Goal: Use online tool/utility: Use online tool/utility

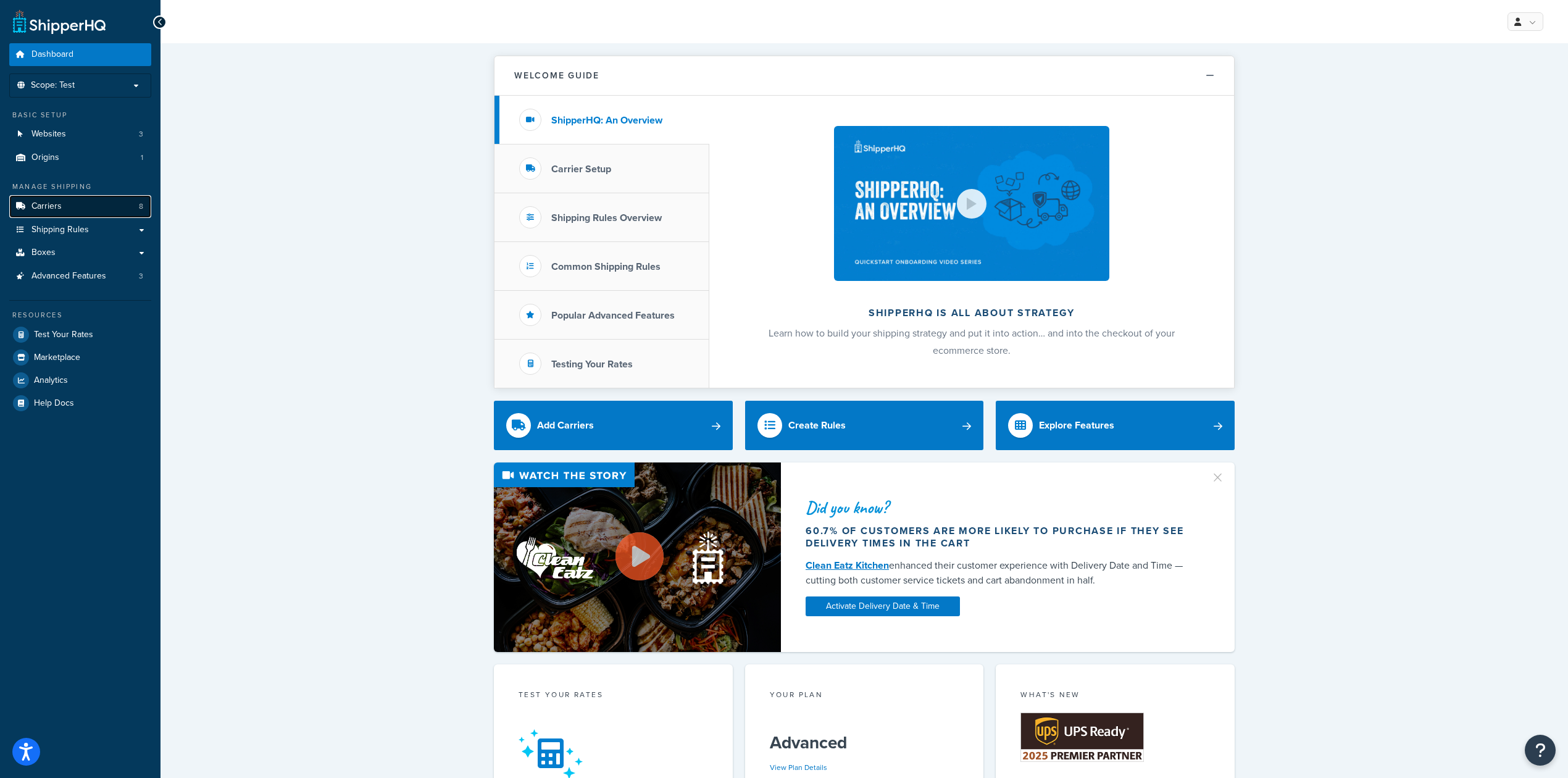
click at [91, 199] on link "Carriers 8" at bounding box center [80, 206] width 142 height 23
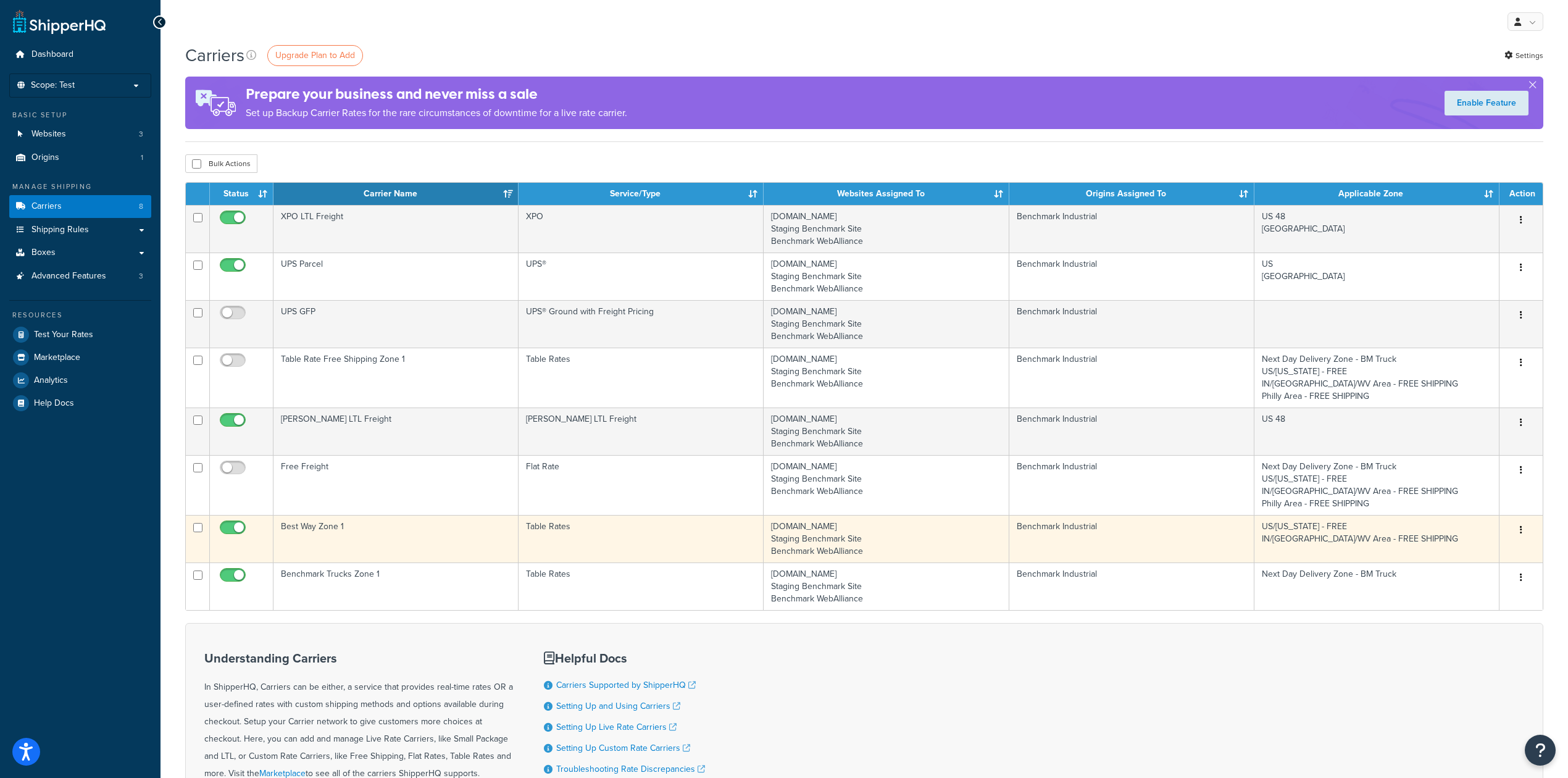
click at [403, 541] on td "Best Way Zone 1" at bounding box center [396, 539] width 245 height 47
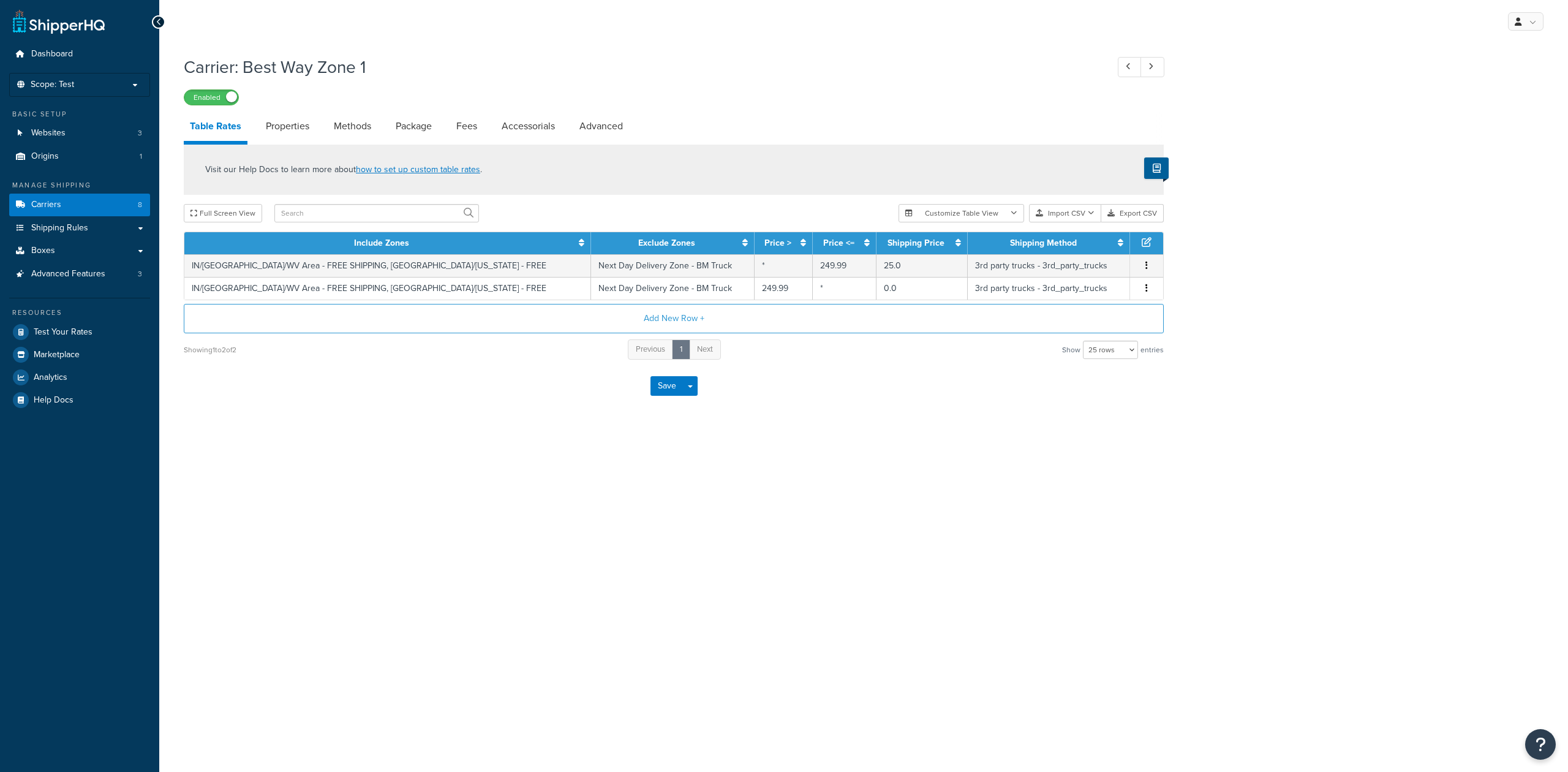
select select "25"
click at [302, 123] on link "Properties" at bounding box center [287, 126] width 56 height 30
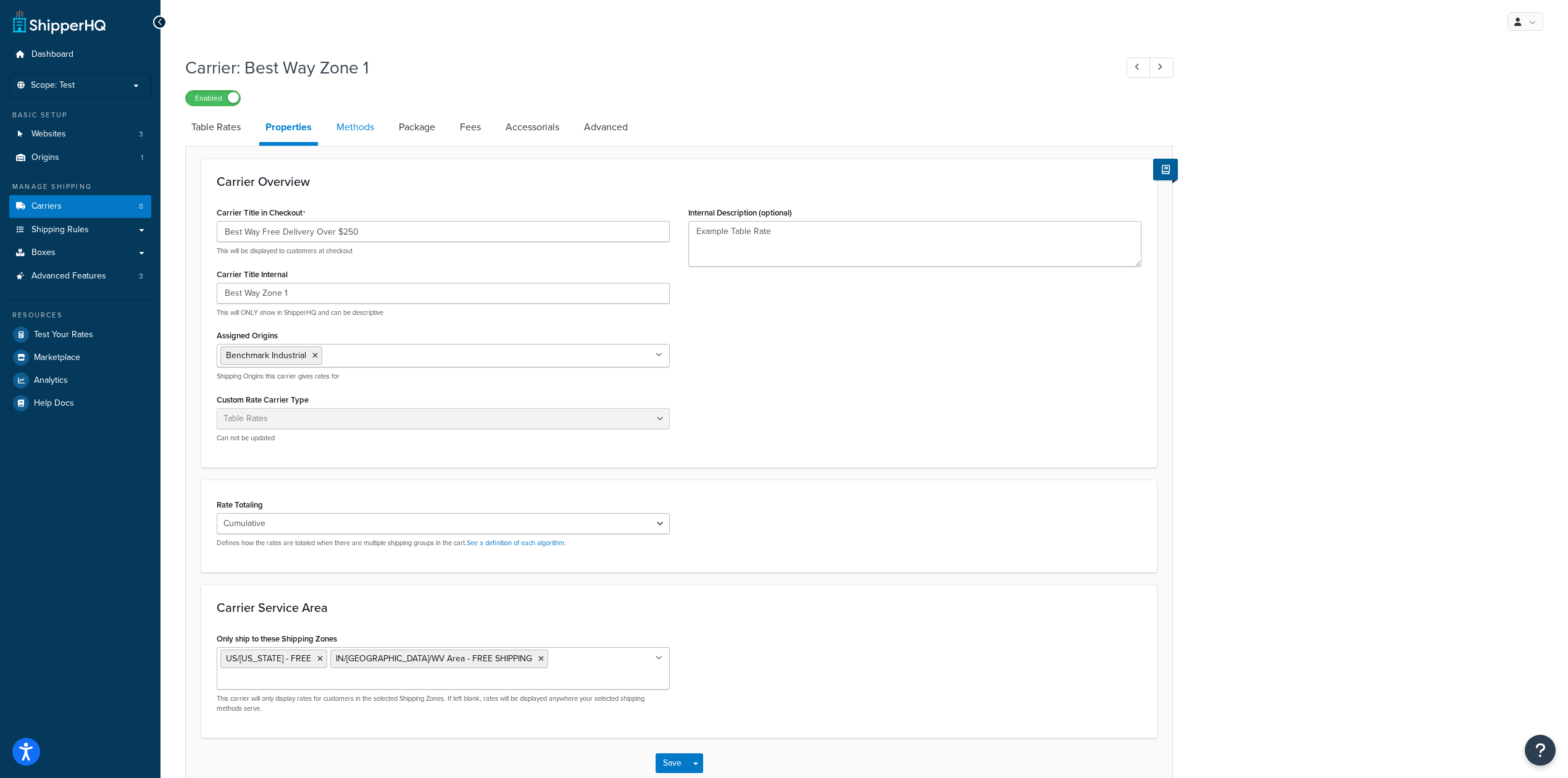
click at [355, 127] on link "Methods" at bounding box center [355, 127] width 50 height 30
select select "25"
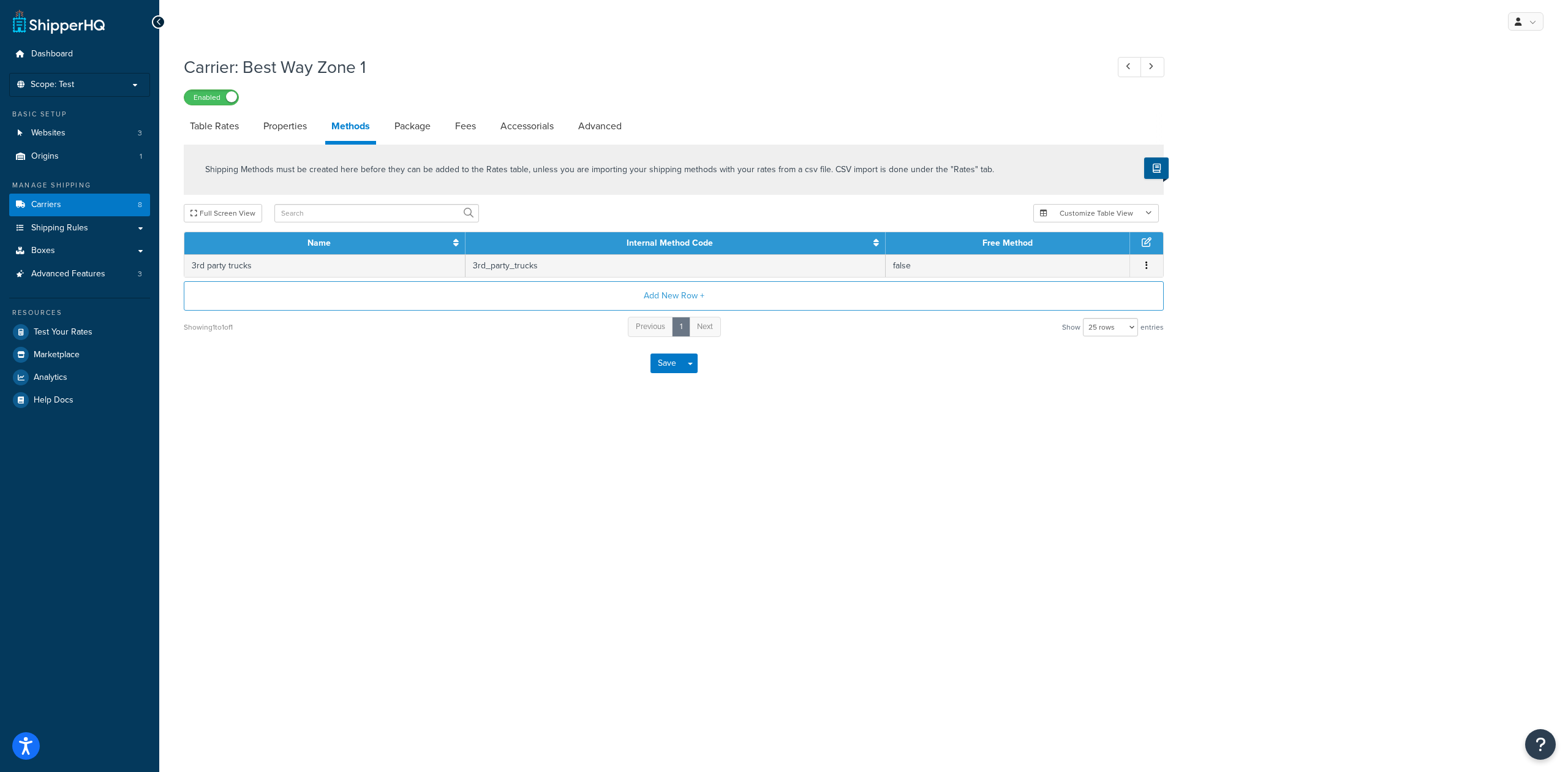
click at [1149, 239] on icon at bounding box center [1147, 242] width 10 height 10
click at [1145, 243] on icon at bounding box center [1147, 242] width 10 height 10
click at [1149, 264] on button "button" at bounding box center [1147, 266] width 10 height 14
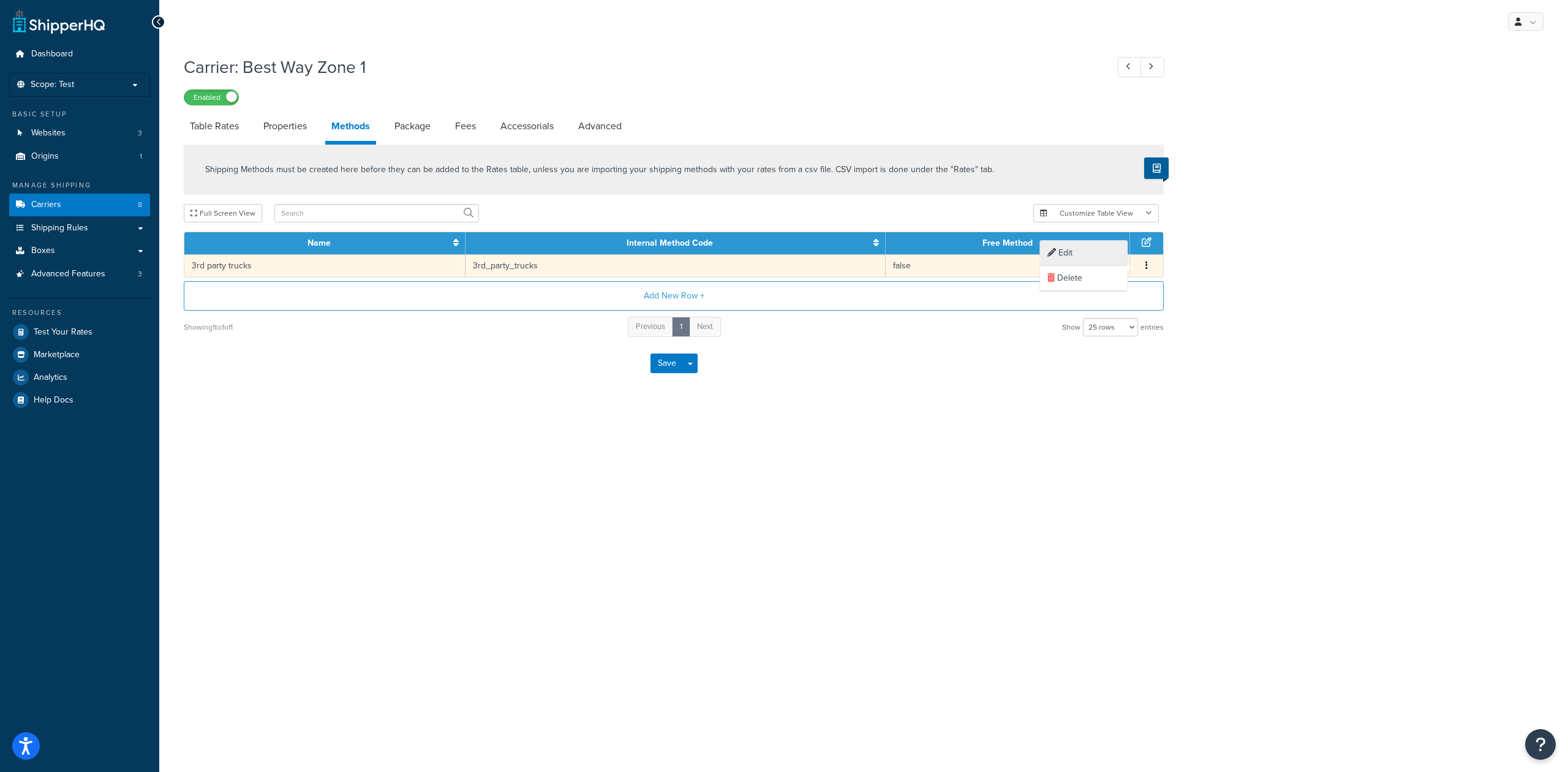
click at [1068, 256] on div "Edit" at bounding box center [1083, 253] width 87 height 25
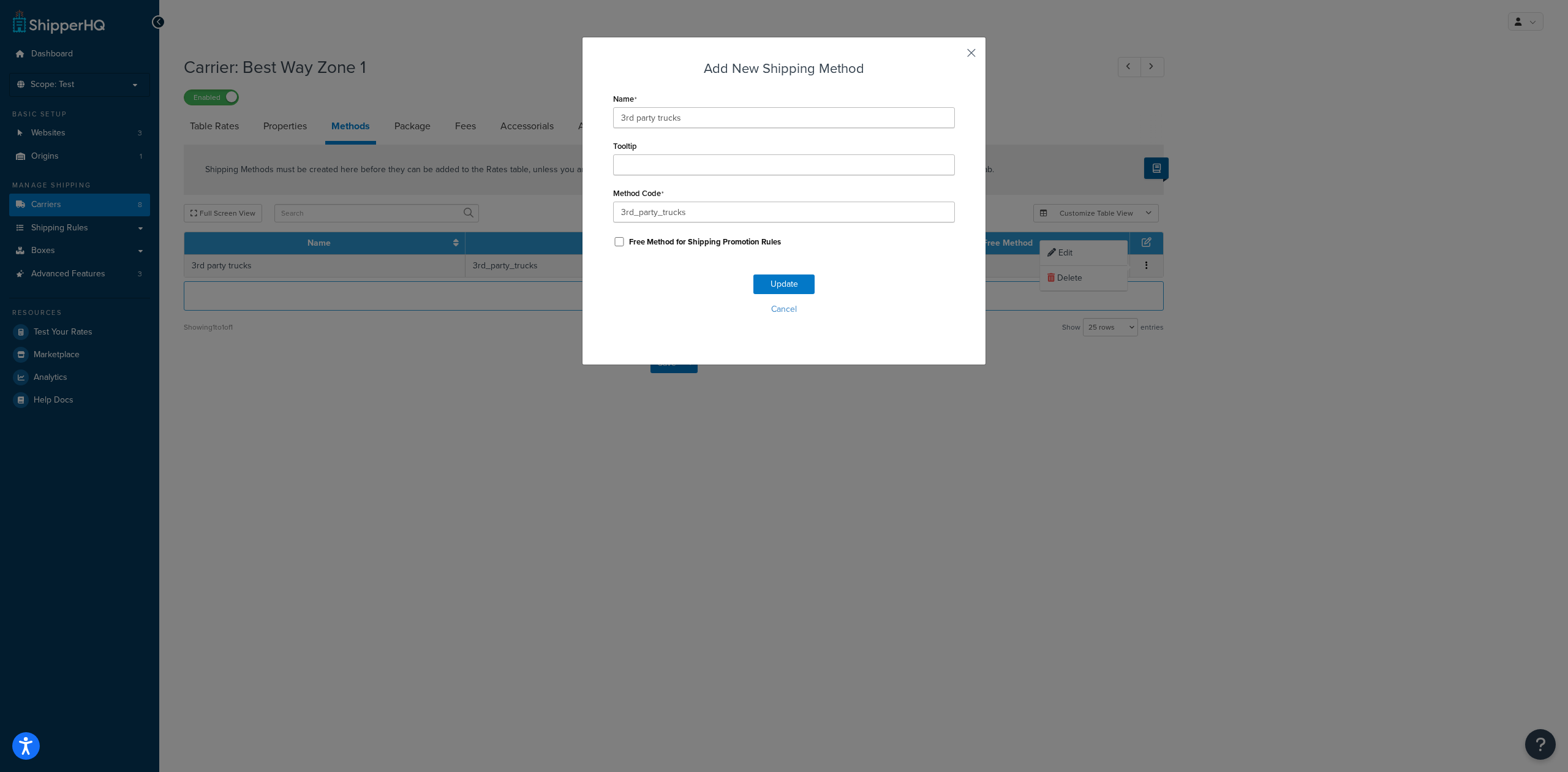
click at [955, 56] on button "button" at bounding box center [953, 57] width 3 height 3
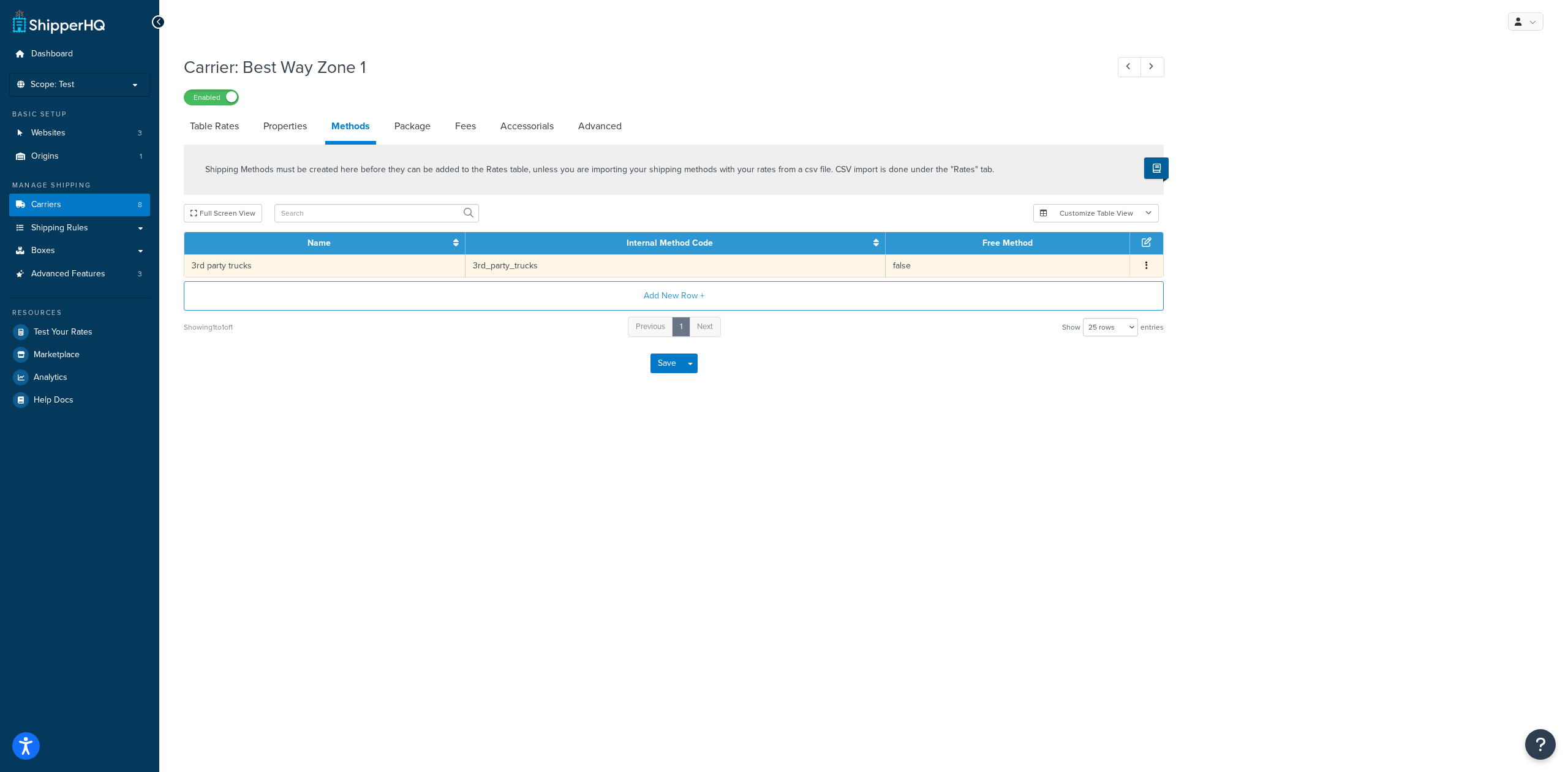
click at [1145, 265] on icon "button" at bounding box center [1146, 265] width 2 height 9
click at [1085, 250] on div "Edit" at bounding box center [1083, 253] width 87 height 25
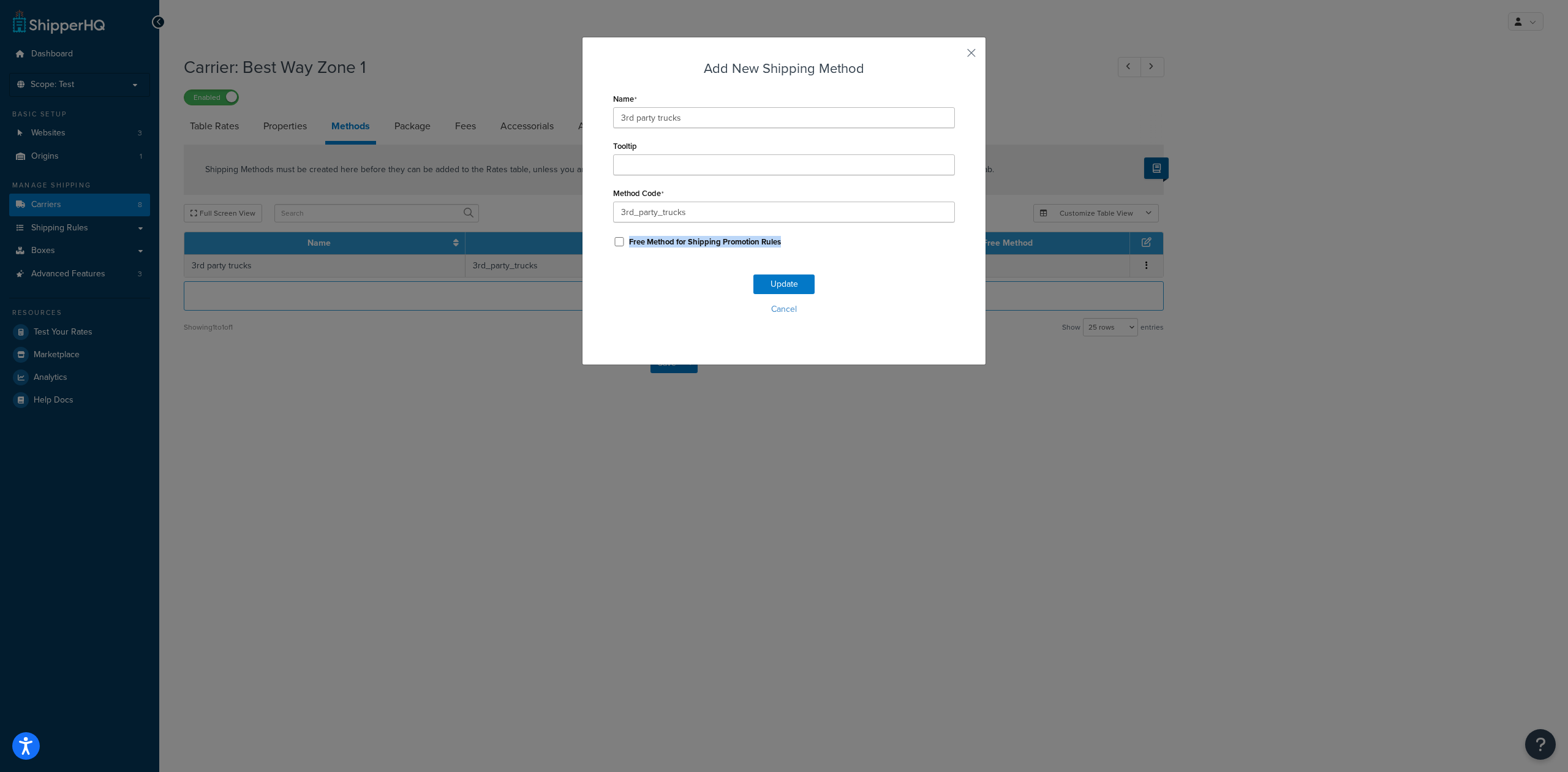
drag, startPoint x: 792, startPoint y: 243, endPoint x: 620, endPoint y: 246, distance: 172.0
click at [620, 246] on div "Free Method for Shipping Promotion Rules" at bounding box center [784, 240] width 342 height 18
copy div "Free Method for Shipping Promotion Rules"
click at [905, 280] on div "Update Cancel" at bounding box center [784, 300] width 342 height 81
click at [616, 243] on input "Free Method for Shipping Promotion Rules" at bounding box center [619, 241] width 12 height 9
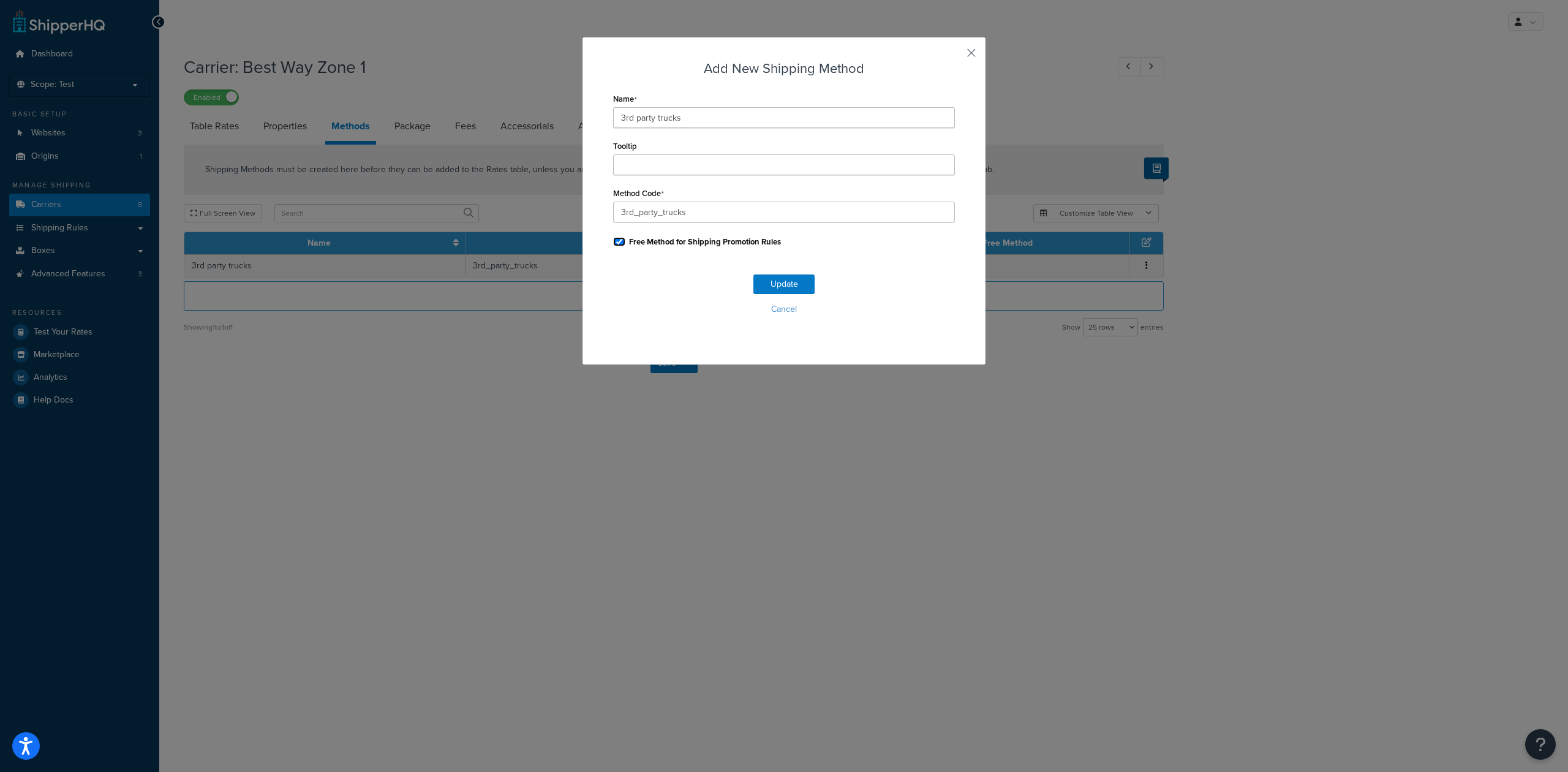
checkbox input "true"
click at [781, 285] on button "Update" at bounding box center [784, 284] width 62 height 20
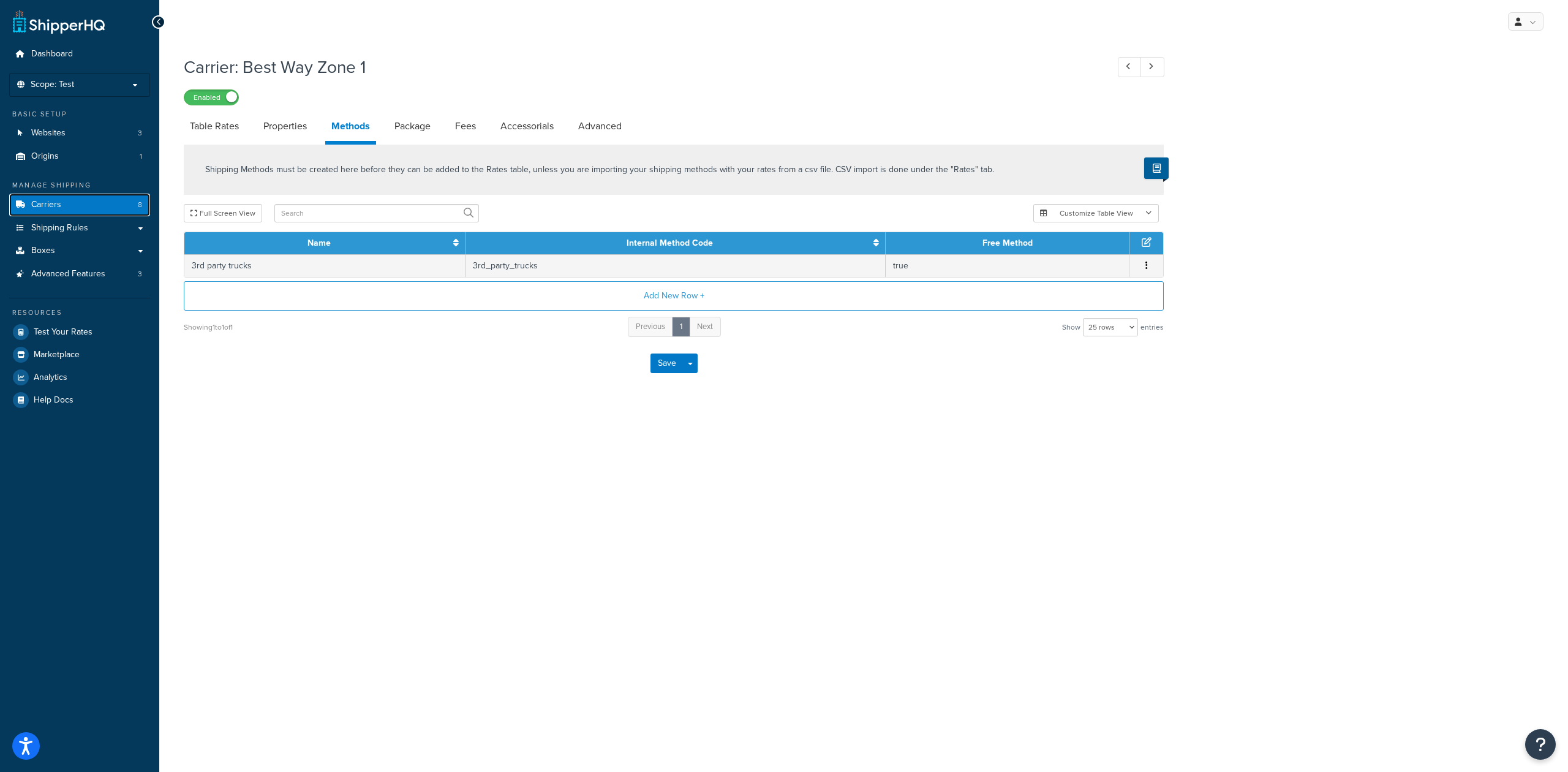
click at [91, 206] on link "Carriers 8" at bounding box center [80, 204] width 141 height 22
click at [290, 123] on link "Properties" at bounding box center [284, 126] width 56 height 30
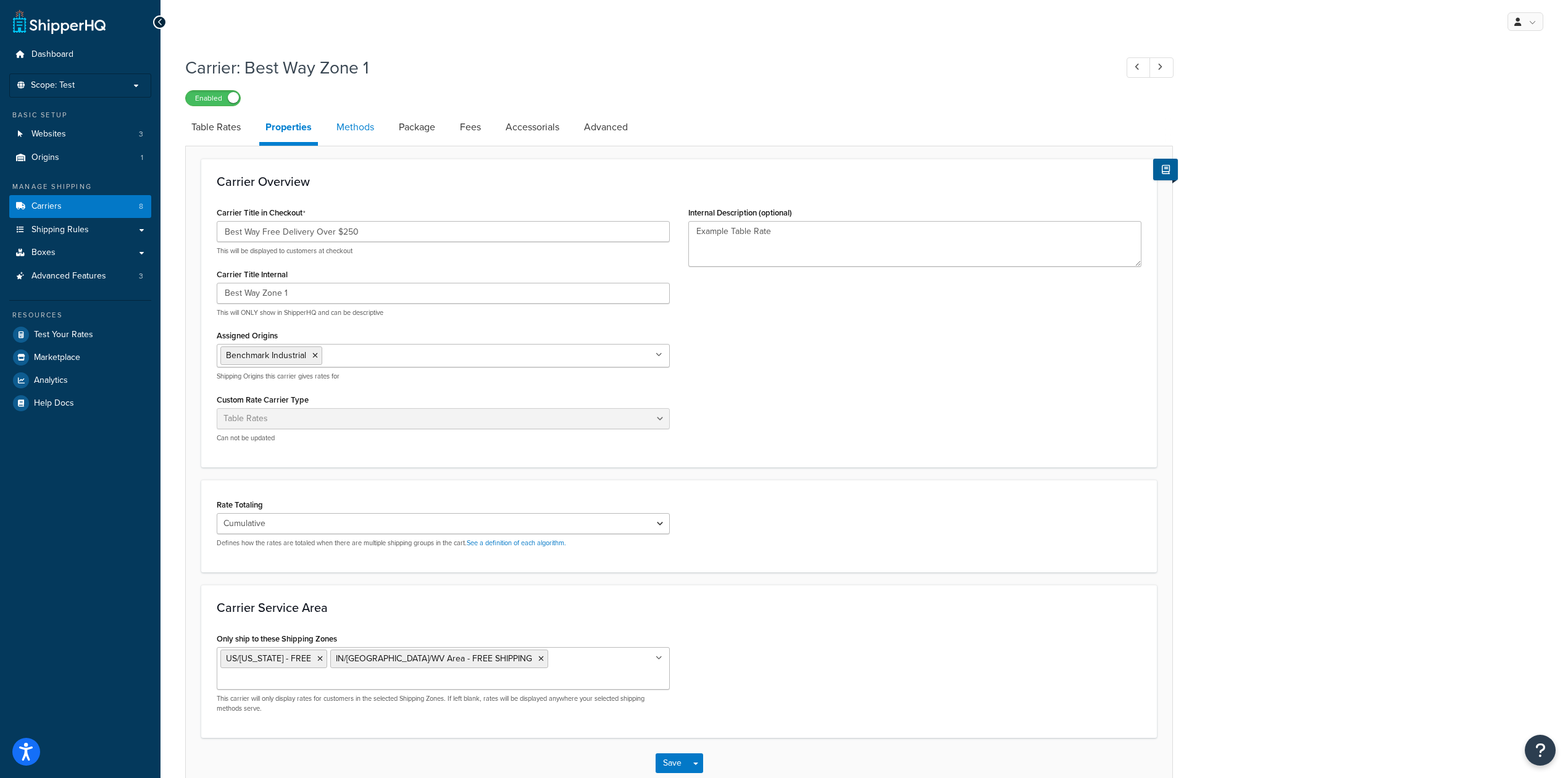
click at [360, 126] on link "Methods" at bounding box center [355, 127] width 50 height 30
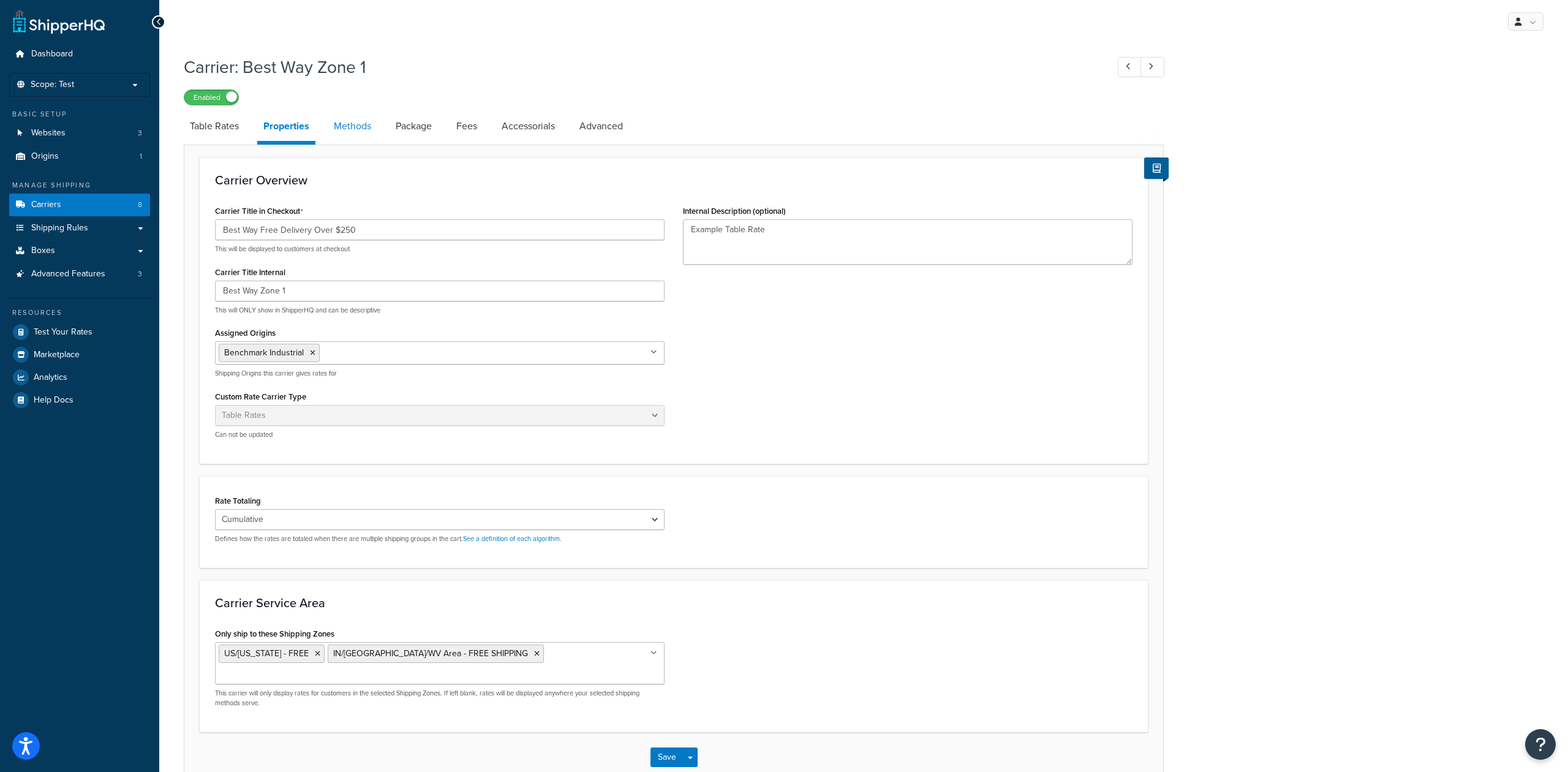
select select "25"
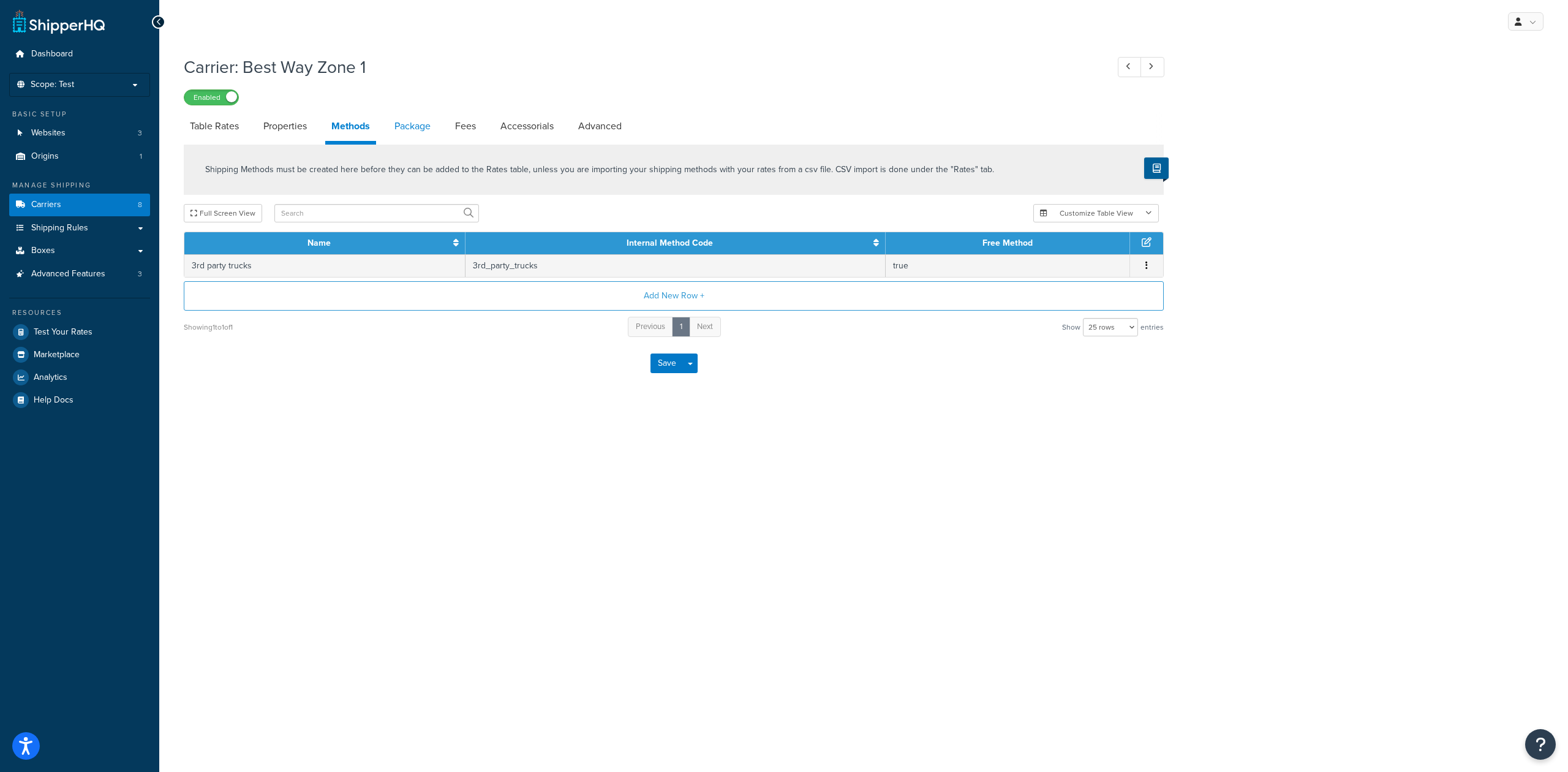
click at [412, 125] on link "Package" at bounding box center [412, 126] width 49 height 30
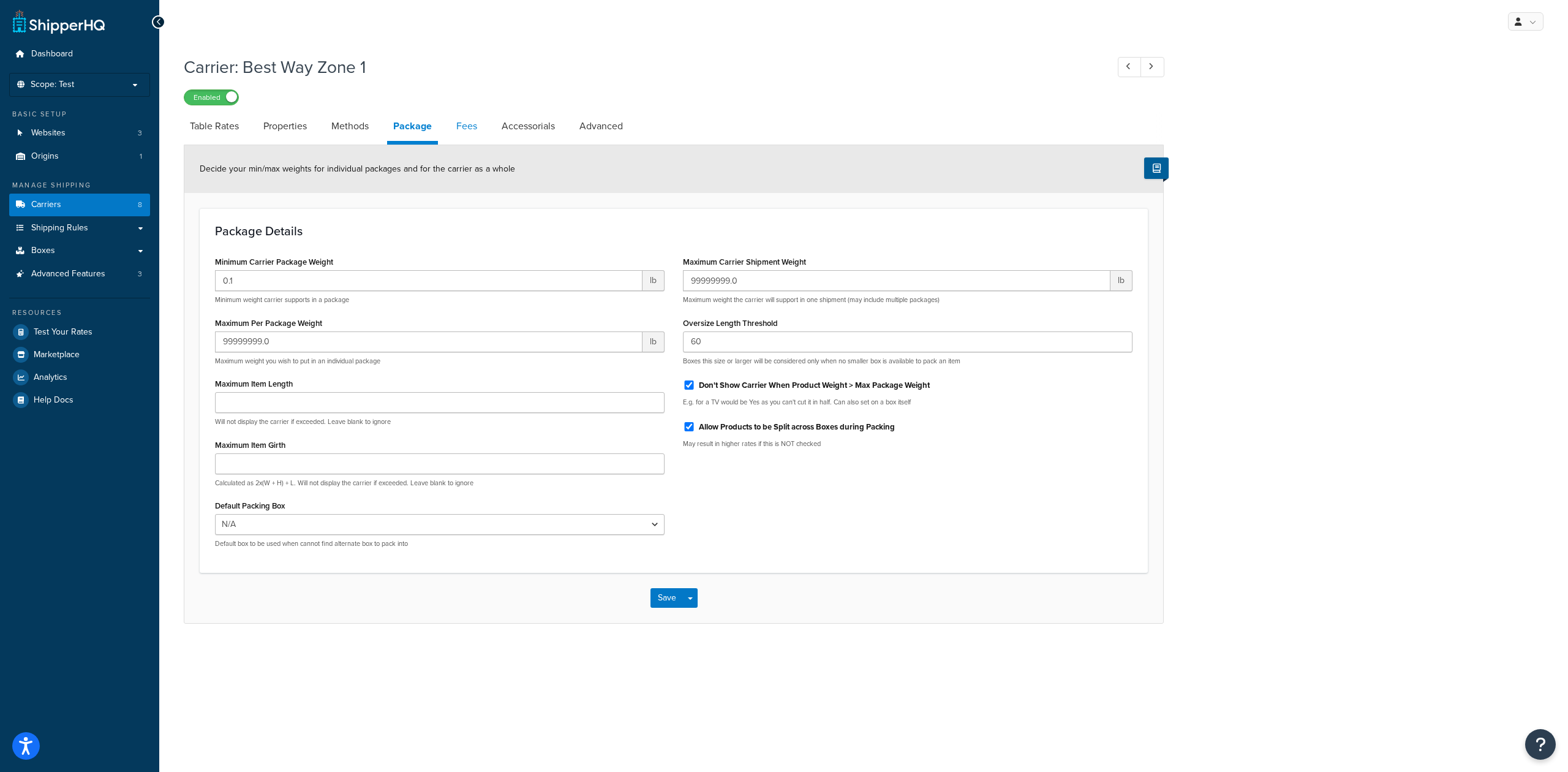
click at [467, 124] on link "Fees" at bounding box center [467, 126] width 33 height 30
select select "AFTER"
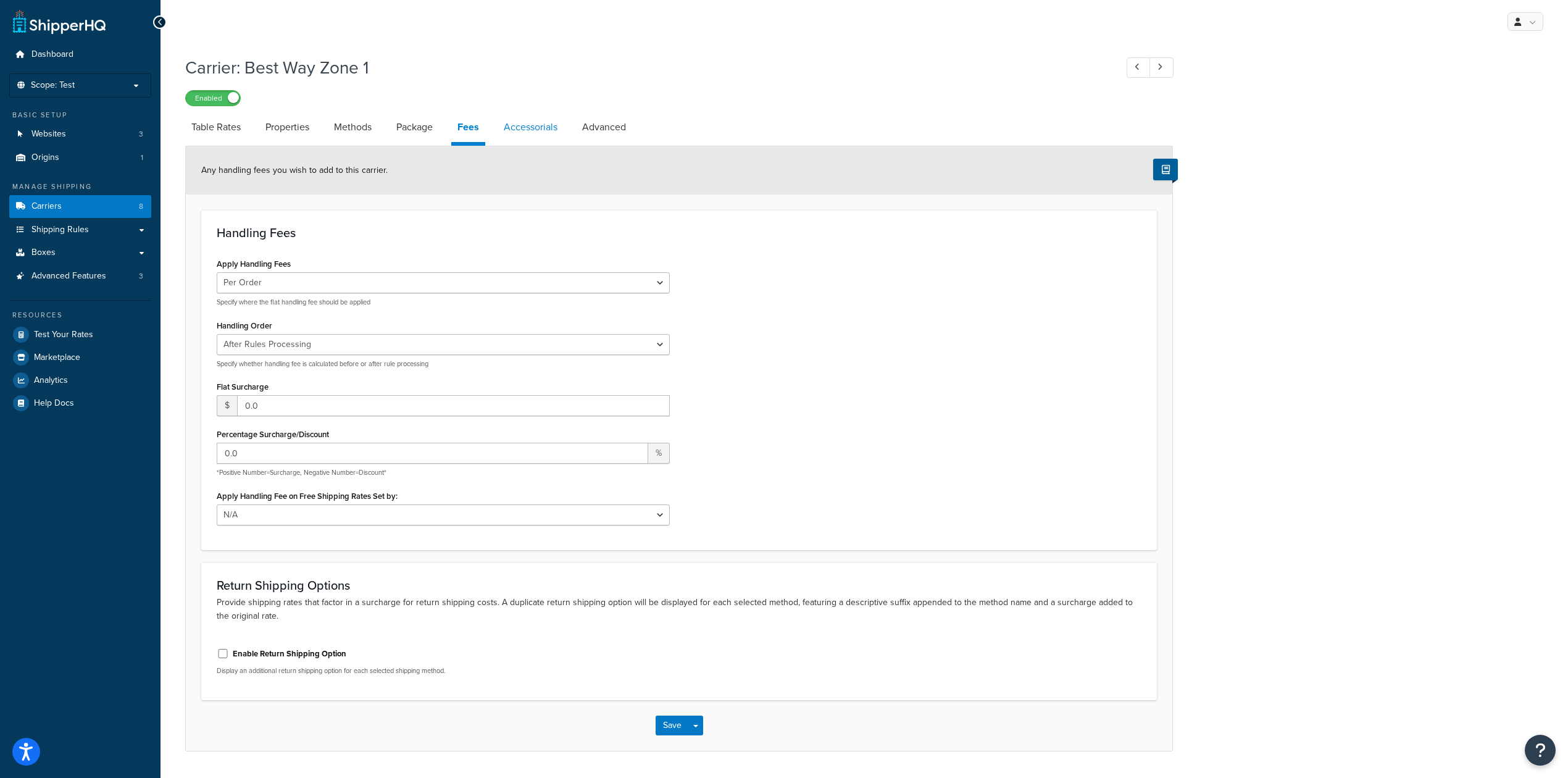
click at [522, 126] on link "Accessorials" at bounding box center [530, 127] width 66 height 30
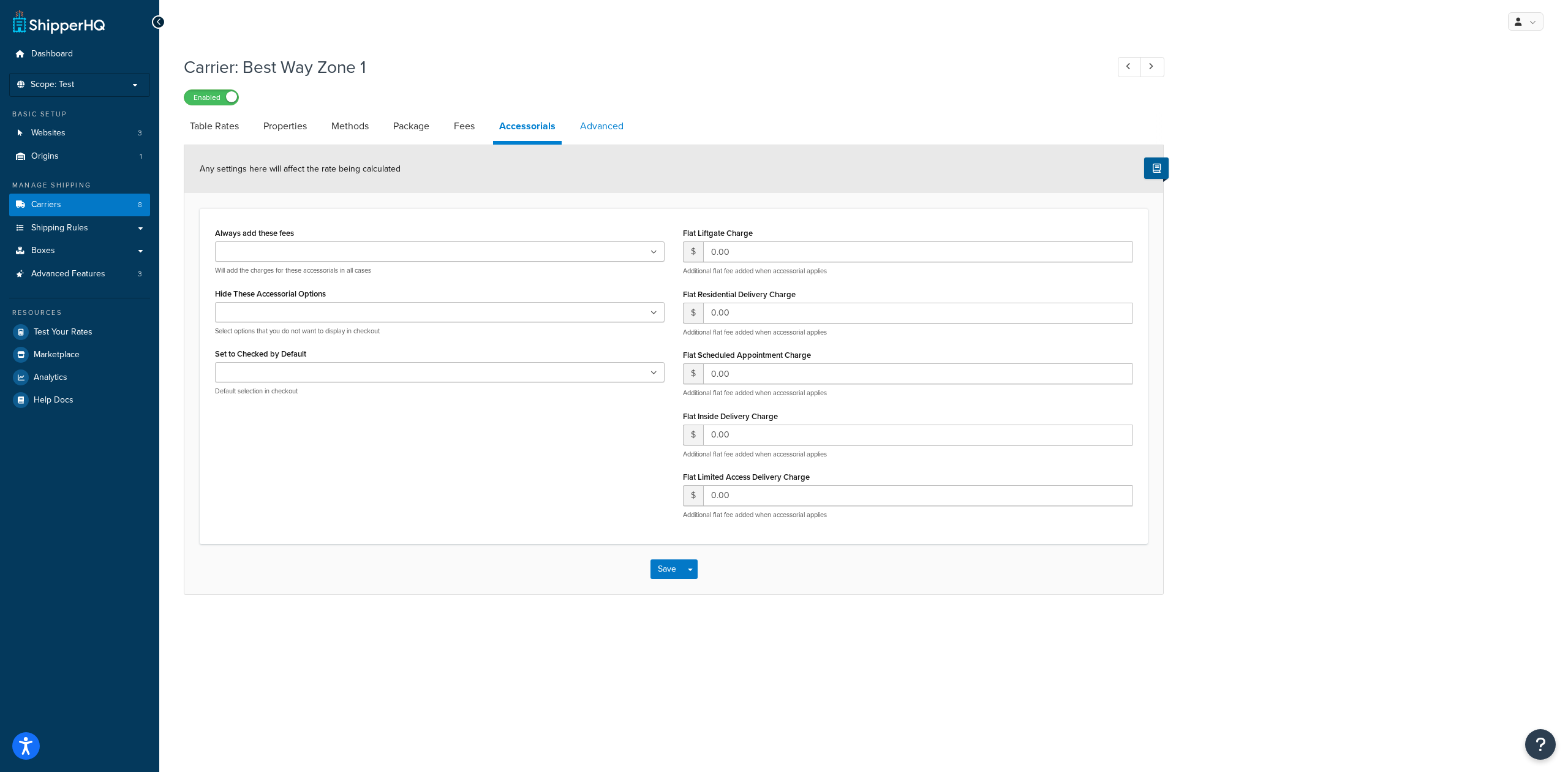
click at [607, 122] on link "Advanced" at bounding box center [602, 126] width 56 height 30
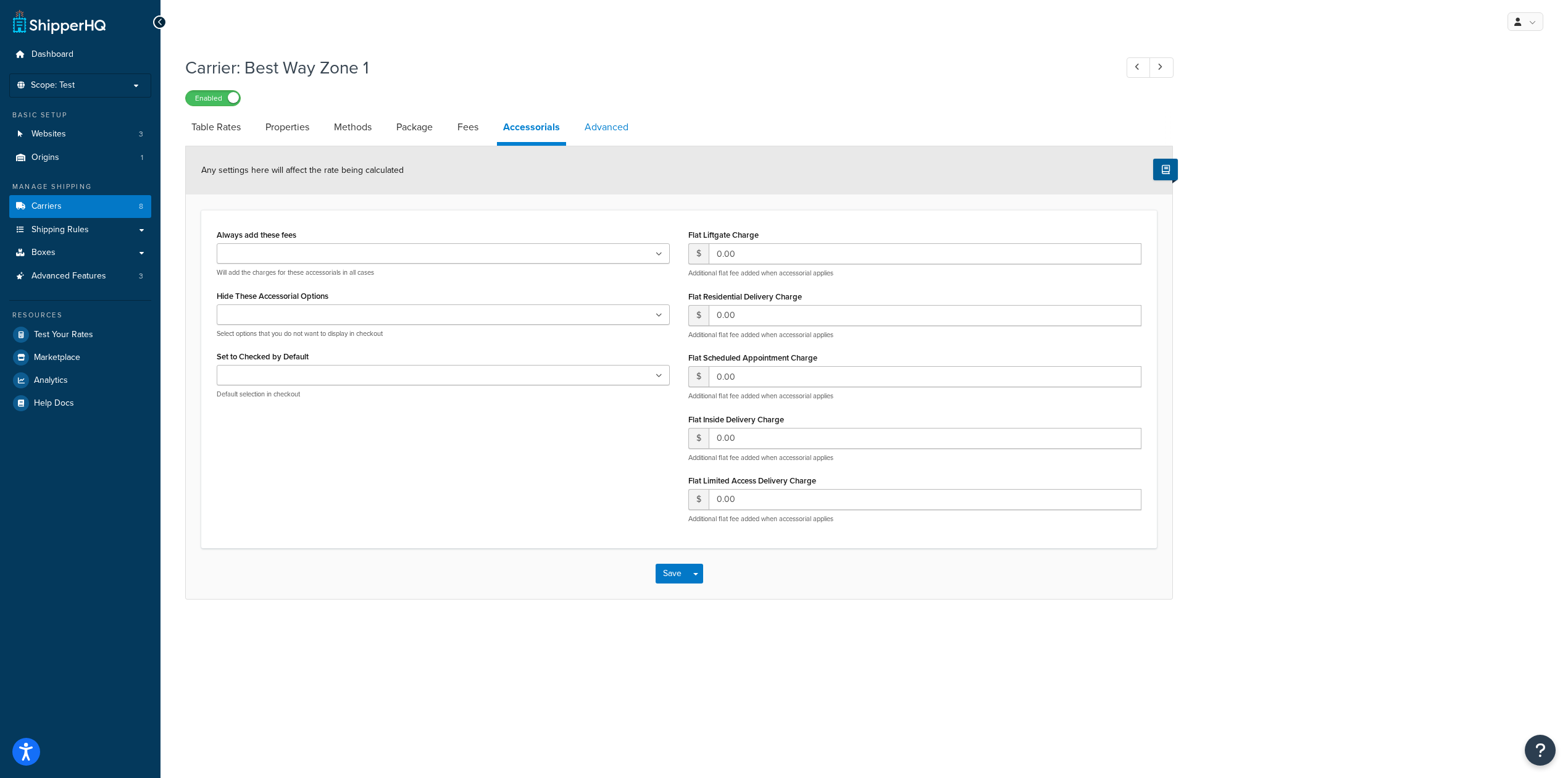
select select "false"
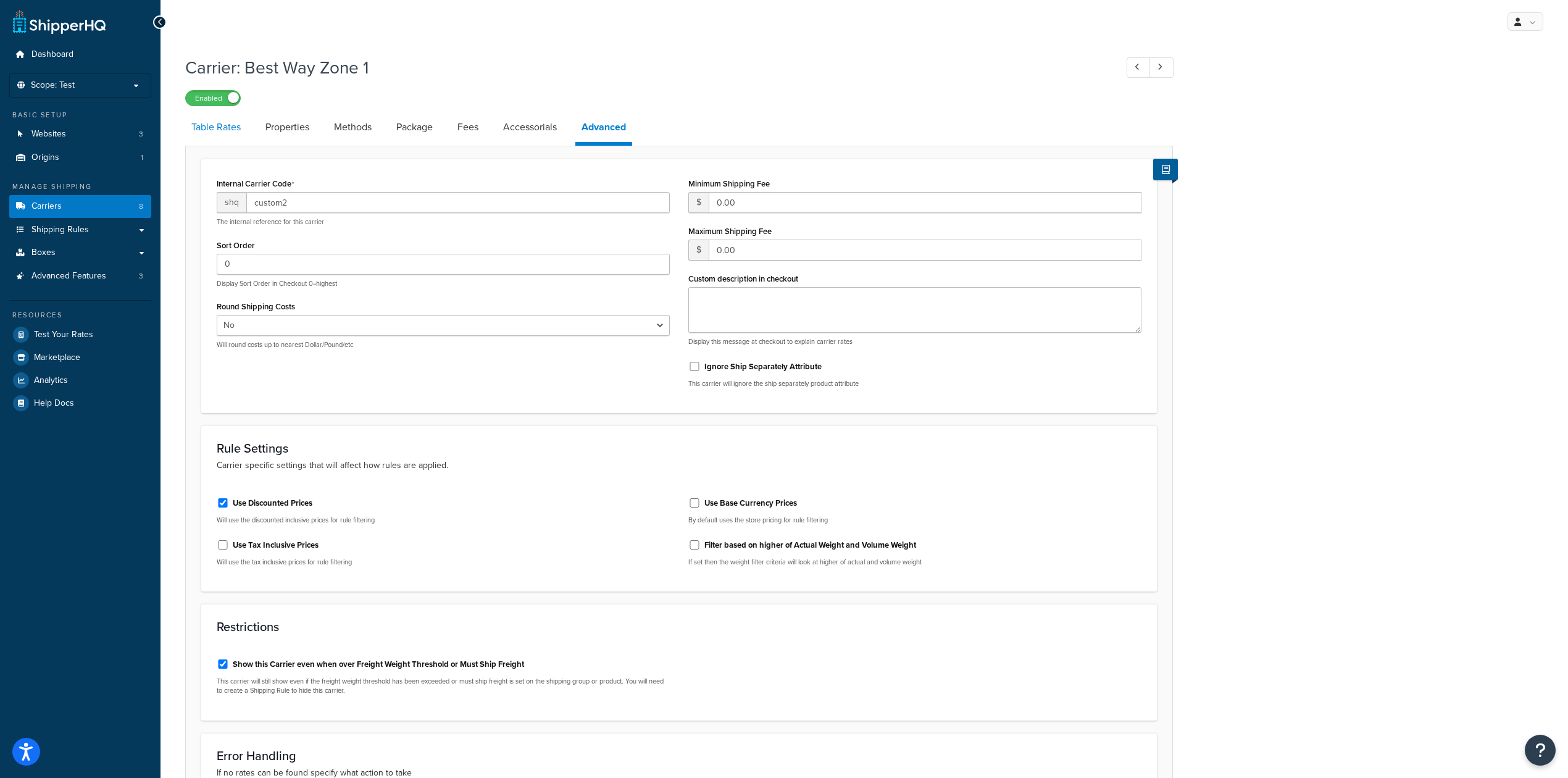
click at [227, 128] on link "Table Rates" at bounding box center [216, 127] width 62 height 30
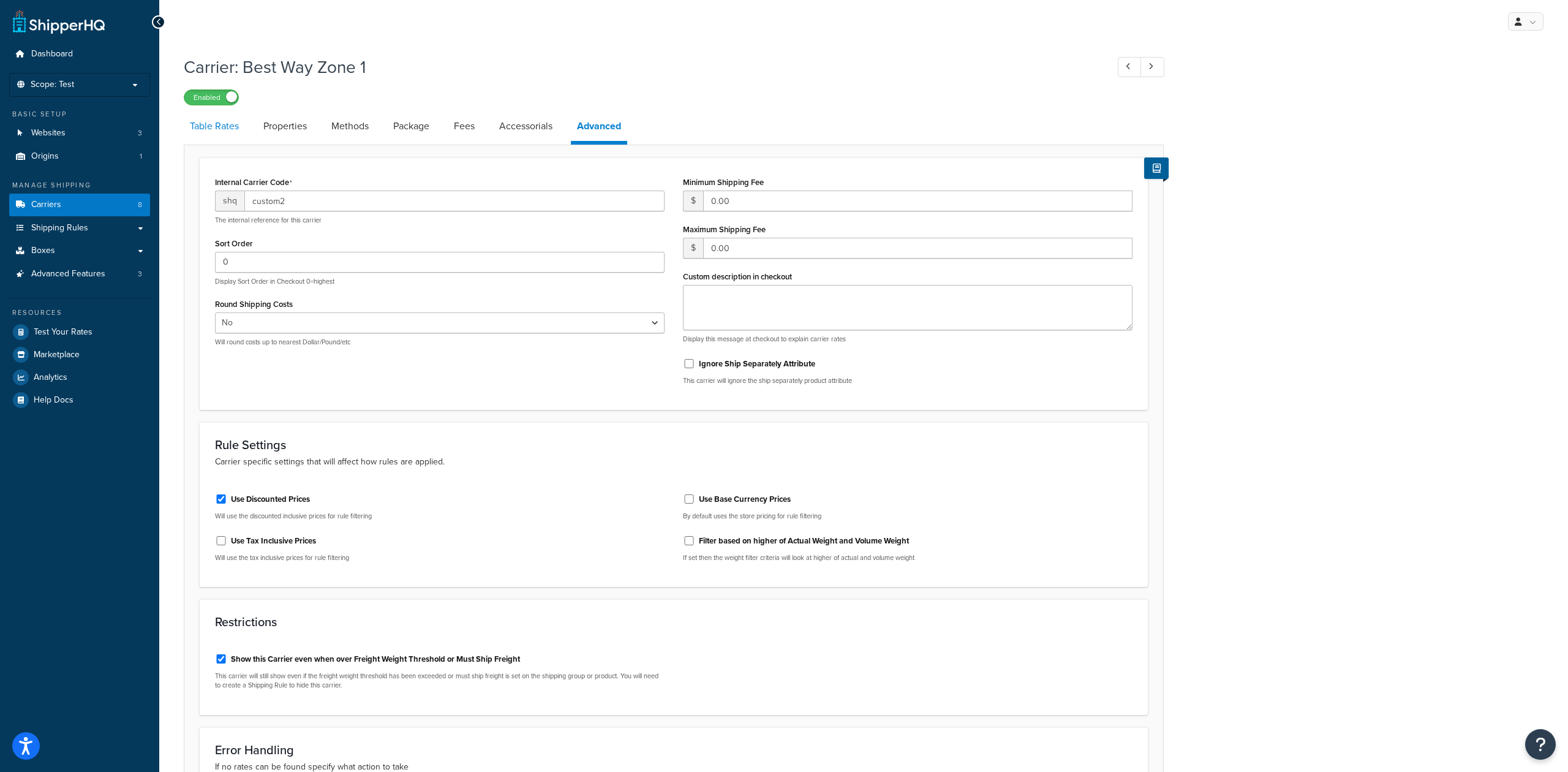
select select "25"
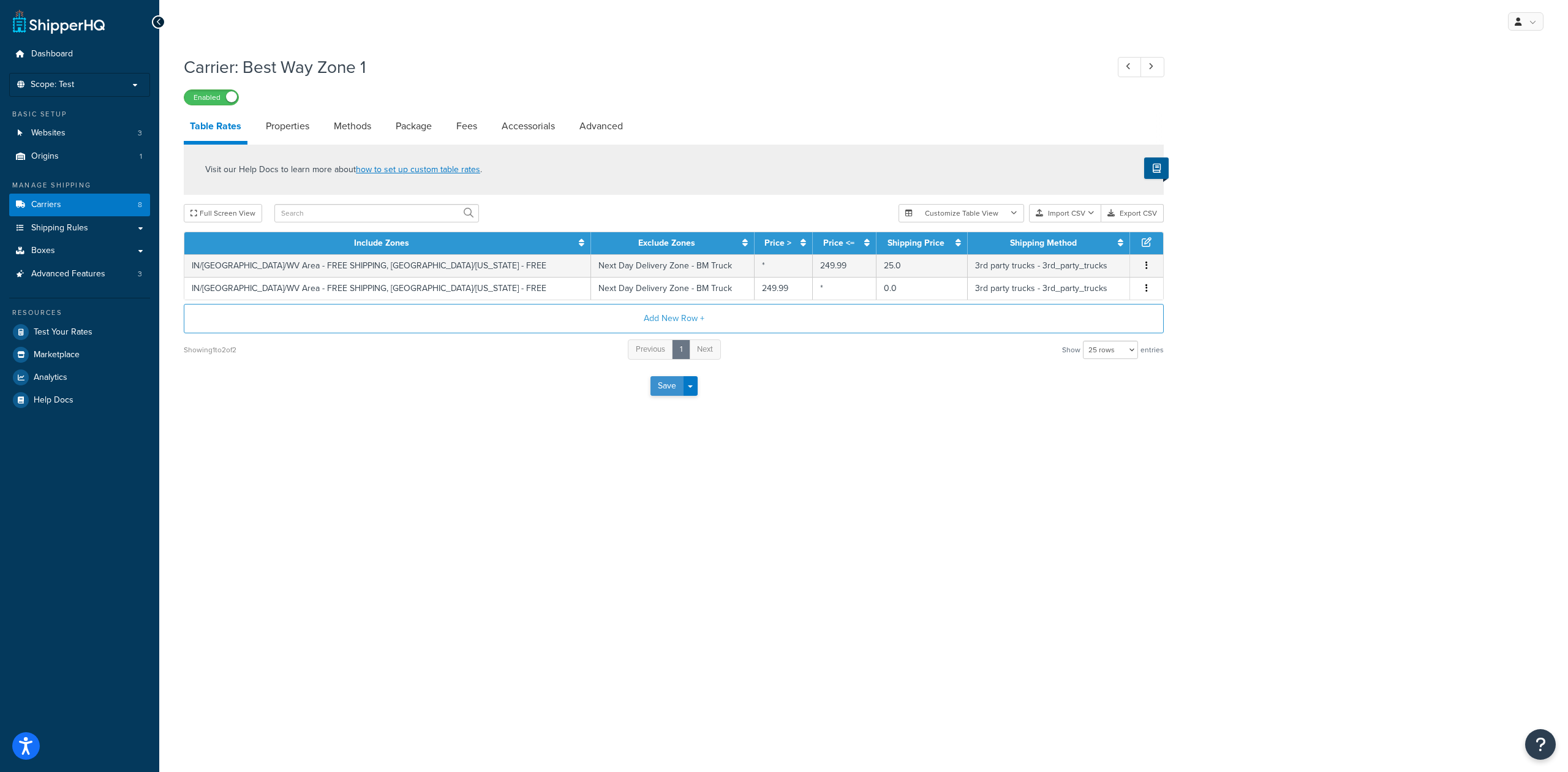
click at [665, 386] on button "Save" at bounding box center [667, 385] width 33 height 20
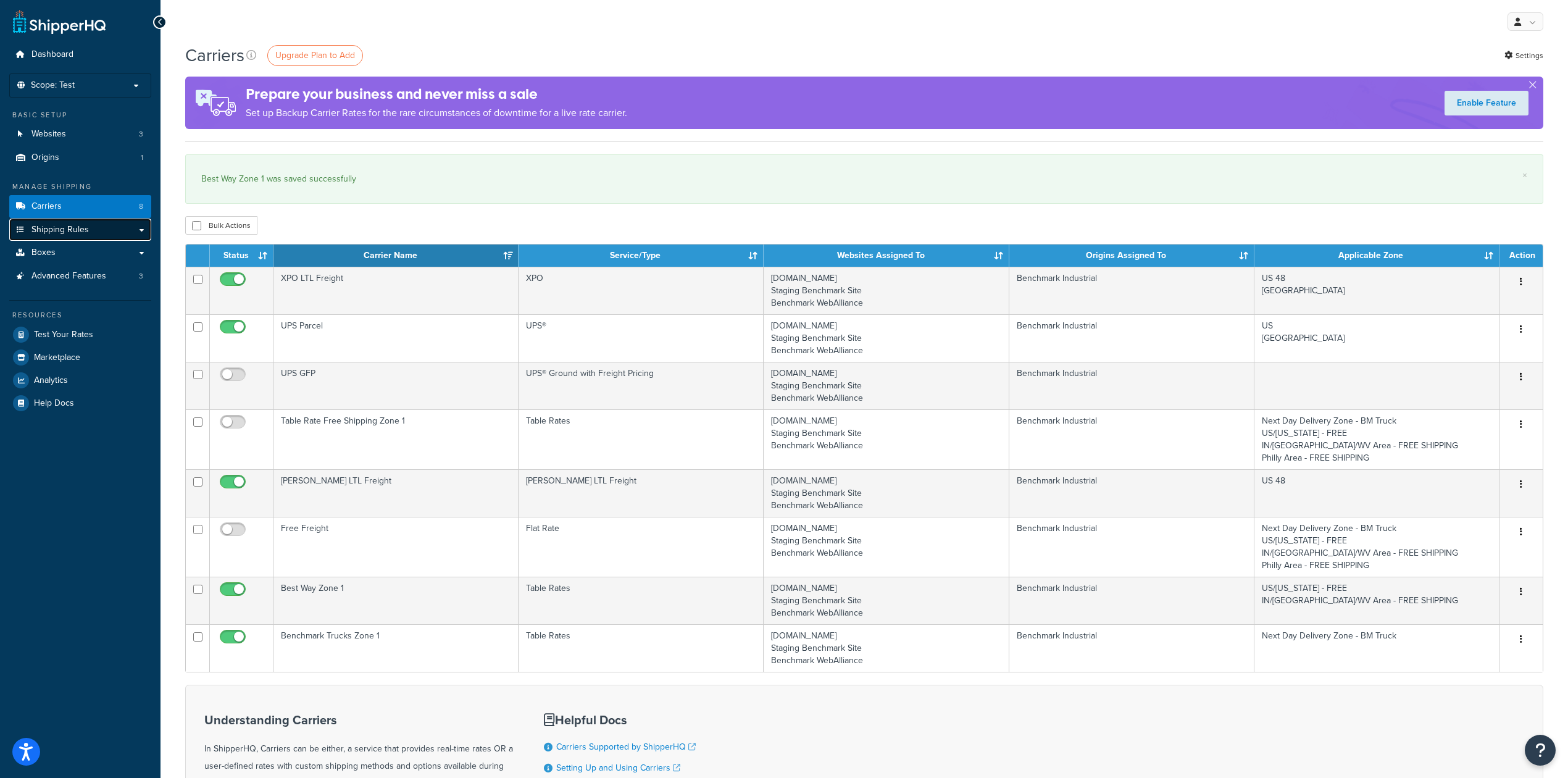
click at [104, 231] on link "Shipping Rules" at bounding box center [80, 229] width 142 height 23
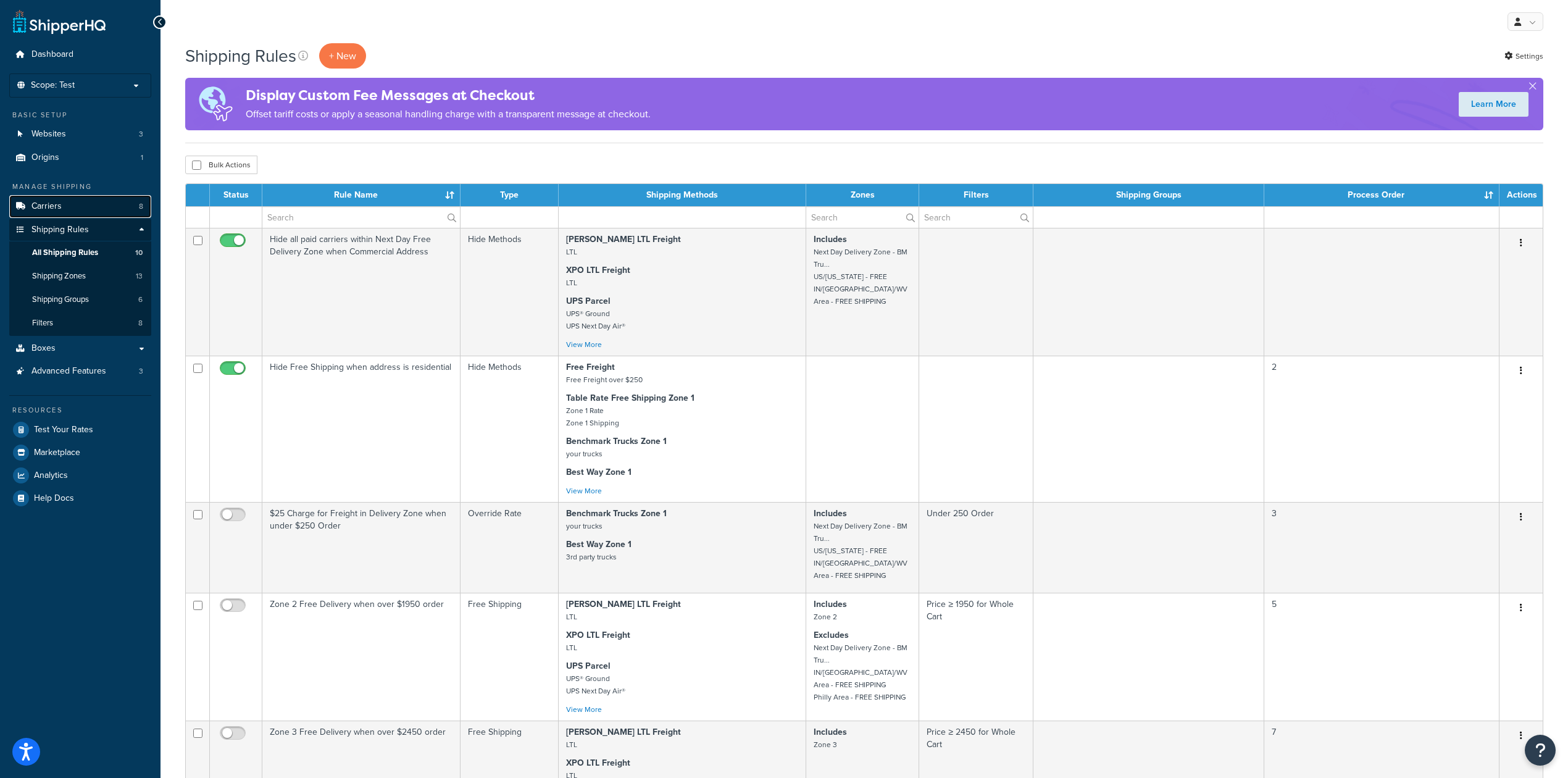
click at [80, 208] on link "Carriers 8" at bounding box center [80, 206] width 142 height 23
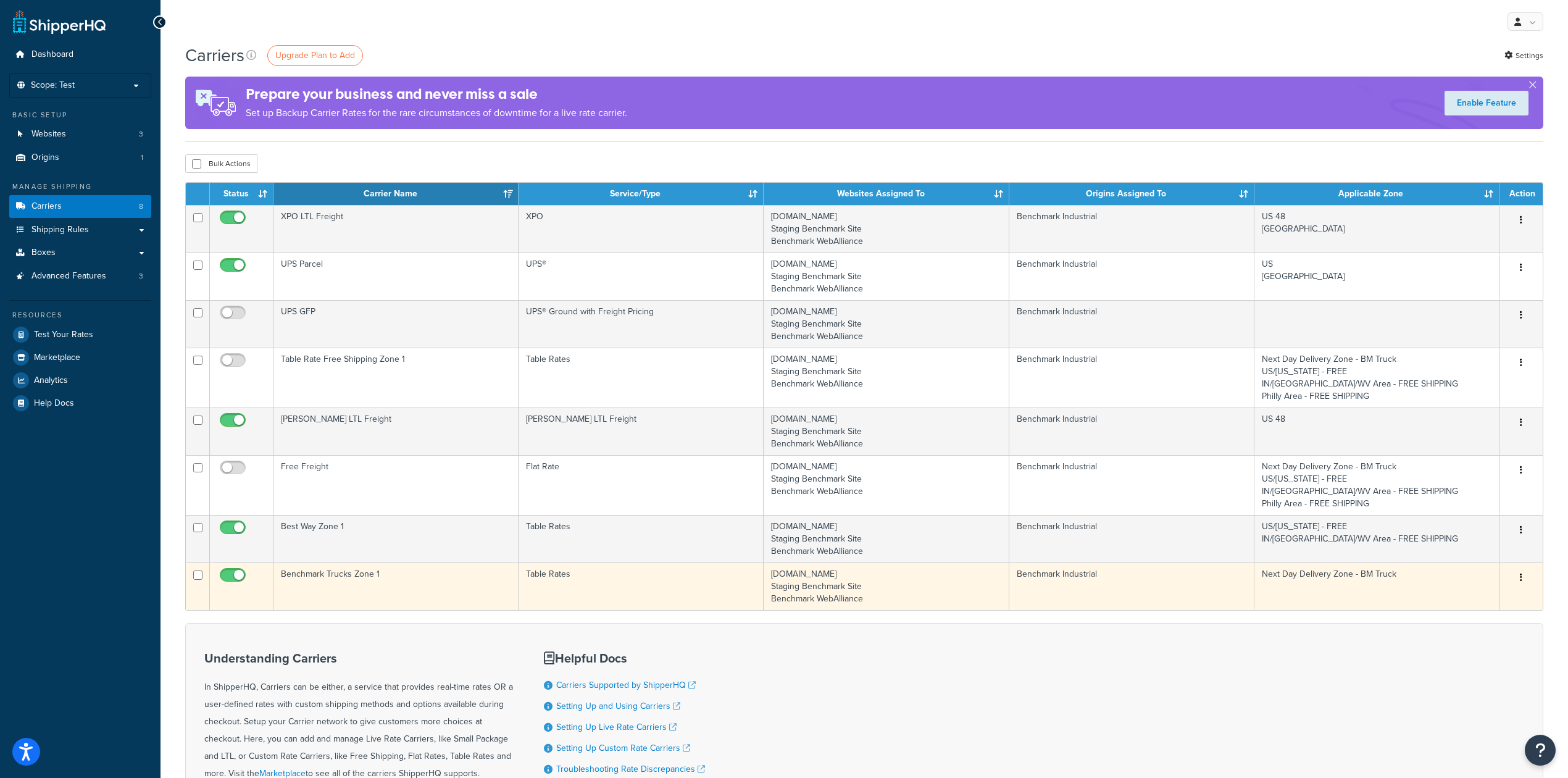
click at [415, 588] on td "Benchmark Trucks Zone 1" at bounding box center [396, 586] width 245 height 47
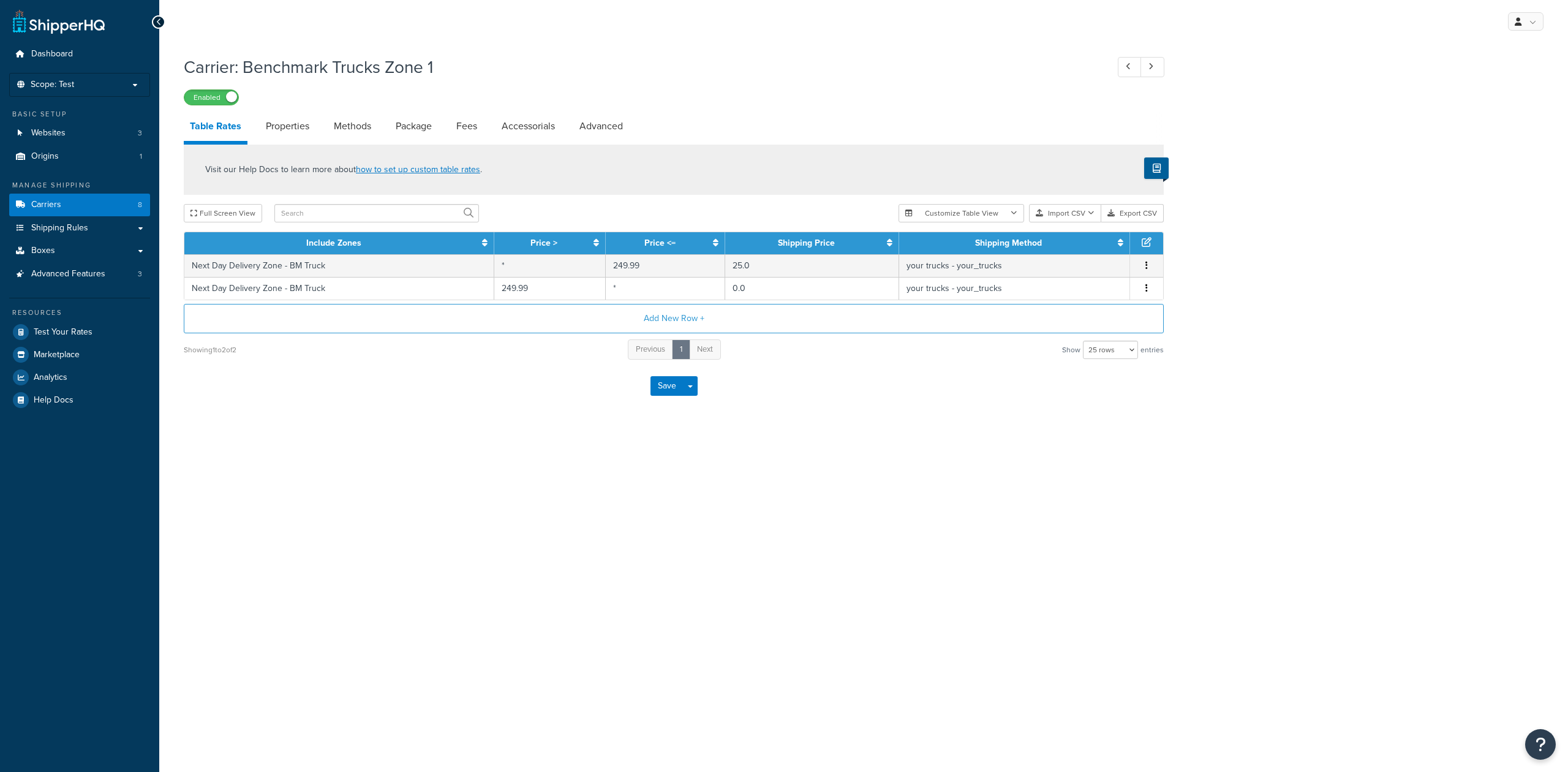
select select "25"
click at [353, 126] on link "Methods" at bounding box center [353, 126] width 50 height 30
select select "25"
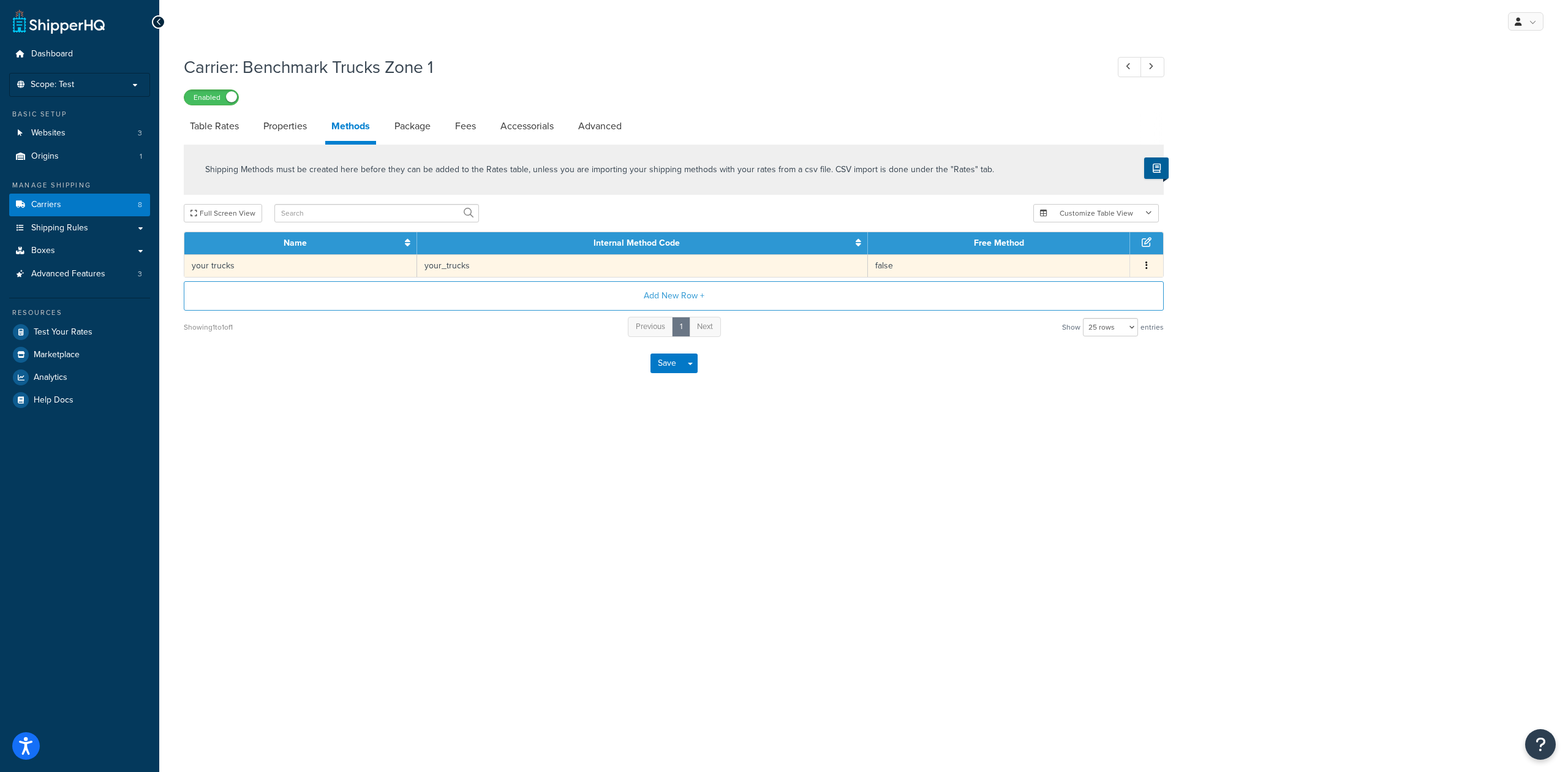
click at [1147, 262] on icon "button" at bounding box center [1146, 265] width 2 height 9
click at [1060, 253] on div "Edit" at bounding box center [1083, 253] width 87 height 25
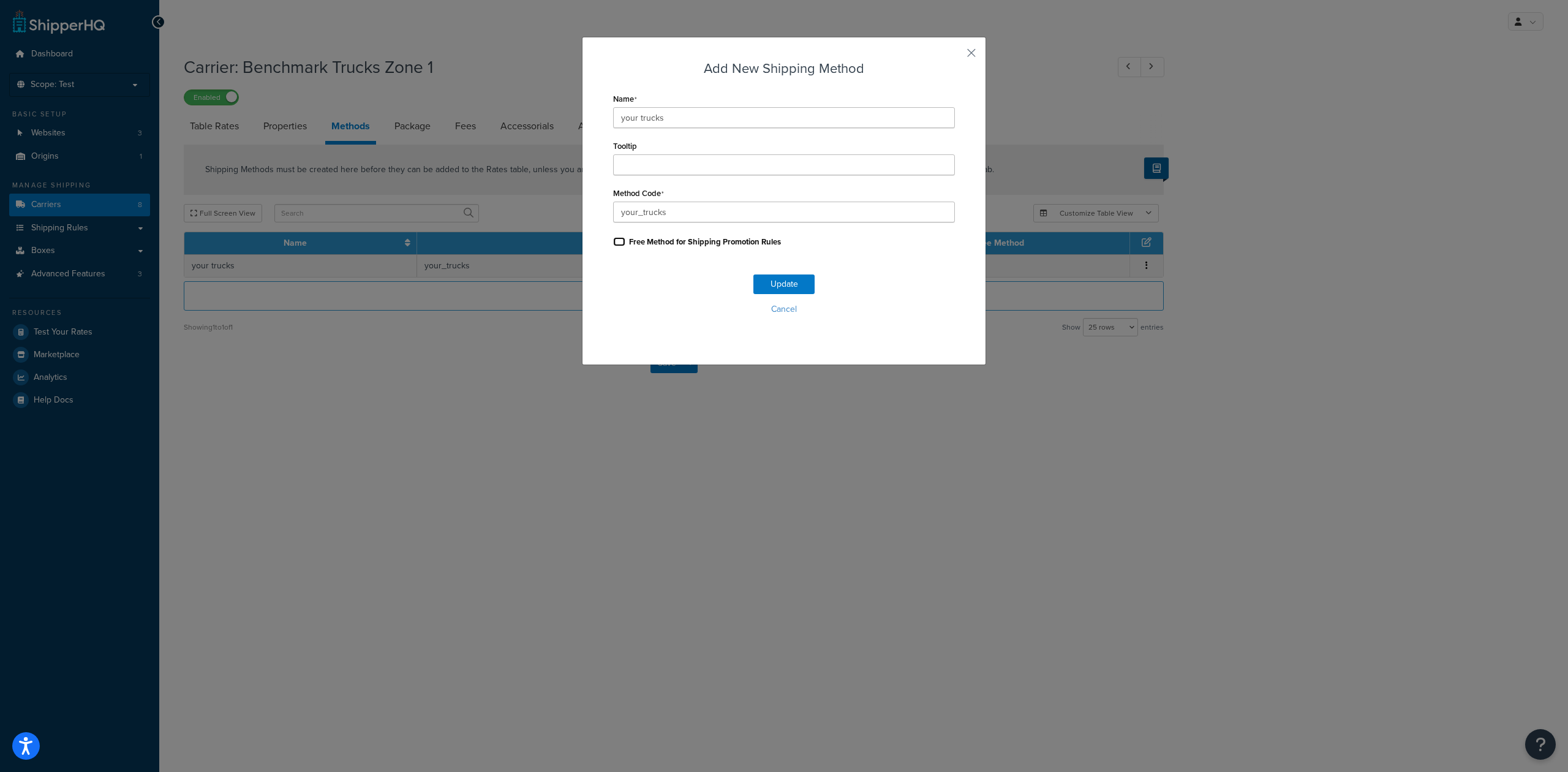
click at [613, 243] on input "Free Method for Shipping Promotion Rules" at bounding box center [619, 241] width 12 height 9
checkbox input "true"
click at [786, 278] on button "Update" at bounding box center [784, 284] width 62 height 20
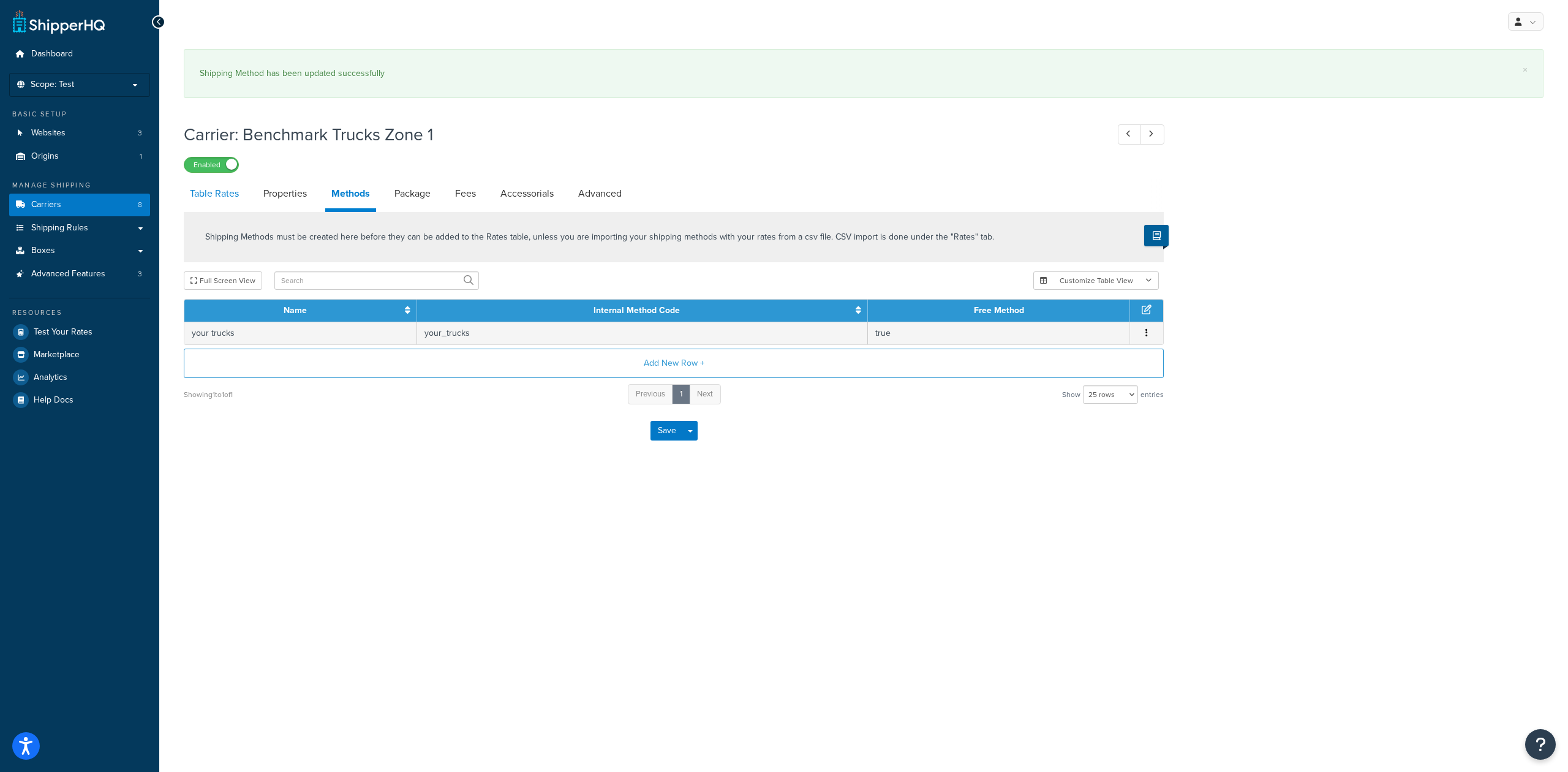
click at [226, 193] on link "Table Rates" at bounding box center [214, 193] width 62 height 30
select select "25"
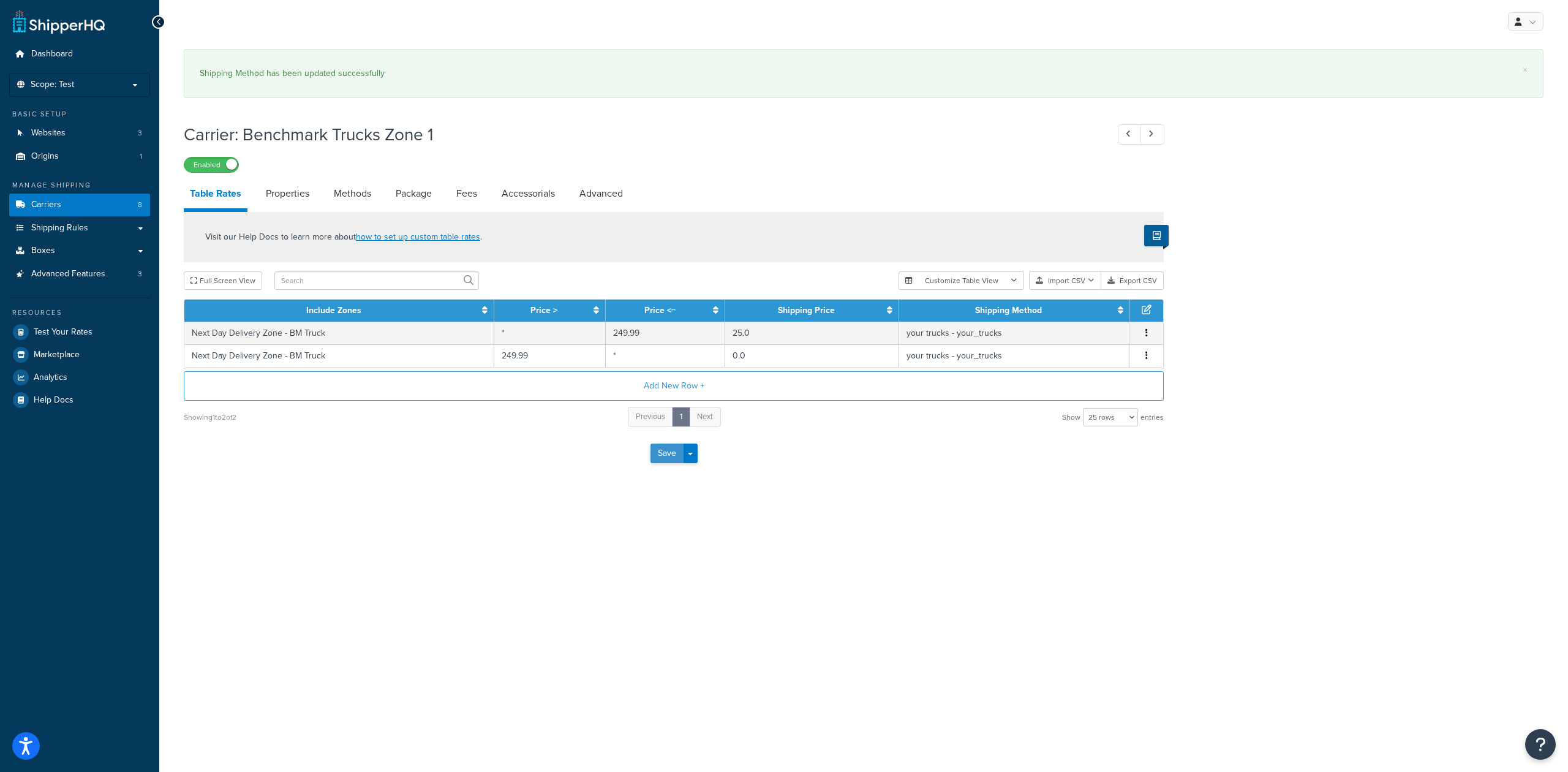
click at [666, 455] on button "Save" at bounding box center [667, 453] width 33 height 20
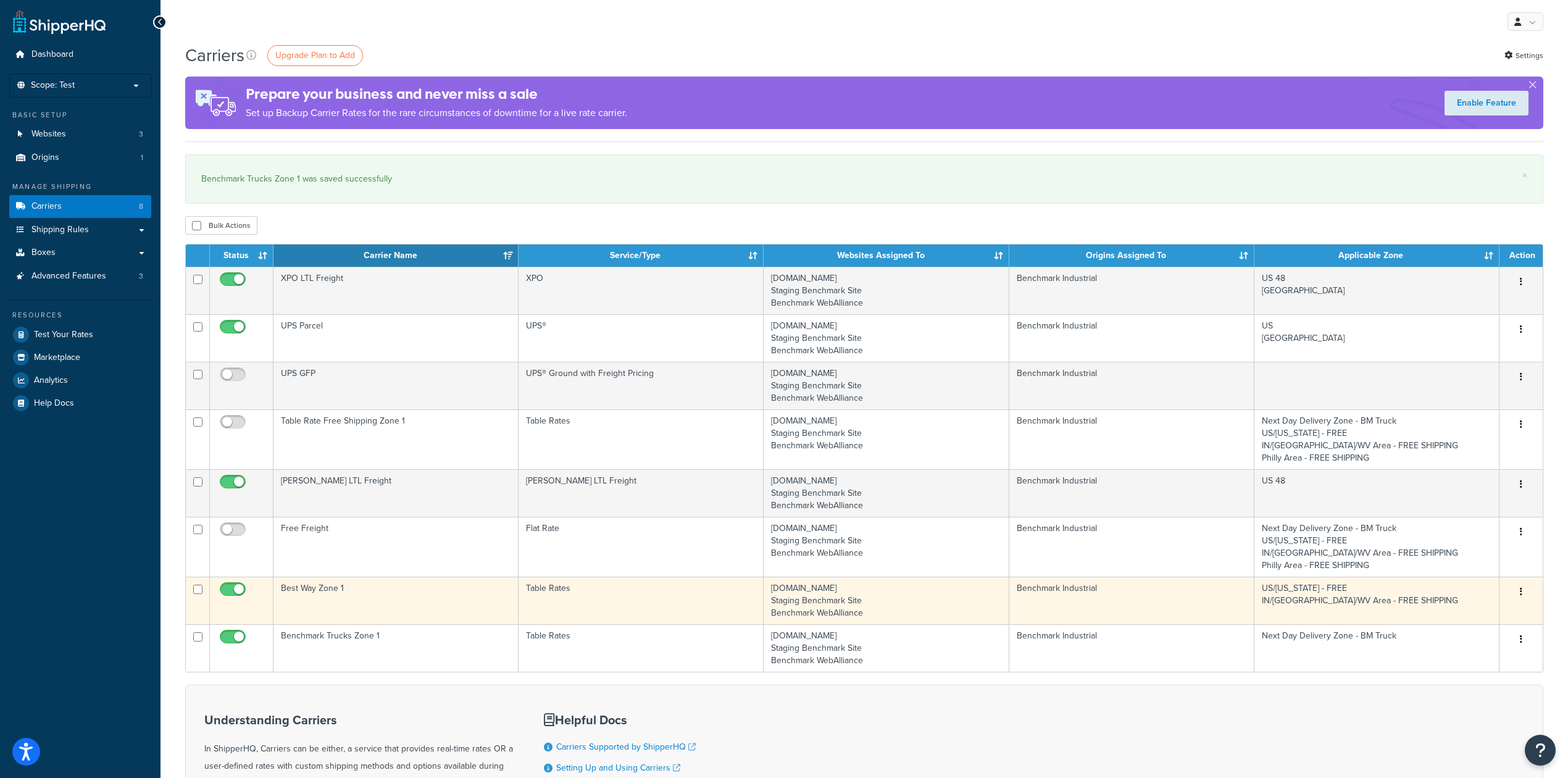
click at [425, 614] on td "Best Way Zone 1" at bounding box center [396, 600] width 245 height 47
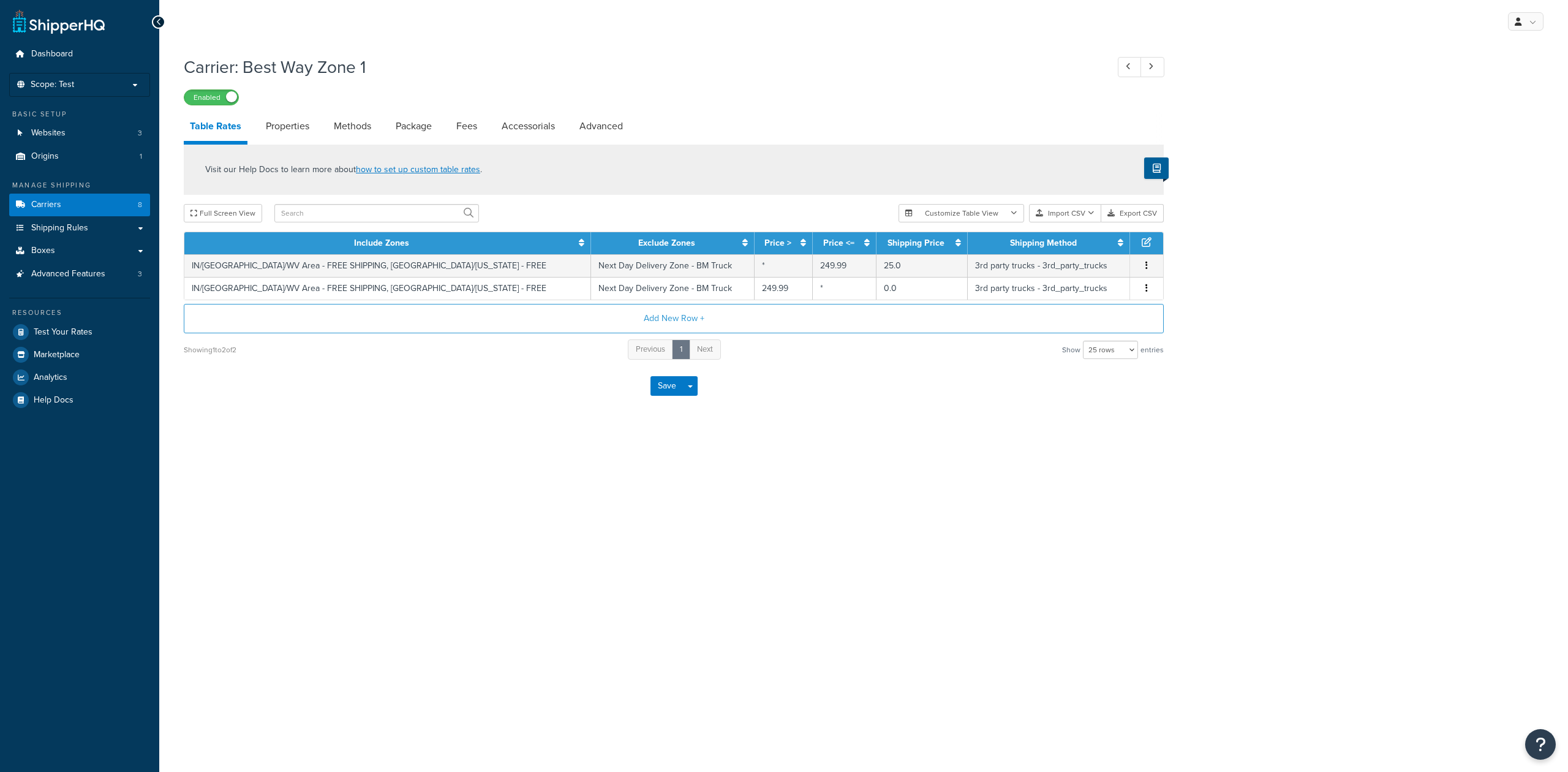
select select "25"
click at [1145, 266] on icon "button" at bounding box center [1146, 265] width 2 height 9
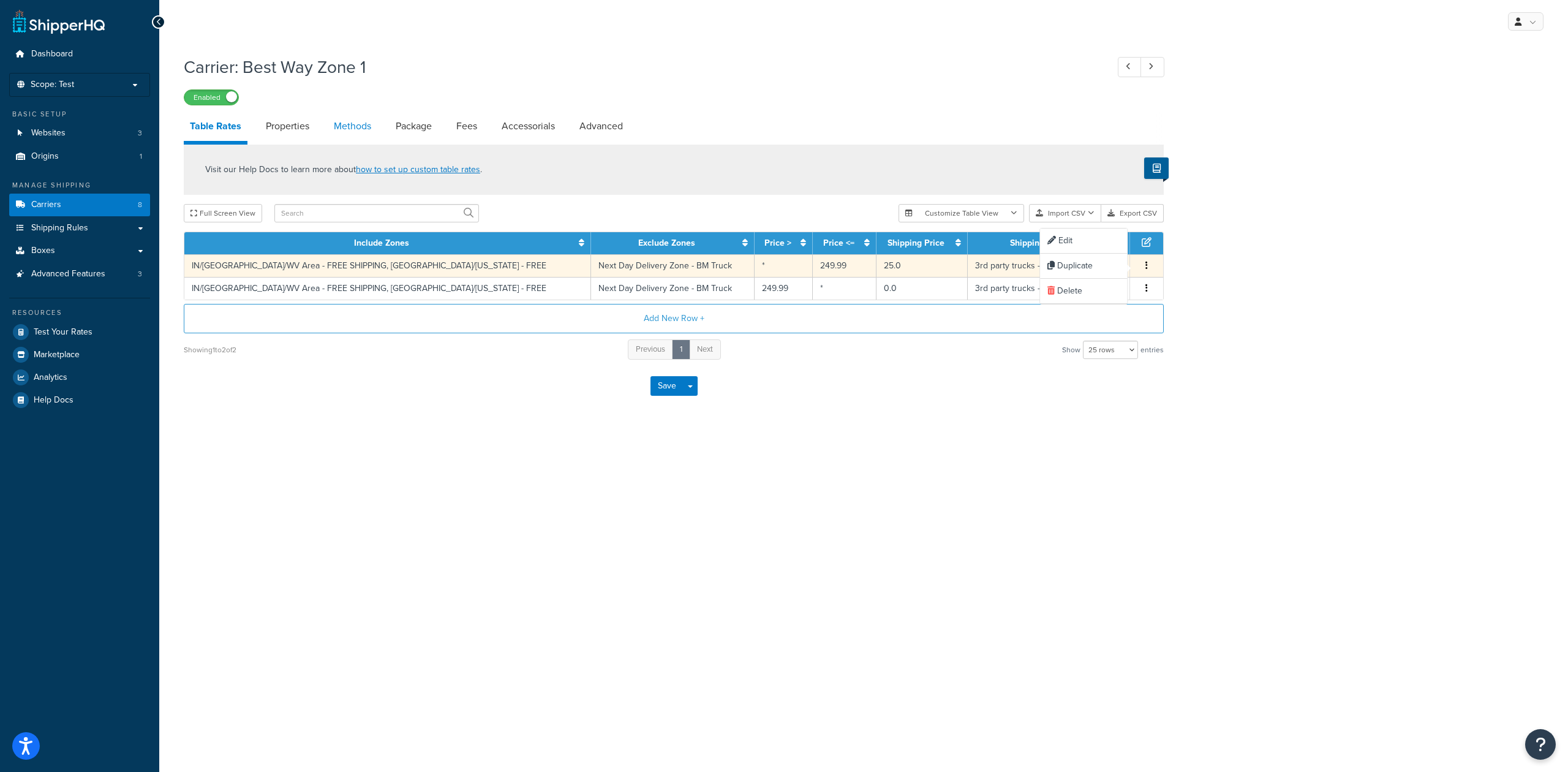
click at [356, 126] on link "Methods" at bounding box center [353, 126] width 50 height 30
select select "25"
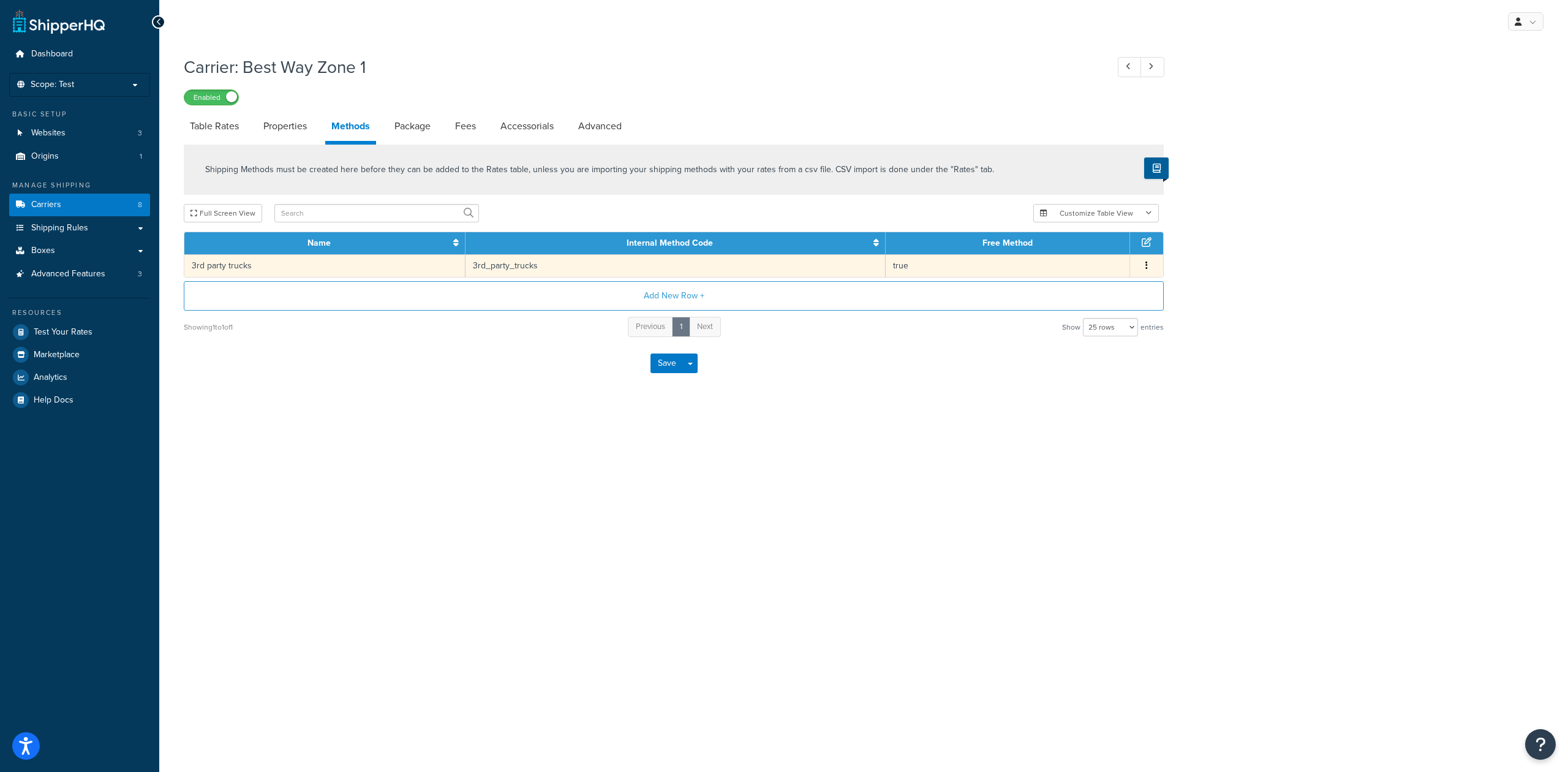
click at [1147, 268] on button "button" at bounding box center [1147, 266] width 10 height 14
click at [1092, 256] on div "Edit" at bounding box center [1083, 253] width 87 height 25
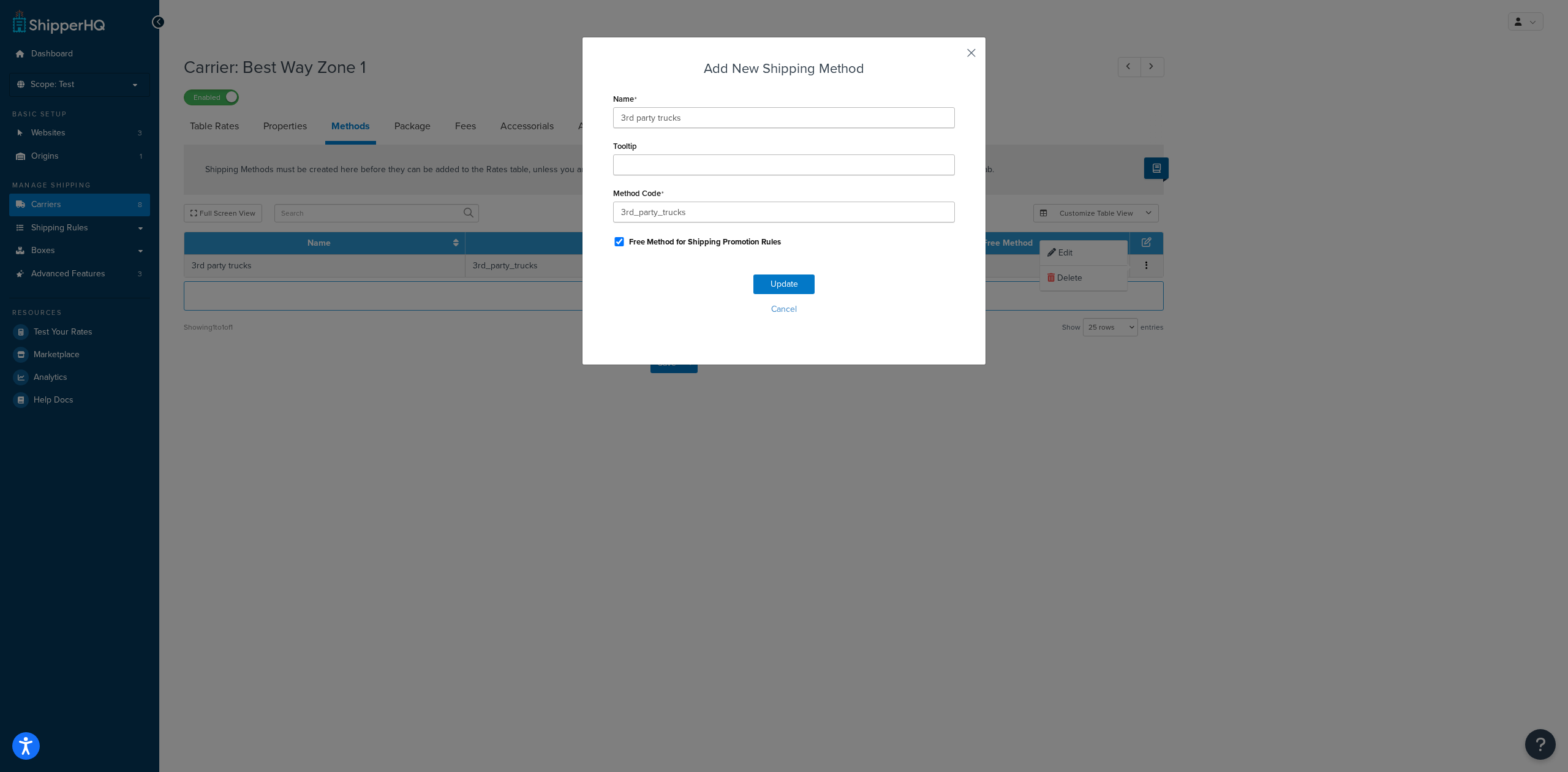
click at [955, 56] on button "button" at bounding box center [953, 57] width 3 height 3
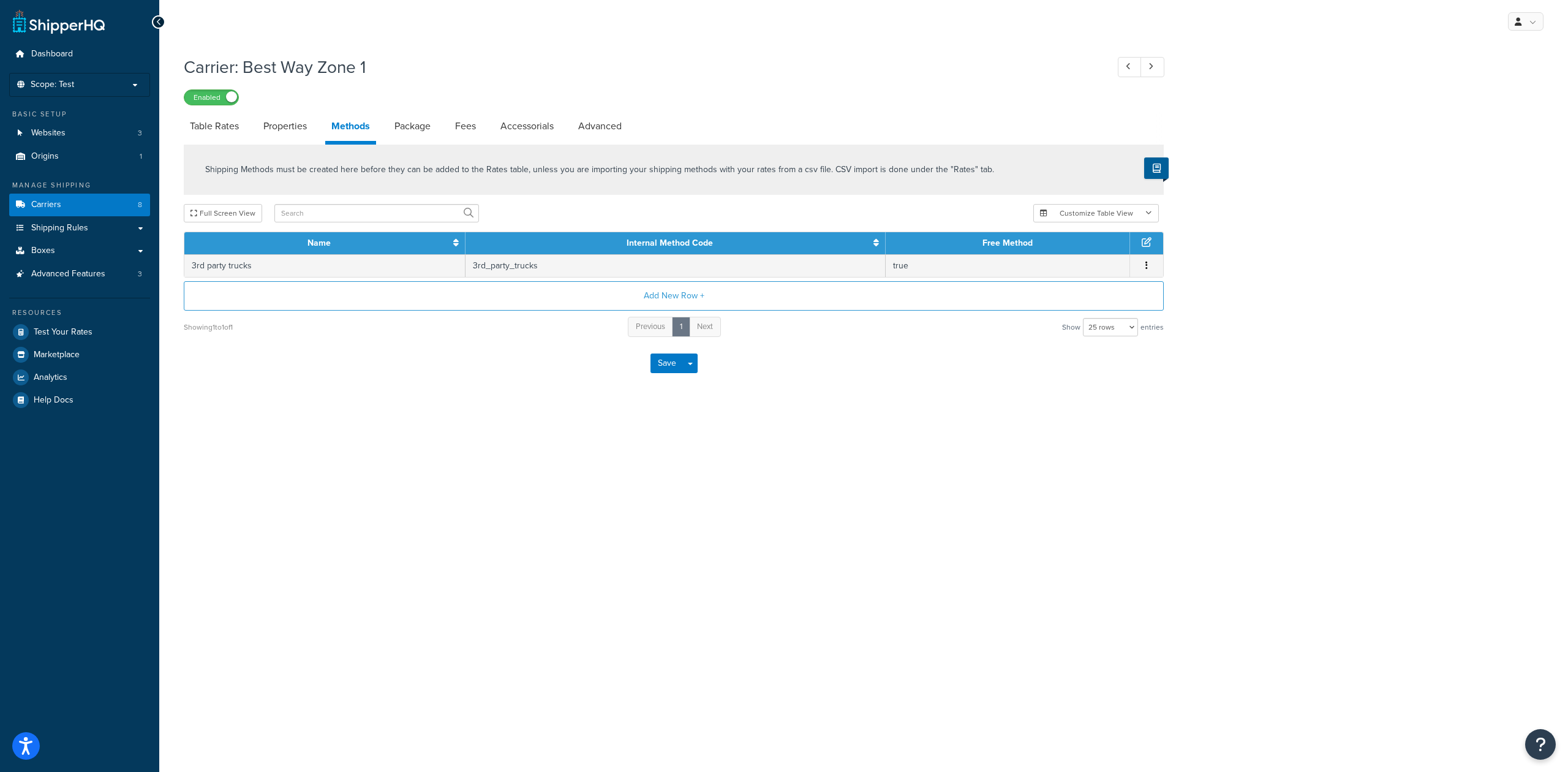
click at [1025, 469] on div "My Profile Billing Global Settings Contact Us Logout Carrier: Best Way Zone 1 E…" at bounding box center [864, 386] width 1409 height 772
click at [225, 123] on link "Table Rates" at bounding box center [214, 126] width 62 height 30
select select "25"
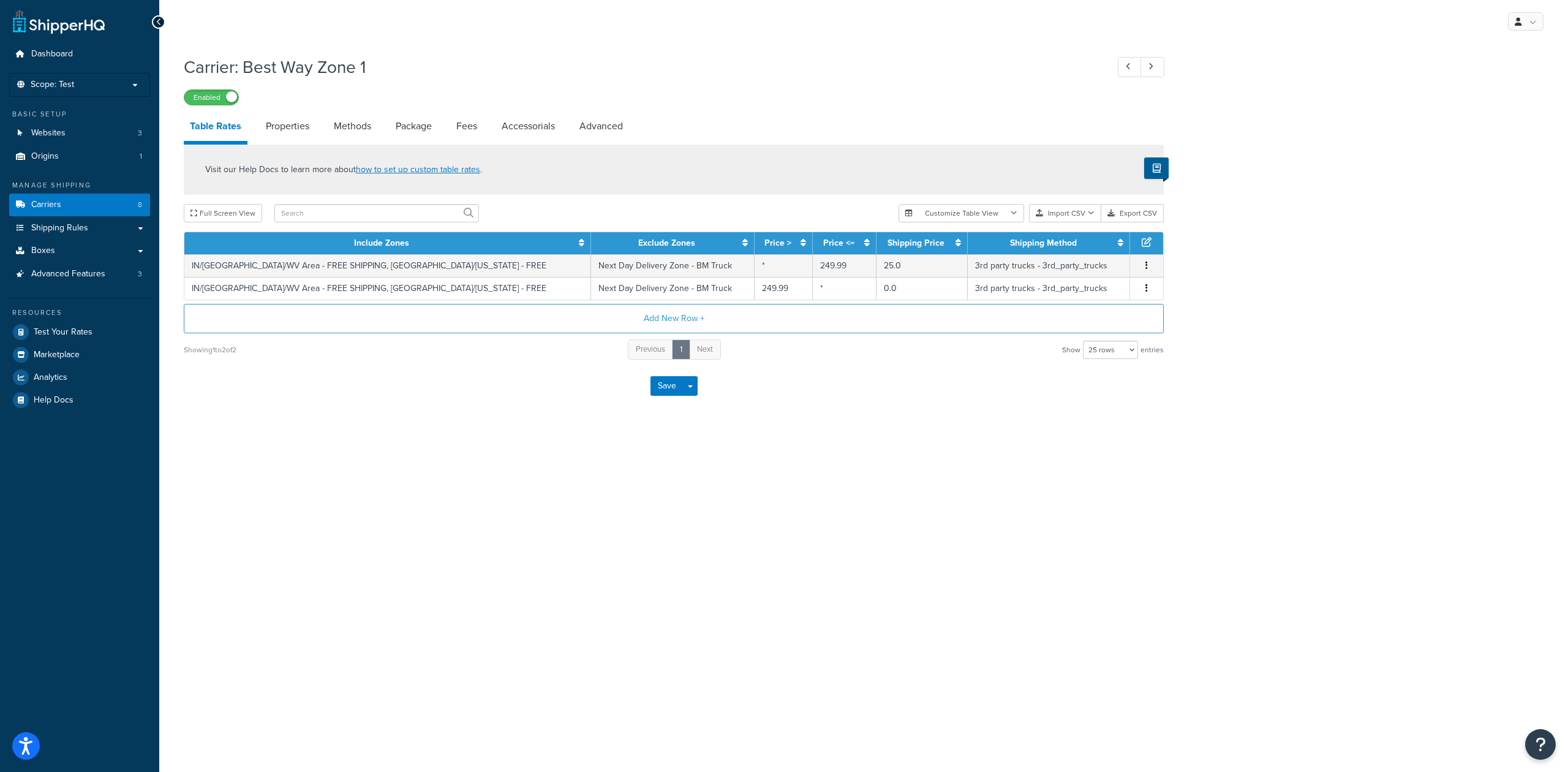
click at [814, 471] on div "My Profile Billing Global Settings Contact Us Logout Carrier: Best Way Zone 1 E…" at bounding box center [864, 386] width 1409 height 772
click at [81, 204] on link "Carriers 8" at bounding box center [80, 204] width 141 height 22
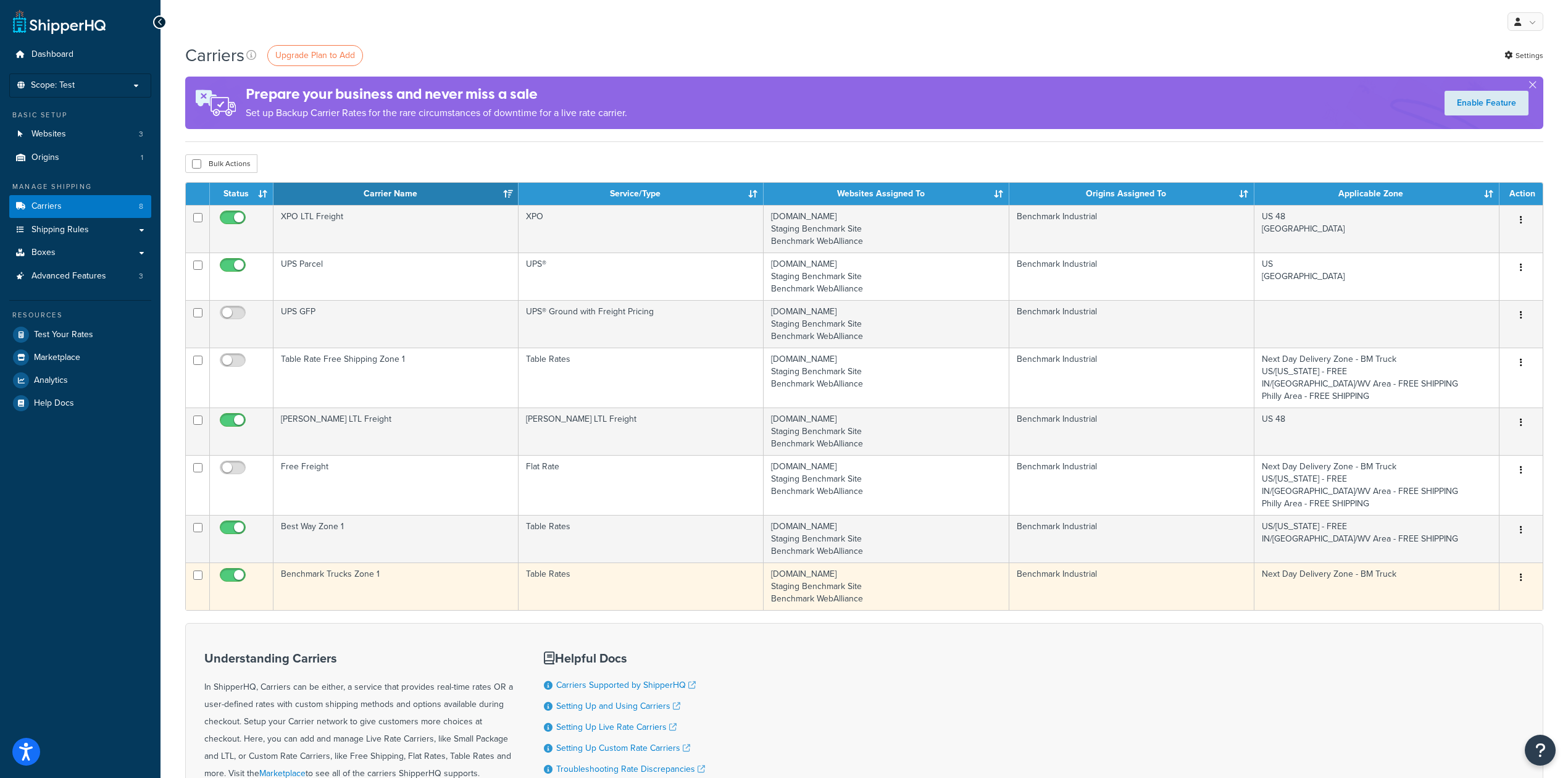
click at [403, 588] on td "Benchmark Trucks Zone 1" at bounding box center [396, 586] width 245 height 47
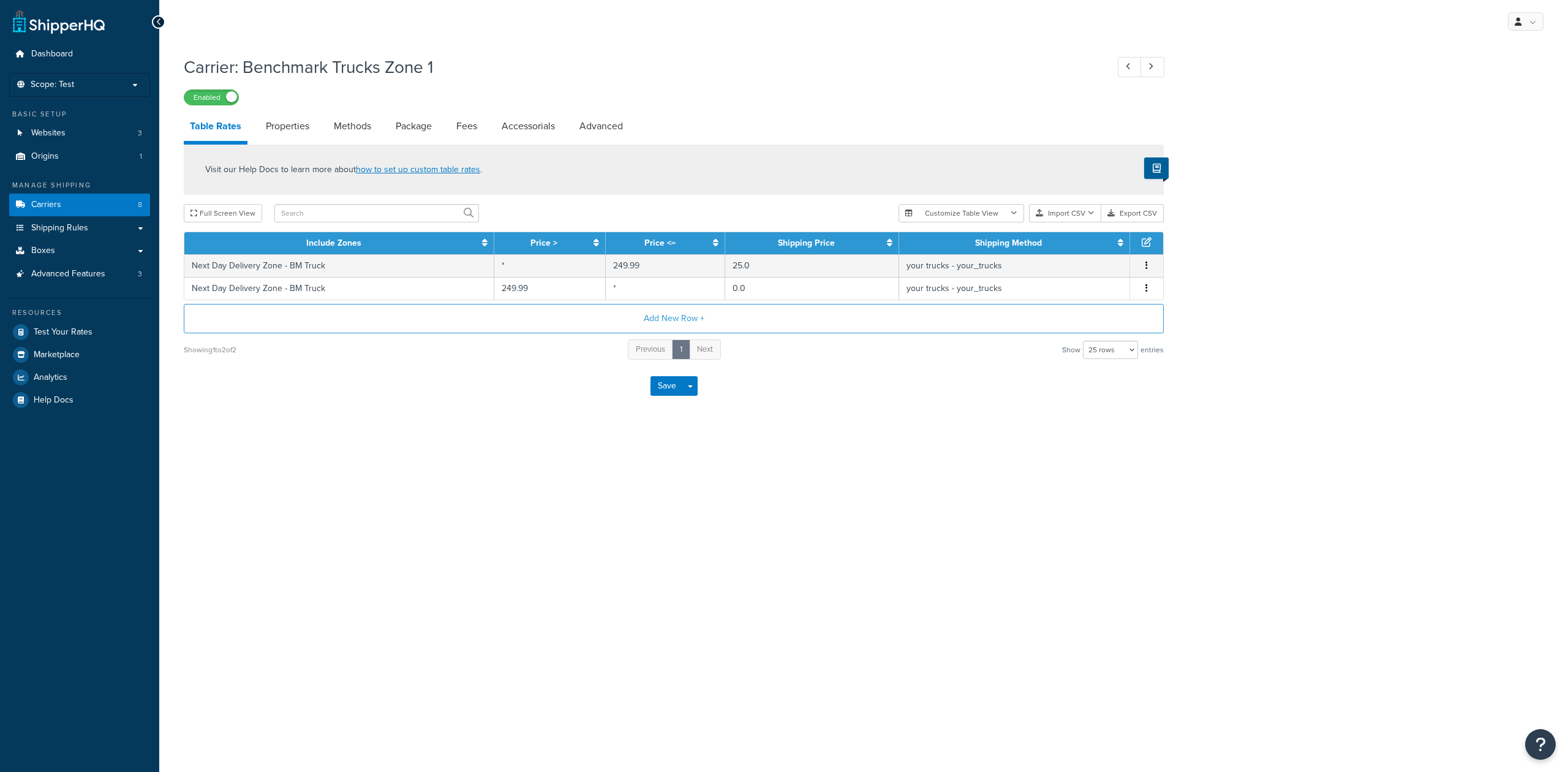
select select "25"
click at [348, 122] on link "Methods" at bounding box center [353, 126] width 50 height 30
select select "25"
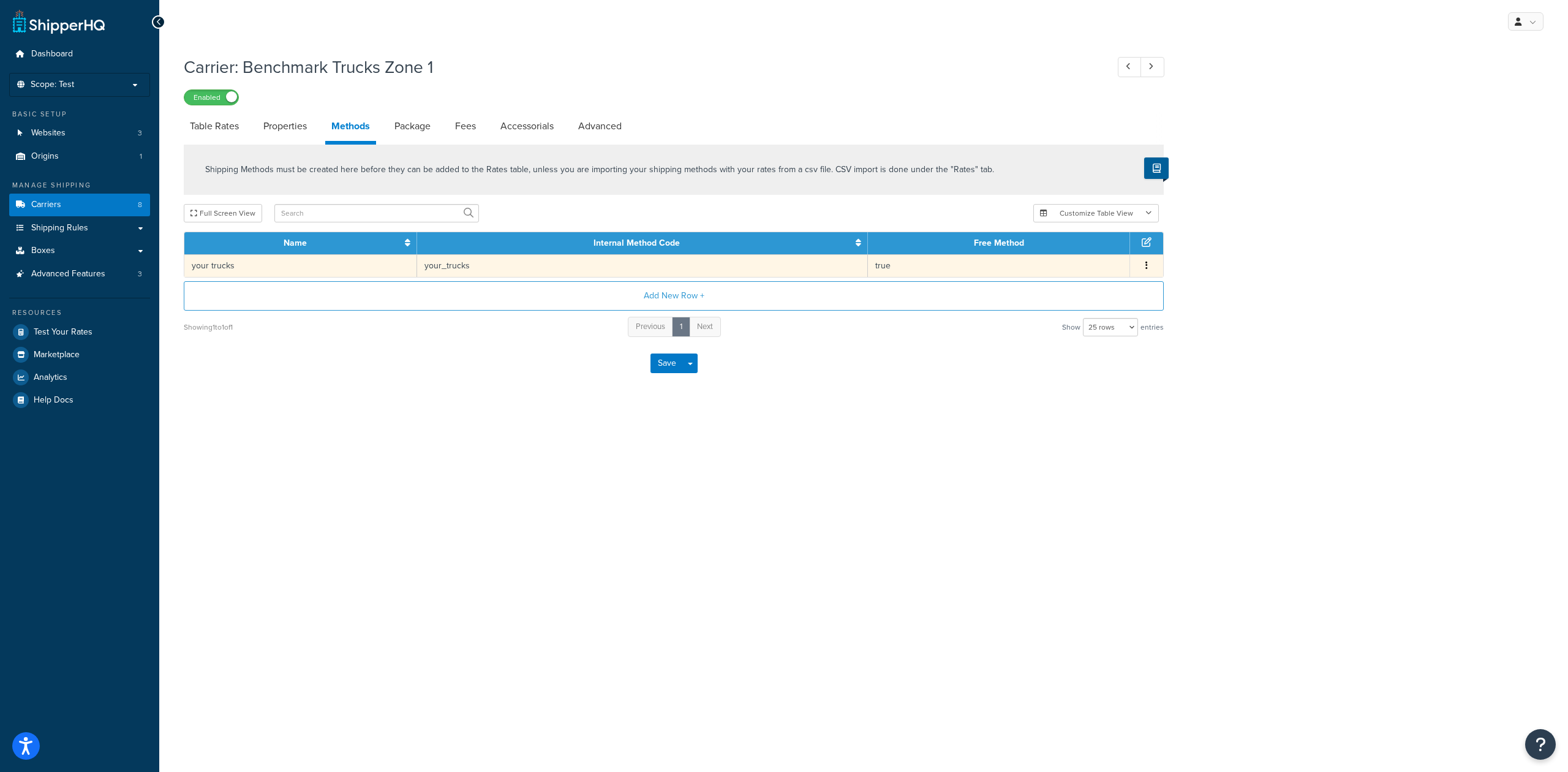
click at [1147, 269] on icon "button" at bounding box center [1146, 265] width 2 height 9
click at [1076, 253] on div "Edit" at bounding box center [1083, 253] width 87 height 25
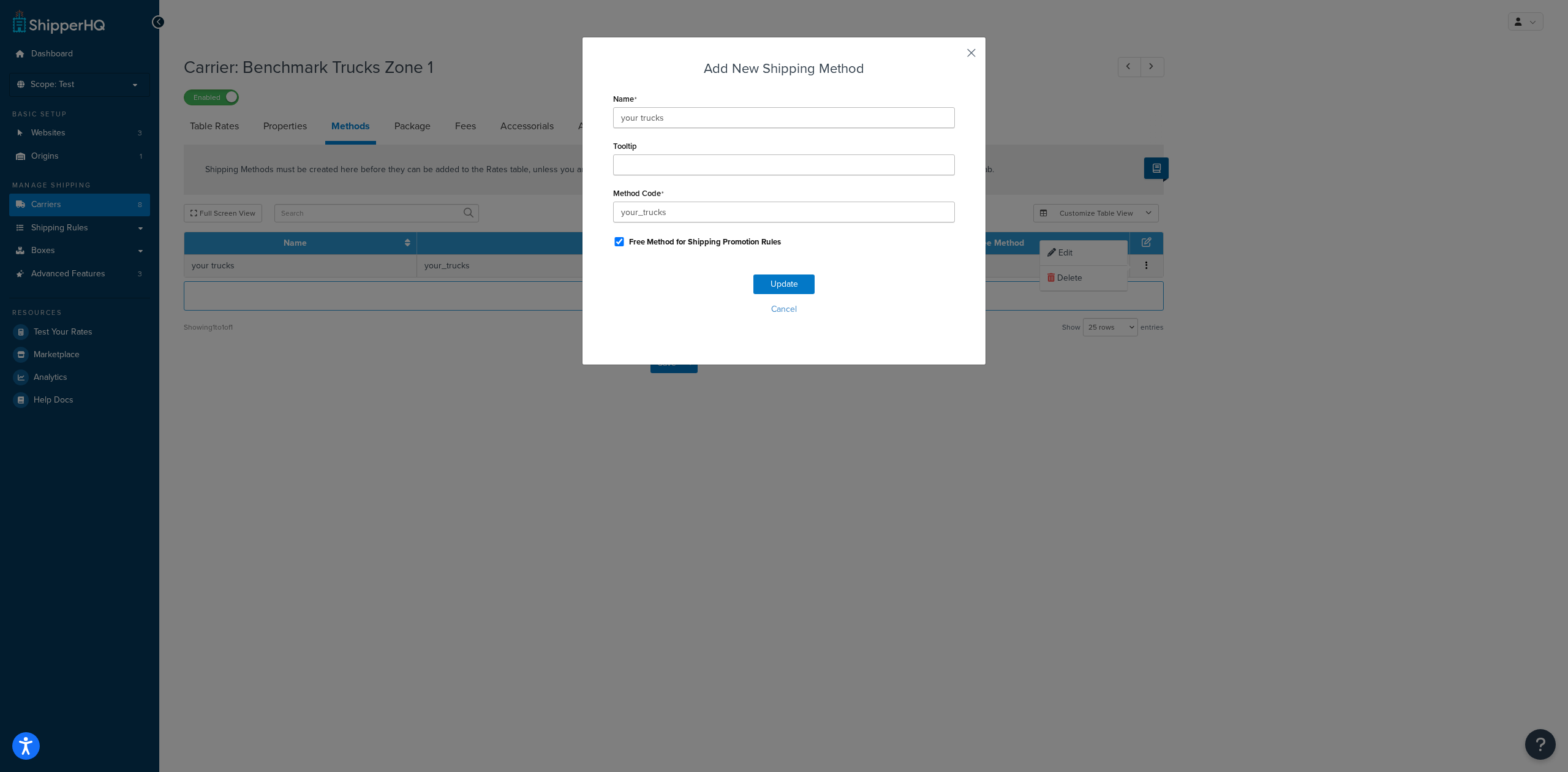
click at [955, 56] on button "button" at bounding box center [953, 57] width 3 height 3
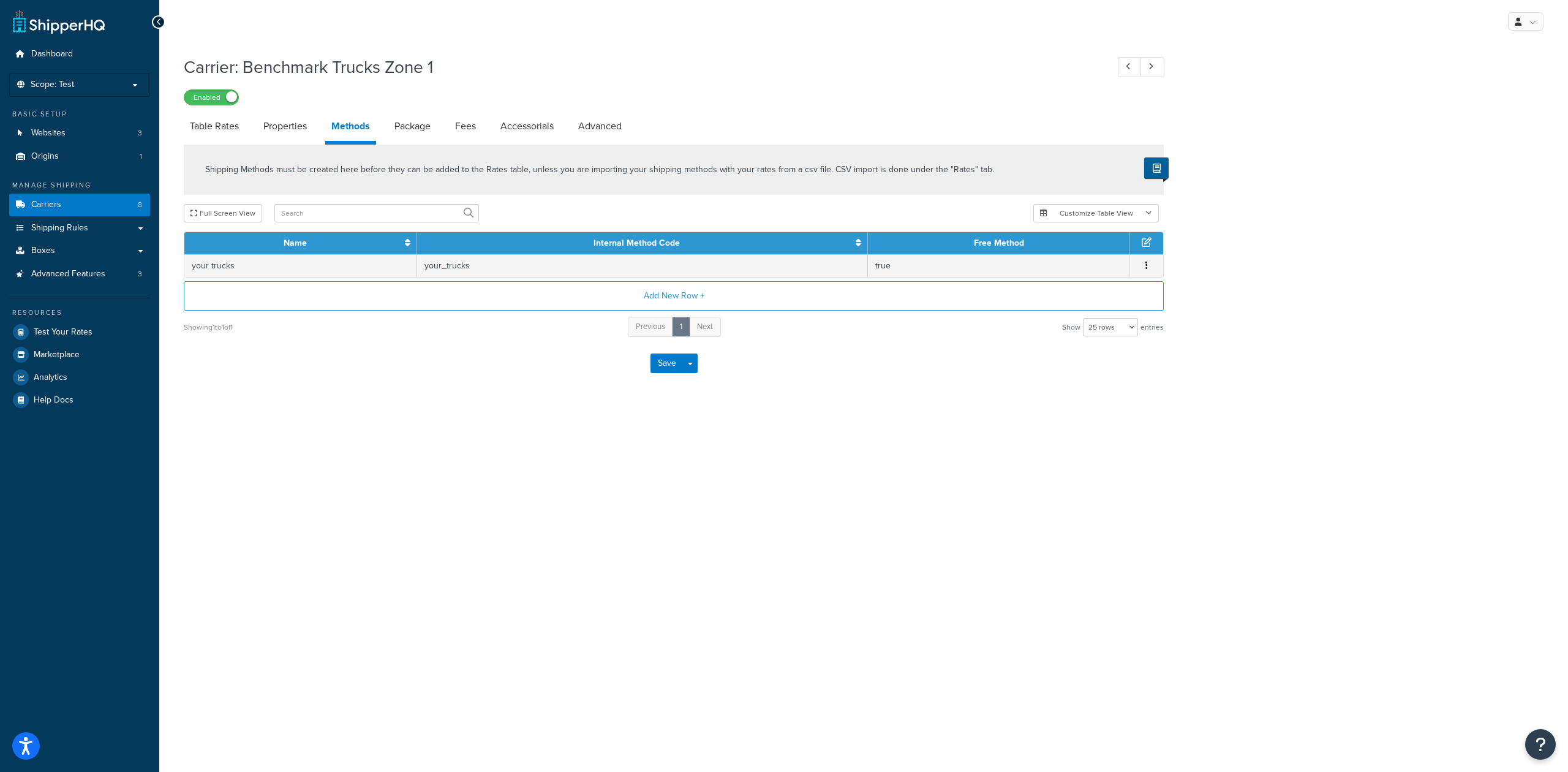
click at [911, 437] on div "My Profile Billing Global Settings Contact Us Logout Carrier: Benchmark Trucks …" at bounding box center [864, 386] width 1409 height 772
click at [76, 202] on link "Carriers 8" at bounding box center [80, 204] width 141 height 22
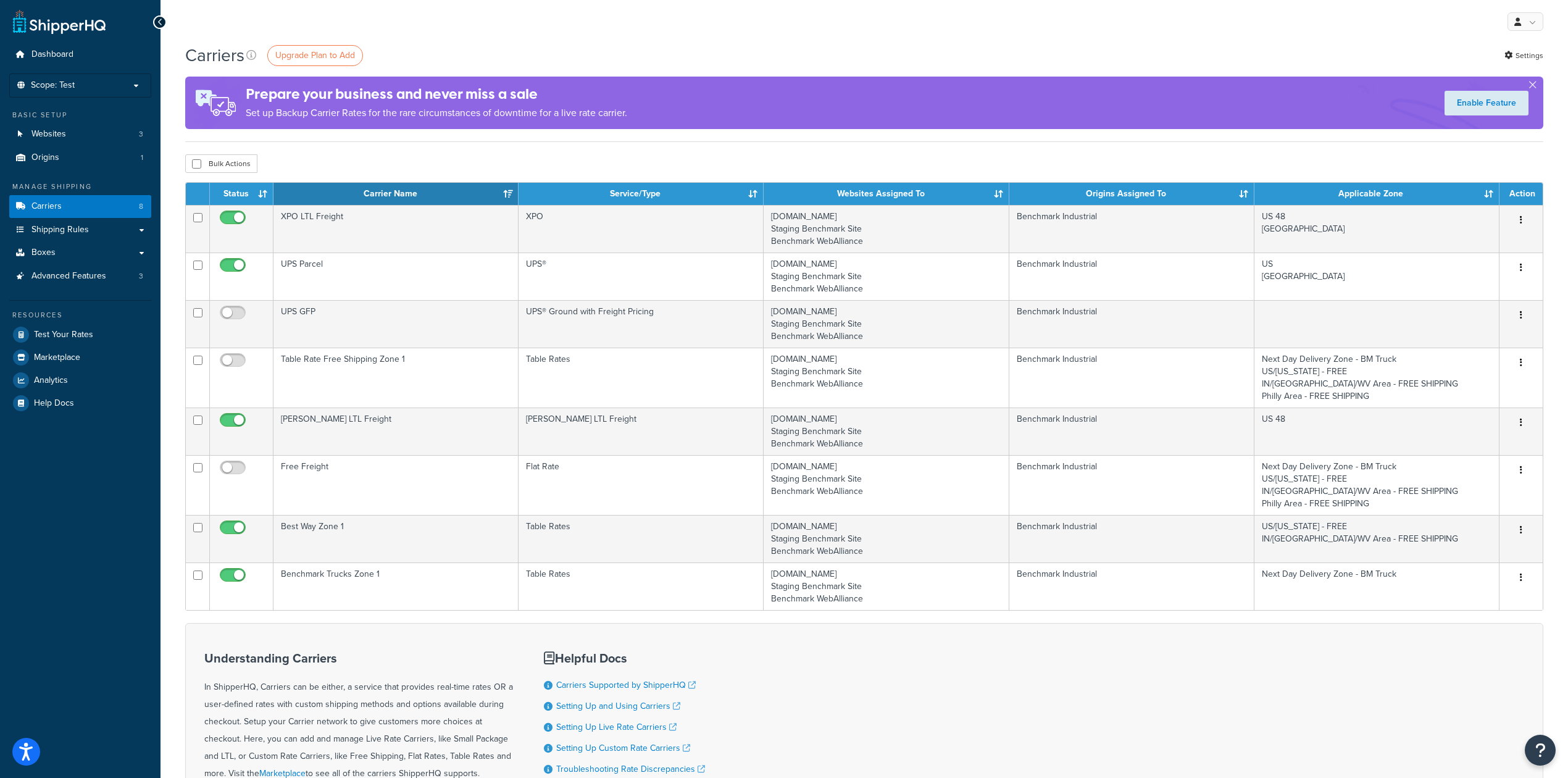
click at [500, 38] on div "My Profile Billing Global Settings Contact Us Logout" at bounding box center [864, 21] width 1407 height 43
click at [111, 87] on p "Scope: Test" at bounding box center [80, 85] width 131 height 10
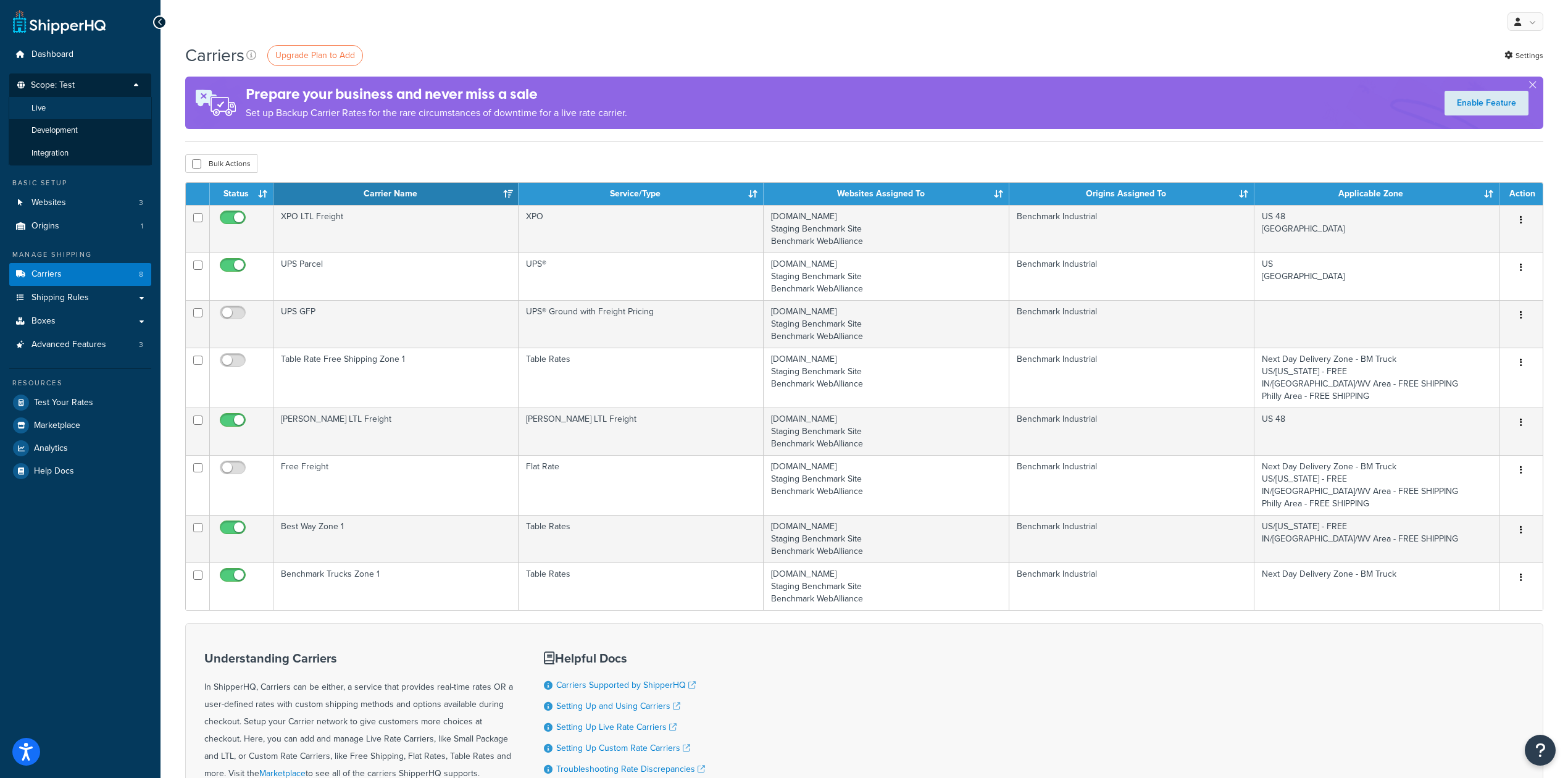
click at [58, 104] on li "Live" at bounding box center [80, 108] width 143 height 23
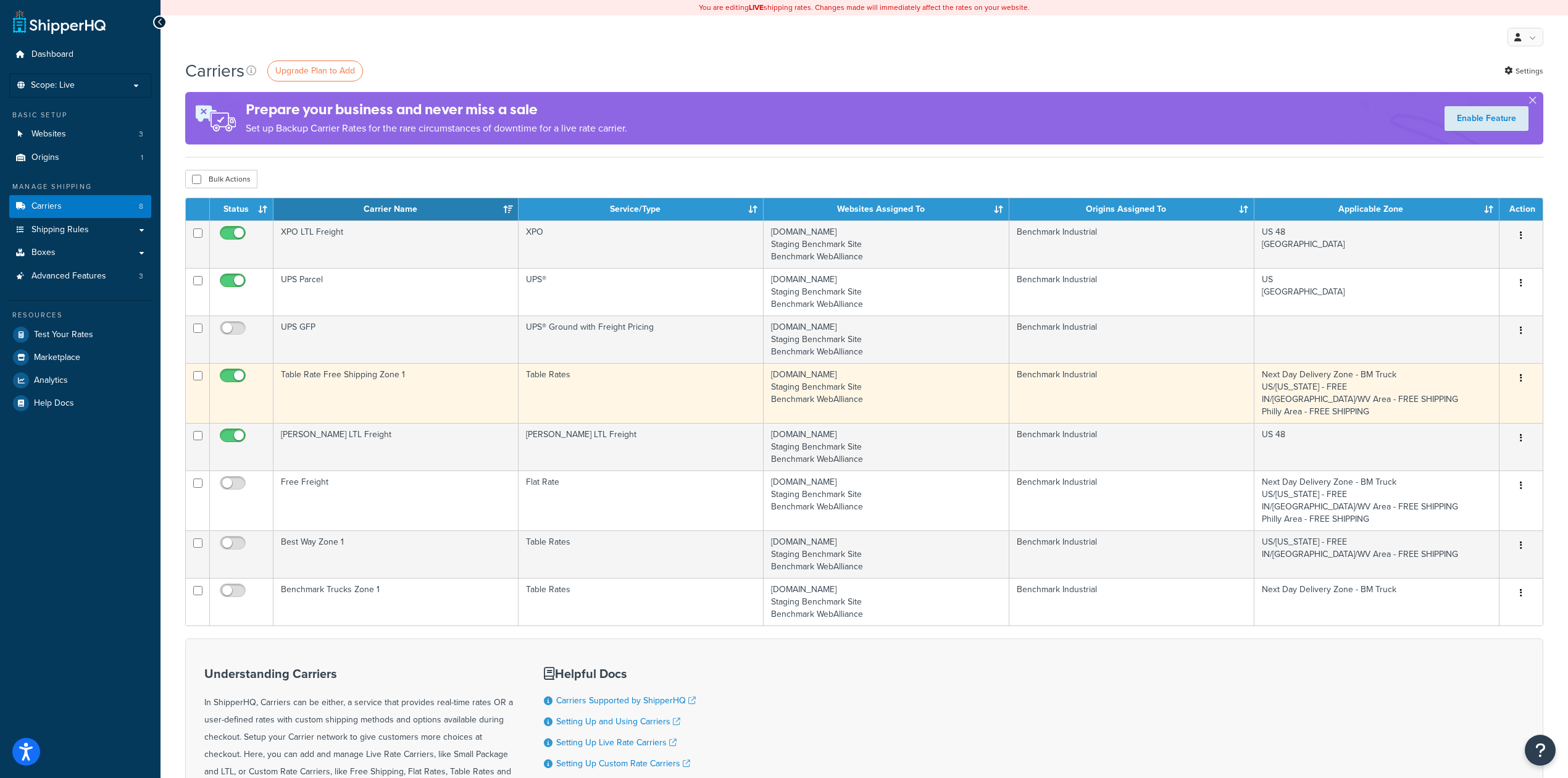
click at [387, 403] on td "Table Rate Free Shipping Zone 1" at bounding box center [396, 393] width 245 height 60
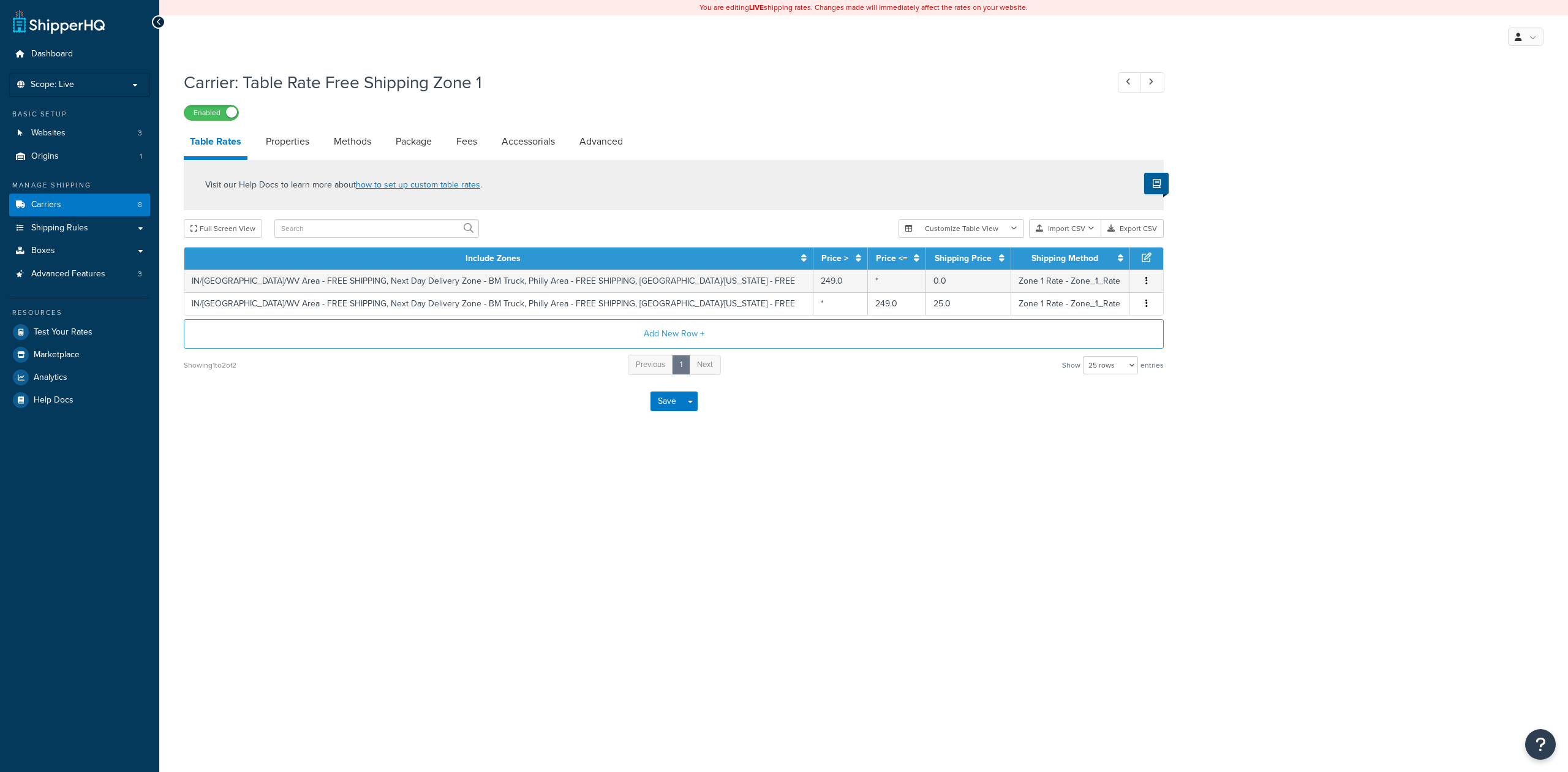
select select "25"
click at [356, 138] on link "Methods" at bounding box center [353, 141] width 50 height 30
select select "25"
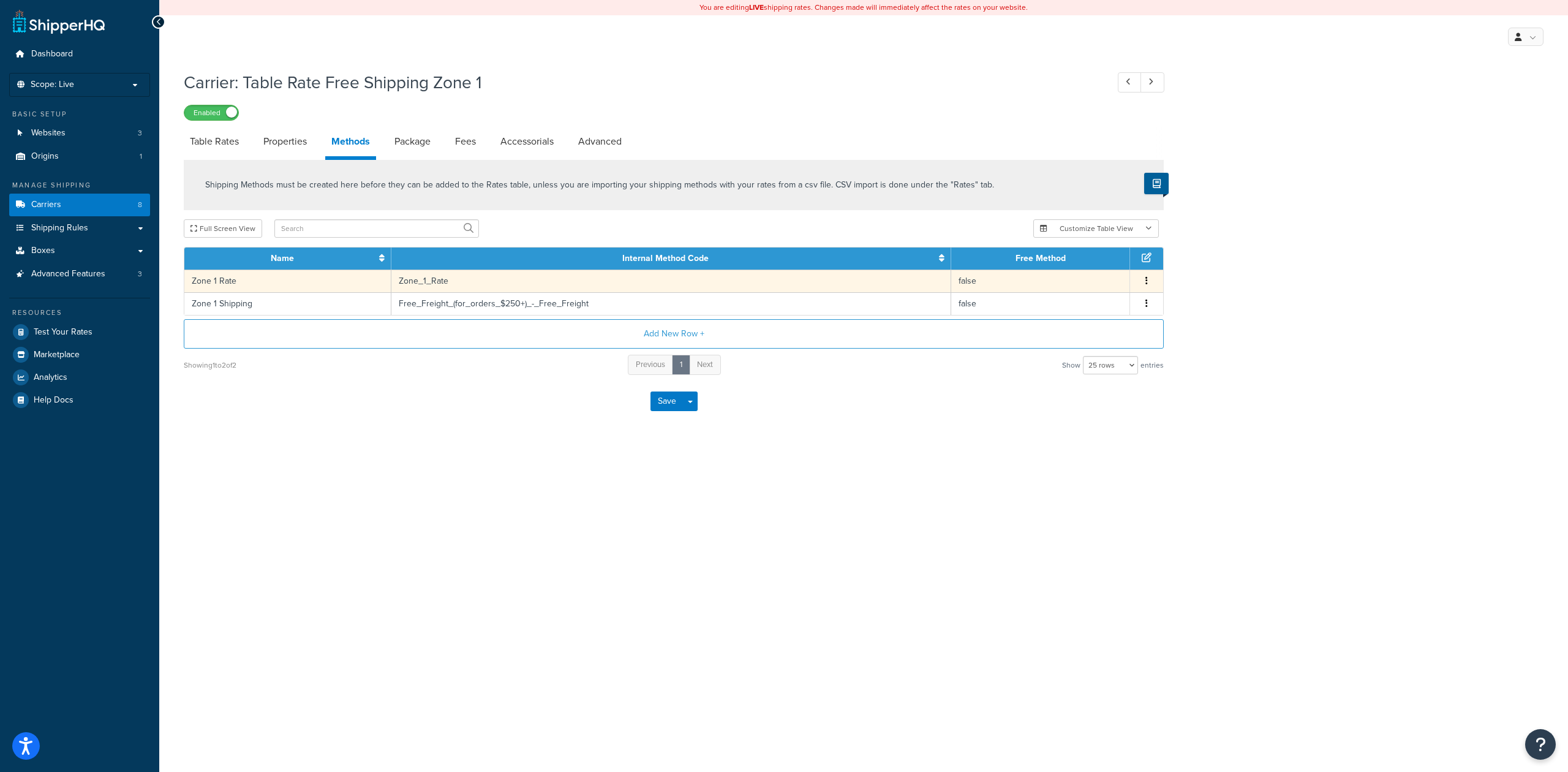
click at [1145, 280] on icon "button" at bounding box center [1146, 281] width 2 height 9
click at [1096, 273] on div "Edit" at bounding box center [1083, 269] width 87 height 25
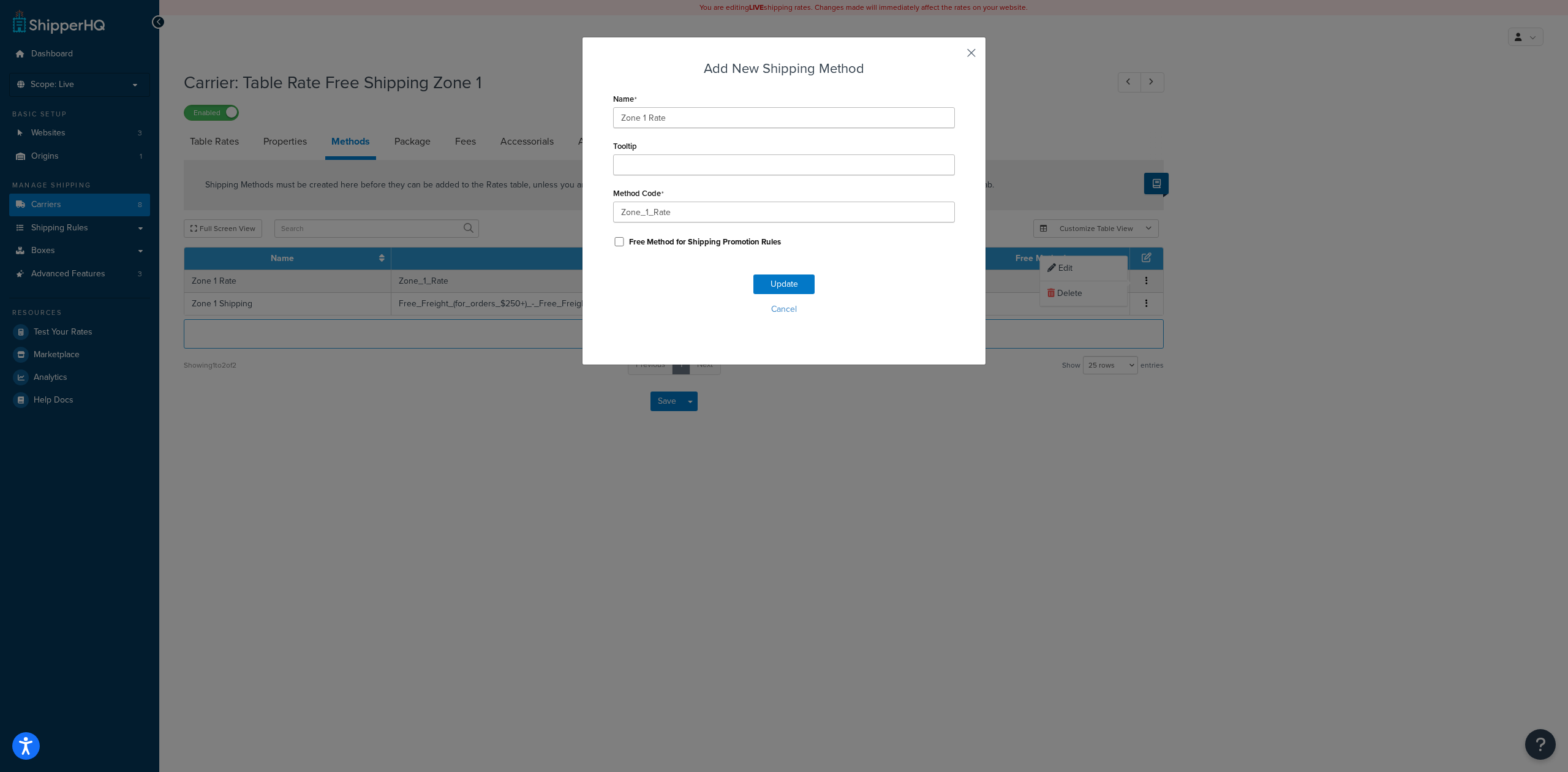
click at [955, 56] on button "button" at bounding box center [953, 57] width 3 height 3
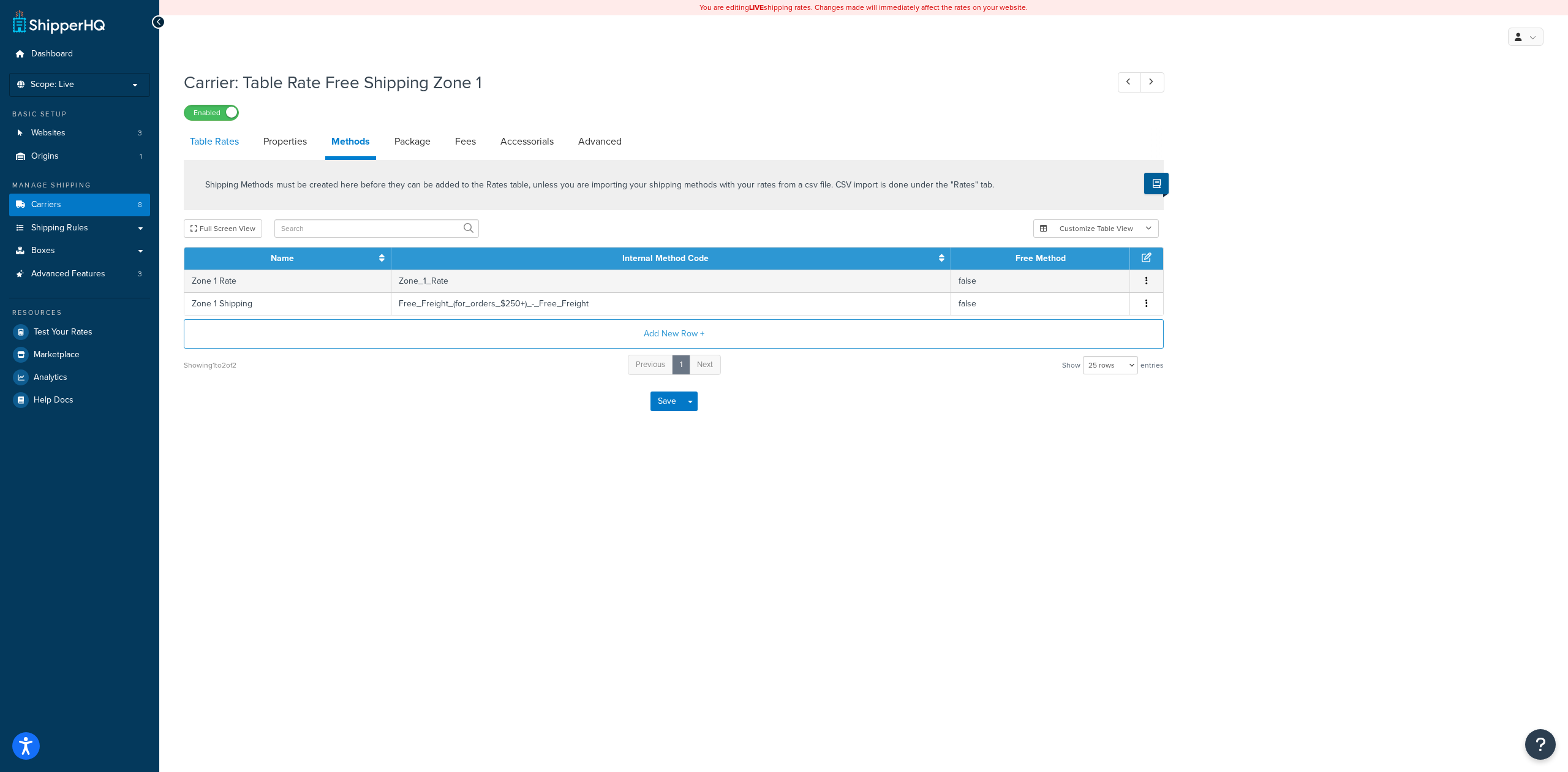
click at [216, 140] on link "Table Rates" at bounding box center [214, 141] width 62 height 30
select select "25"
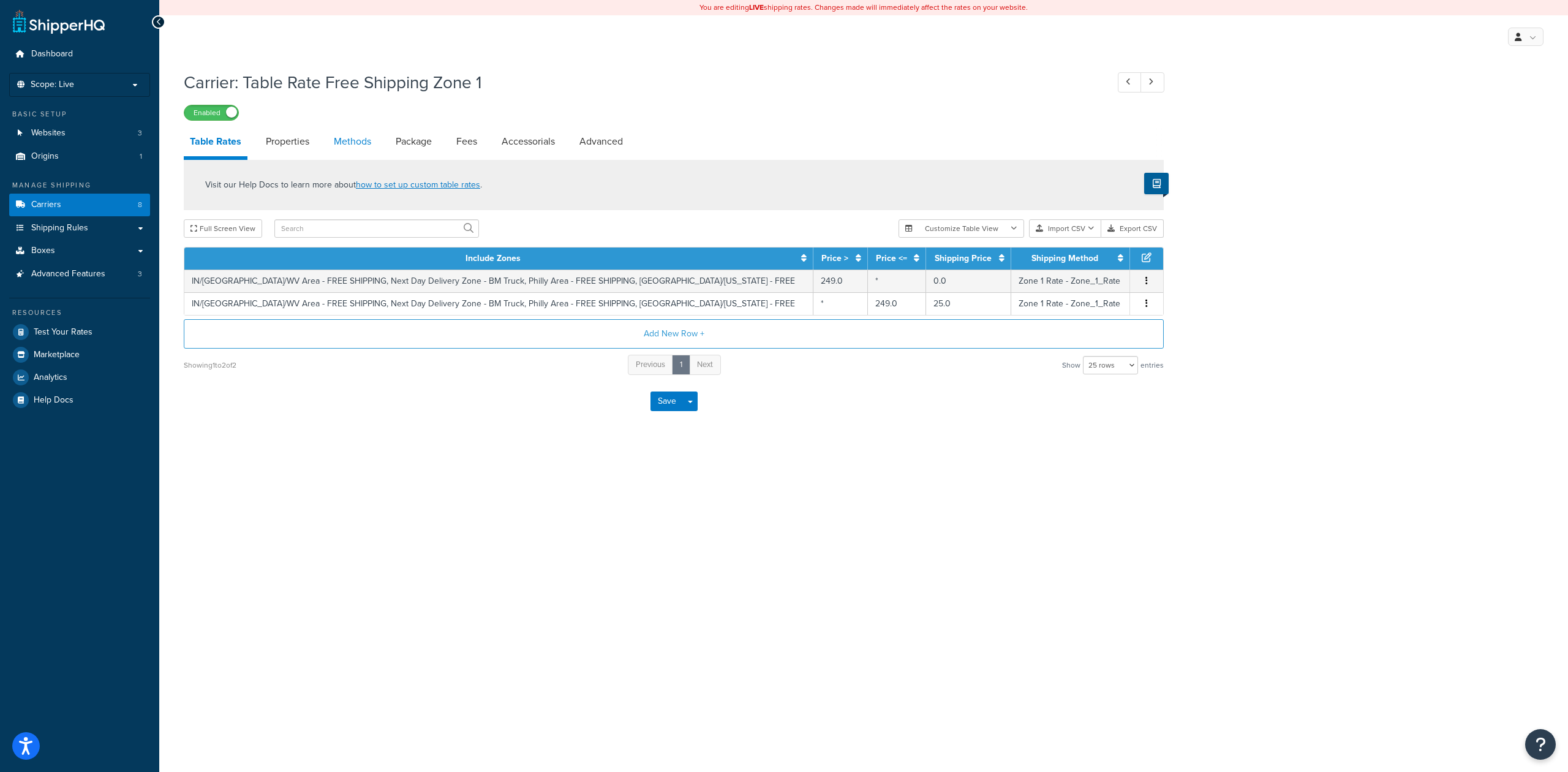
click at [366, 141] on link "Methods" at bounding box center [353, 141] width 50 height 30
select select "25"
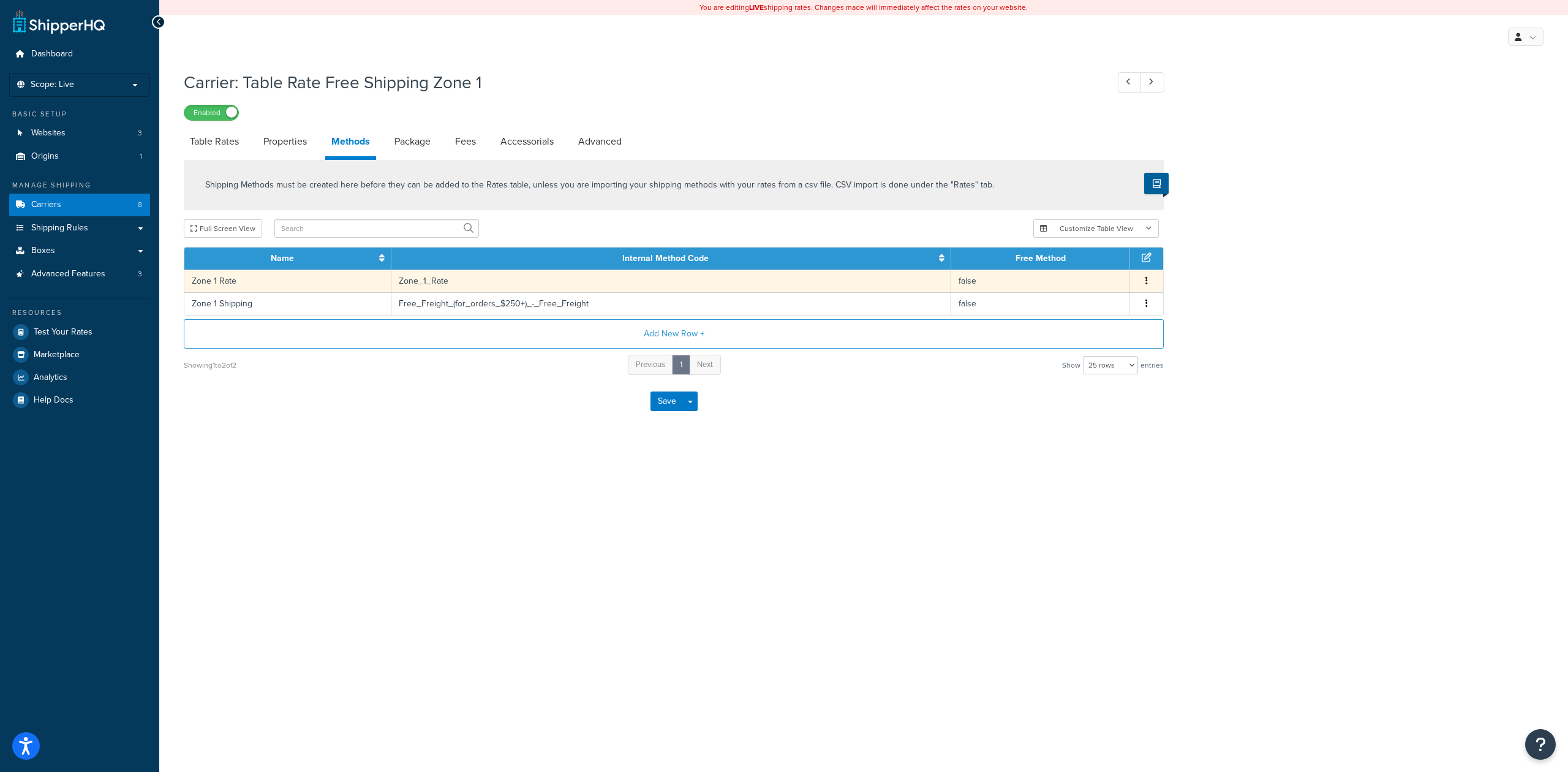
click at [1149, 282] on button "button" at bounding box center [1147, 281] width 10 height 14
click at [1085, 269] on div "Edit" at bounding box center [1083, 269] width 87 height 25
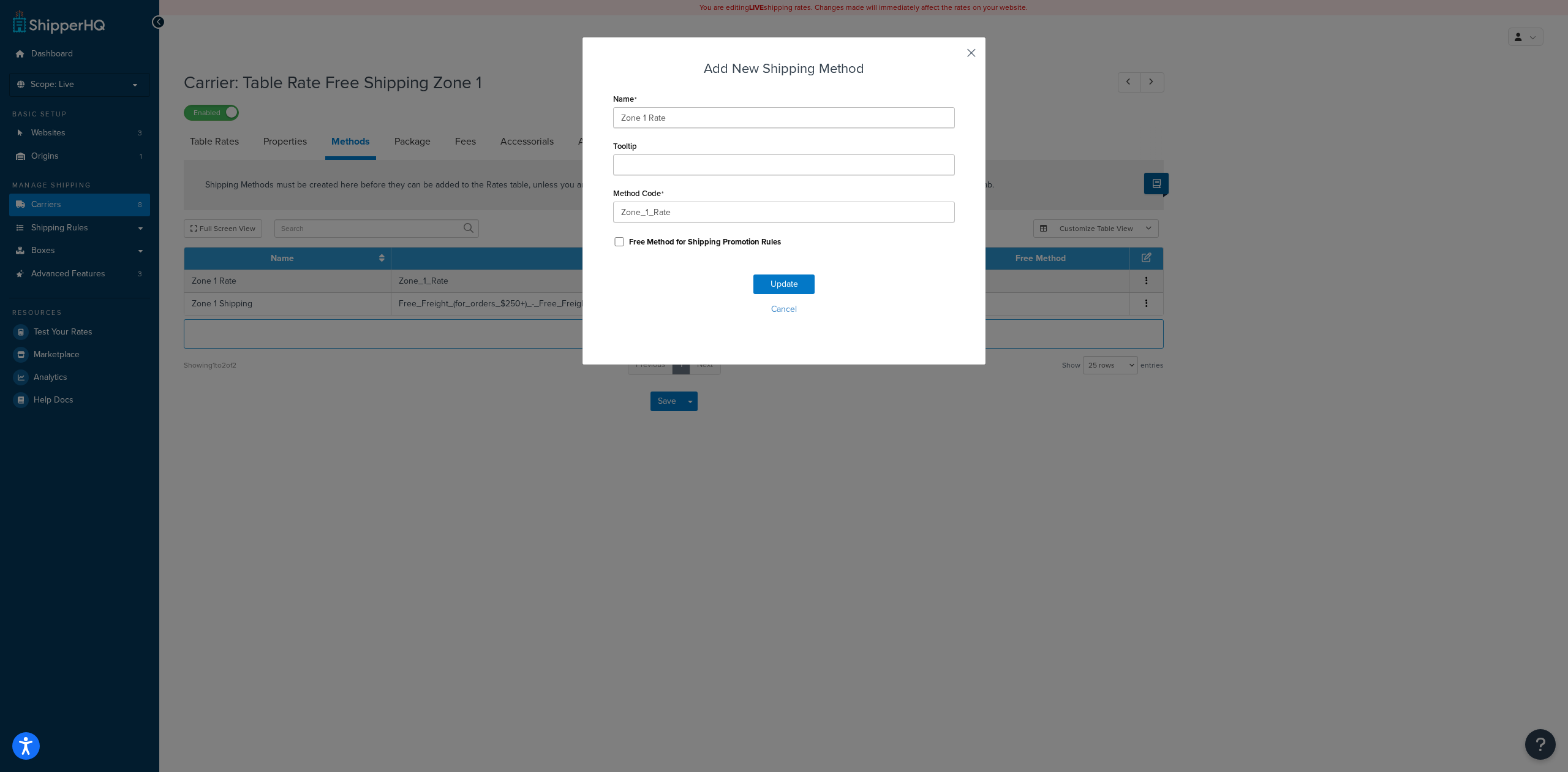
click at [955, 56] on button "button" at bounding box center [953, 57] width 3 height 3
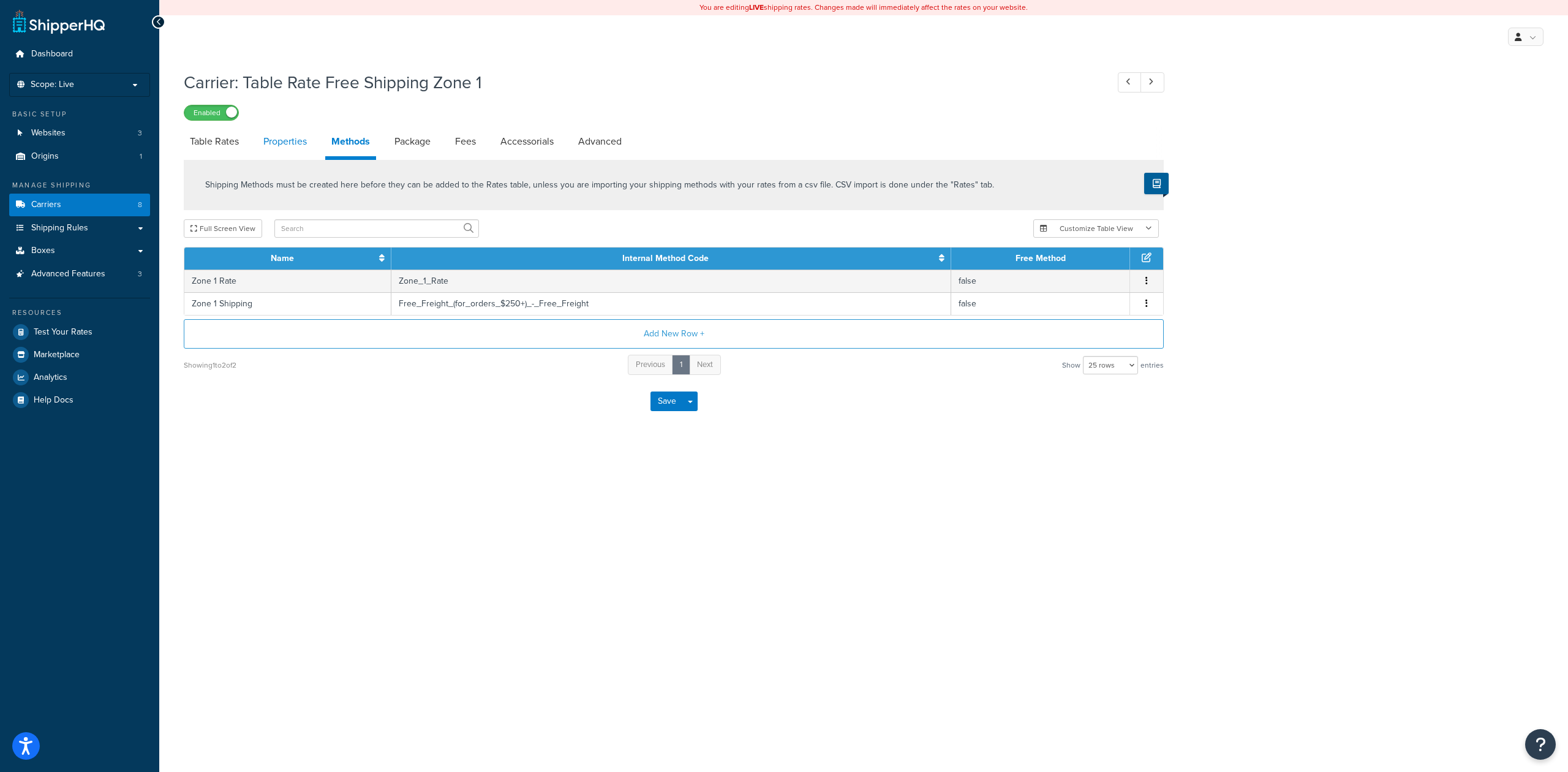
click at [272, 138] on link "Properties" at bounding box center [284, 141] width 56 height 30
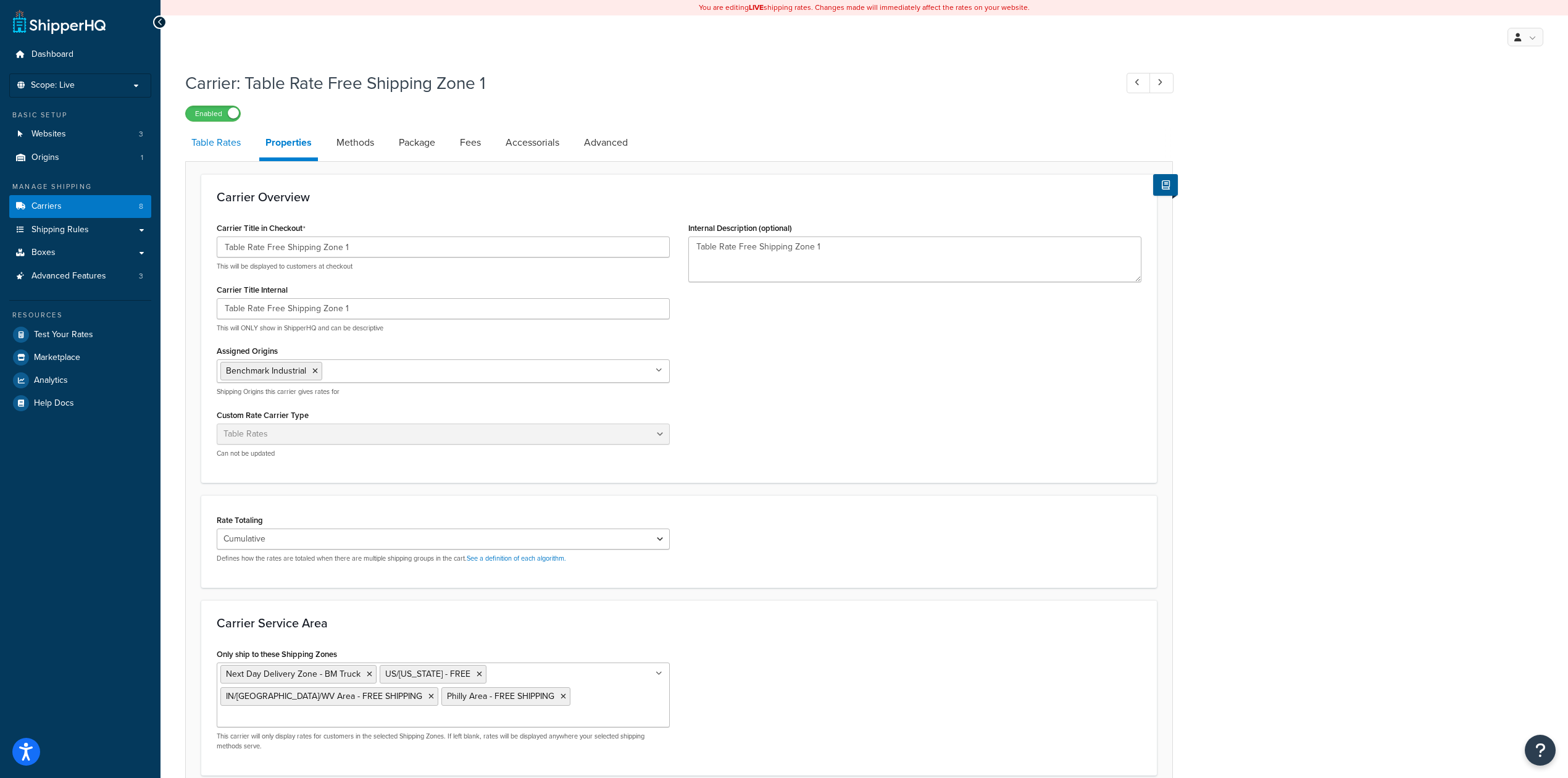
click at [233, 143] on link "Table Rates" at bounding box center [216, 142] width 62 height 30
select select "25"
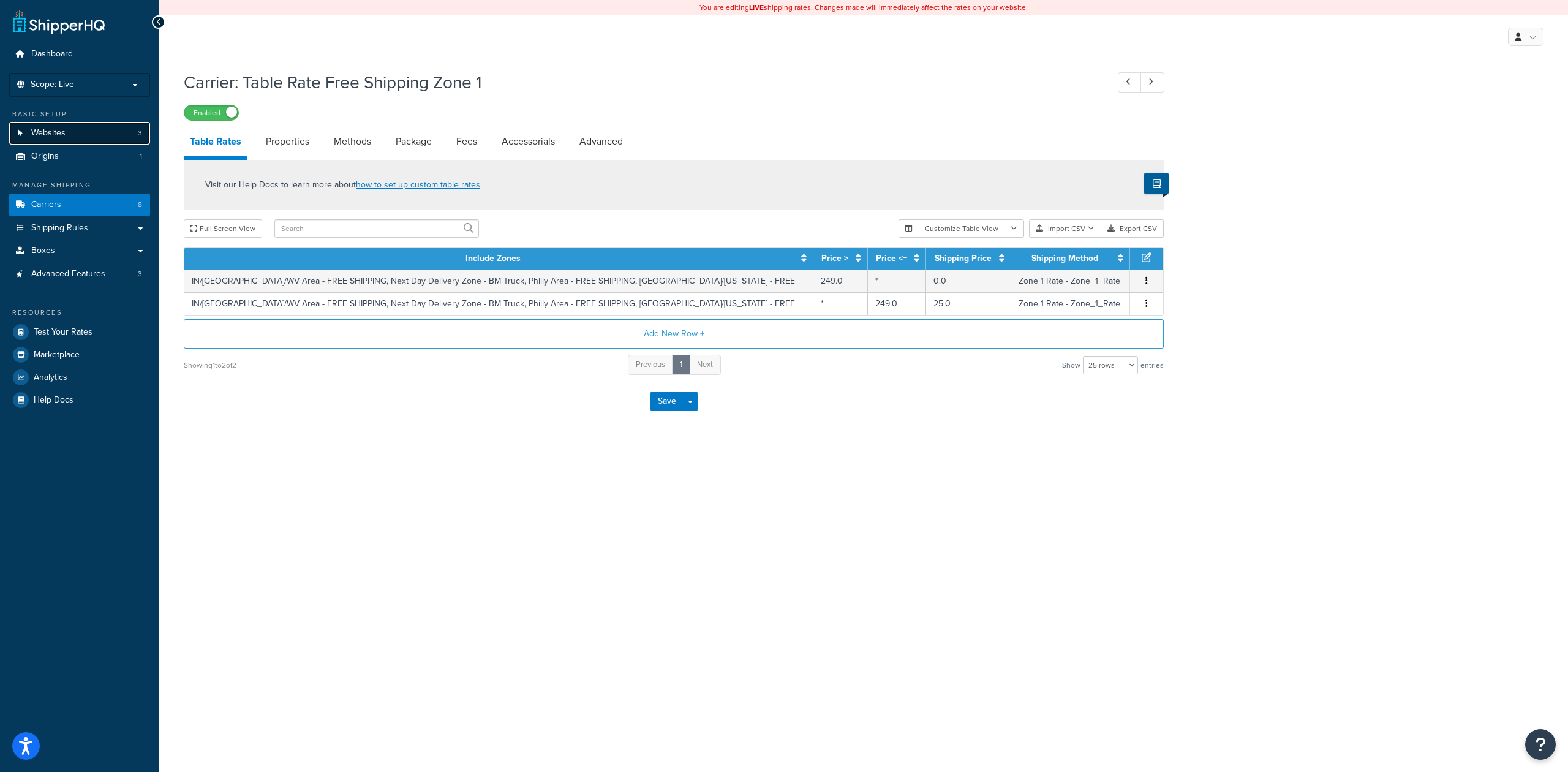
click at [80, 131] on link "Websites 3" at bounding box center [80, 133] width 141 height 22
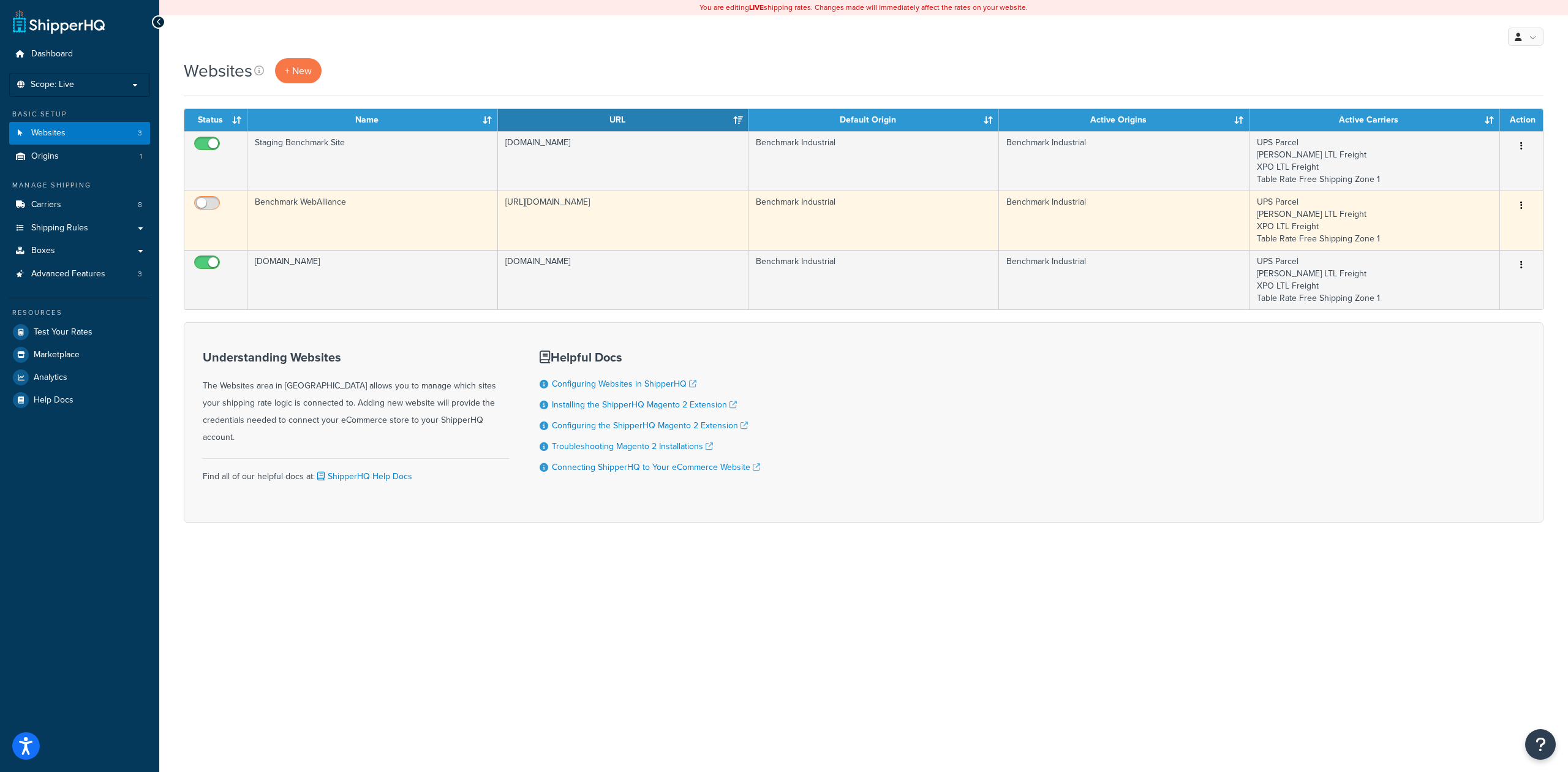
click at [211, 202] on input "checkbox" at bounding box center [208, 206] width 34 height 15
checkbox input "true"
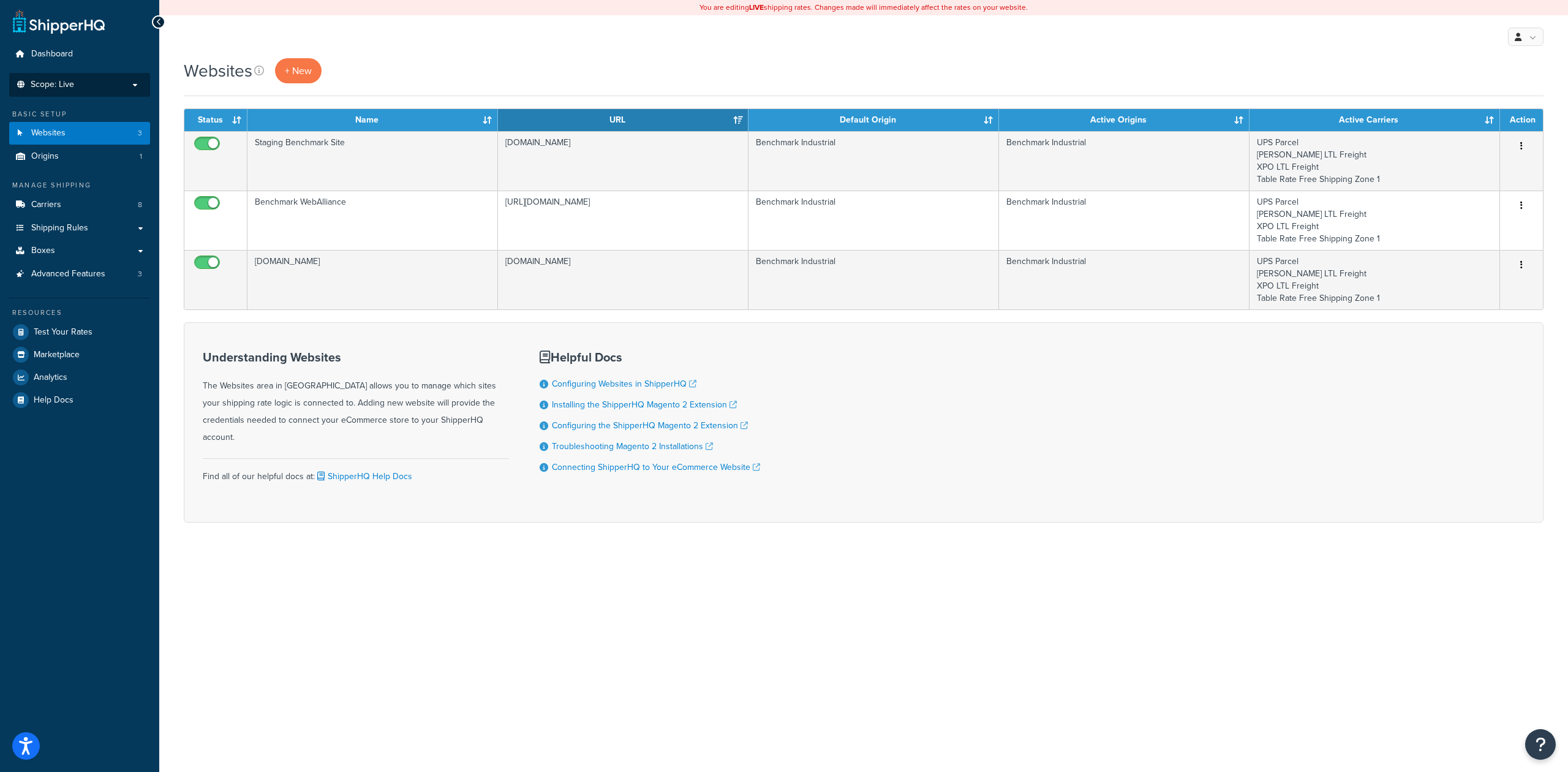
click at [106, 83] on p "Scope: Live" at bounding box center [79, 85] width 130 height 10
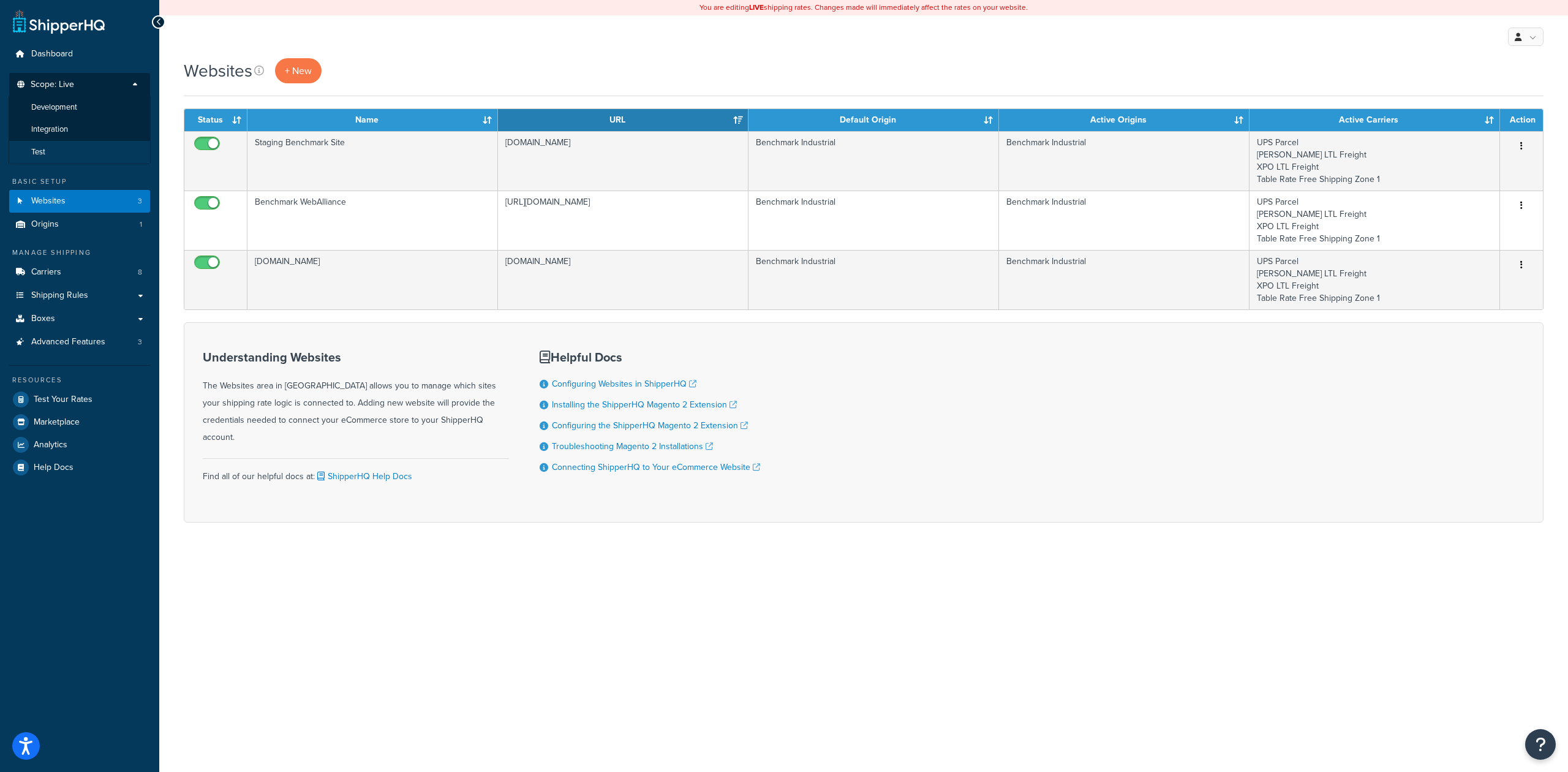
click at [62, 150] on li "Test" at bounding box center [80, 152] width 142 height 22
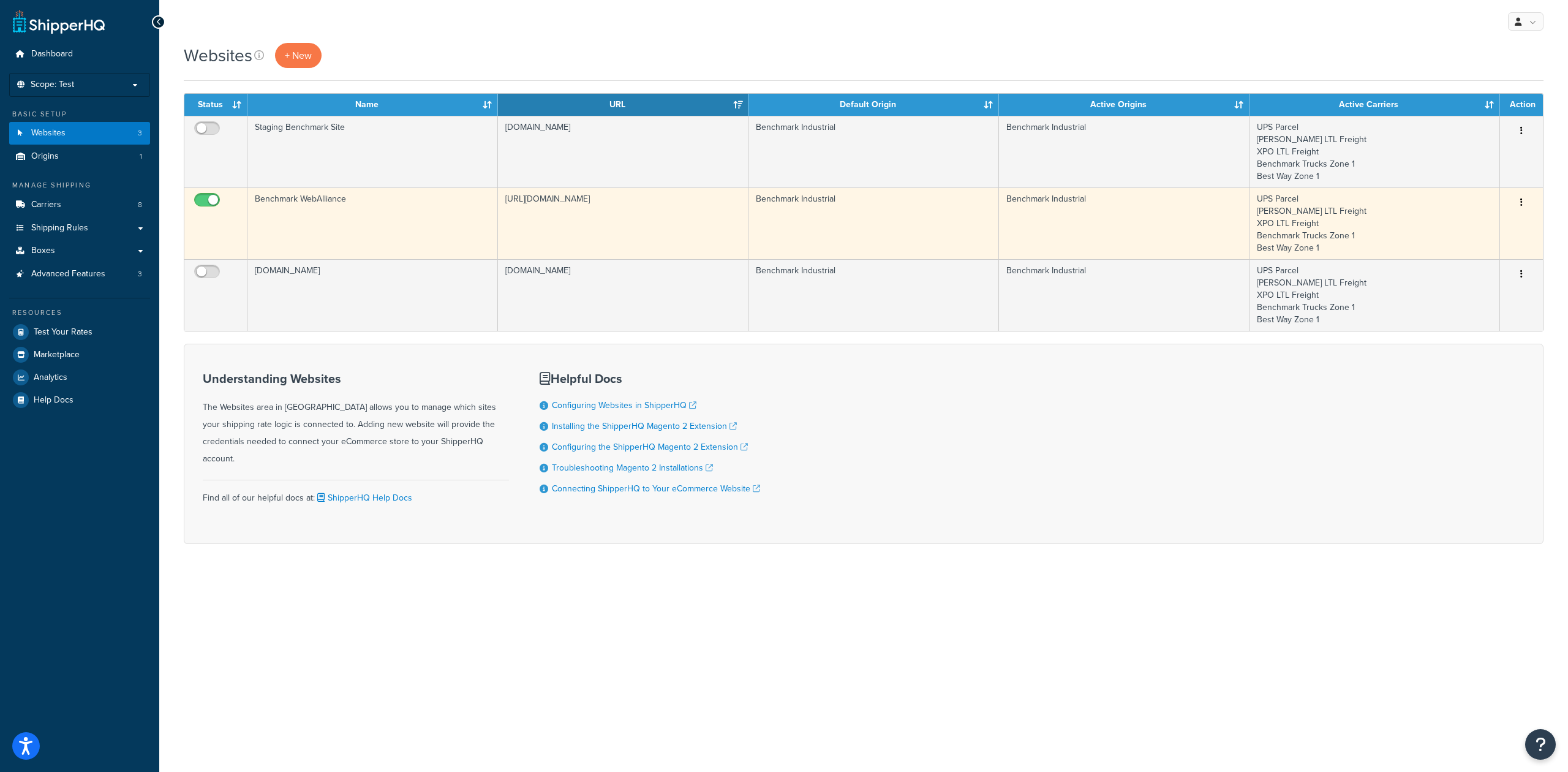
click at [203, 201] on input "checkbox" at bounding box center [208, 203] width 34 height 15
checkbox input "false"
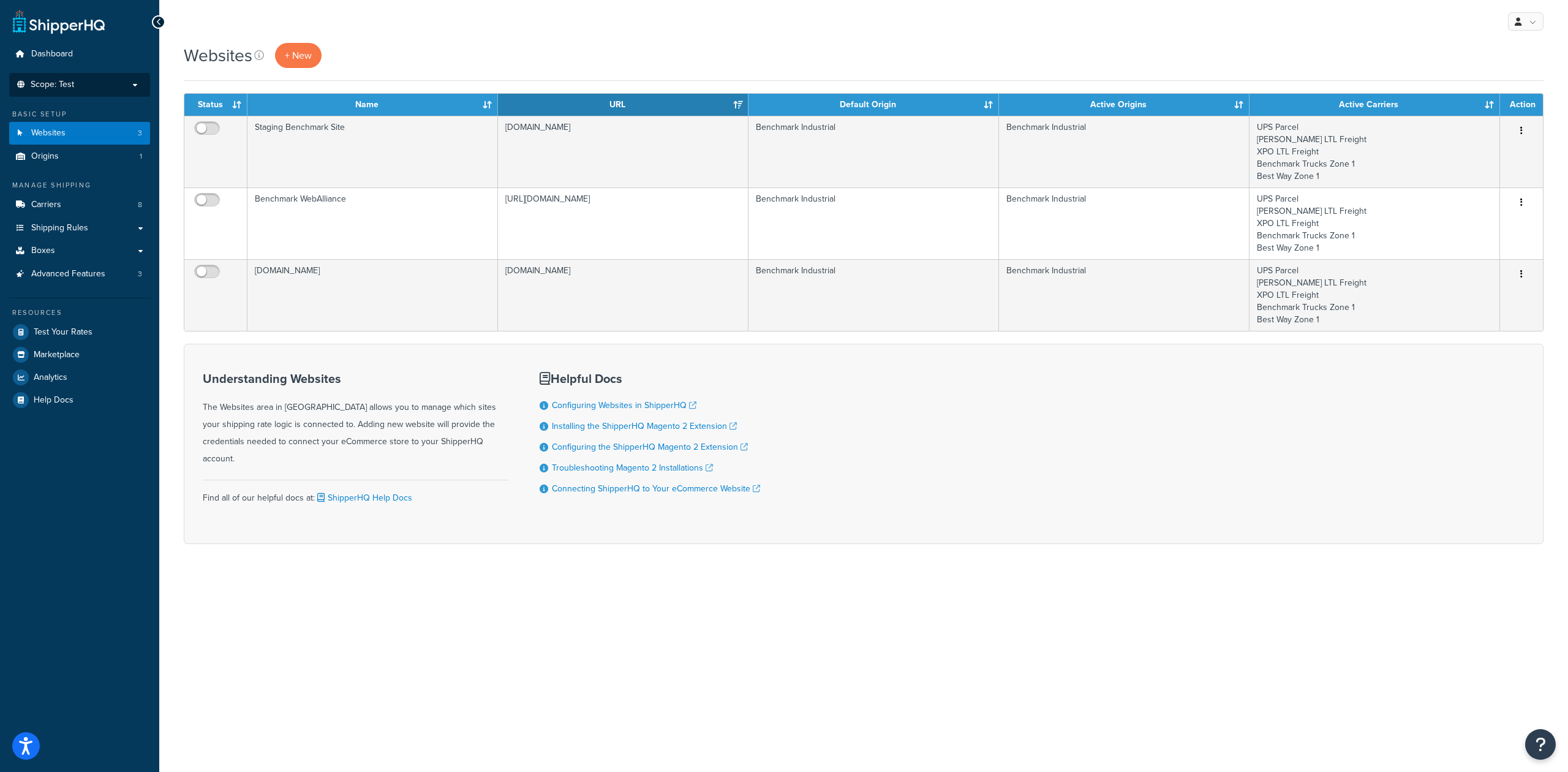
click at [101, 81] on p "Scope: Test" at bounding box center [79, 85] width 130 height 10
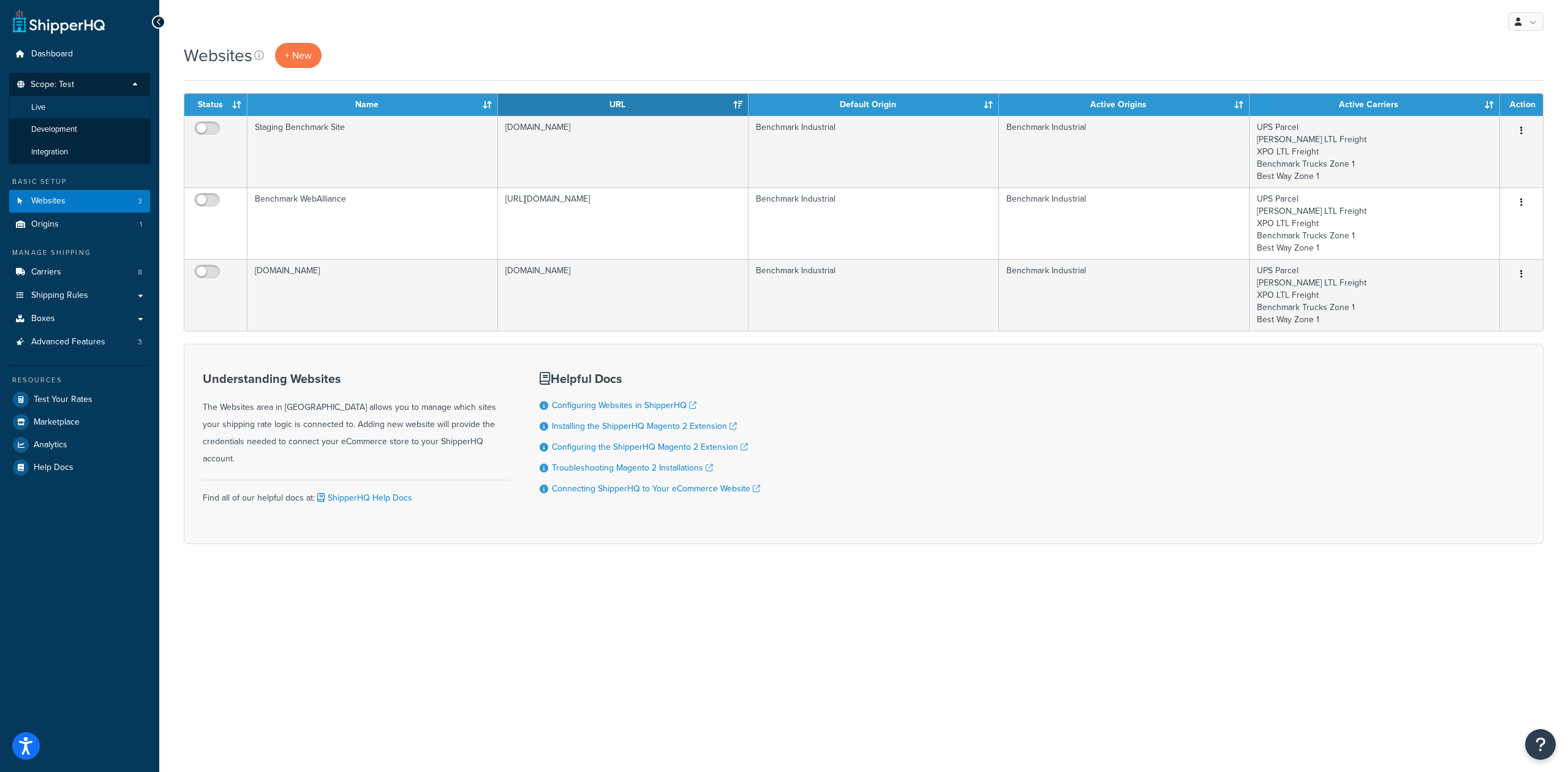
click at [64, 110] on li "Live" at bounding box center [80, 107] width 142 height 22
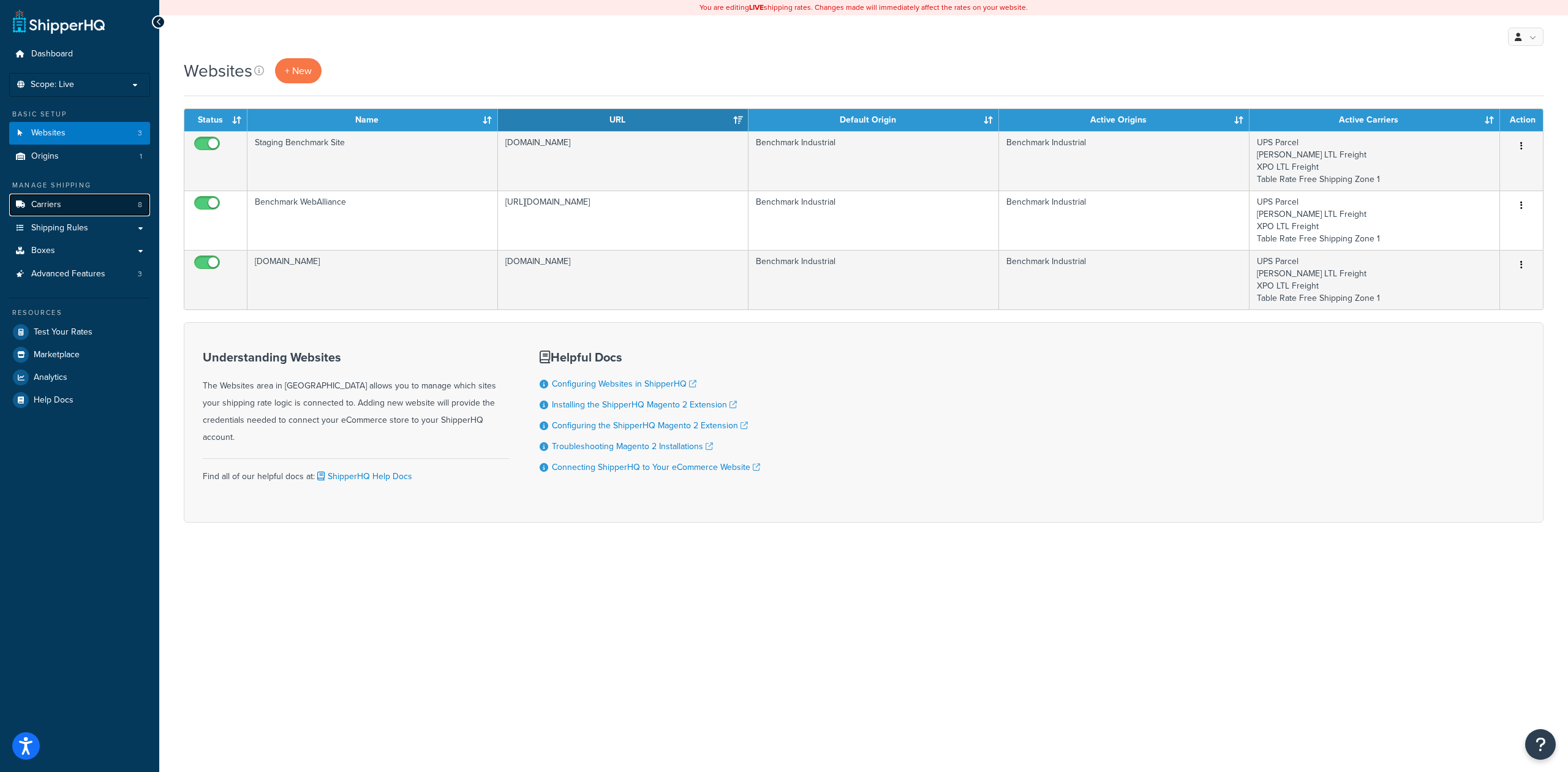
click at [82, 209] on link "Carriers 8" at bounding box center [80, 204] width 141 height 22
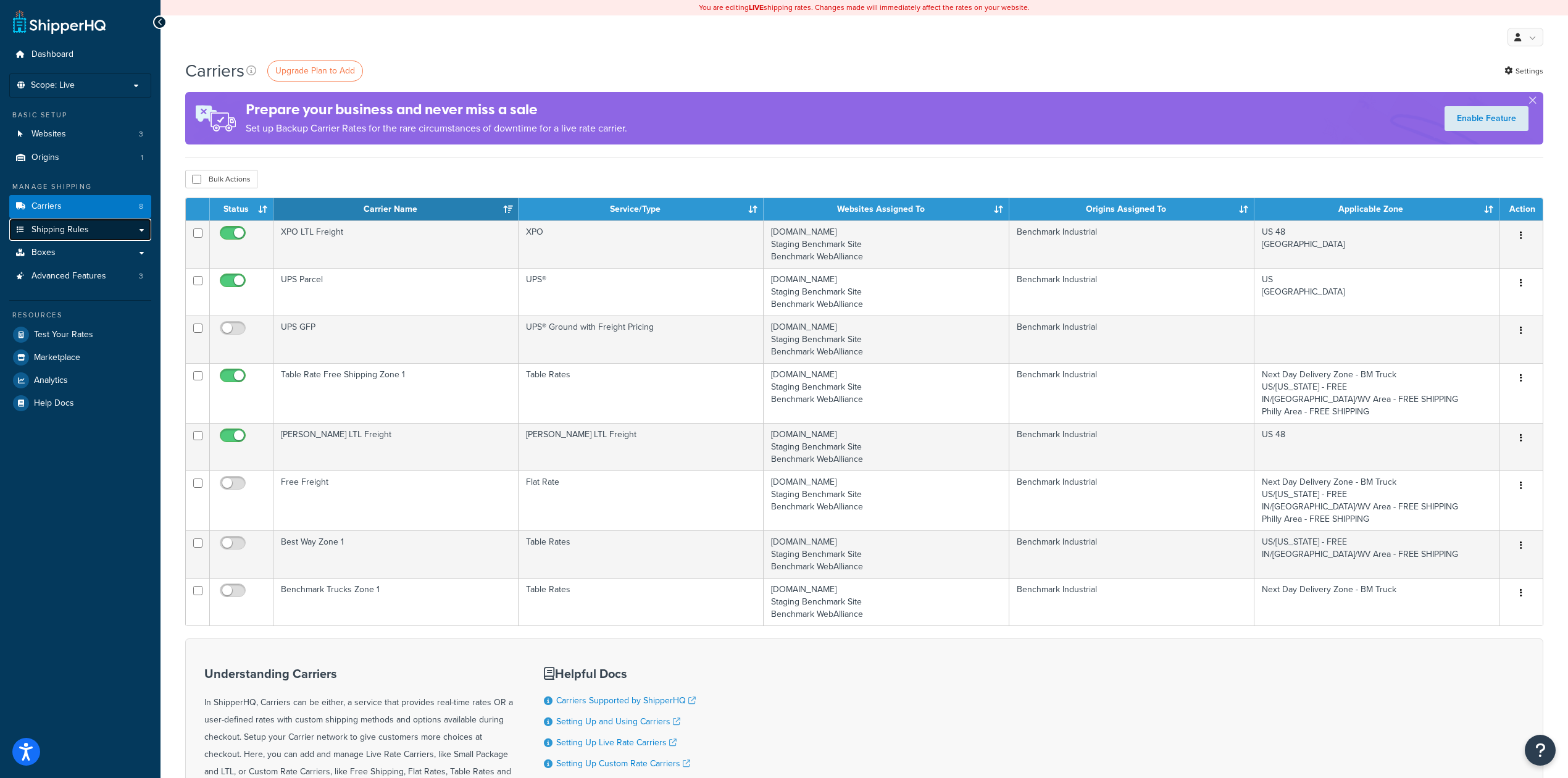
click at [121, 228] on link "Shipping Rules" at bounding box center [80, 229] width 142 height 23
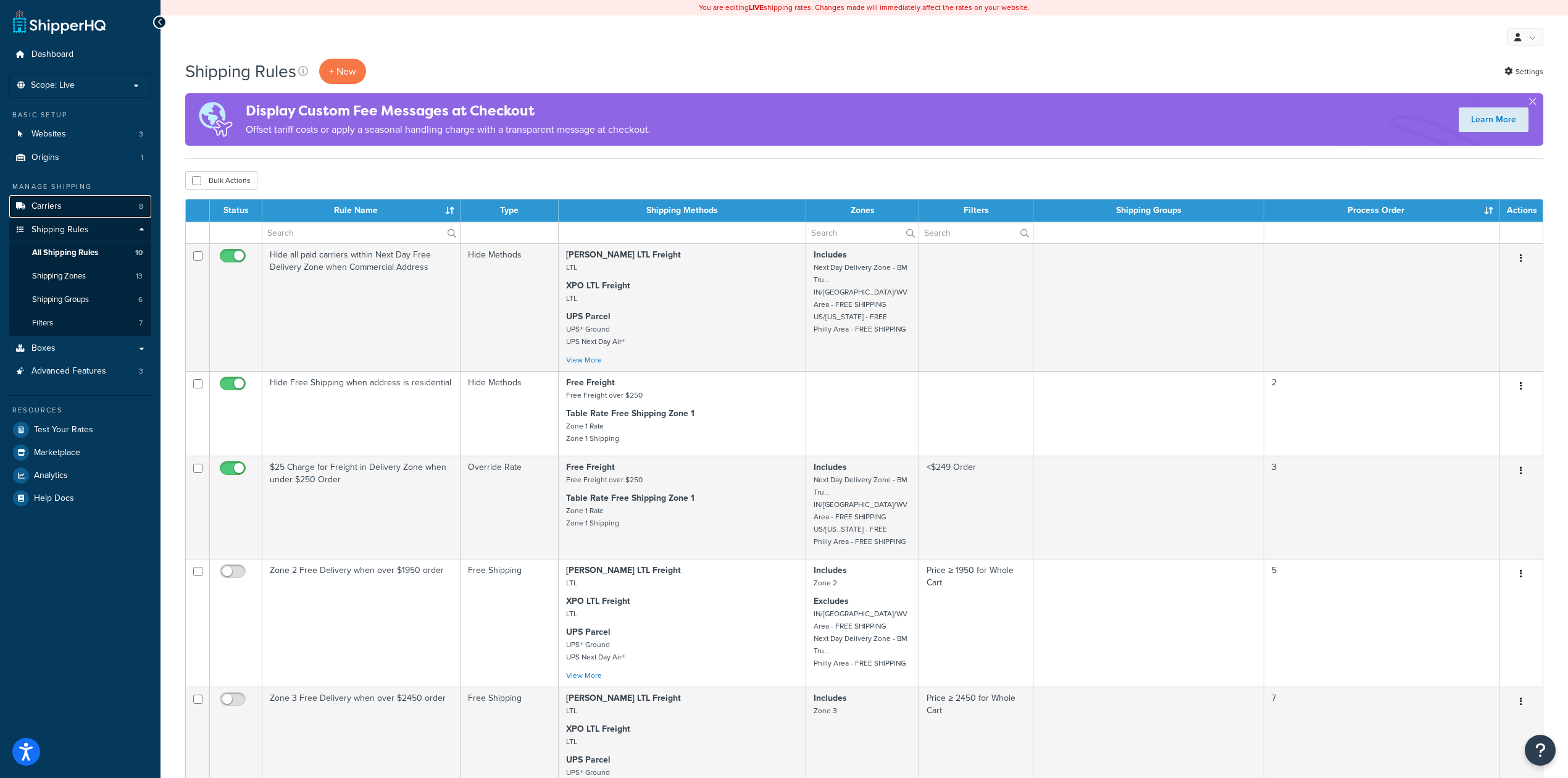
click at [101, 210] on link "Carriers 8" at bounding box center [80, 206] width 142 height 23
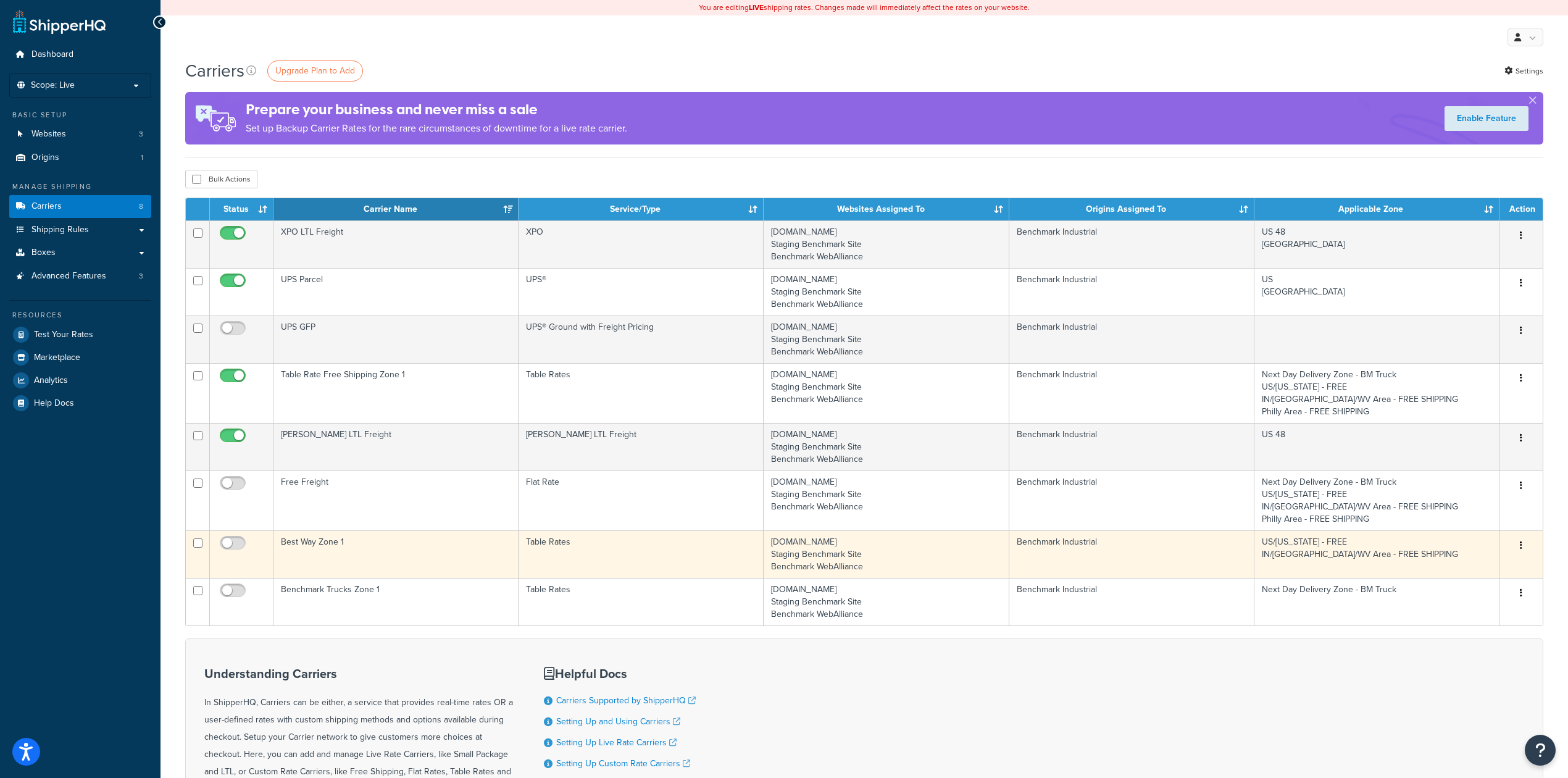
click at [450, 546] on td "Best Way Zone 1" at bounding box center [396, 554] width 245 height 47
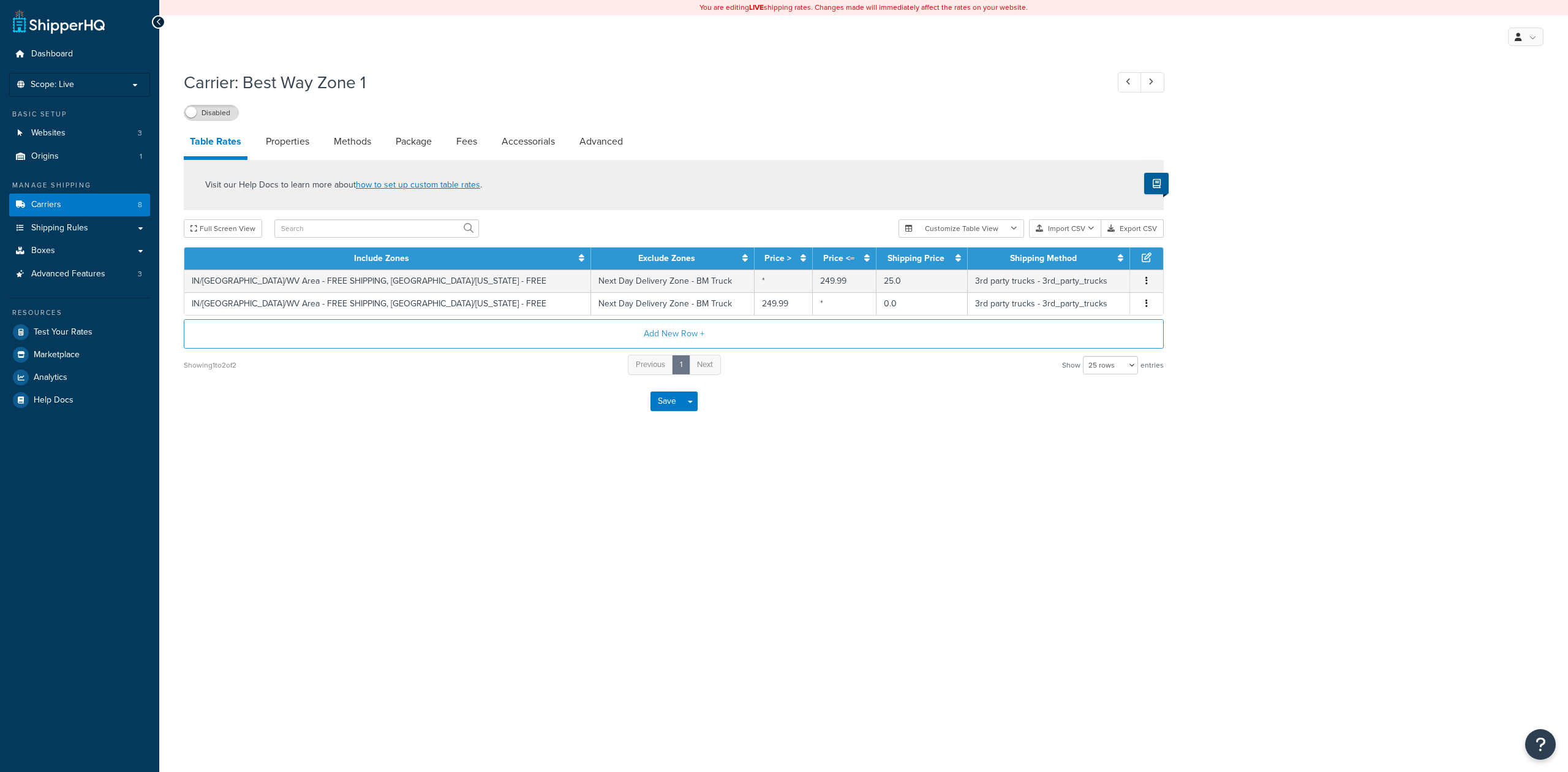
select select "25"
click at [358, 143] on link "Methods" at bounding box center [353, 141] width 50 height 30
select select "25"
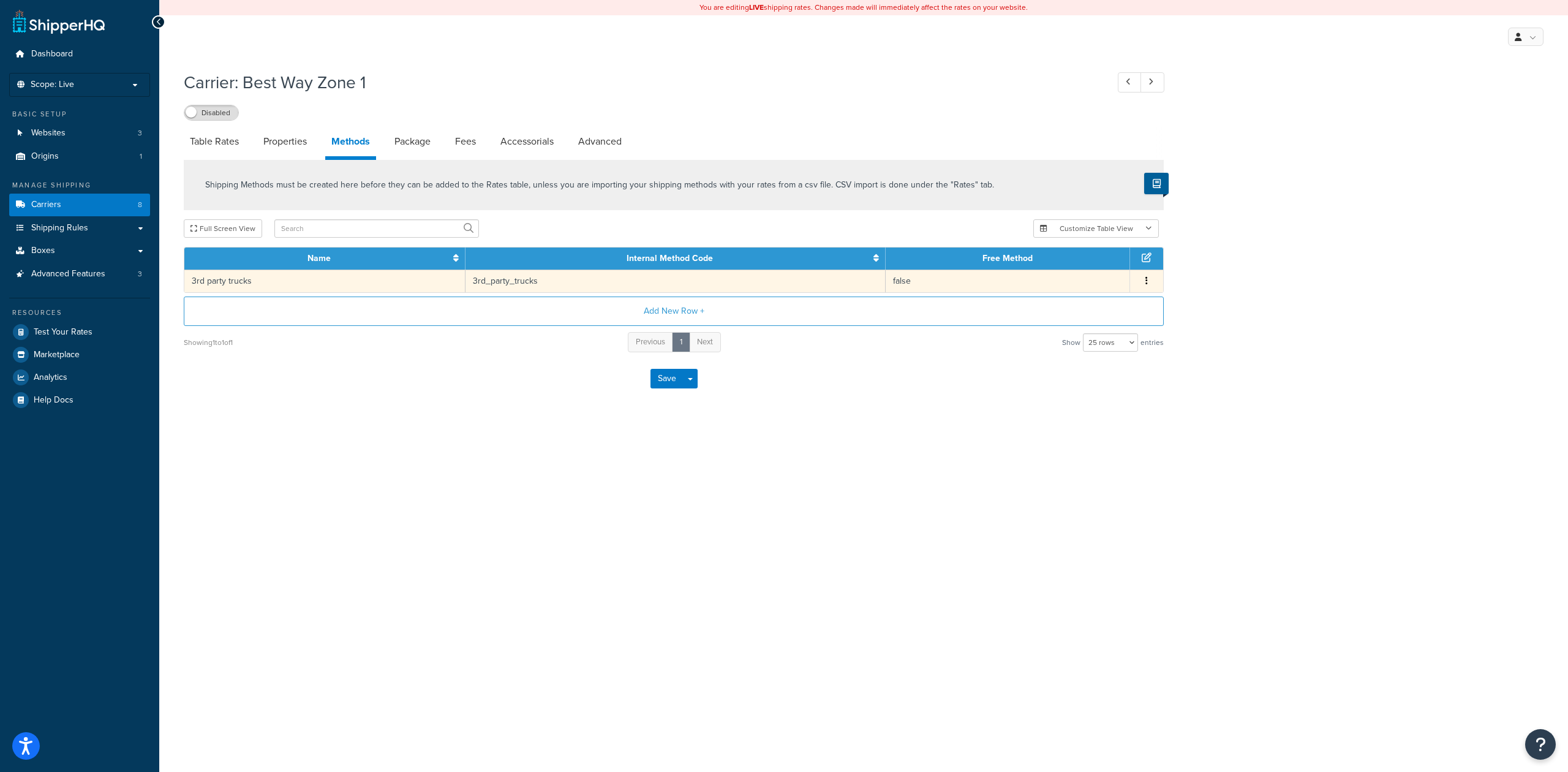
click at [1147, 277] on icon "button" at bounding box center [1146, 281] width 2 height 9
click at [1099, 276] on div "Edit" at bounding box center [1083, 269] width 87 height 25
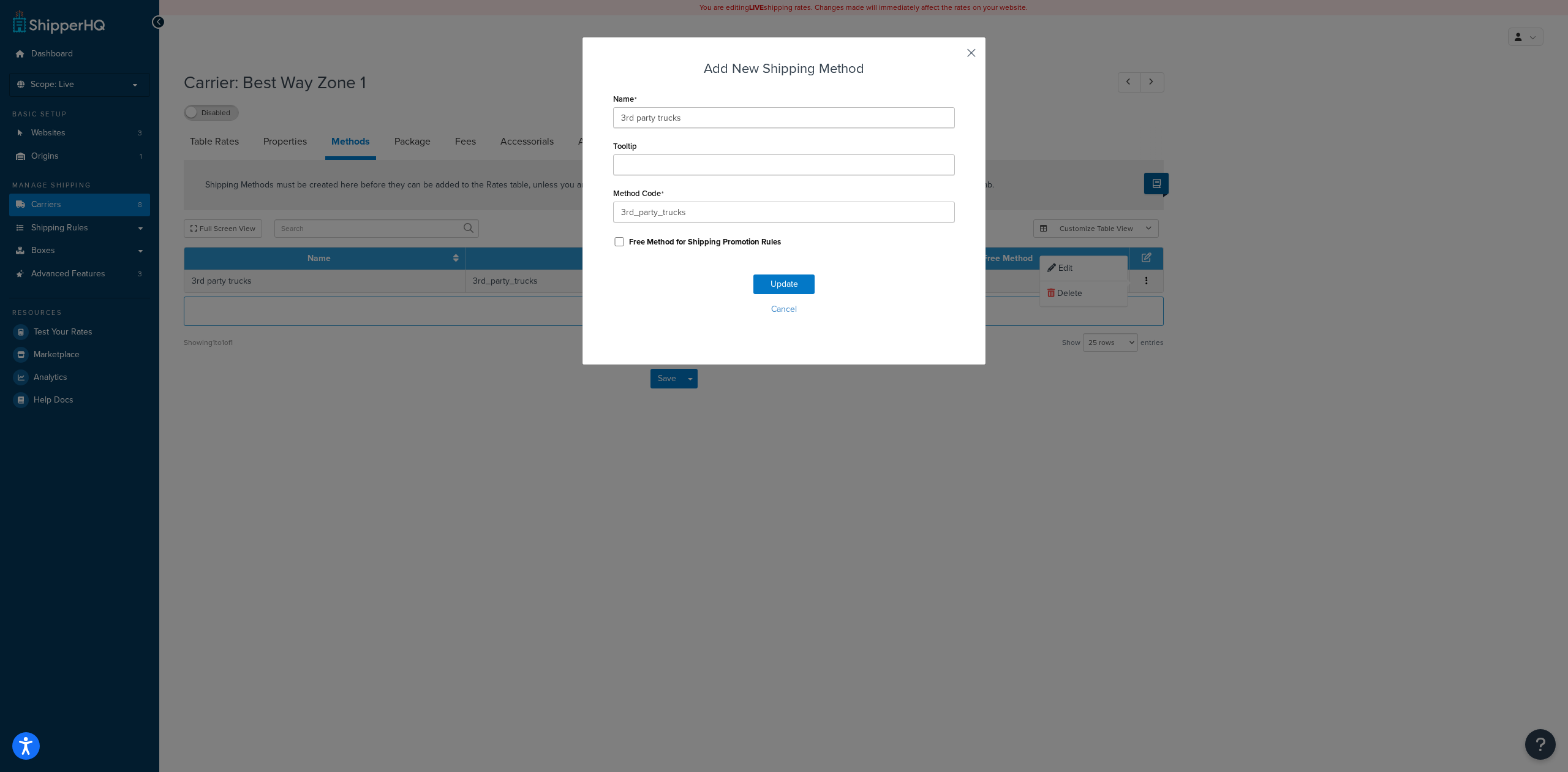
click at [955, 56] on button "button" at bounding box center [953, 57] width 3 height 3
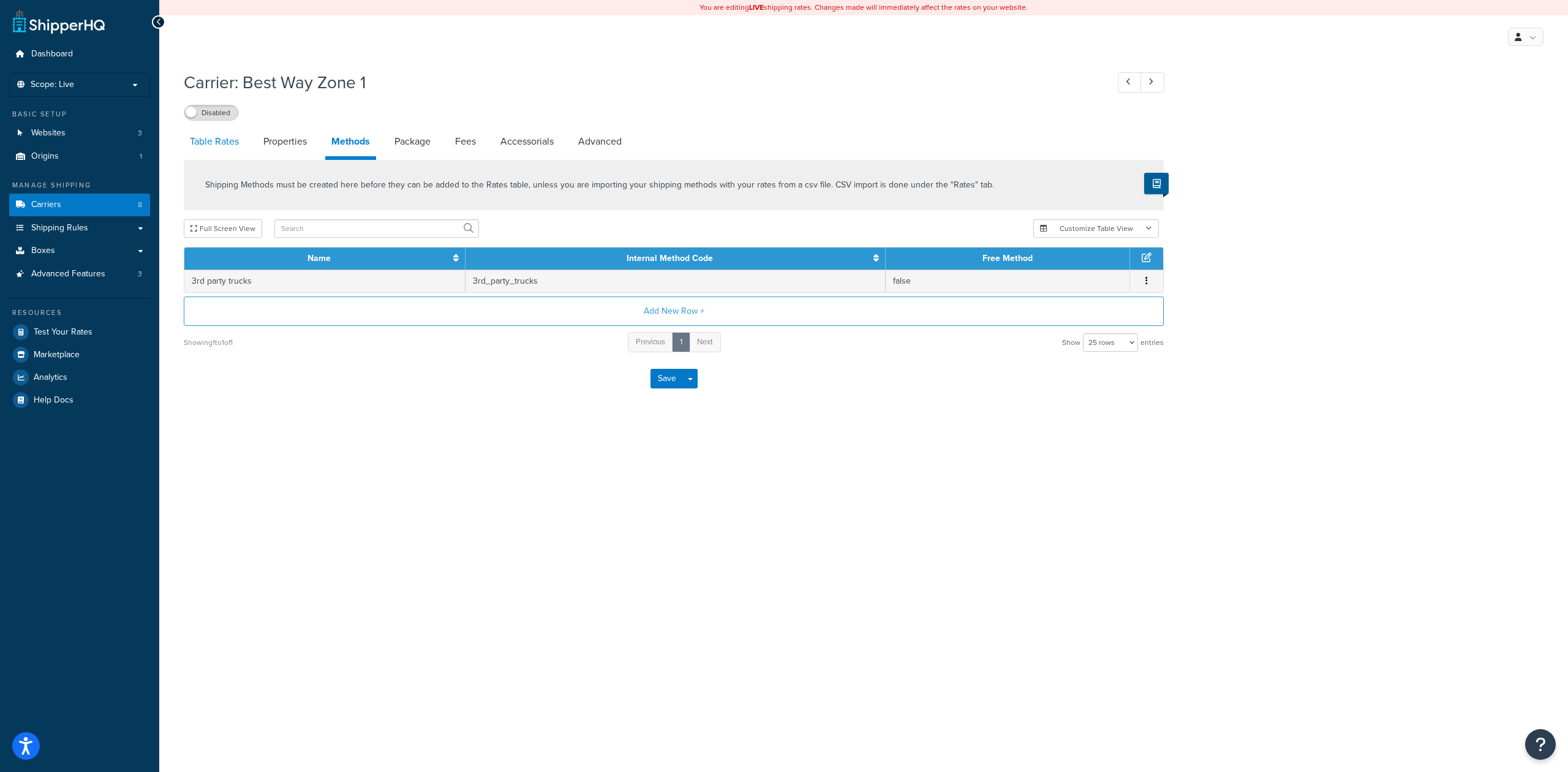
click at [231, 138] on link "Table Rates" at bounding box center [214, 141] width 62 height 30
select select "25"
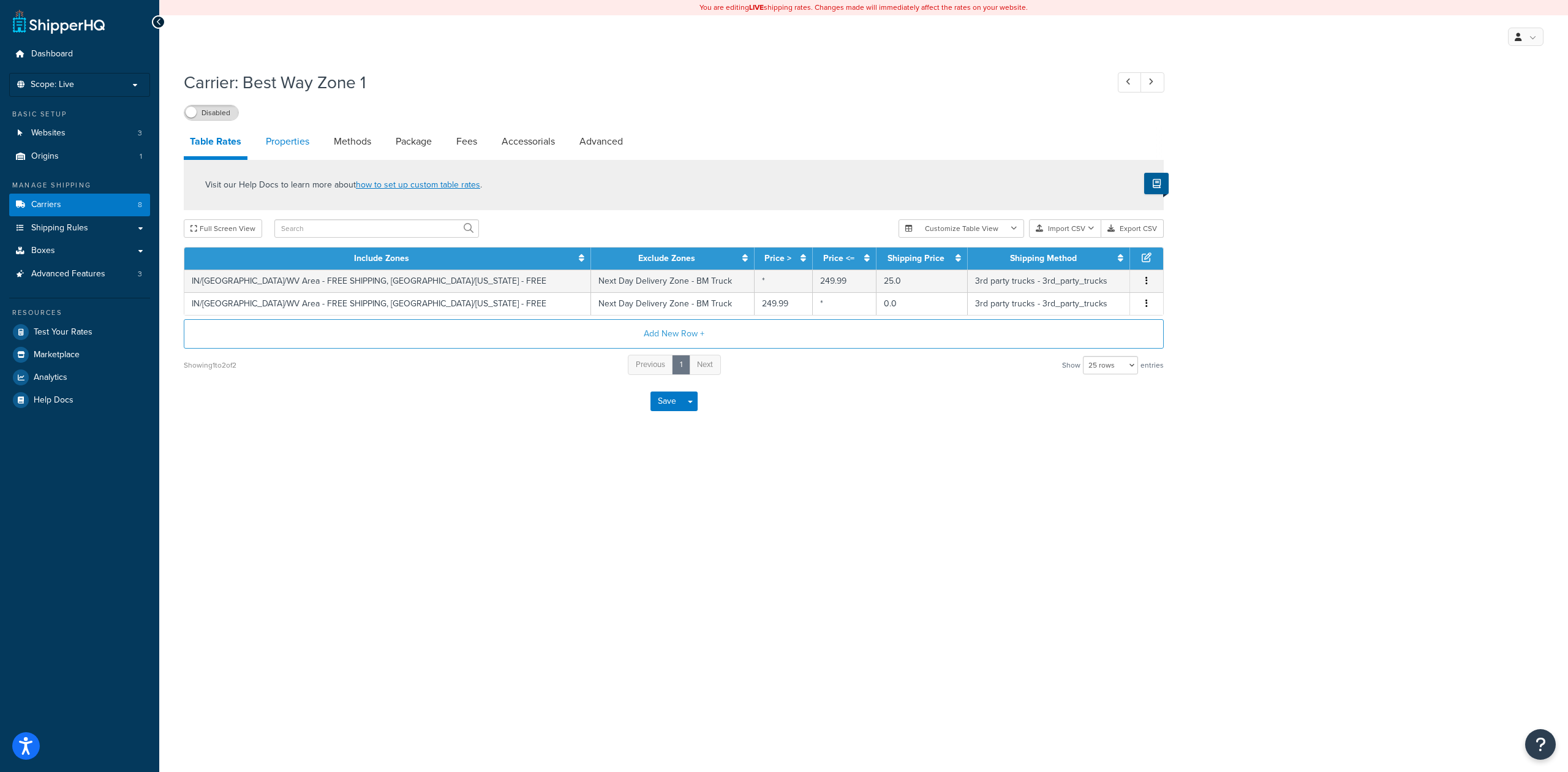
click at [298, 142] on link "Properties" at bounding box center [287, 141] width 56 height 30
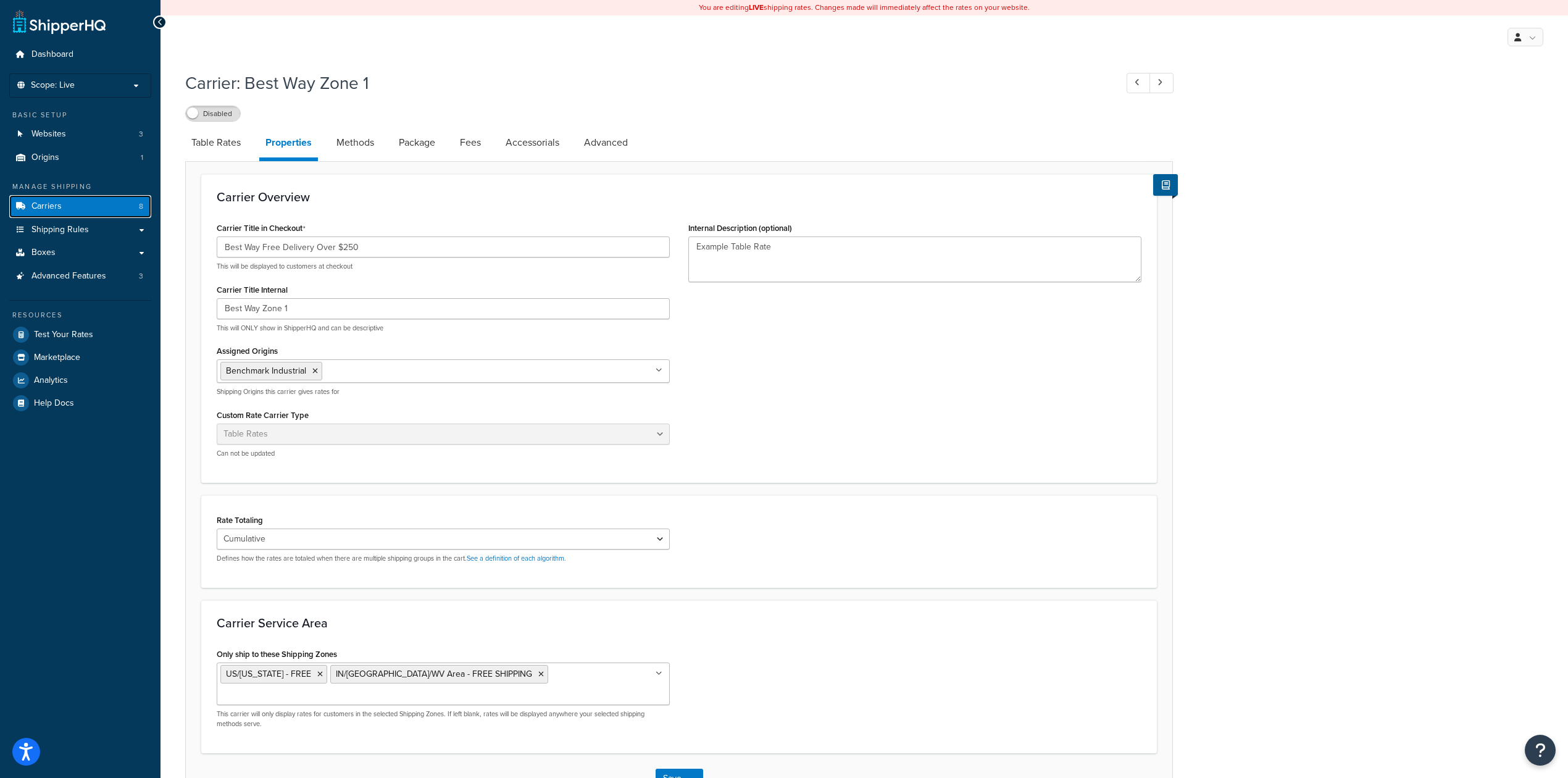
click at [90, 207] on link "Carriers 8" at bounding box center [80, 206] width 142 height 23
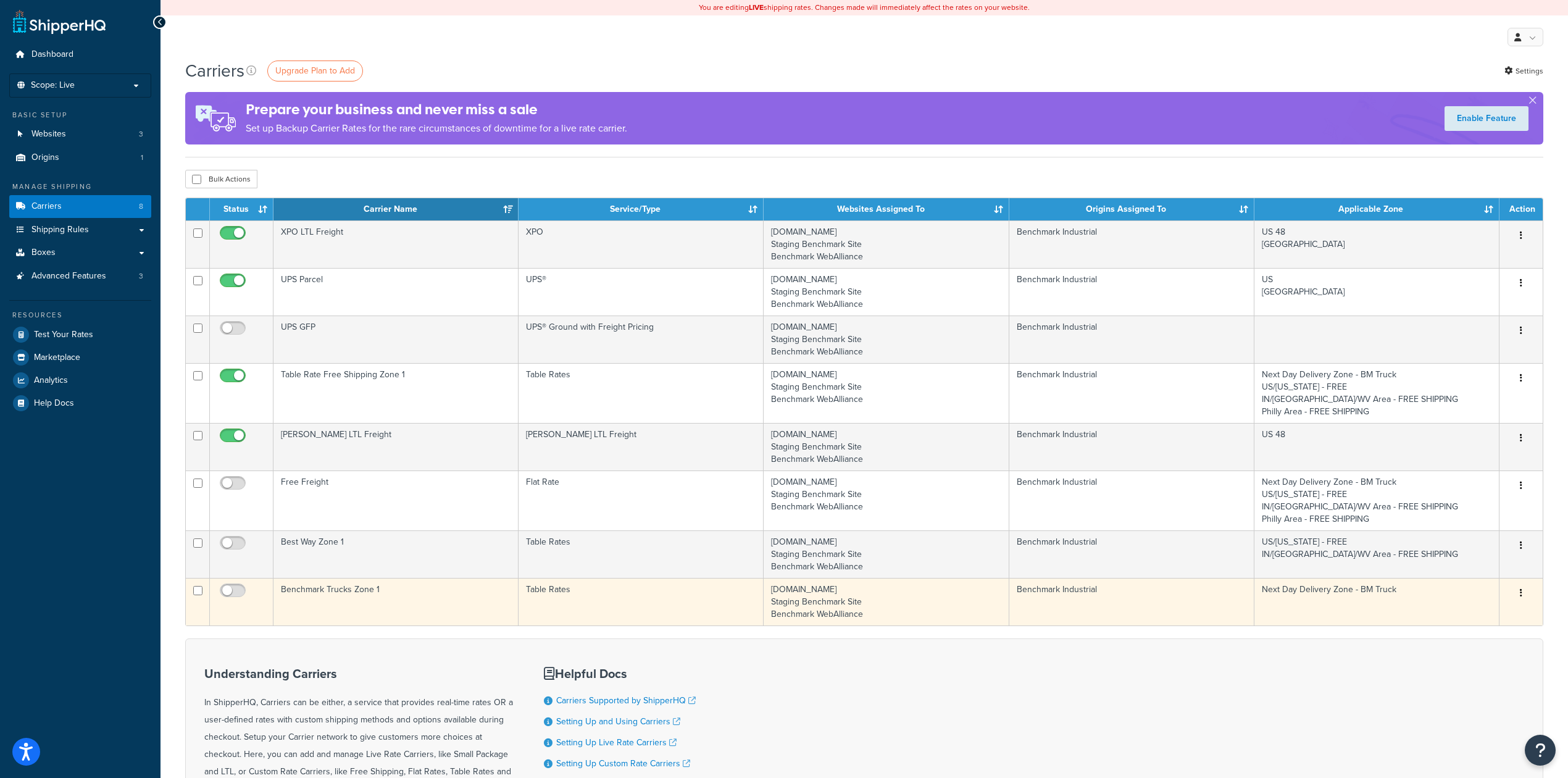
click at [442, 593] on td "Benchmark Trucks Zone 1" at bounding box center [396, 601] width 245 height 47
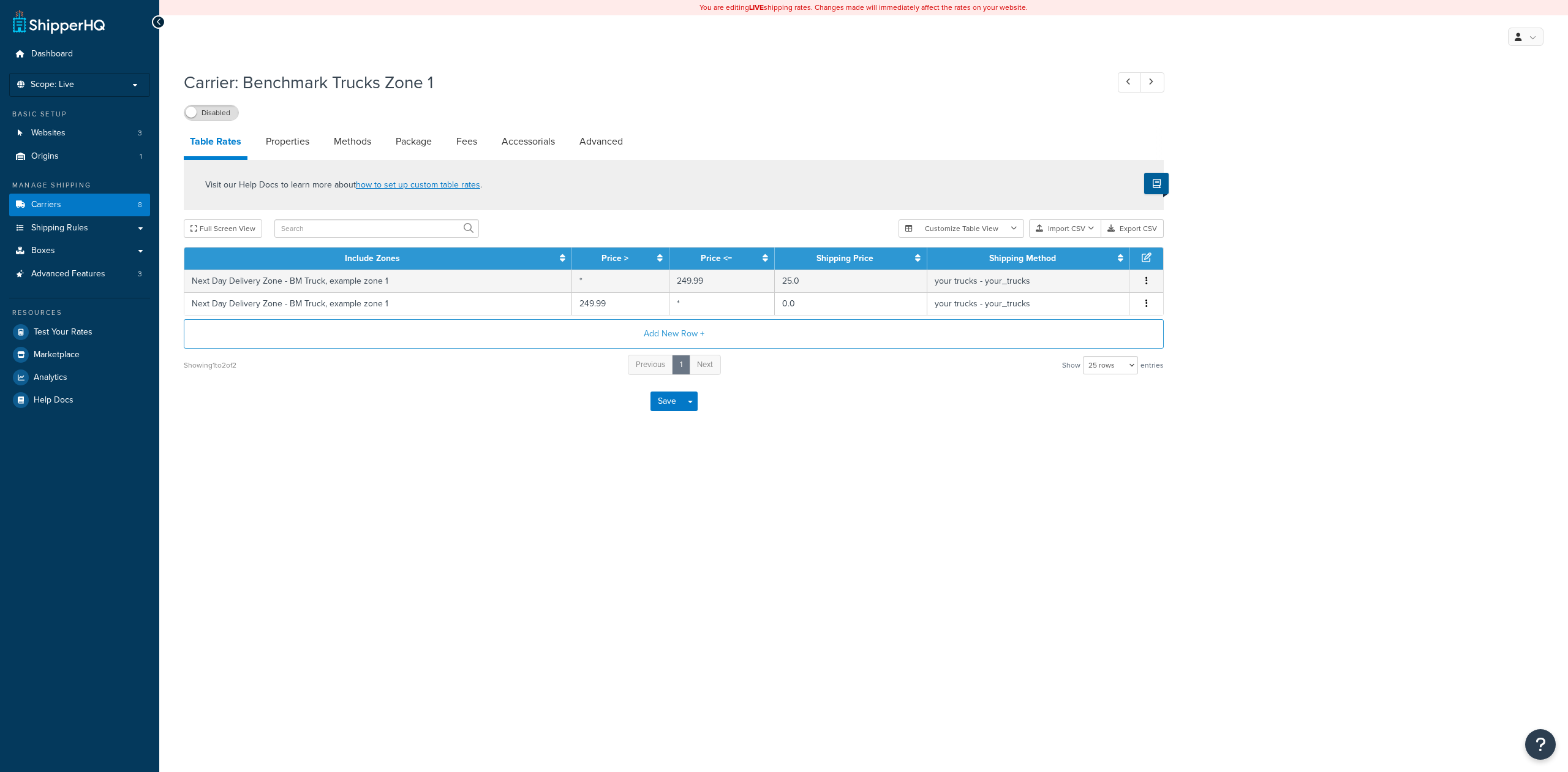
select select "25"
click at [297, 141] on link "Properties" at bounding box center [287, 141] width 56 height 30
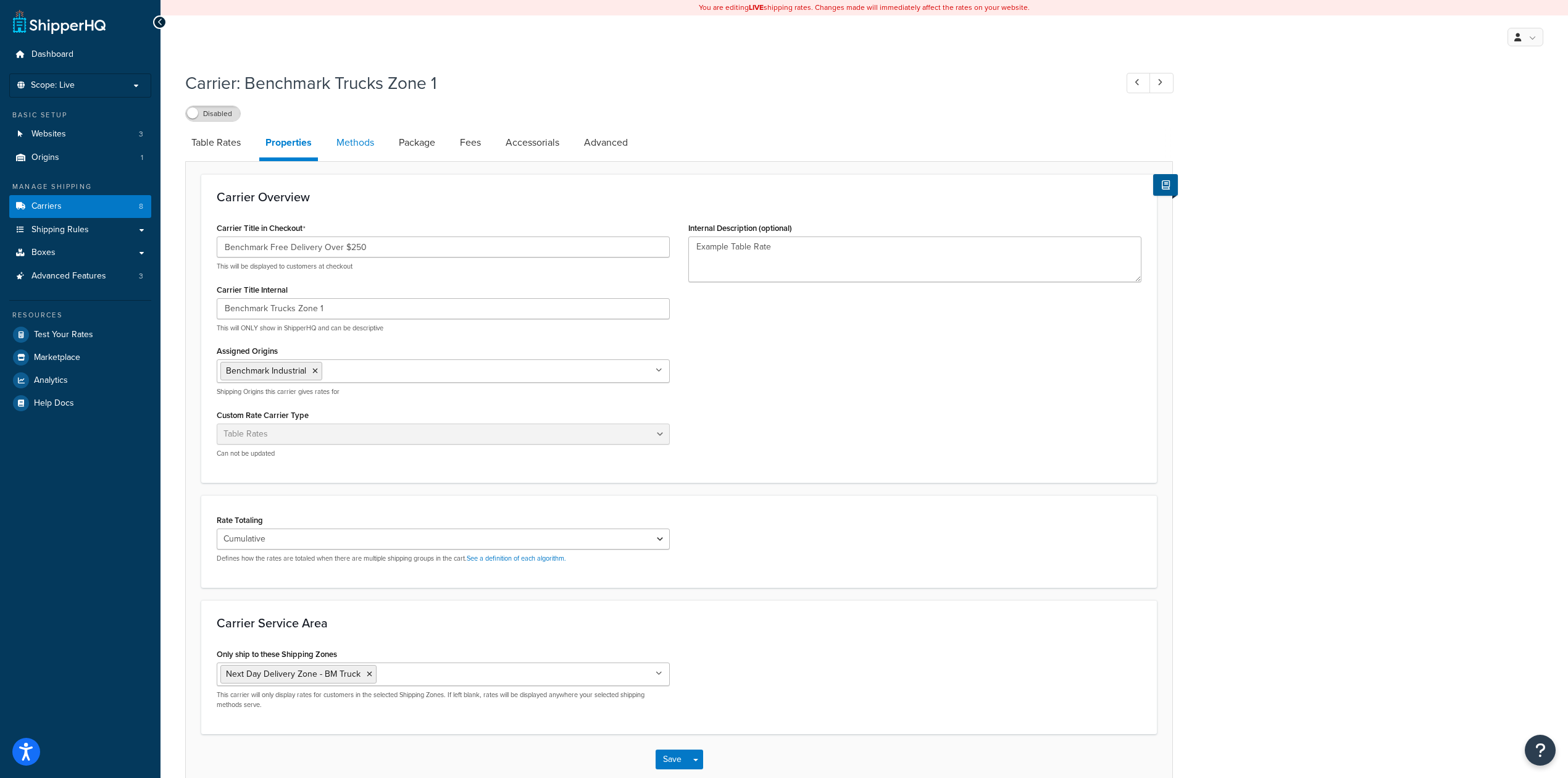
click at [366, 141] on link "Methods" at bounding box center [355, 142] width 50 height 30
select select "25"
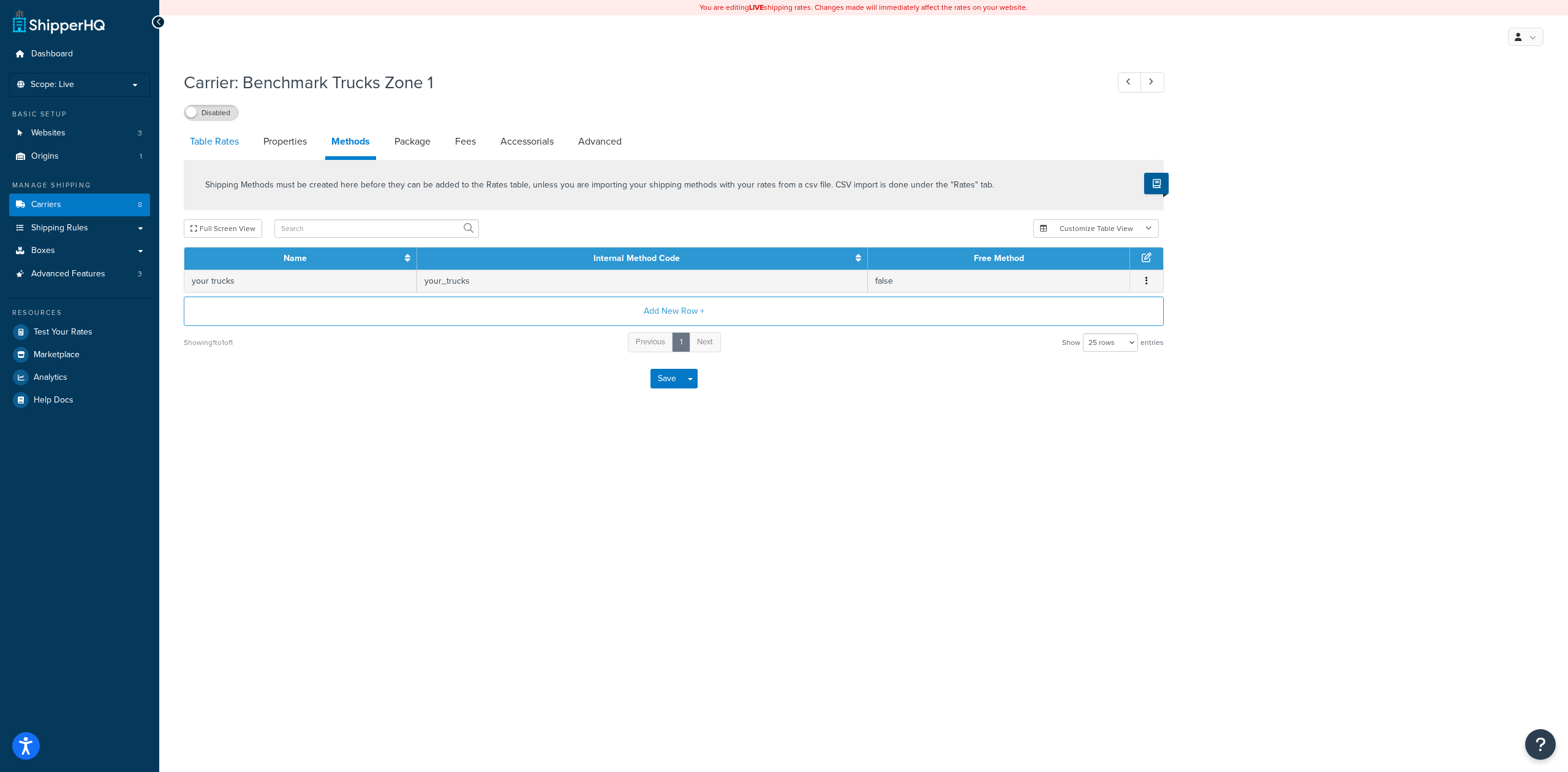
click at [223, 143] on link "Table Rates" at bounding box center [214, 141] width 62 height 30
select select "25"
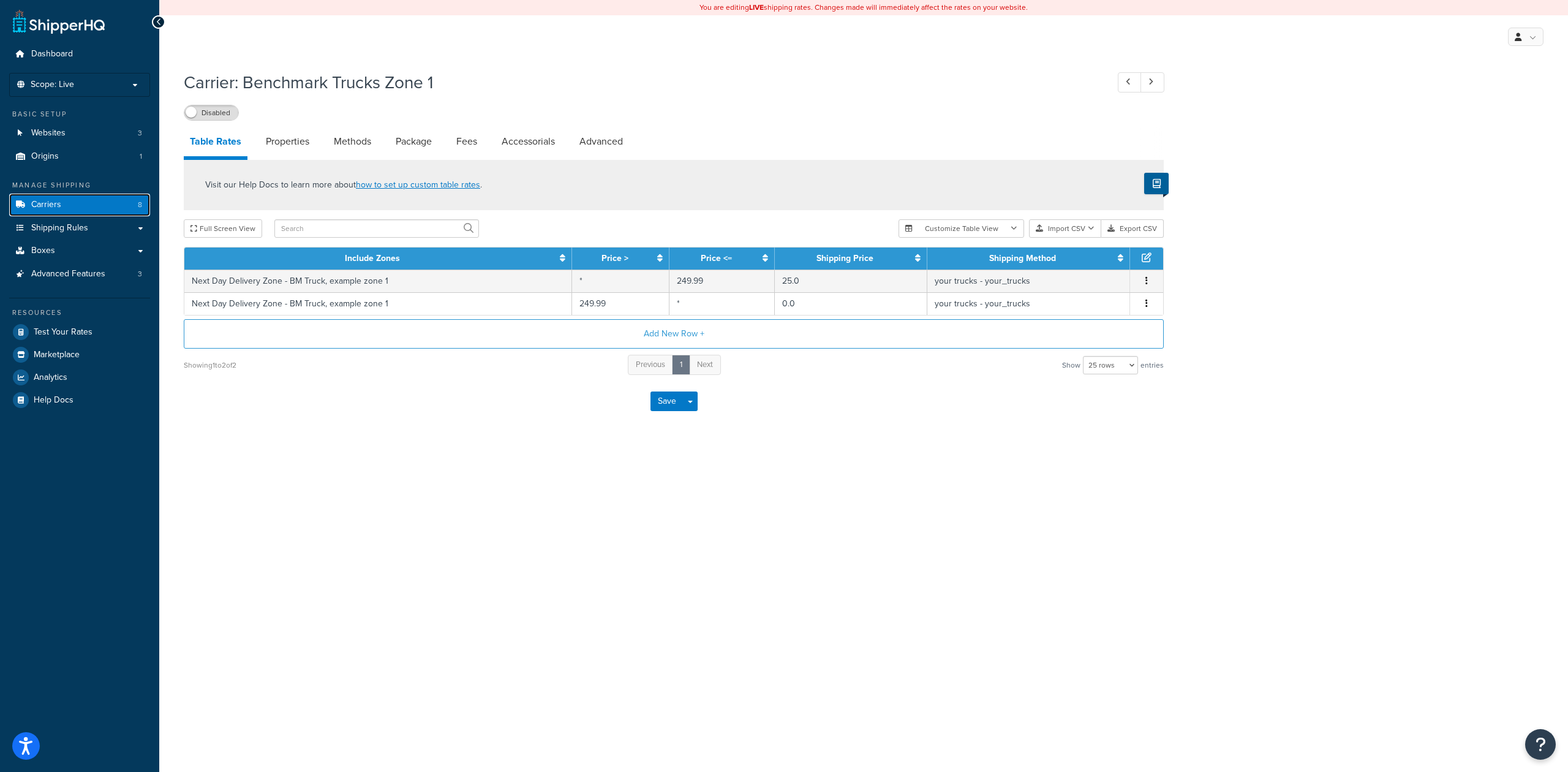
click at [93, 201] on link "Carriers 8" at bounding box center [80, 204] width 141 height 22
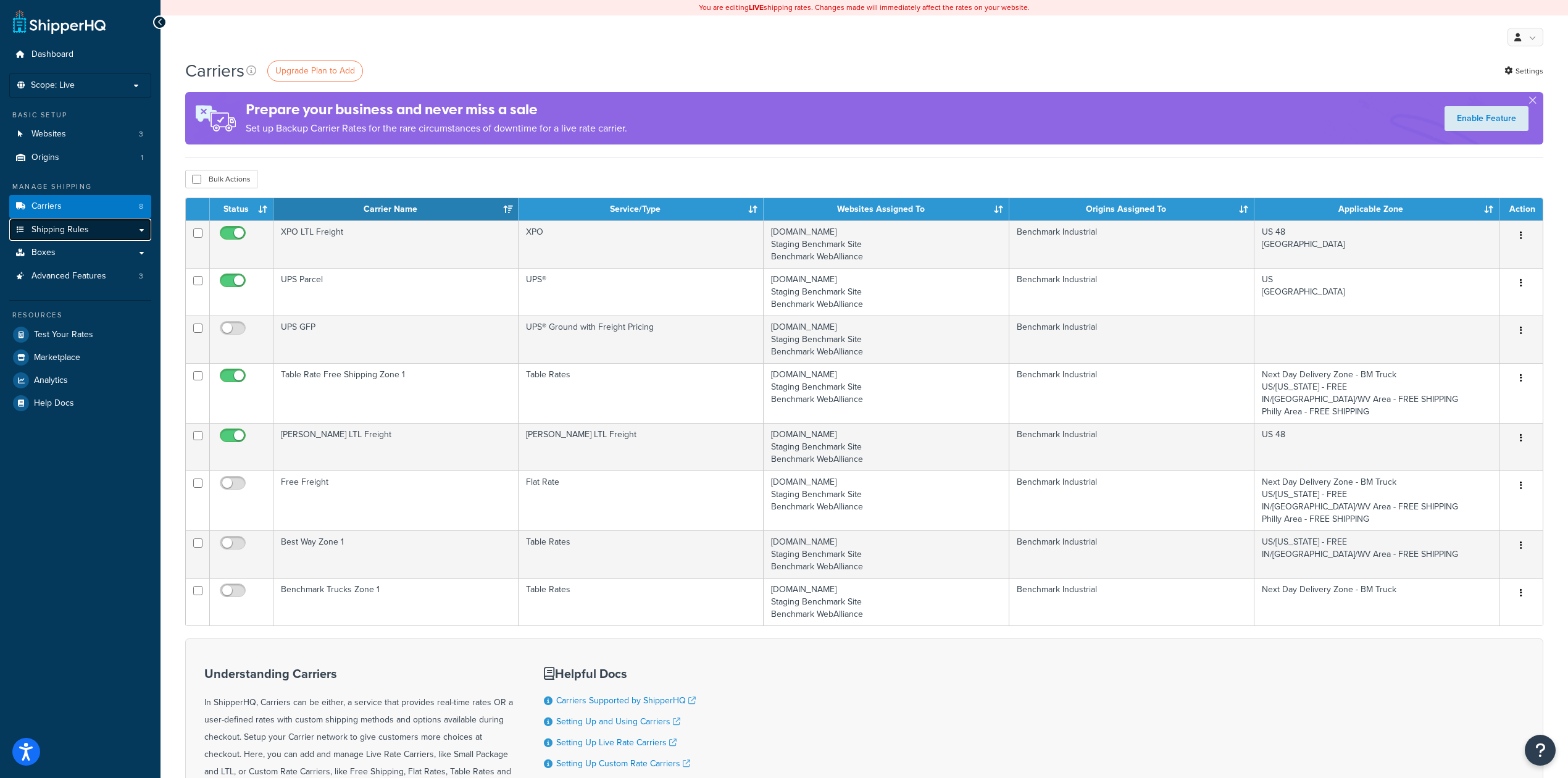
click at [114, 228] on link "Shipping Rules" at bounding box center [80, 229] width 142 height 23
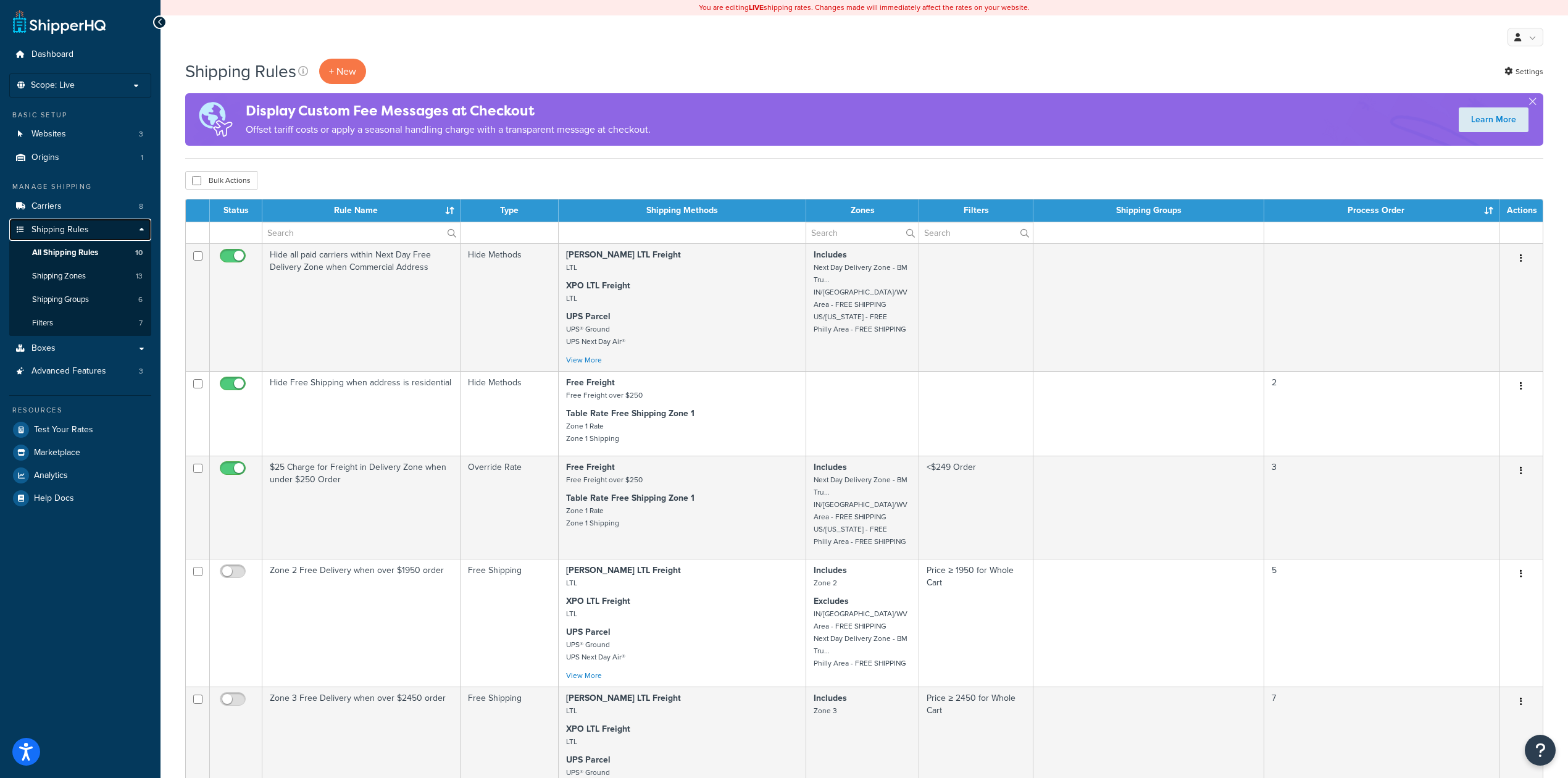
click at [95, 231] on link "Shipping Rules" at bounding box center [80, 229] width 142 height 23
click at [93, 199] on link "Carriers 8" at bounding box center [80, 206] width 142 height 23
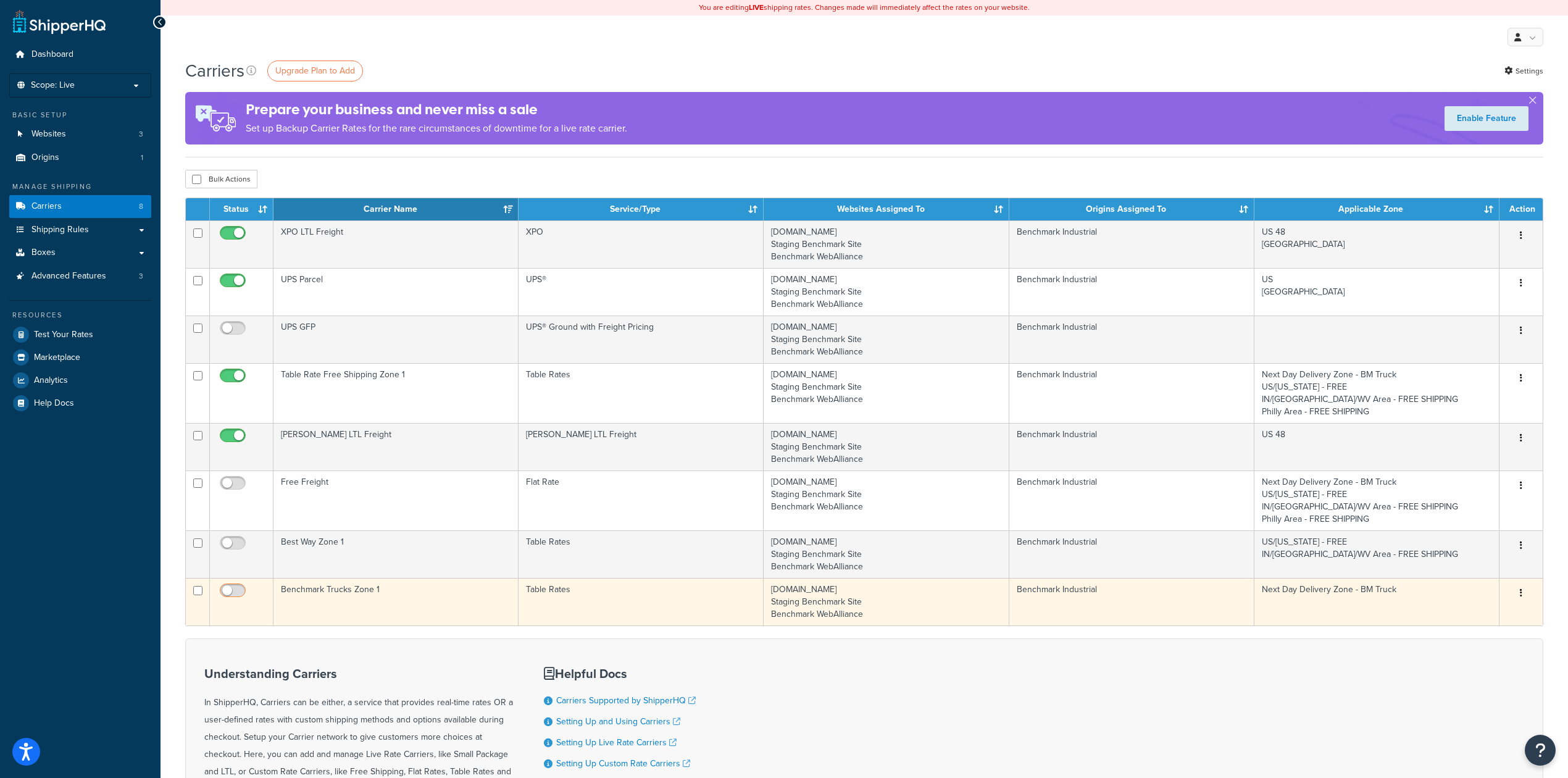
click at [234, 593] on input "checkbox" at bounding box center [234, 593] width 34 height 15
checkbox input "true"
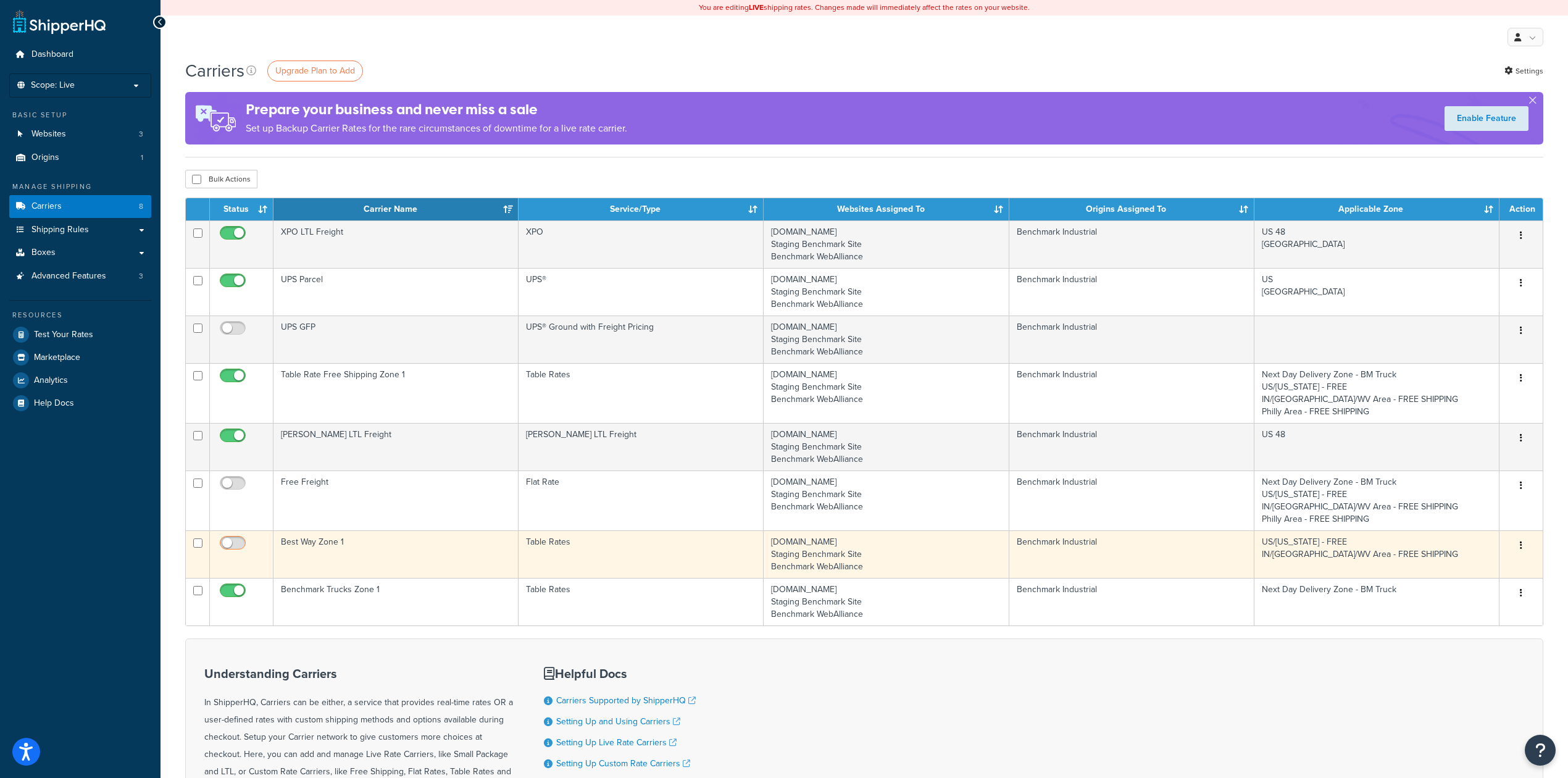
click at [237, 543] on input "checkbox" at bounding box center [234, 546] width 34 height 15
click at [231, 547] on input "checkbox" at bounding box center [234, 546] width 34 height 15
checkbox input "false"
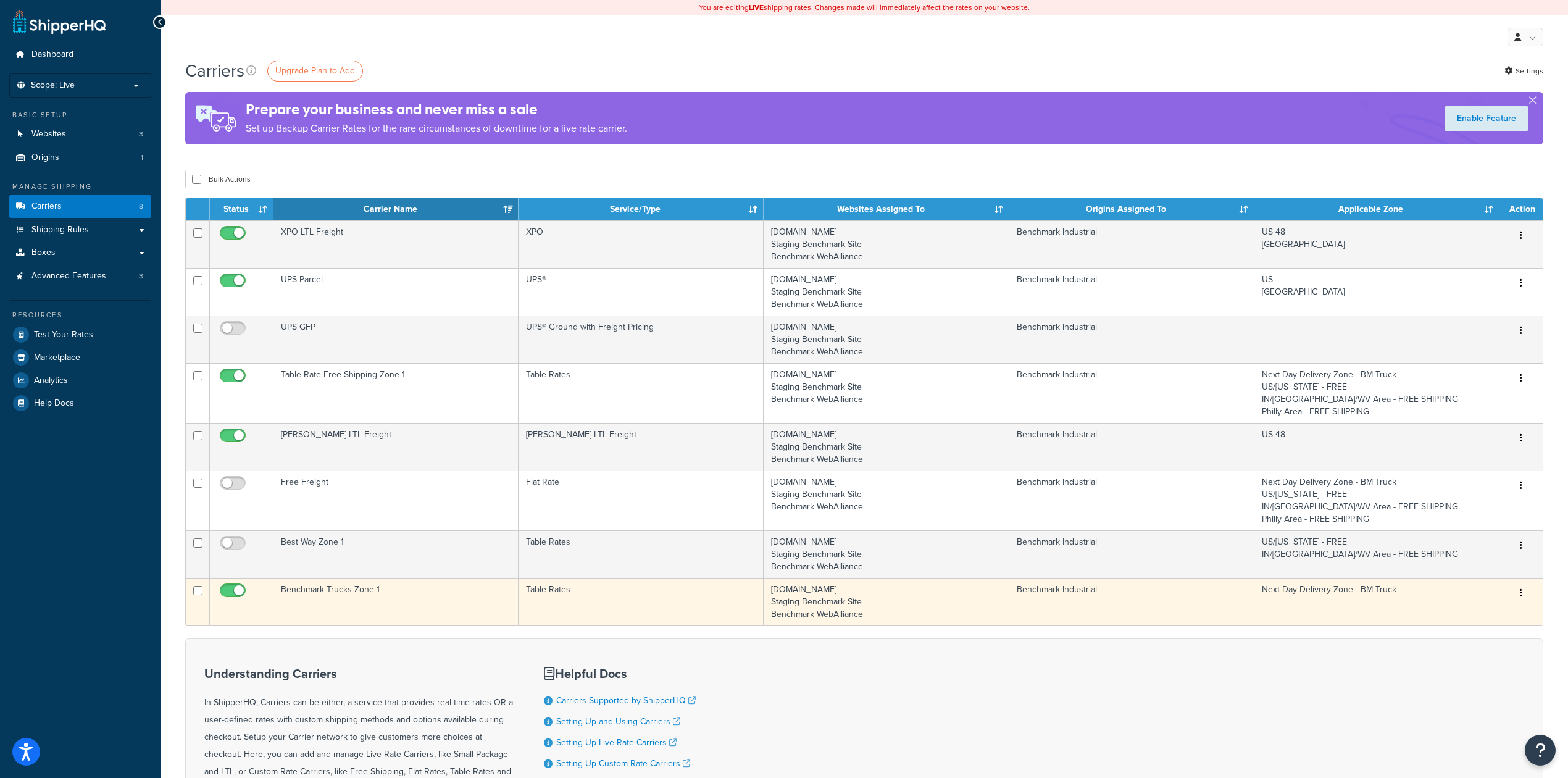
click at [230, 590] on input "checkbox" at bounding box center [234, 593] width 34 height 15
checkbox input "false"
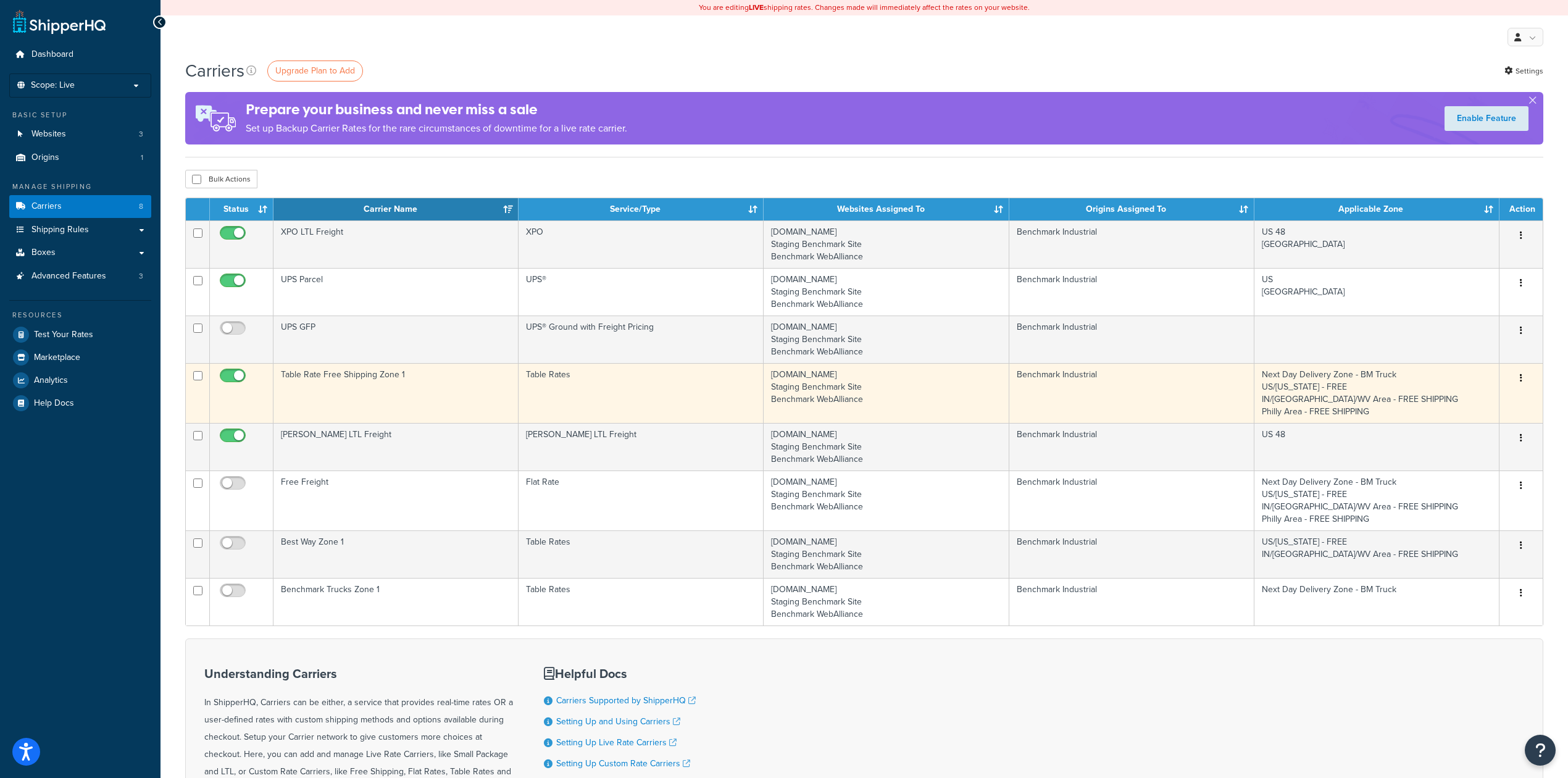
click at [441, 383] on td "Table Rate Free Shipping Zone 1" at bounding box center [396, 393] width 245 height 60
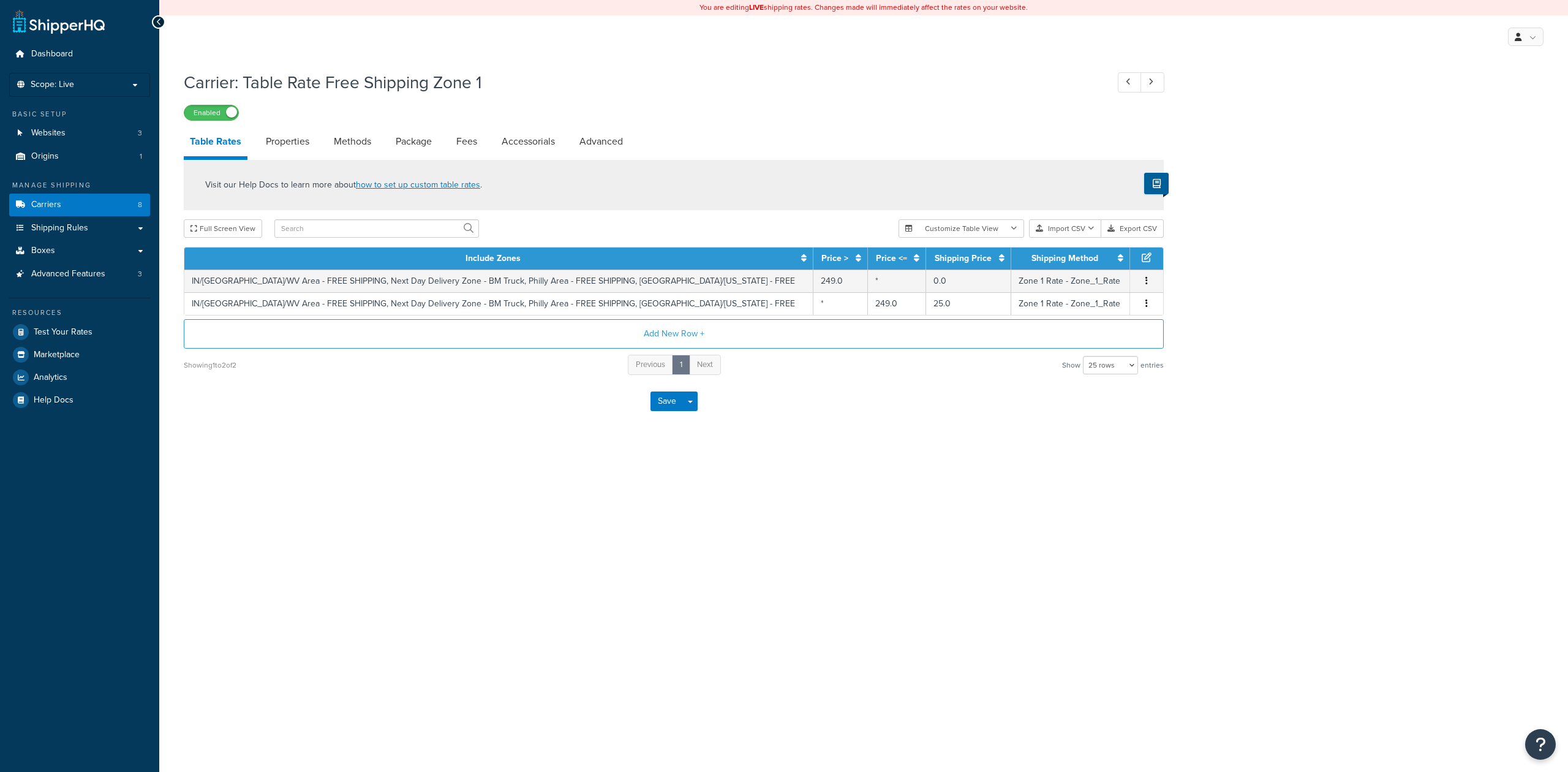
select select "25"
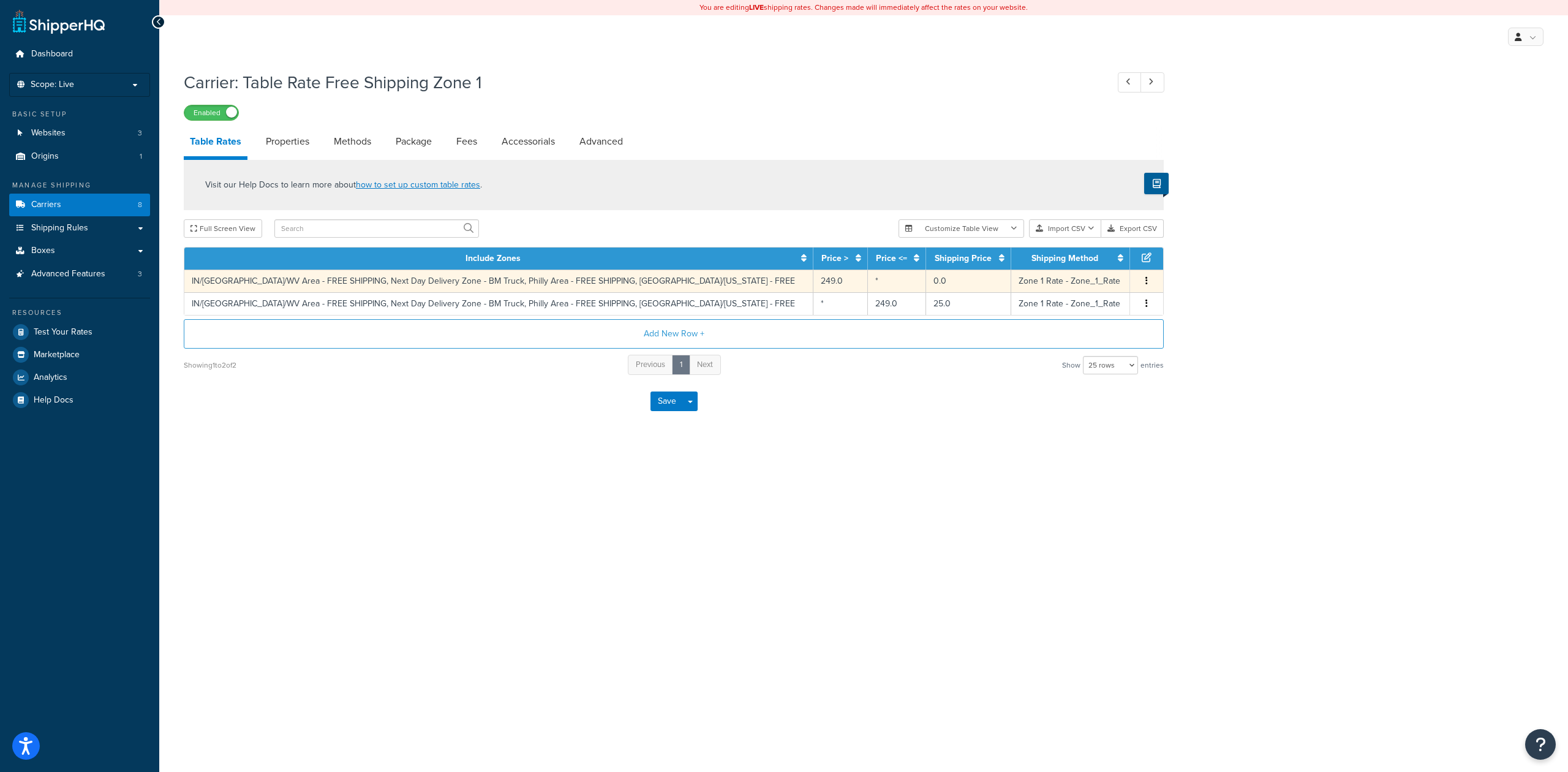
click at [508, 280] on td "IN/KY/WV Area - FREE SHIPPING, Next Day Delivery Zone - BM Truck, Philly Area -…" at bounding box center [499, 280] width 629 height 22
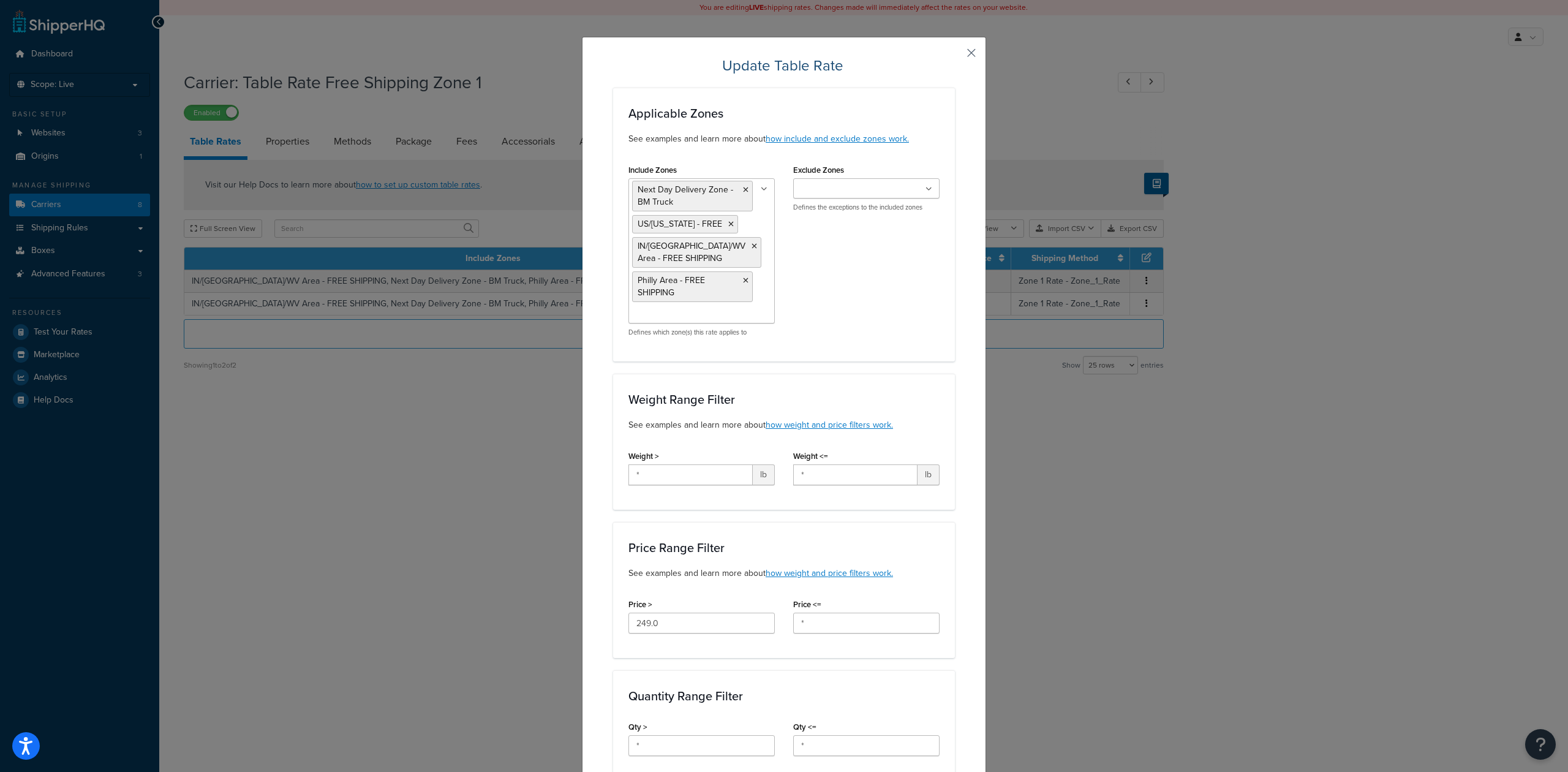
click at [955, 56] on button "button" at bounding box center [953, 57] width 3 height 3
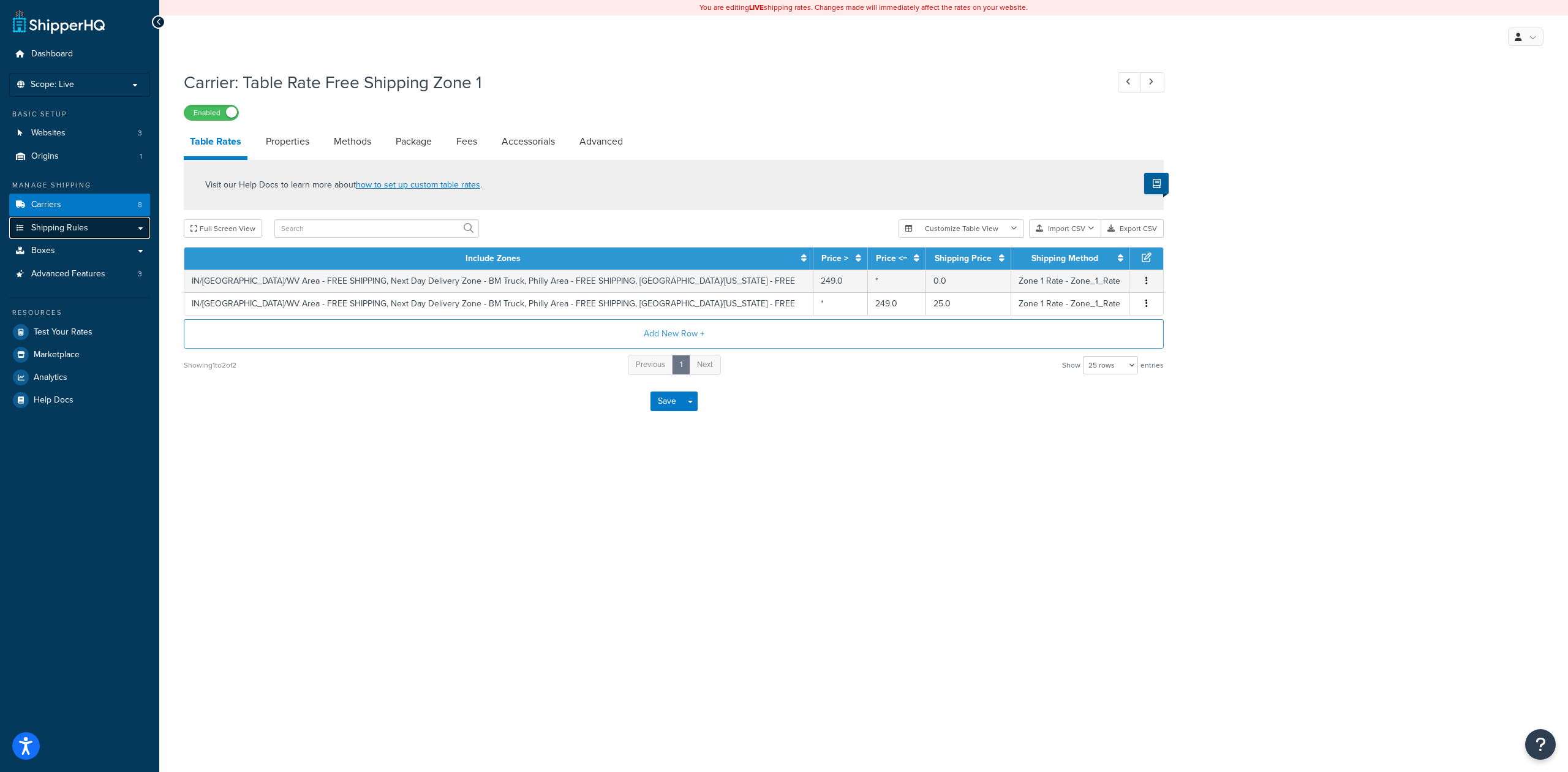
click at [93, 226] on link "Shipping Rules" at bounding box center [80, 227] width 141 height 22
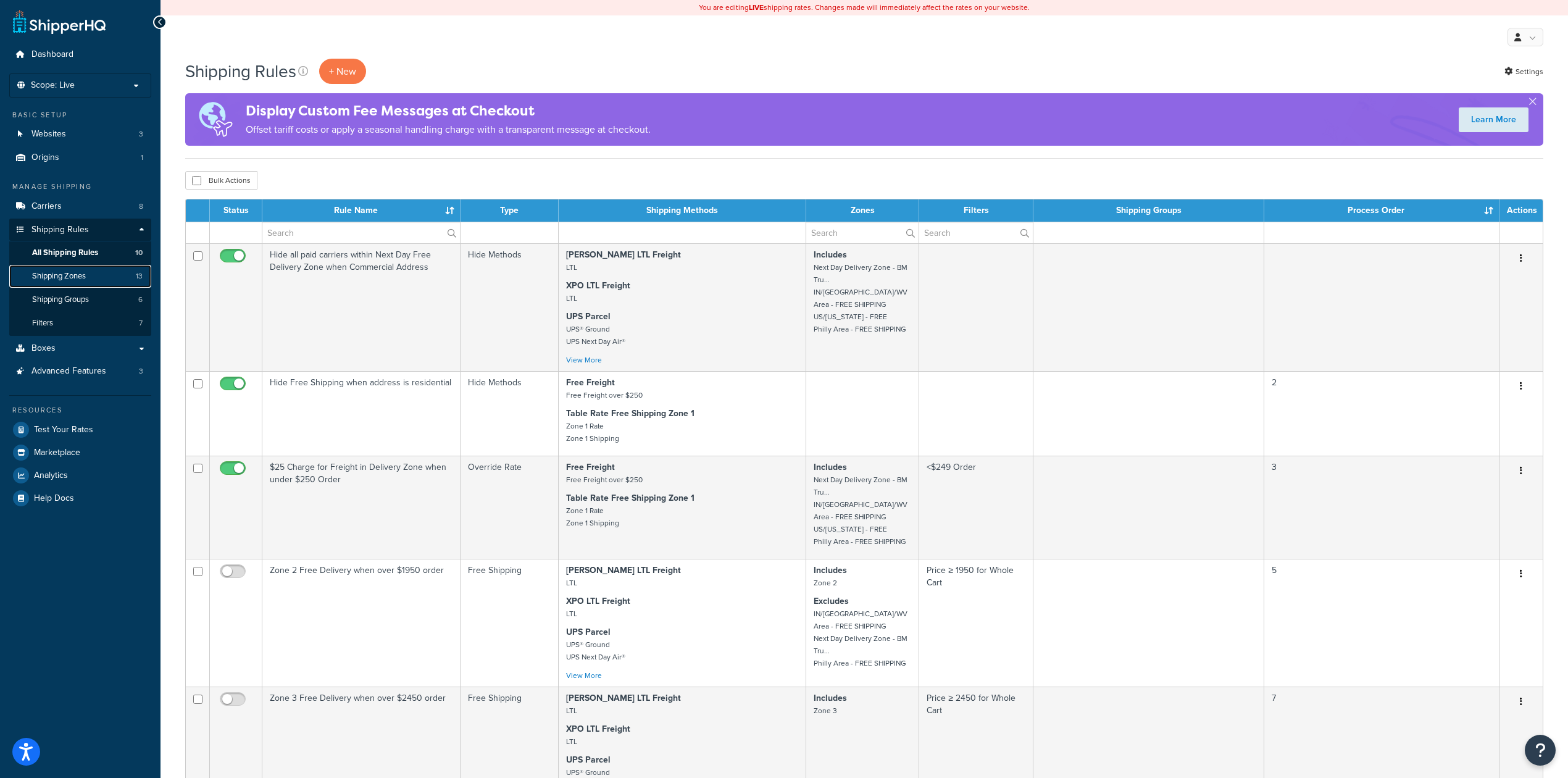
click at [89, 271] on link "Shipping Zones 13" at bounding box center [80, 276] width 142 height 23
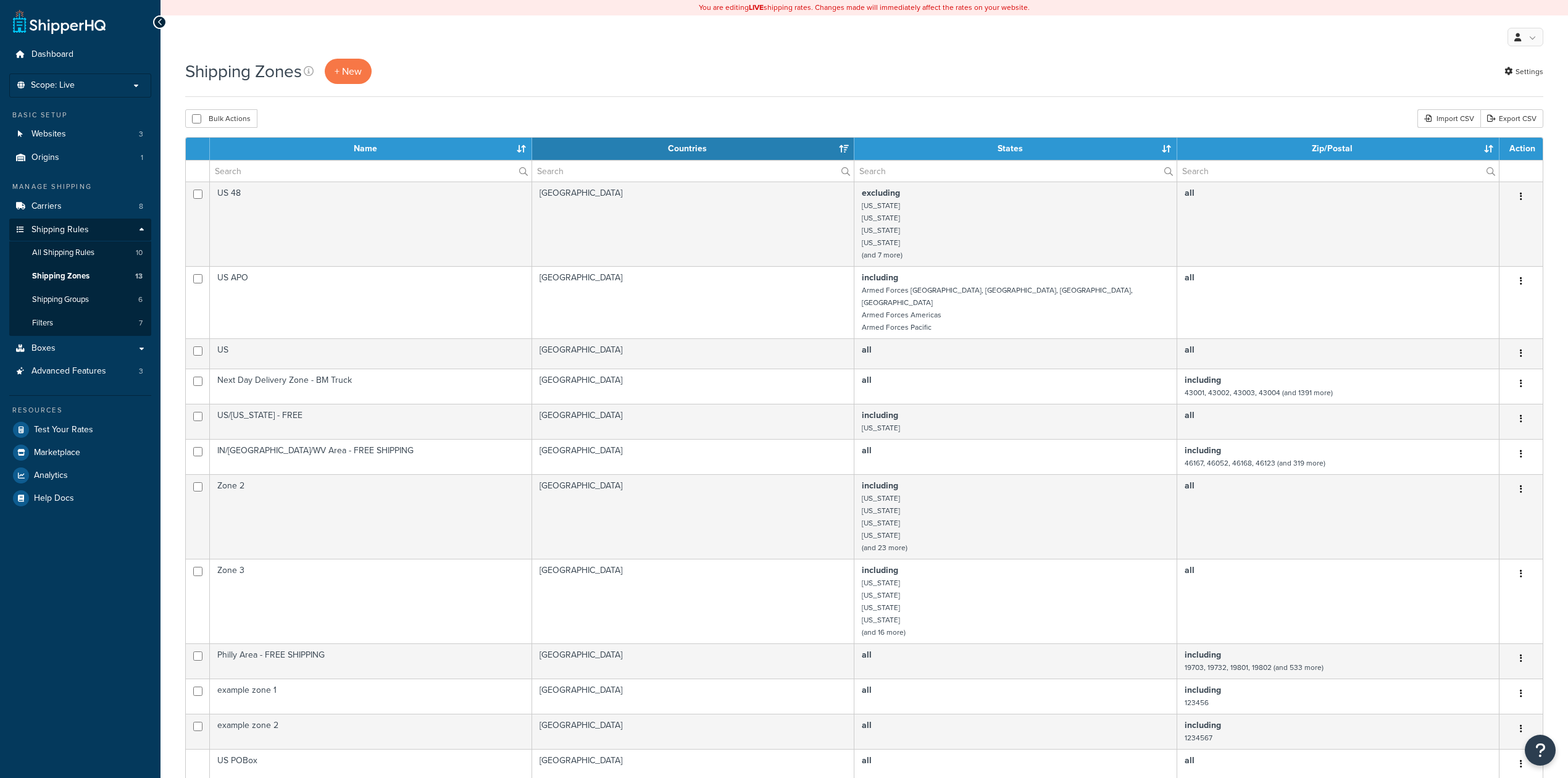
select select "15"
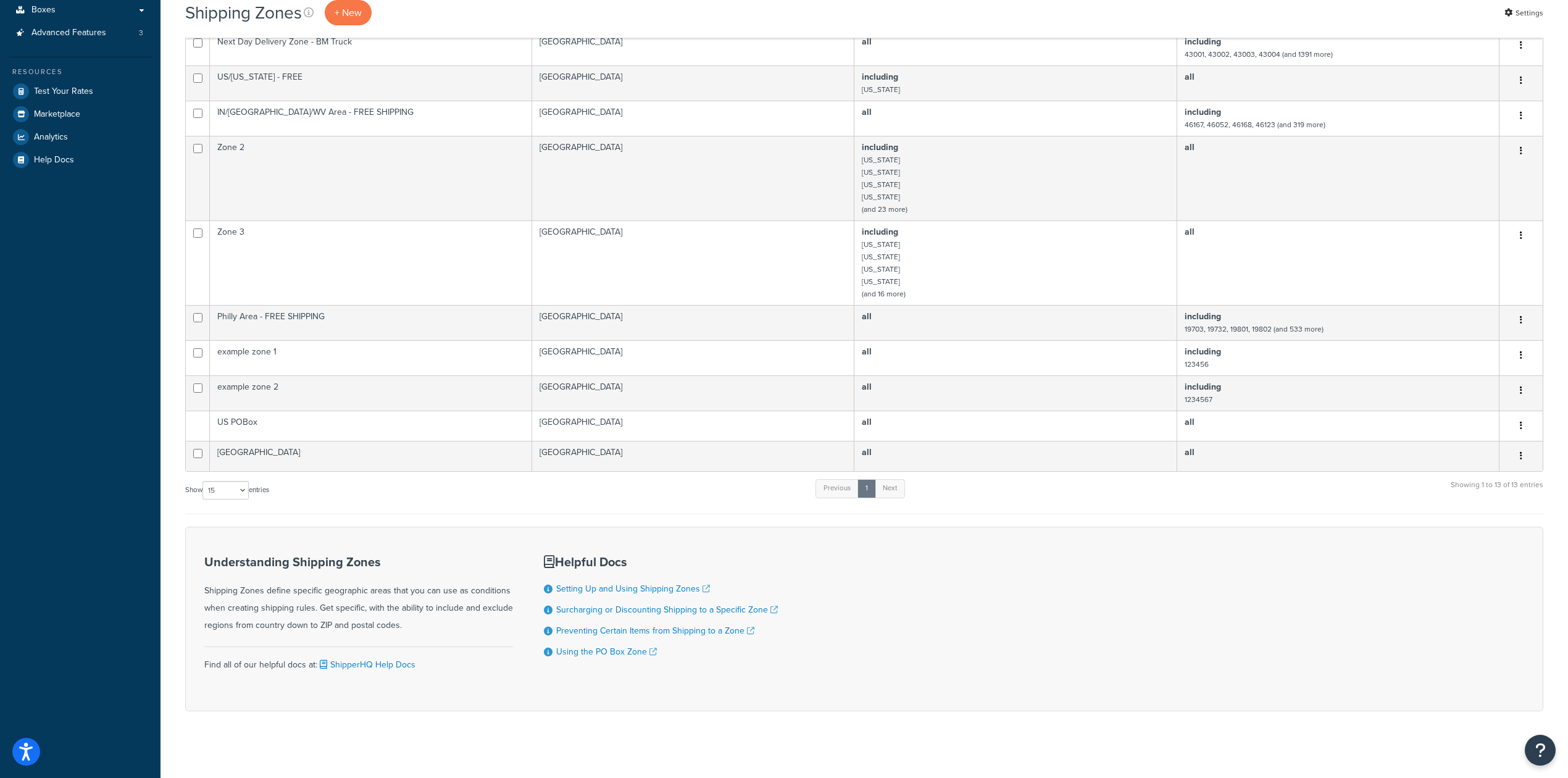
scroll to position [174, 0]
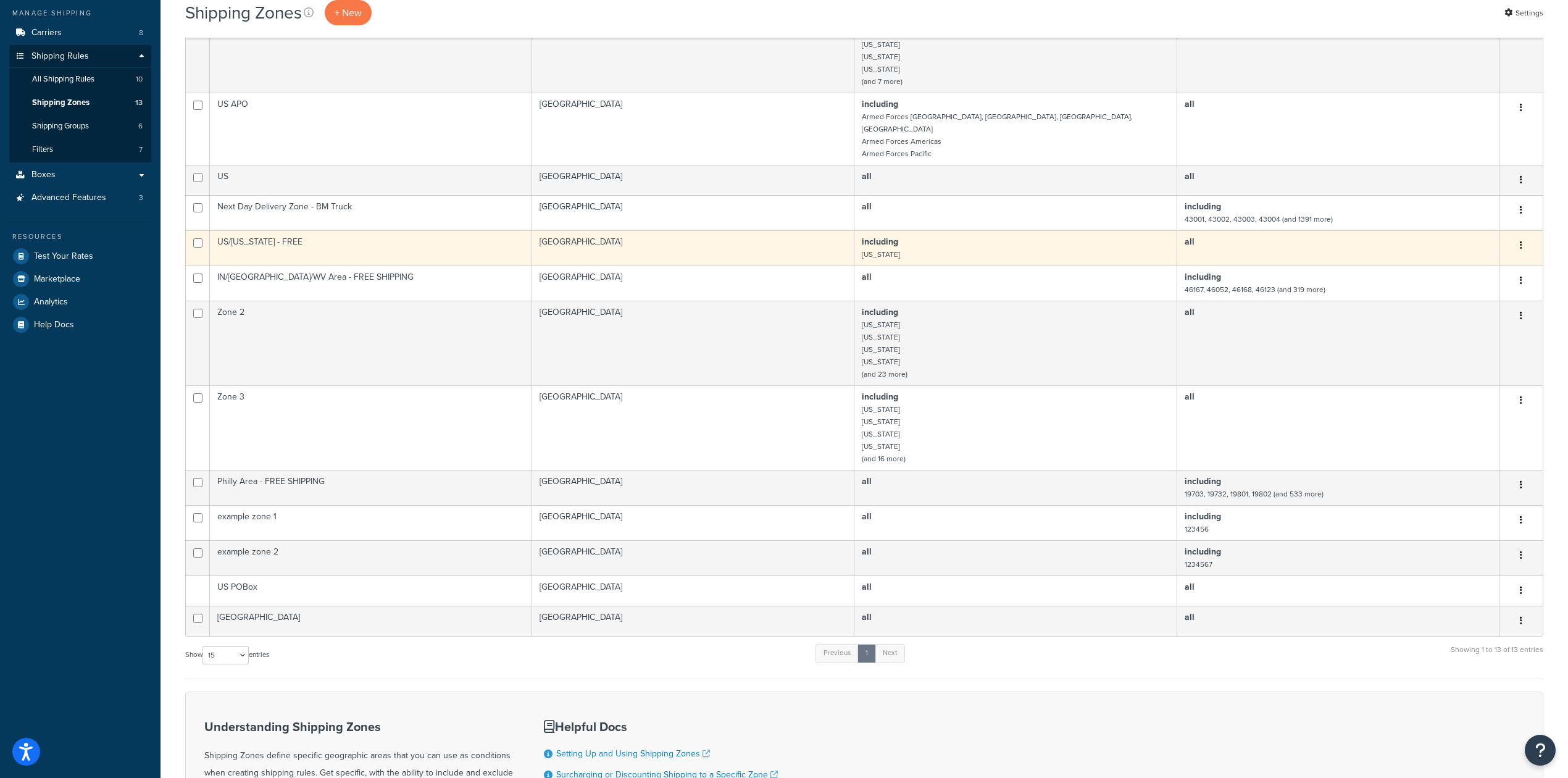
click at [803, 239] on td "United States" at bounding box center [693, 248] width 323 height 35
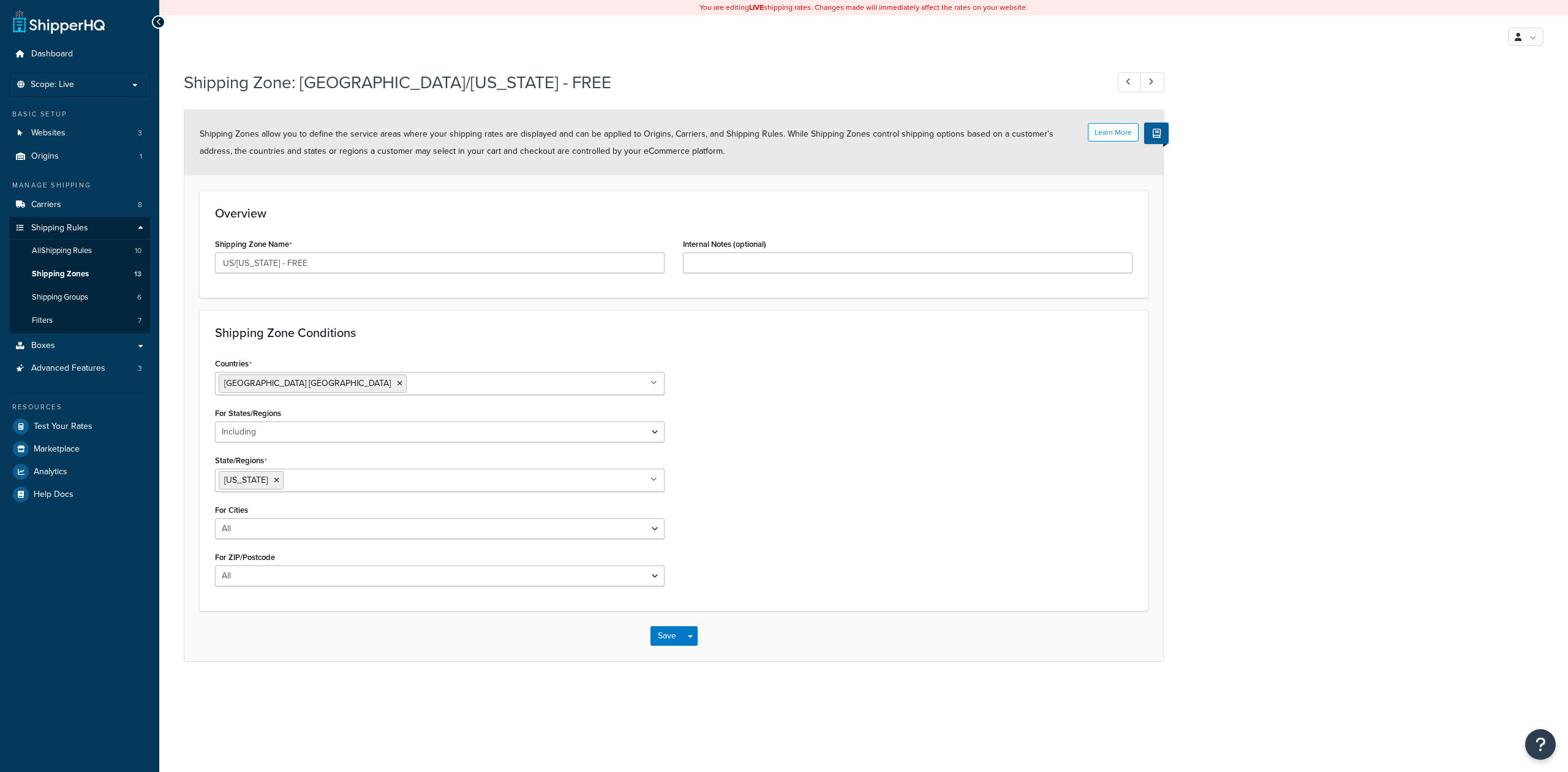
select select "including"
click at [98, 272] on link "Shipping Zones 13" at bounding box center [80, 274] width 141 height 22
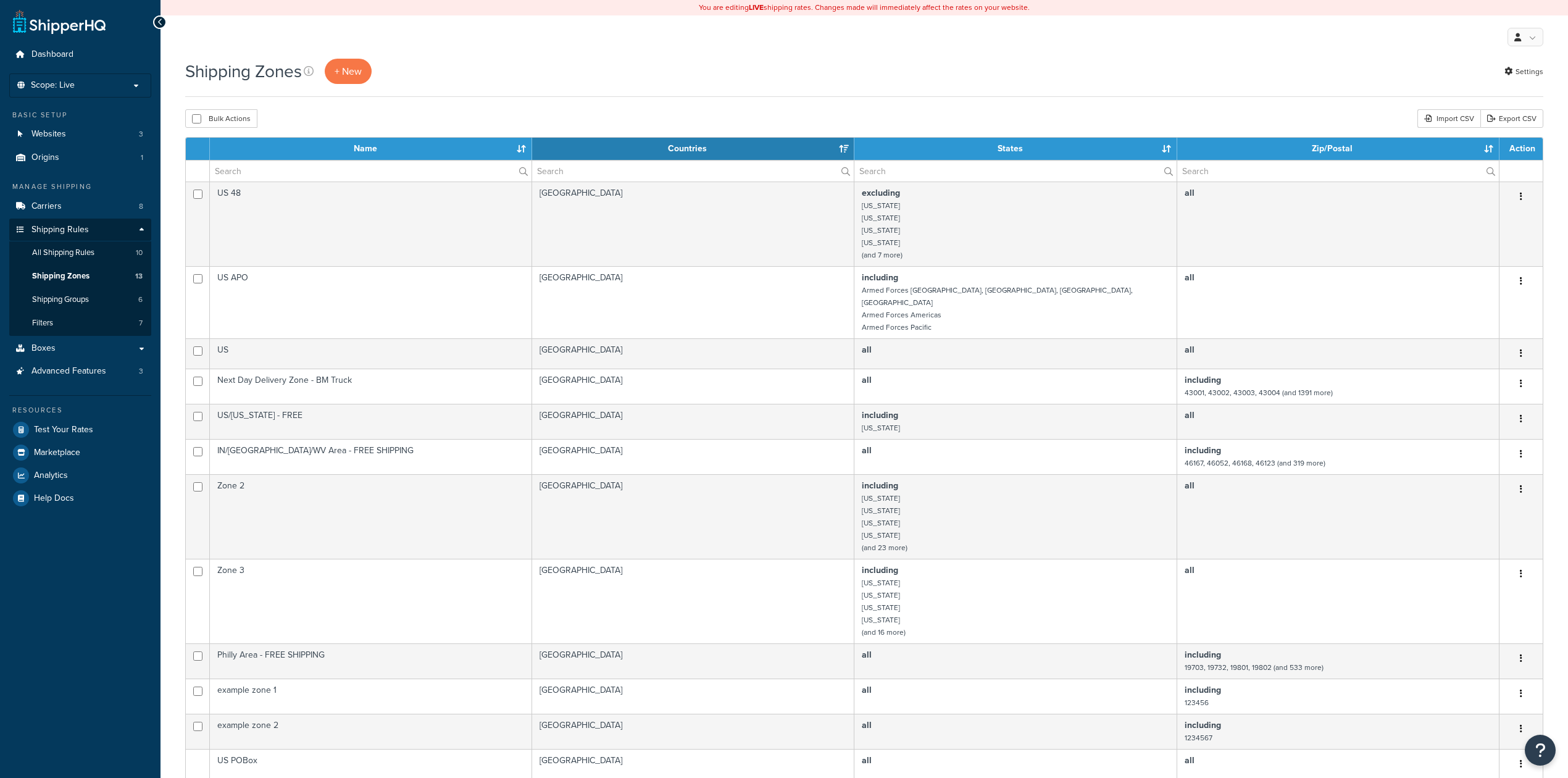
select select "15"
click at [85, 201] on link "Carriers 8" at bounding box center [80, 206] width 142 height 23
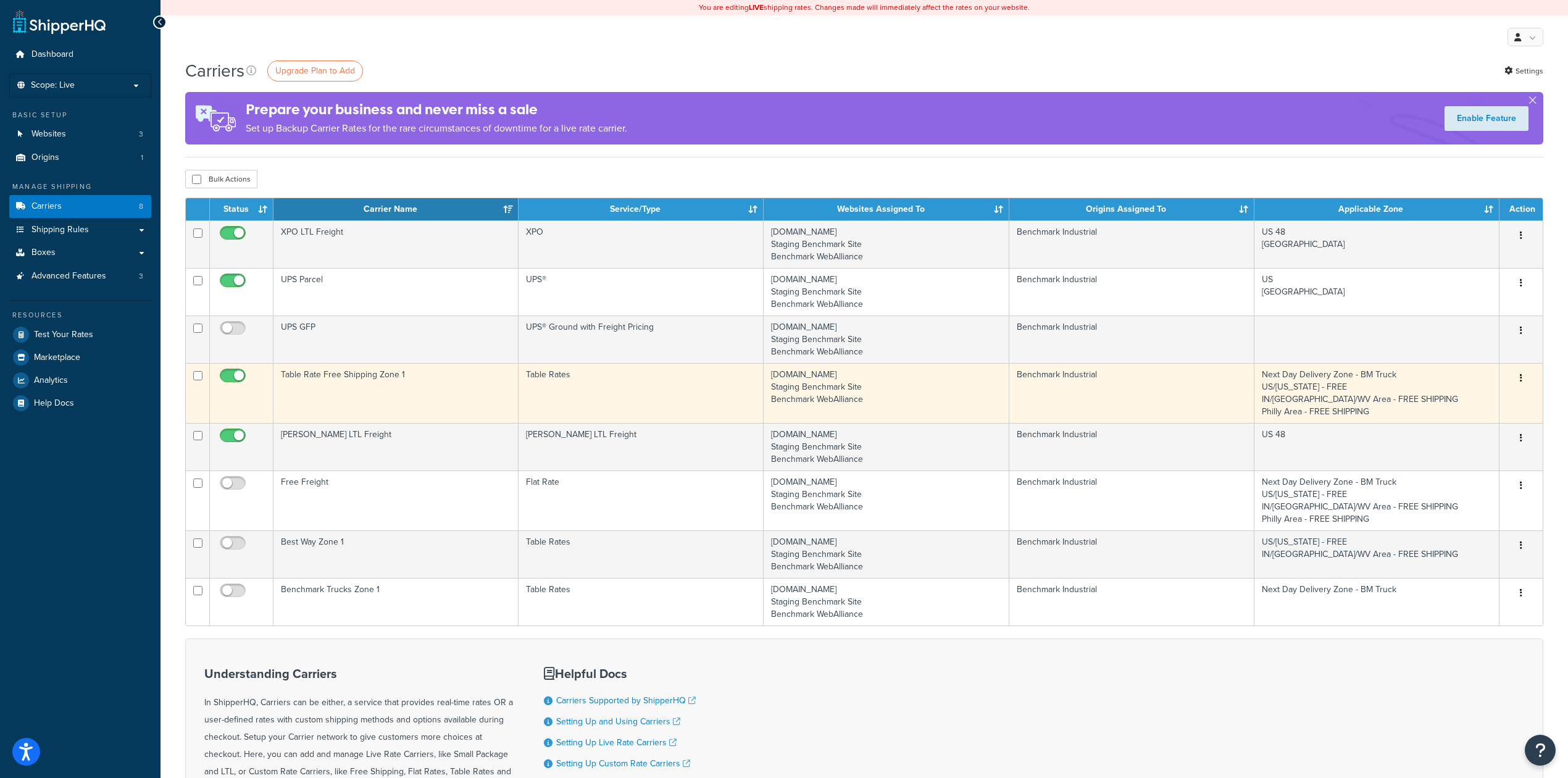
click at [657, 384] on td "Table Rates" at bounding box center [641, 393] width 245 height 60
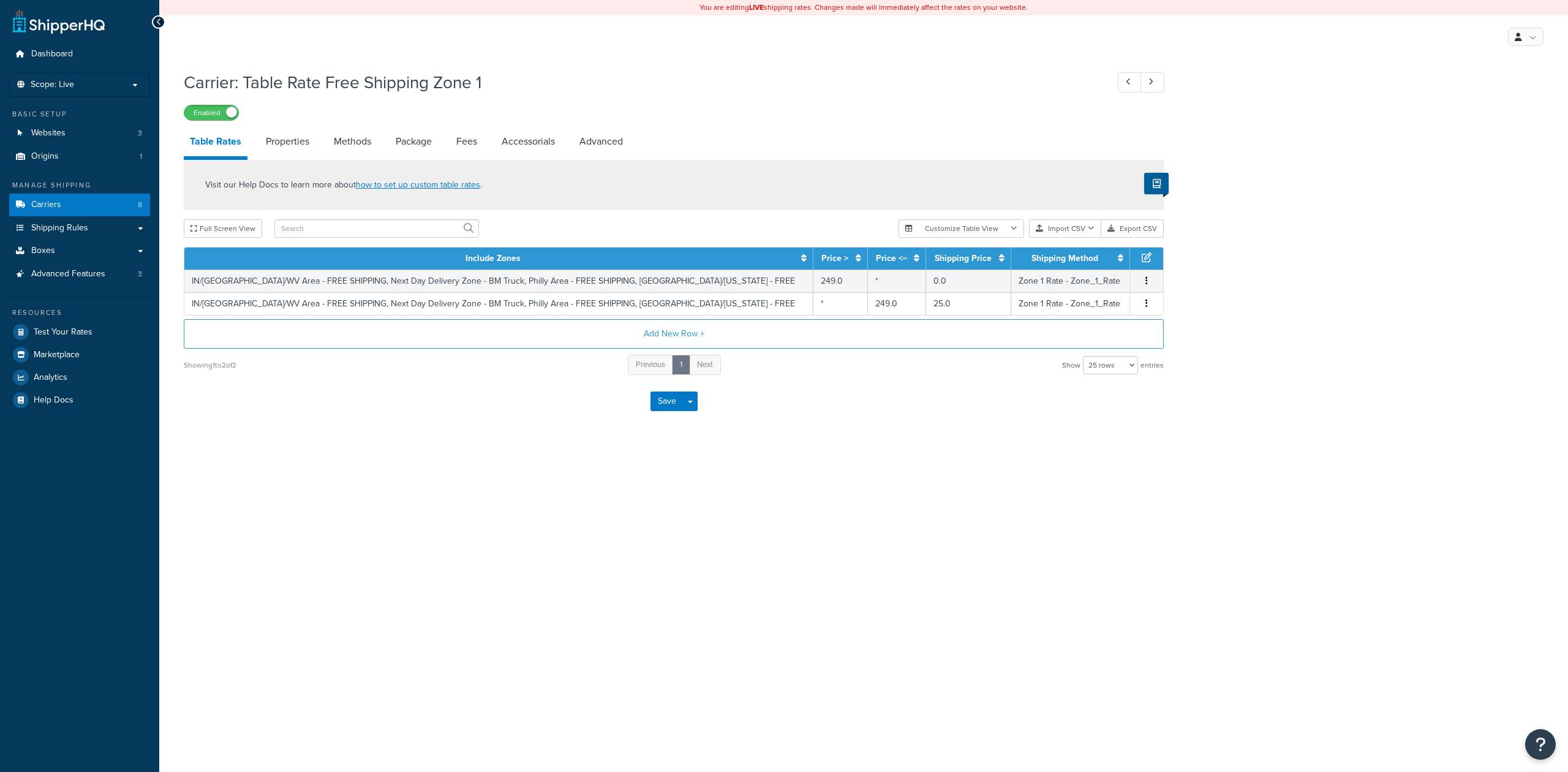
select select "25"
click at [288, 141] on link "Properties" at bounding box center [287, 141] width 56 height 30
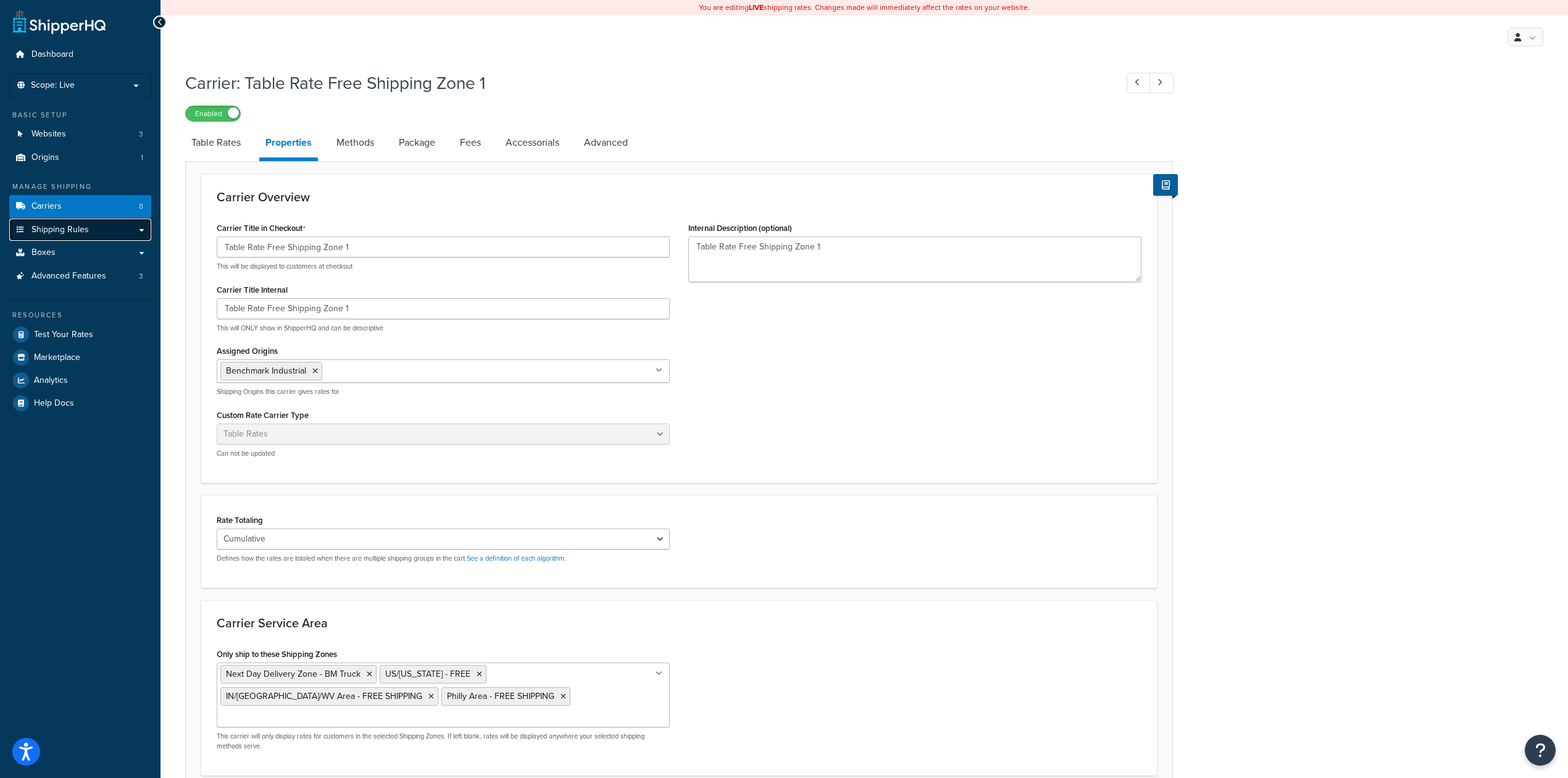
click at [99, 228] on link "Shipping Rules" at bounding box center [80, 229] width 142 height 23
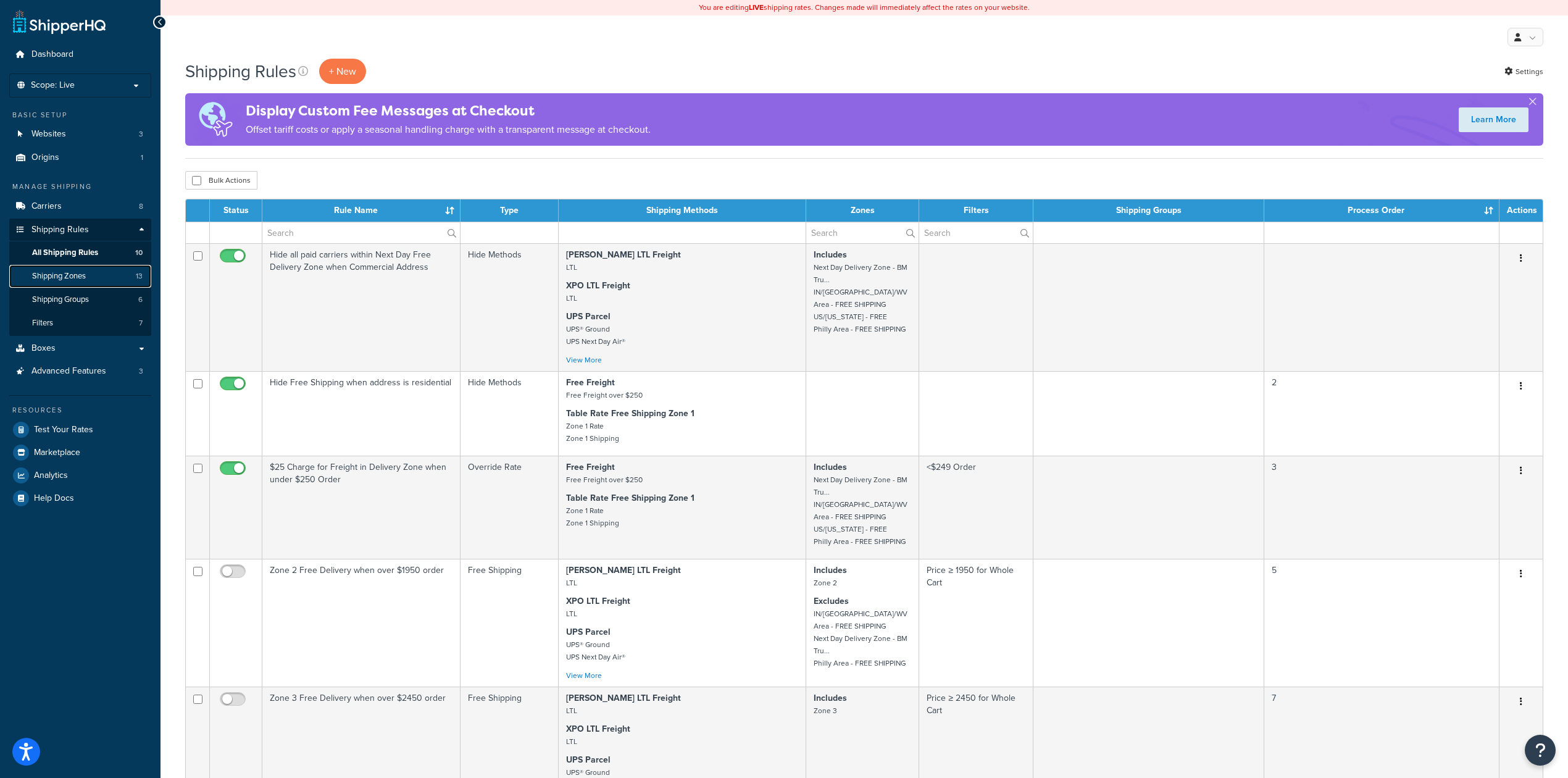
click at [99, 274] on link "Shipping Zones 13" at bounding box center [80, 276] width 142 height 23
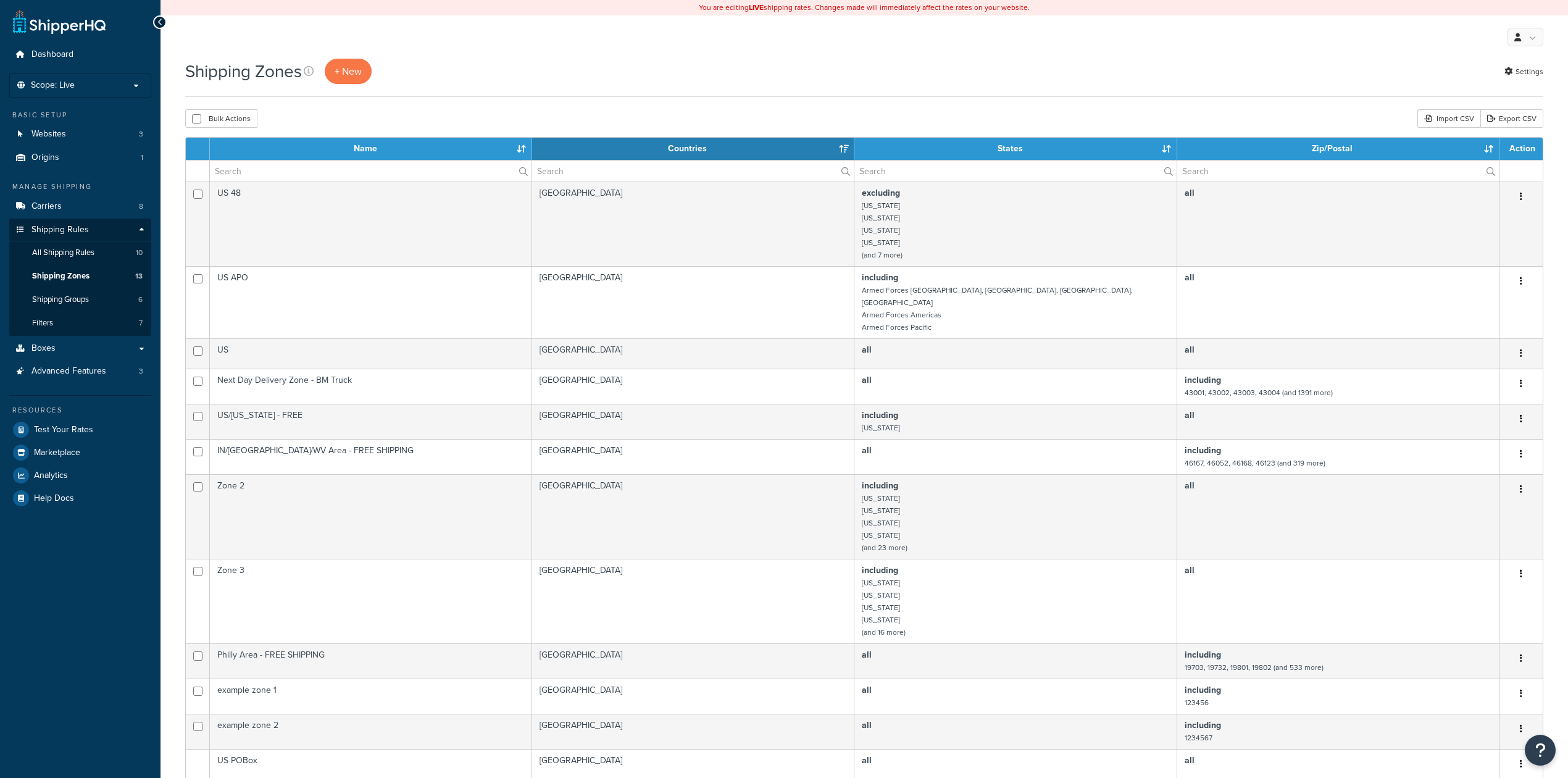
select select "15"
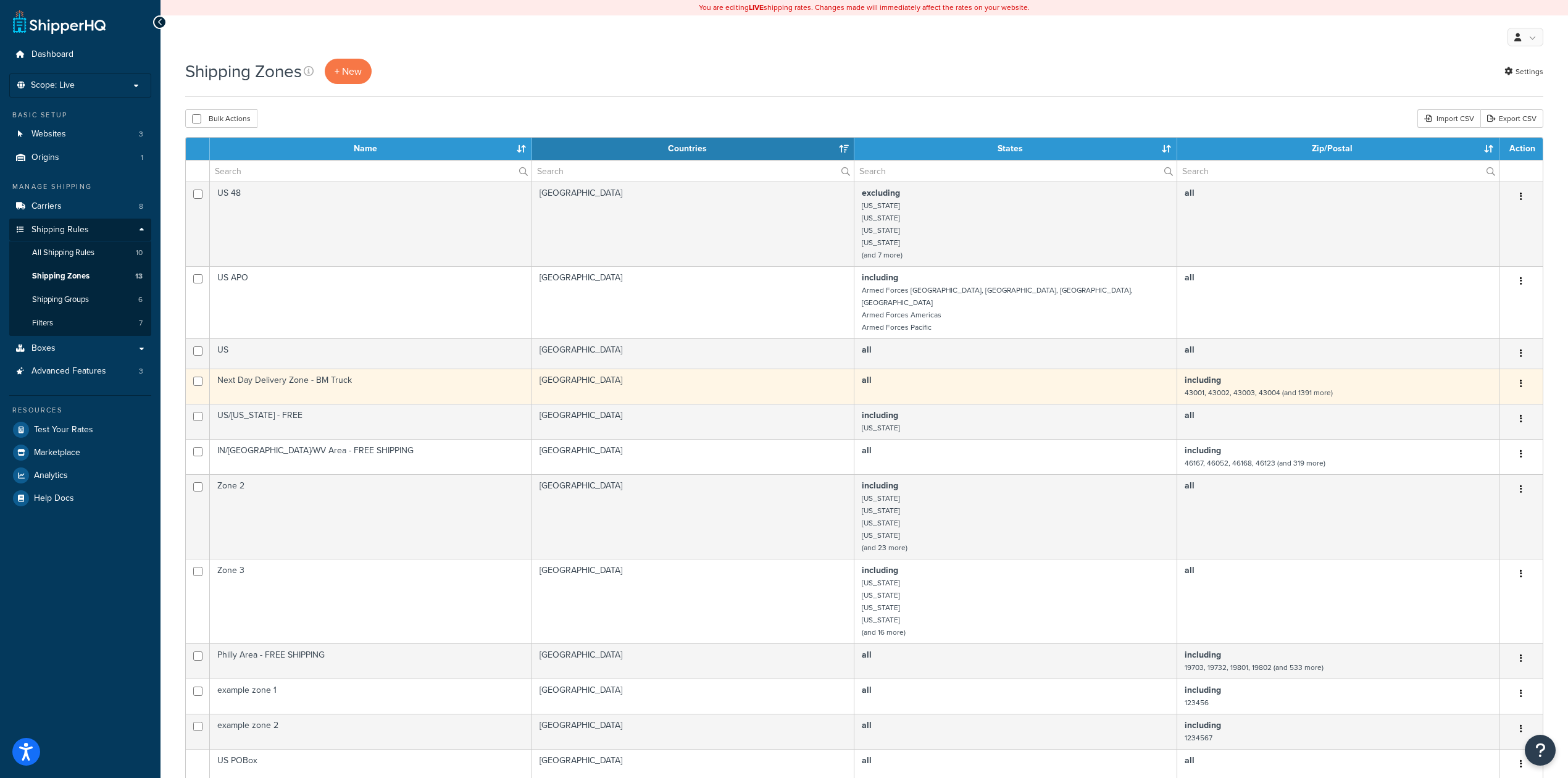
click at [504, 376] on td "Next Day Delivery Zone - BM Truck" at bounding box center [371, 386] width 323 height 35
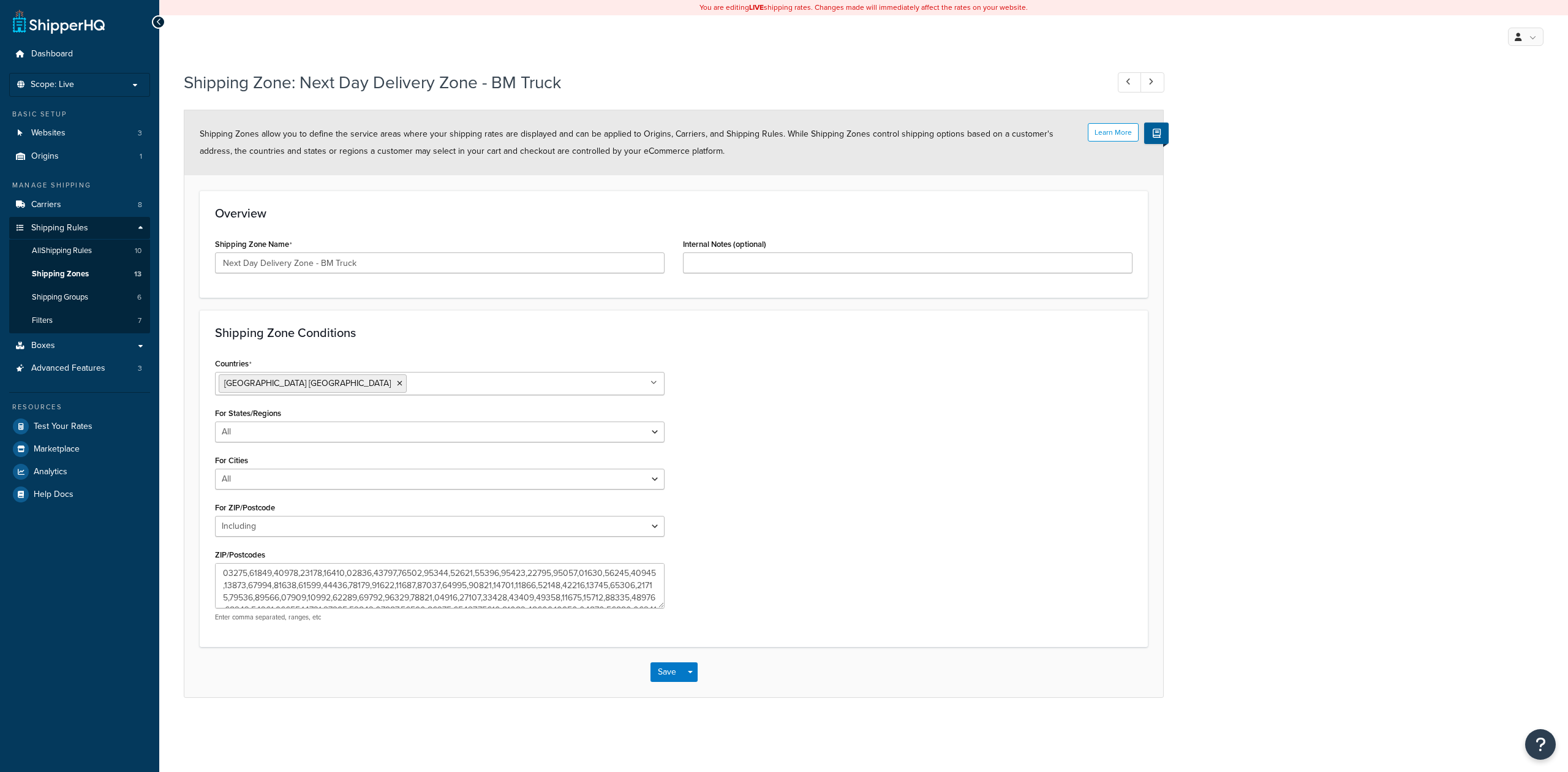
select select "including"
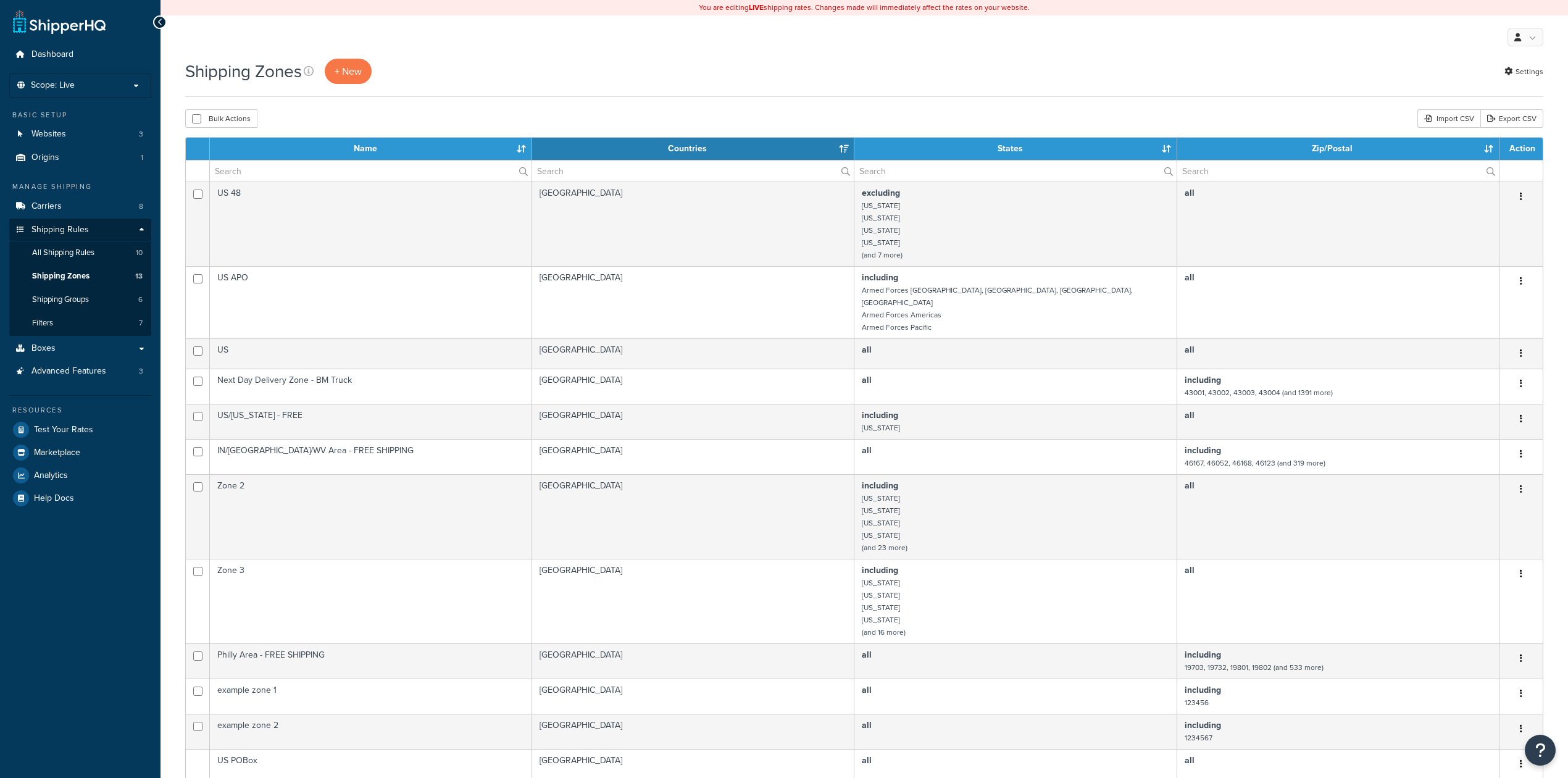
select select "15"
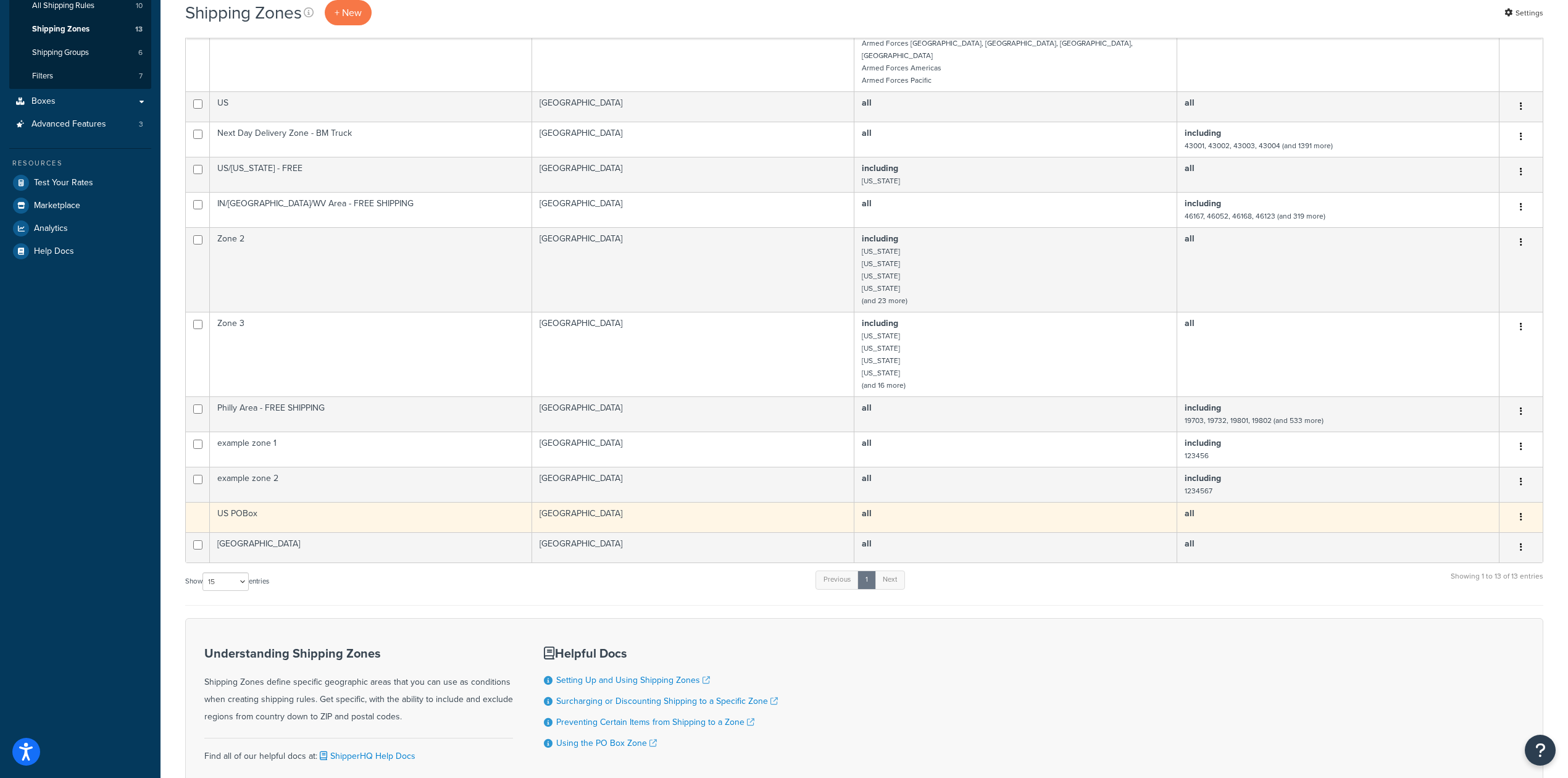
scroll to position [82, 0]
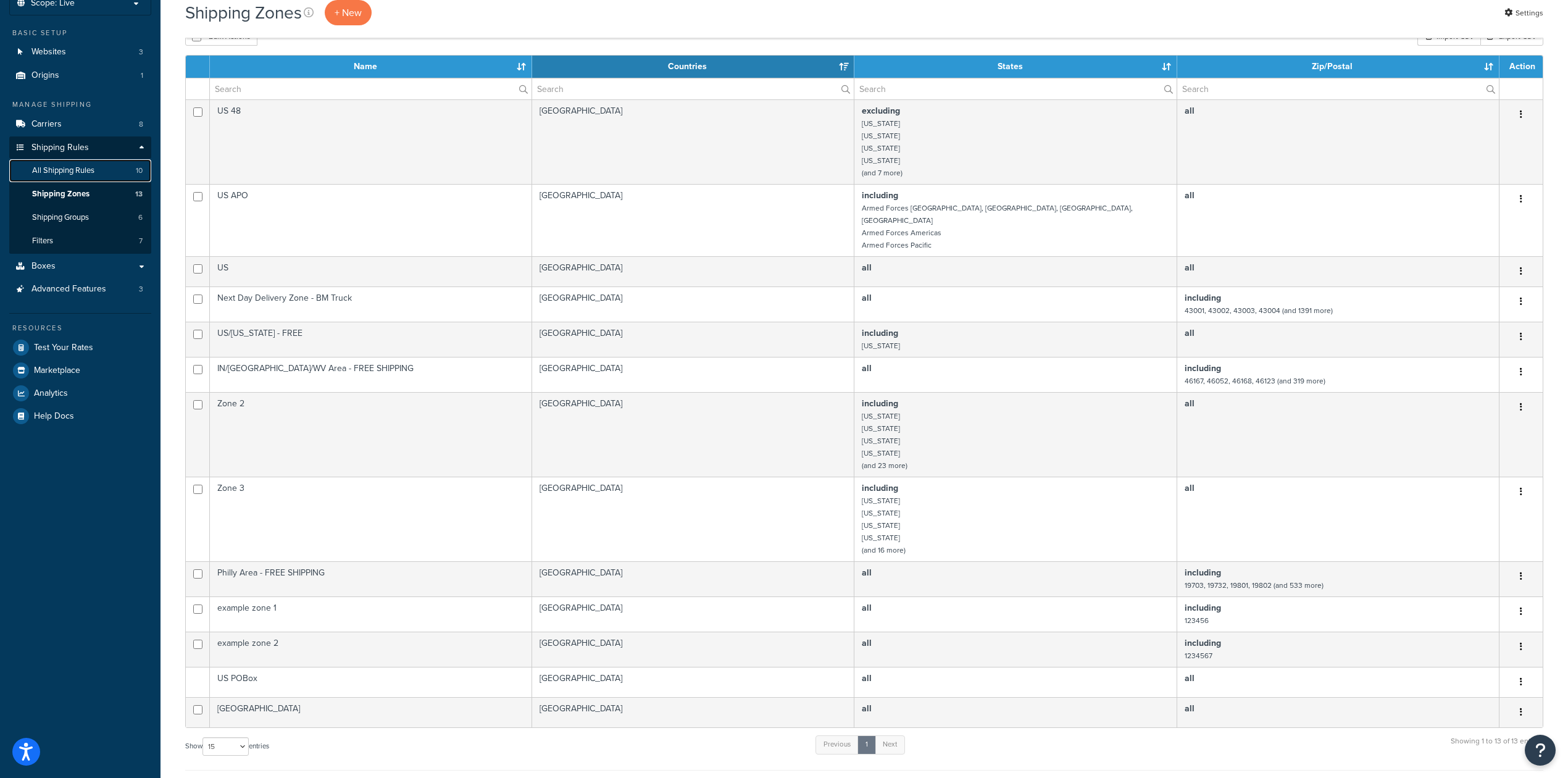
click at [104, 169] on link "All Shipping Rules 10" at bounding box center [80, 170] width 142 height 23
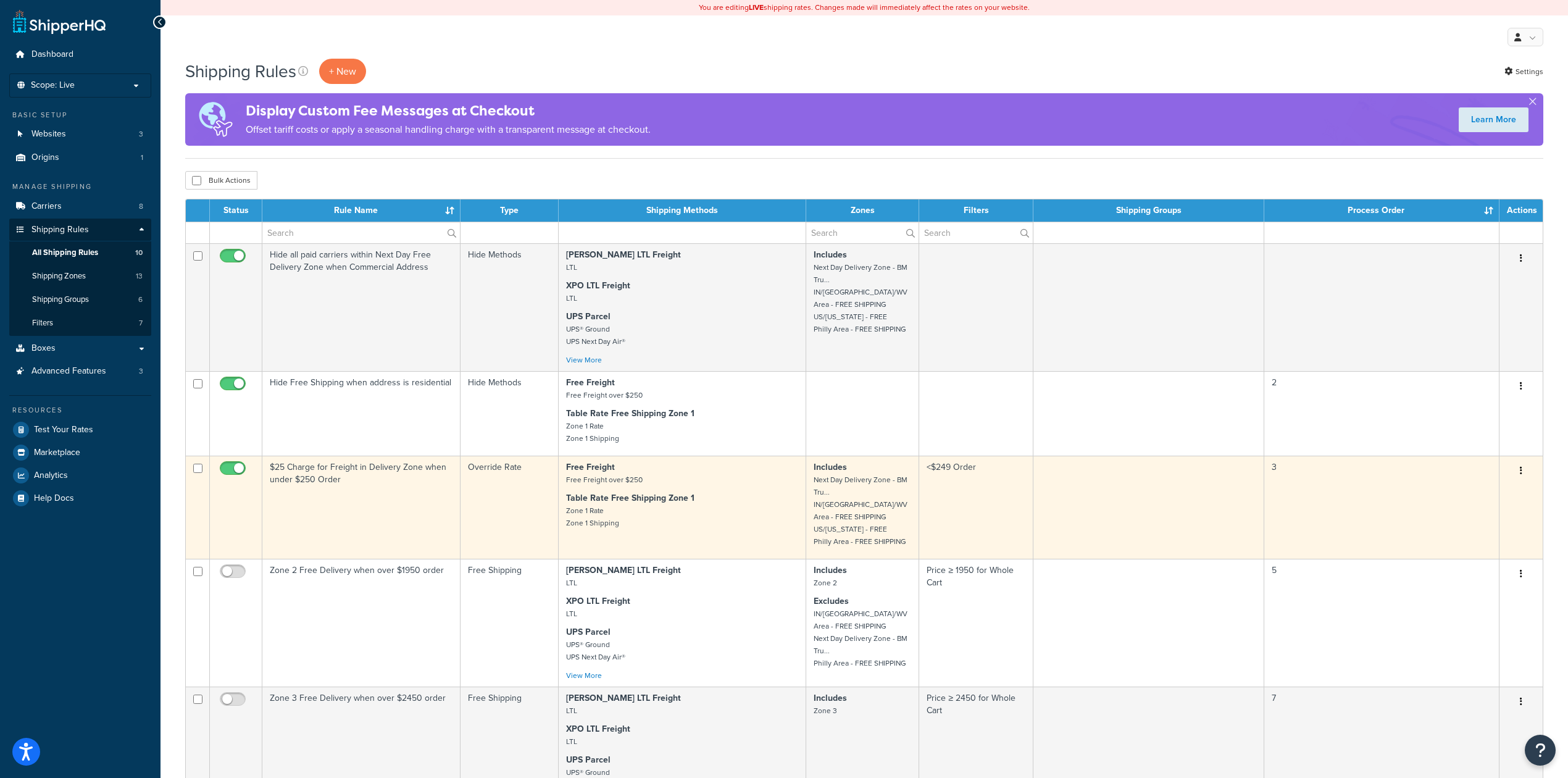
click at [749, 523] on p "Table Rate Free Shipping Zone 1 Zone 1 Rate Zone 1 Shipping" at bounding box center [682, 510] width 232 height 37
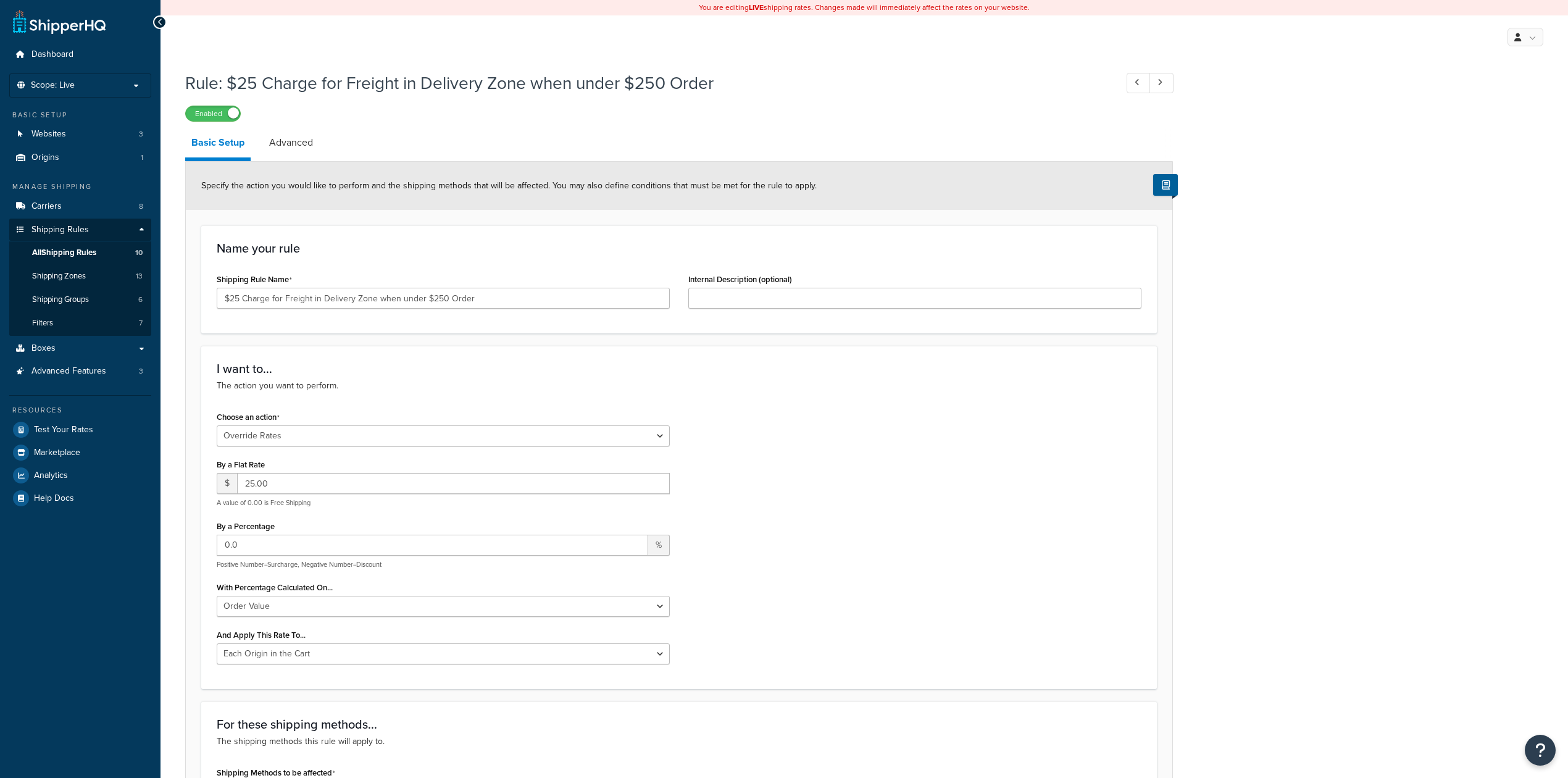
select select "OVERRIDE"
select select "LOCATION"
click at [290, 141] on link "Advanced" at bounding box center [290, 142] width 56 height 30
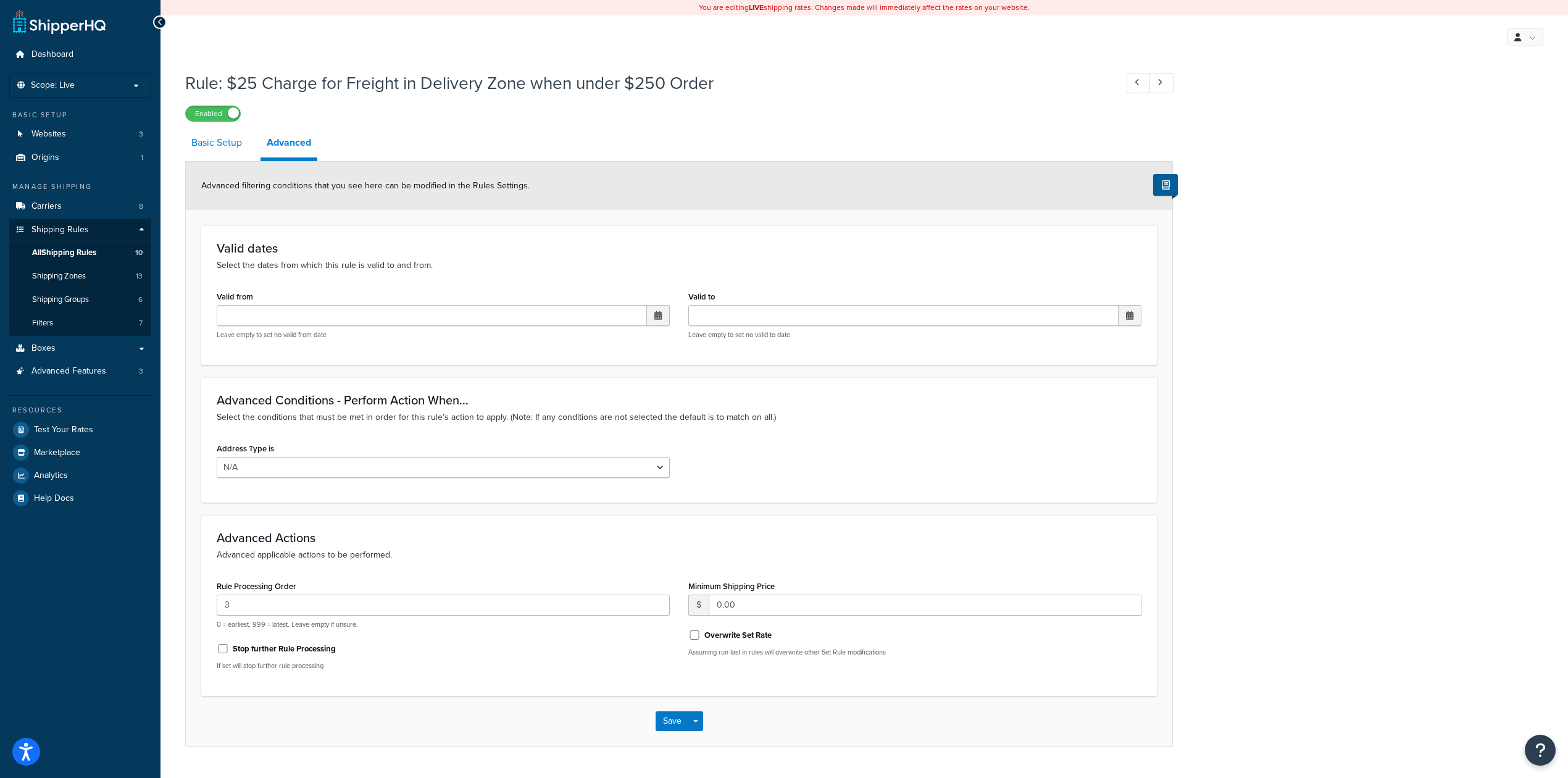
click at [231, 144] on link "Basic Setup" at bounding box center [217, 142] width 63 height 30
select select "OVERRIDE"
select select "LOCATION"
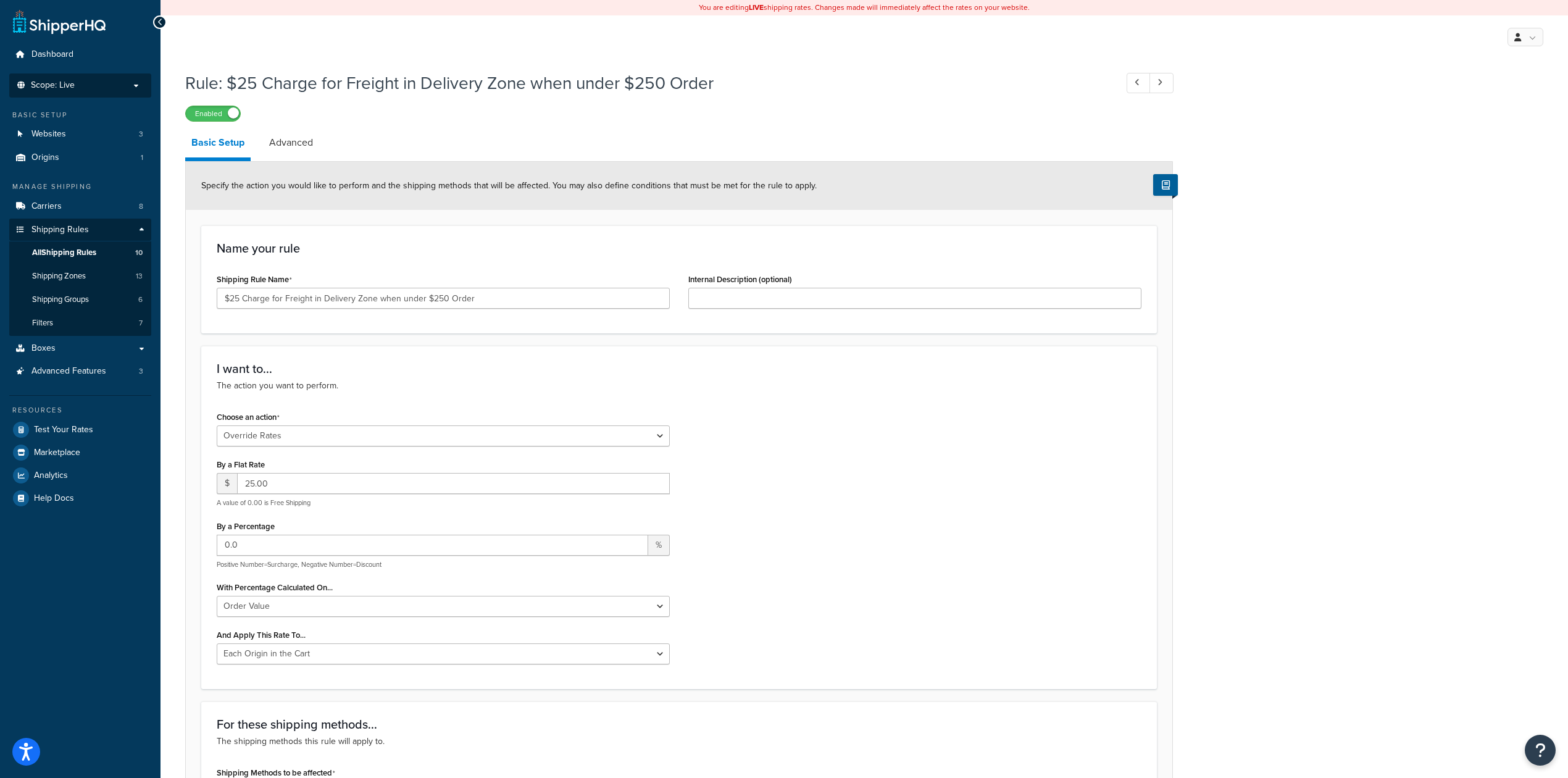
click at [95, 82] on p "Scope: Live" at bounding box center [80, 85] width 131 height 10
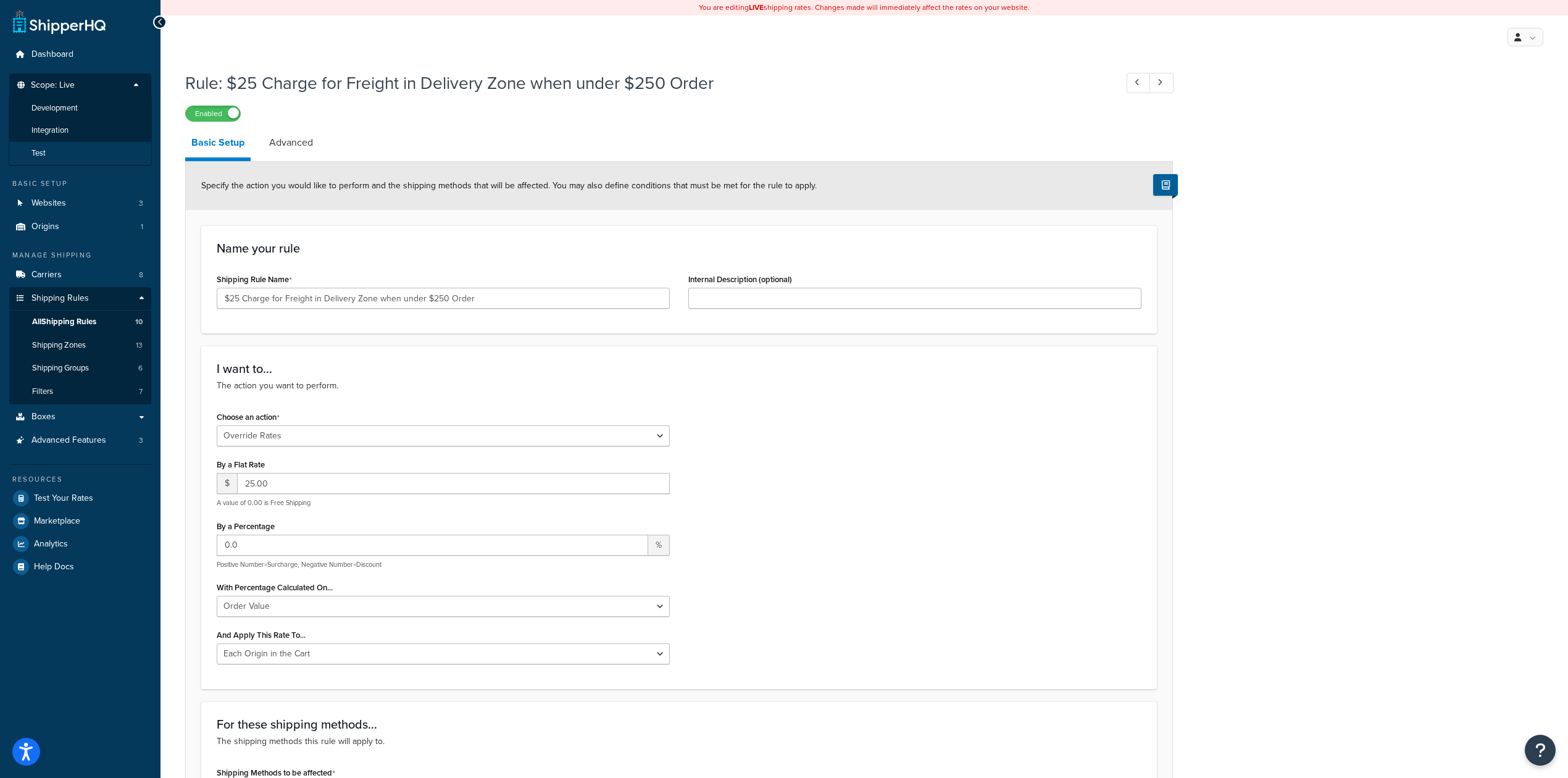
click at [82, 150] on li "Test" at bounding box center [80, 153] width 143 height 23
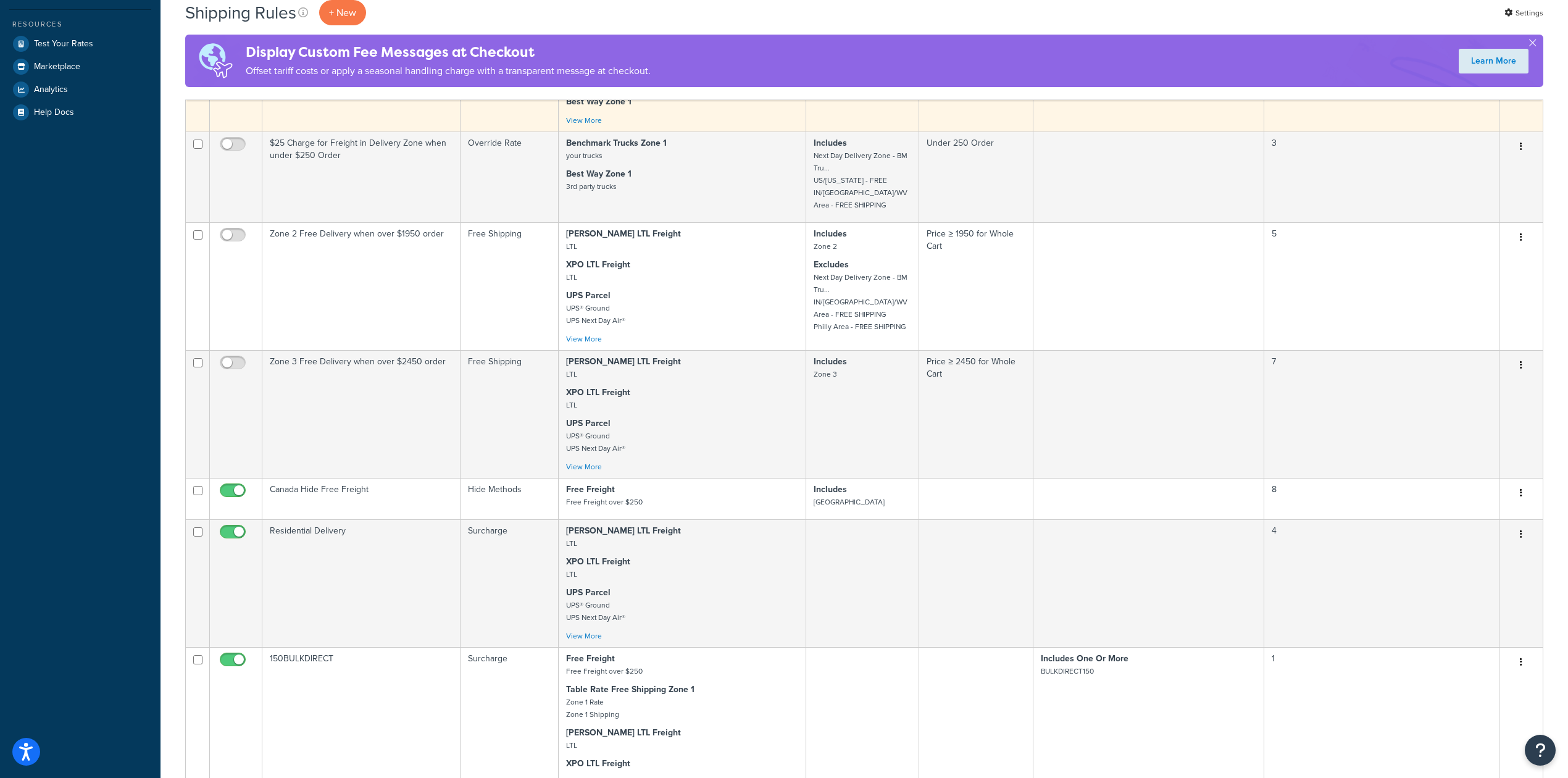
scroll to position [82, 0]
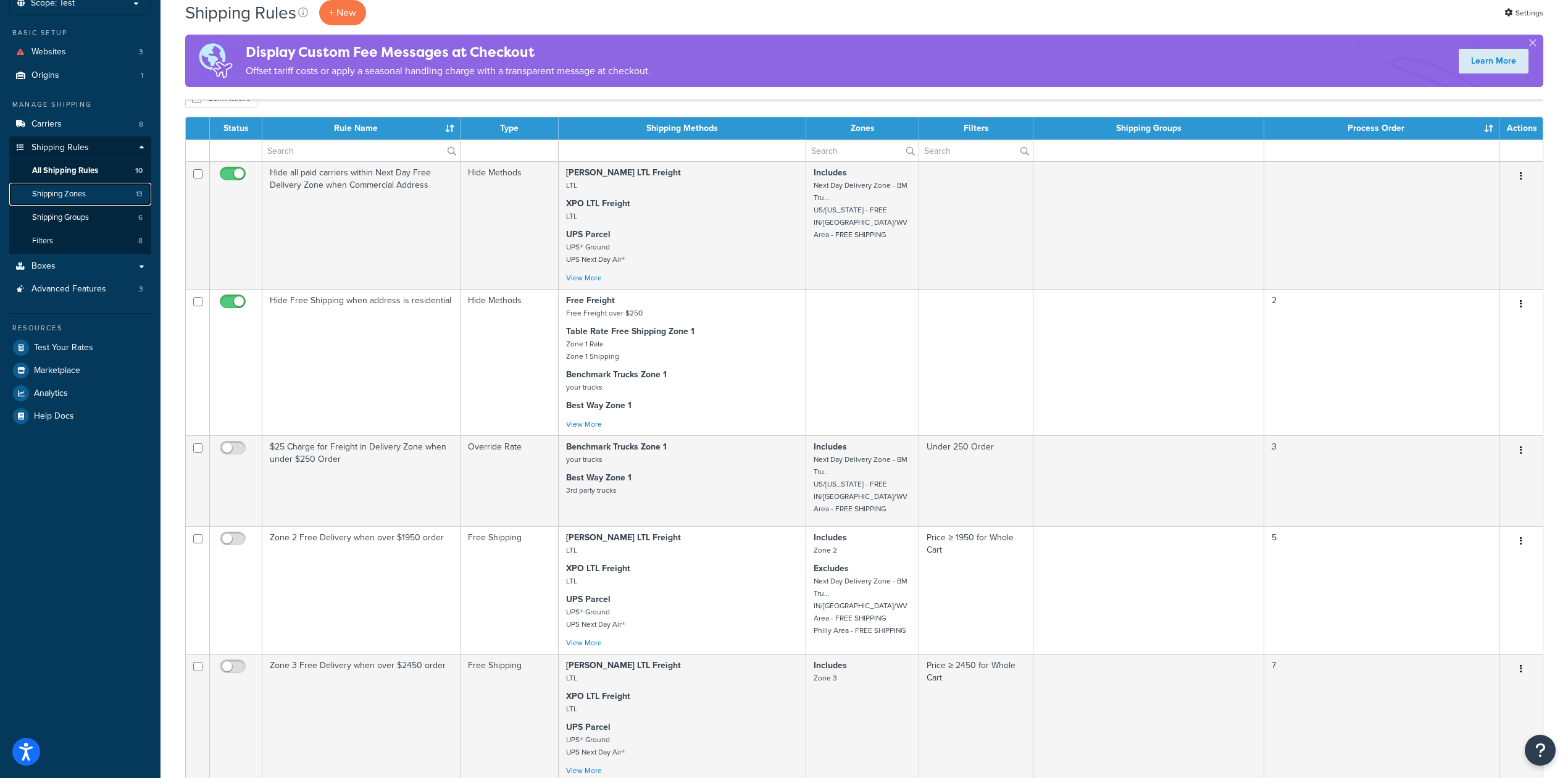
click at [91, 190] on link "Shipping Zones 13" at bounding box center [80, 193] width 142 height 23
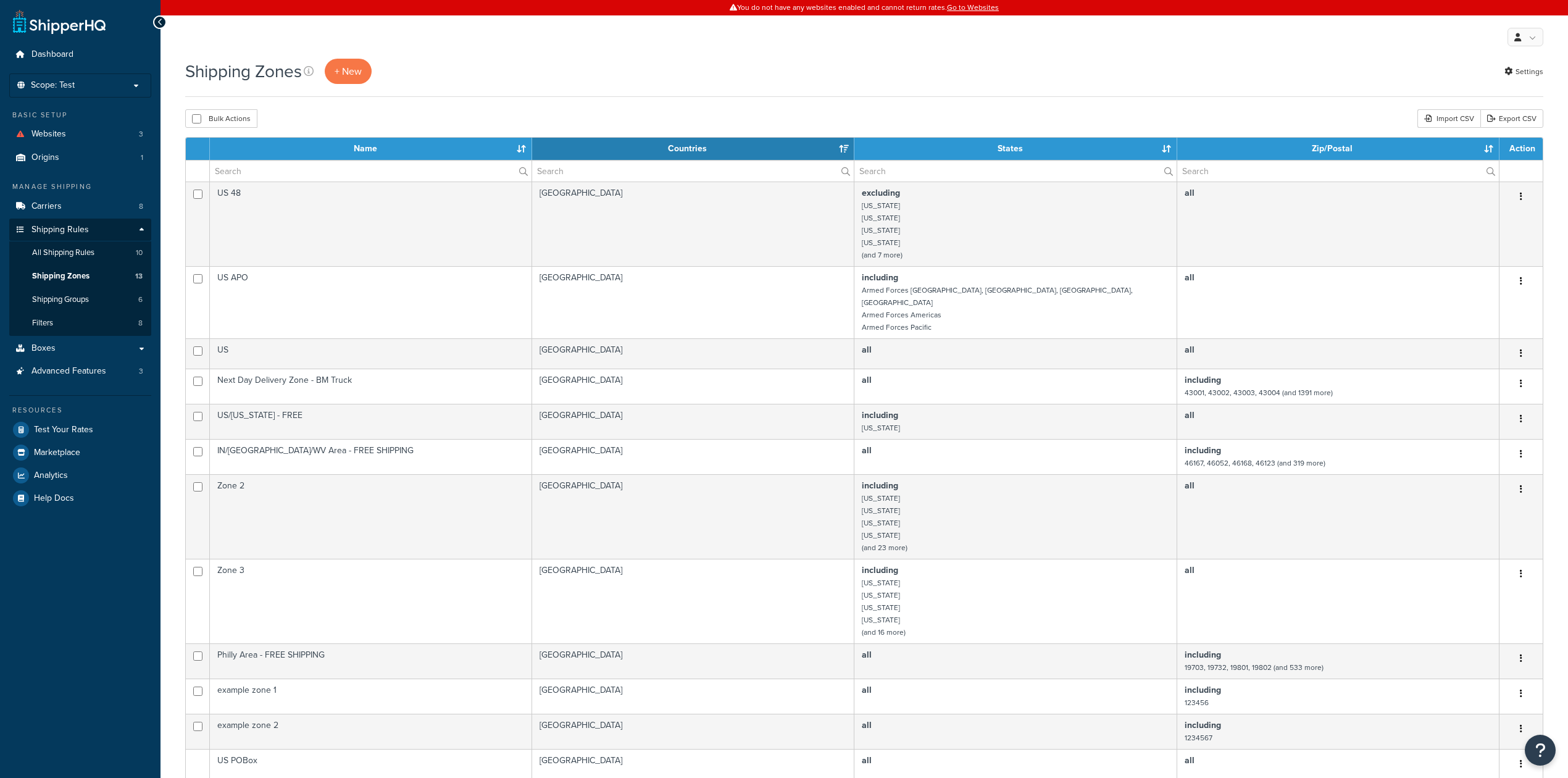
select select "15"
click at [97, 210] on link "Carriers 8" at bounding box center [80, 206] width 142 height 23
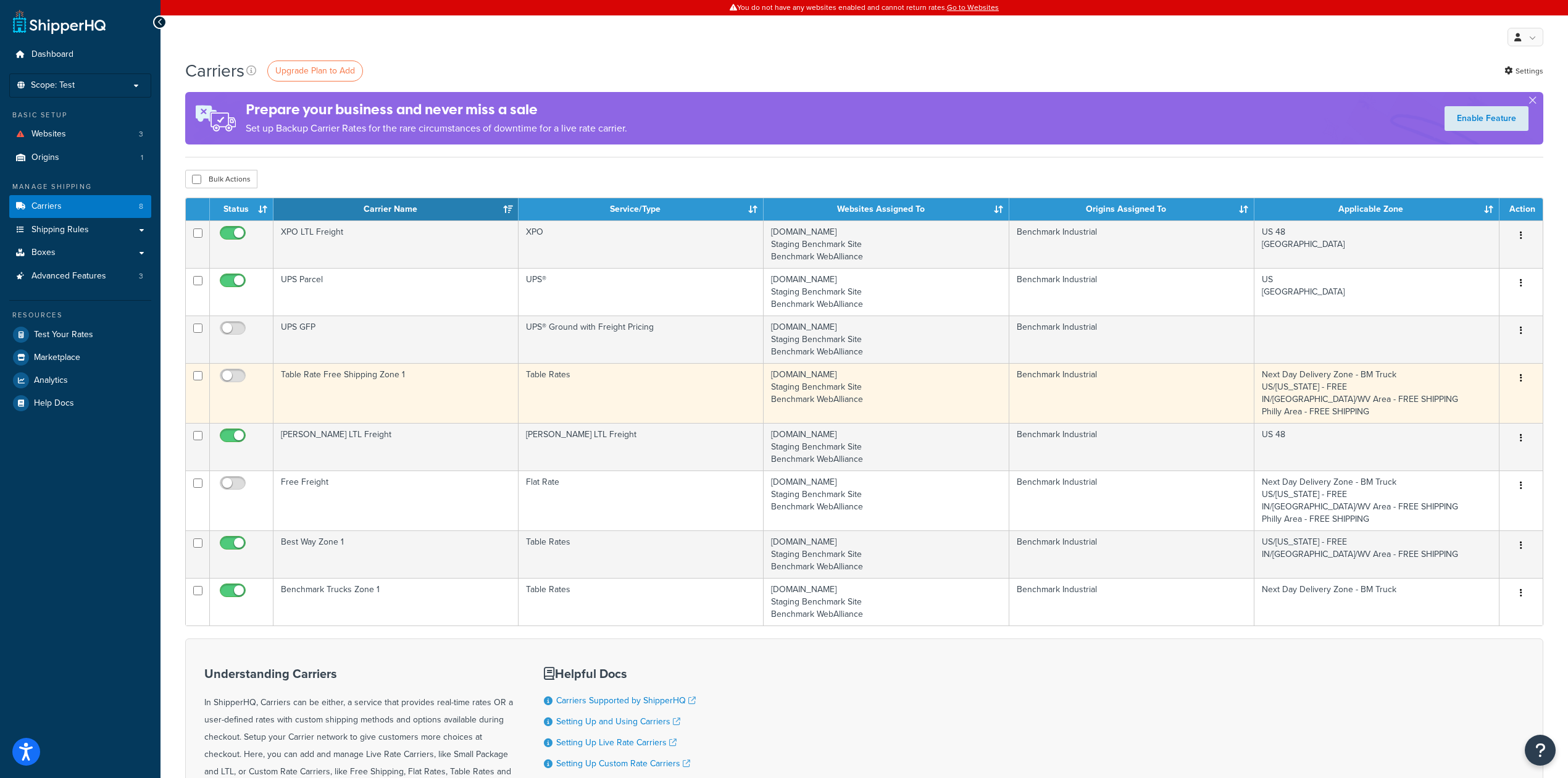
click at [452, 388] on td "Table Rate Free Shipping Zone 1" at bounding box center [396, 393] width 245 height 60
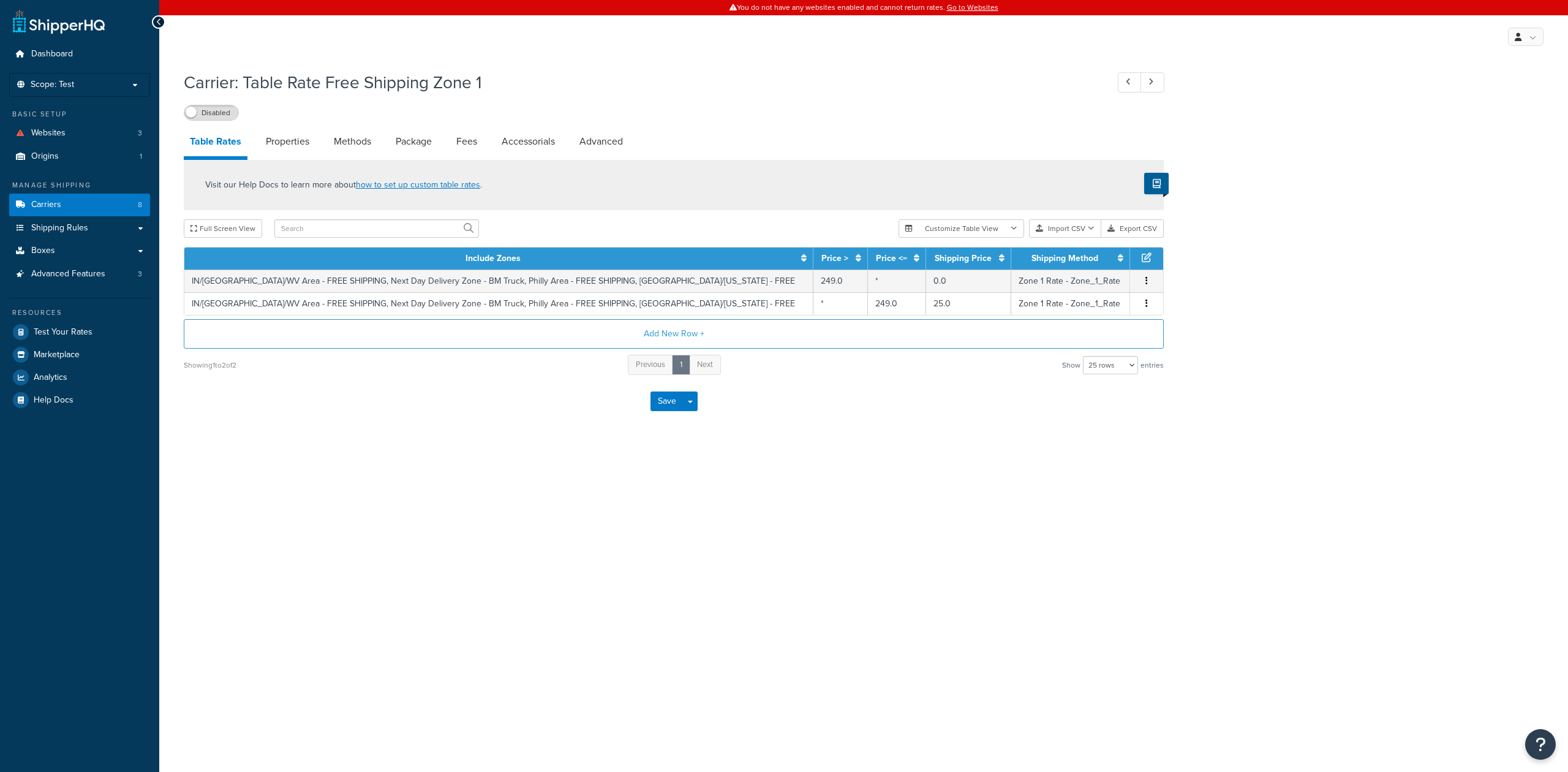
select select "25"
click at [288, 140] on link "Properties" at bounding box center [287, 141] width 56 height 30
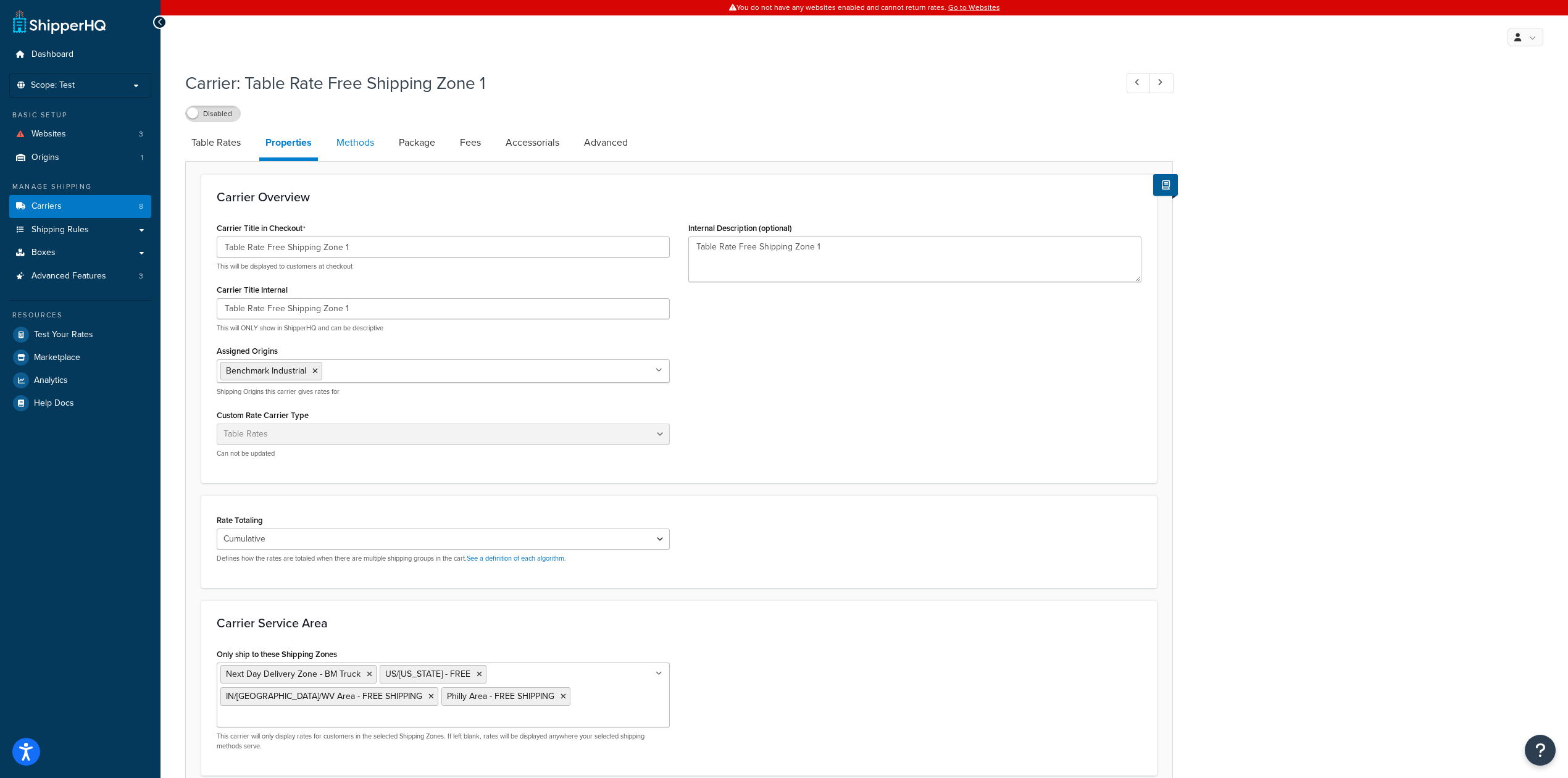
click at [352, 139] on link "Methods" at bounding box center [355, 142] width 50 height 30
select select "25"
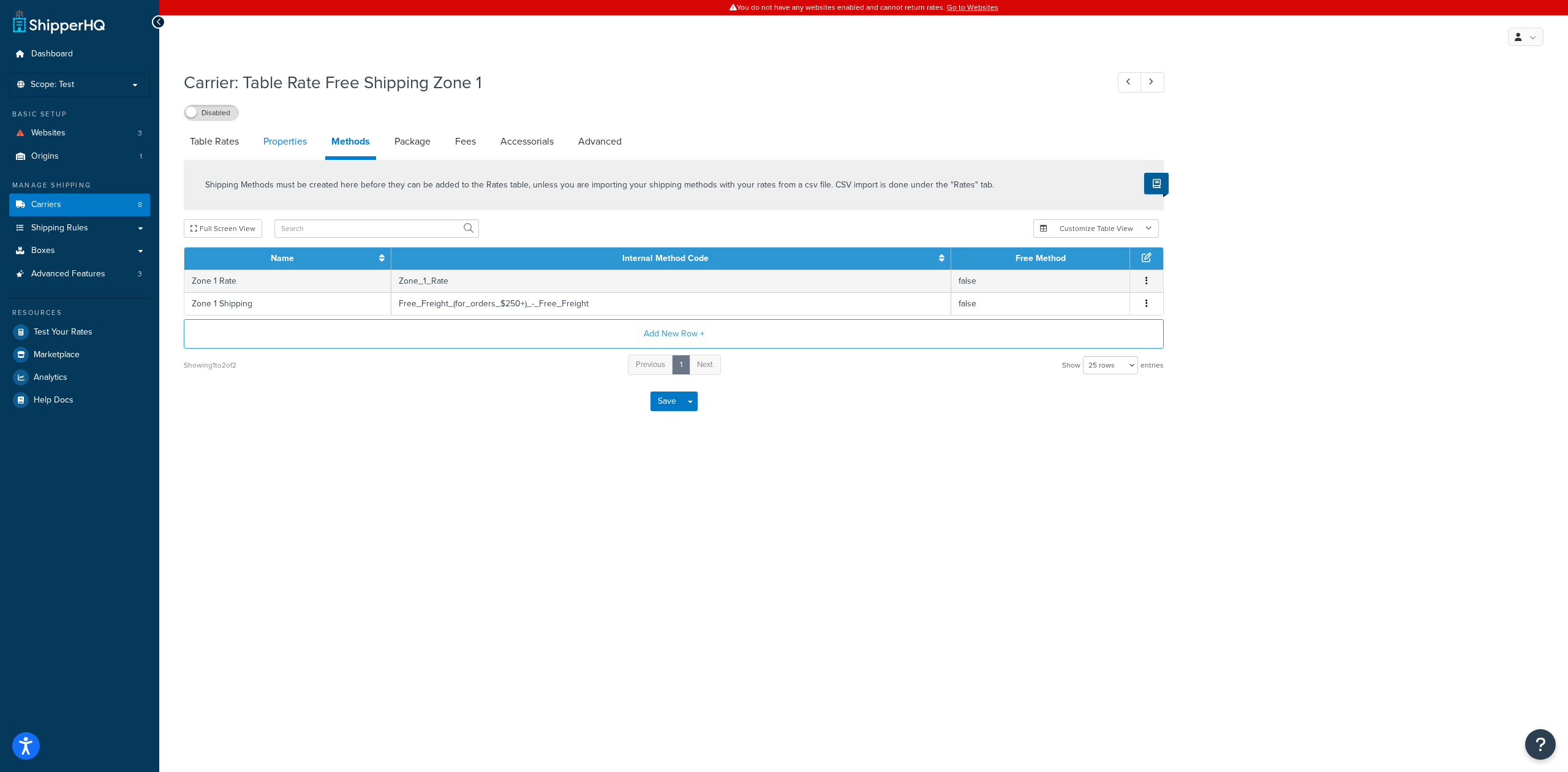
click at [292, 140] on link "Properties" at bounding box center [284, 141] width 56 height 30
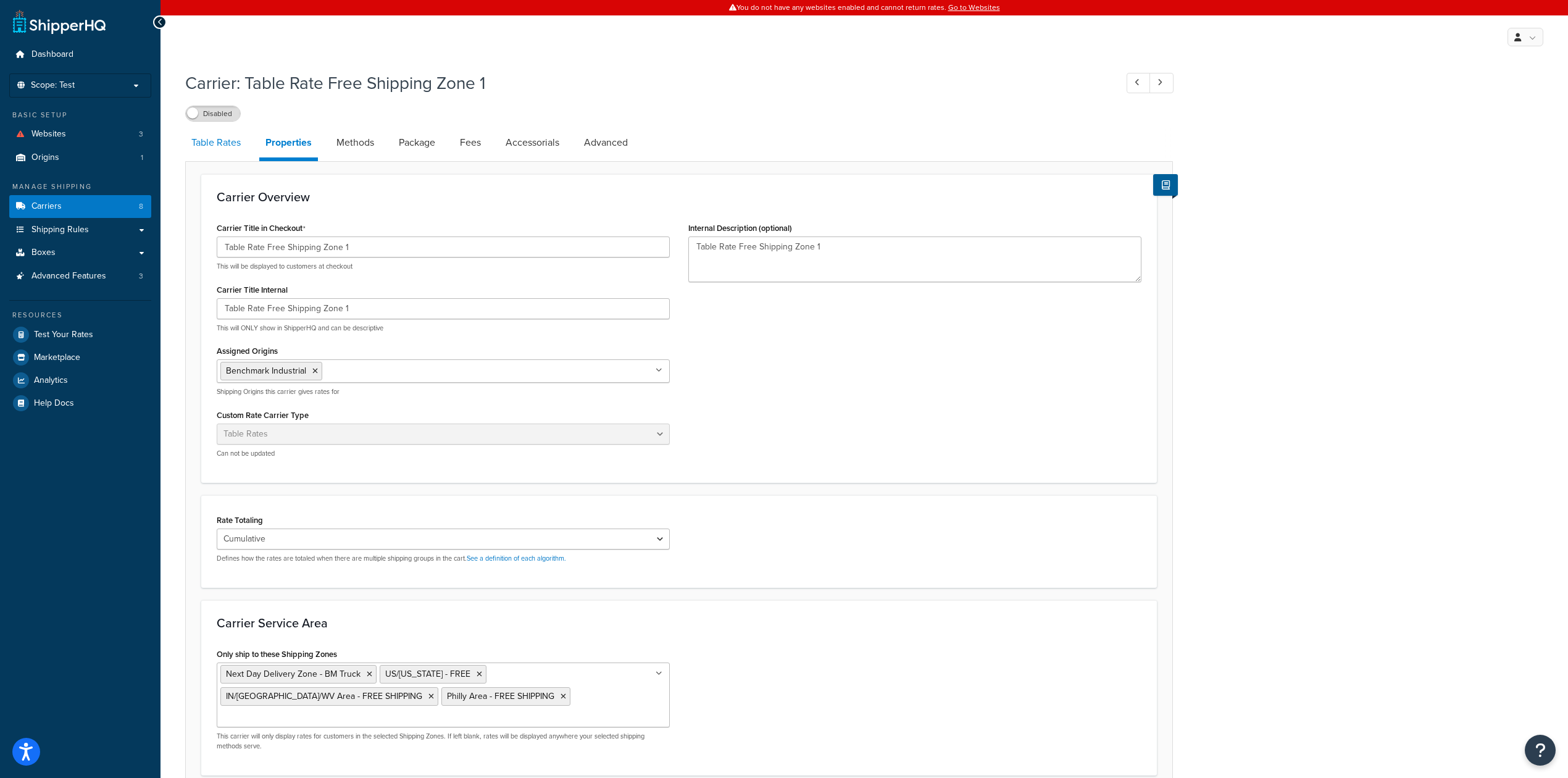
click at [215, 139] on link "Table Rates" at bounding box center [216, 142] width 62 height 30
select select "25"
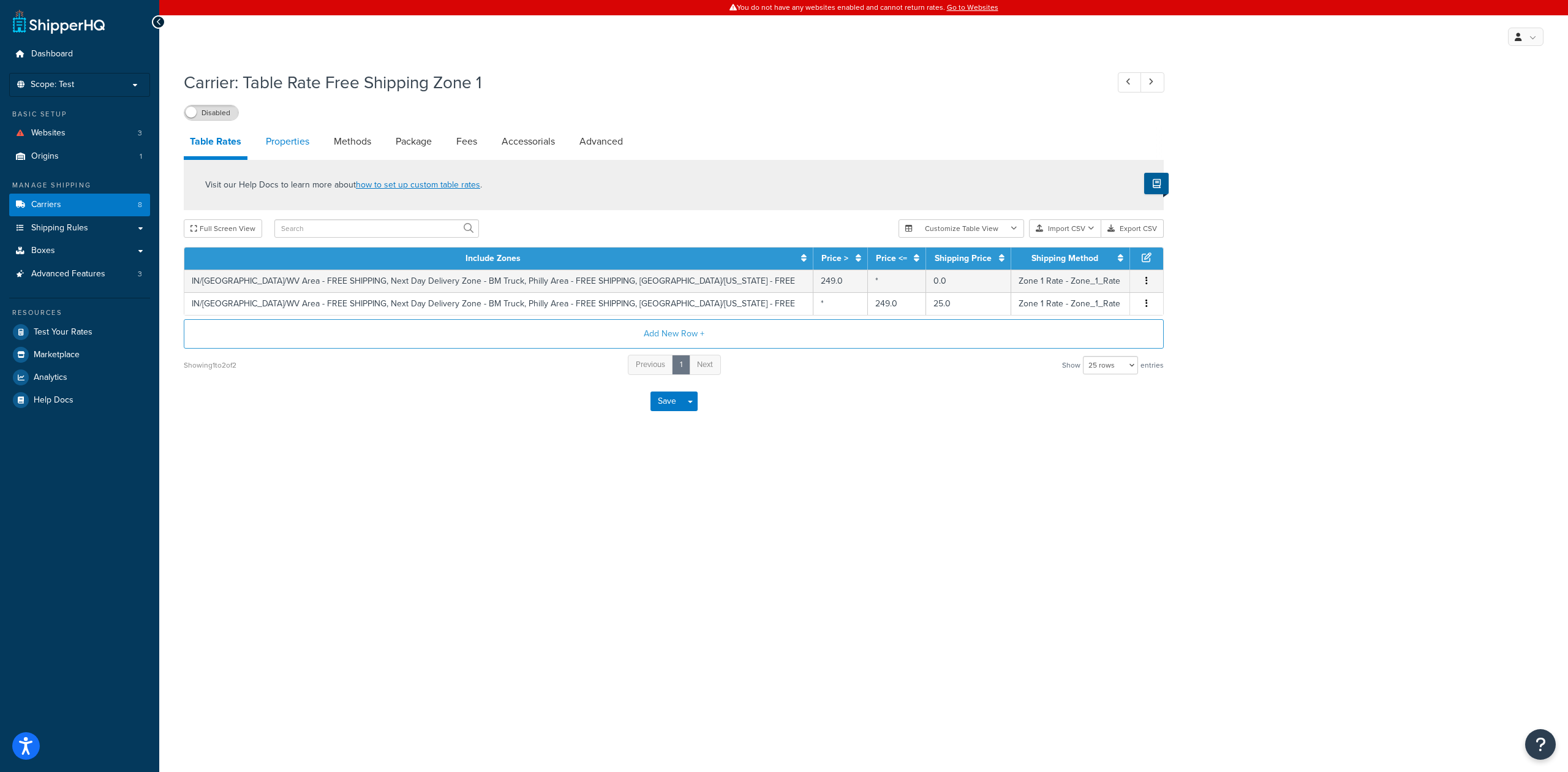
click at [289, 138] on link "Properties" at bounding box center [287, 141] width 56 height 30
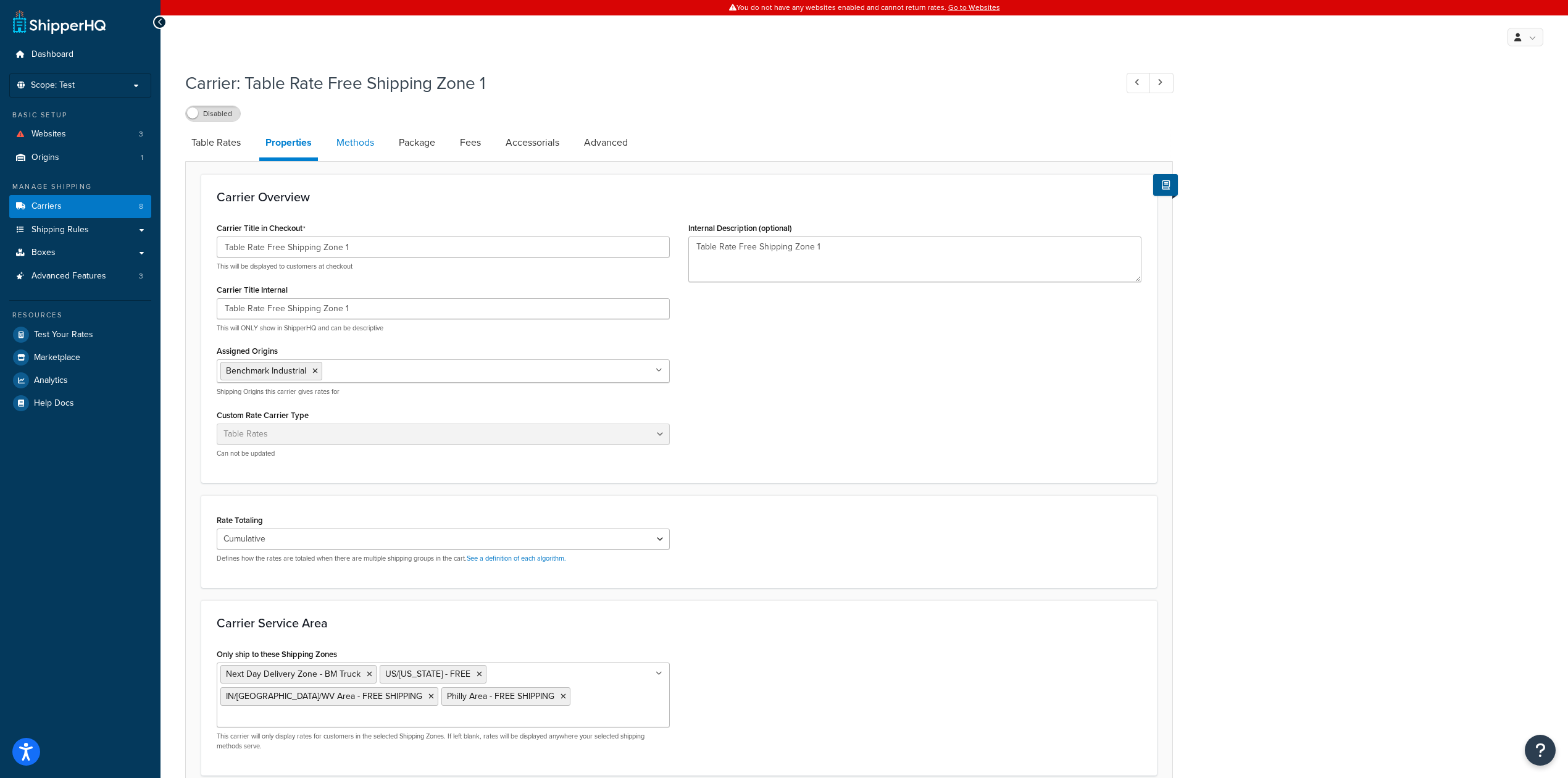
click at [351, 141] on link "Methods" at bounding box center [355, 142] width 50 height 30
select select "25"
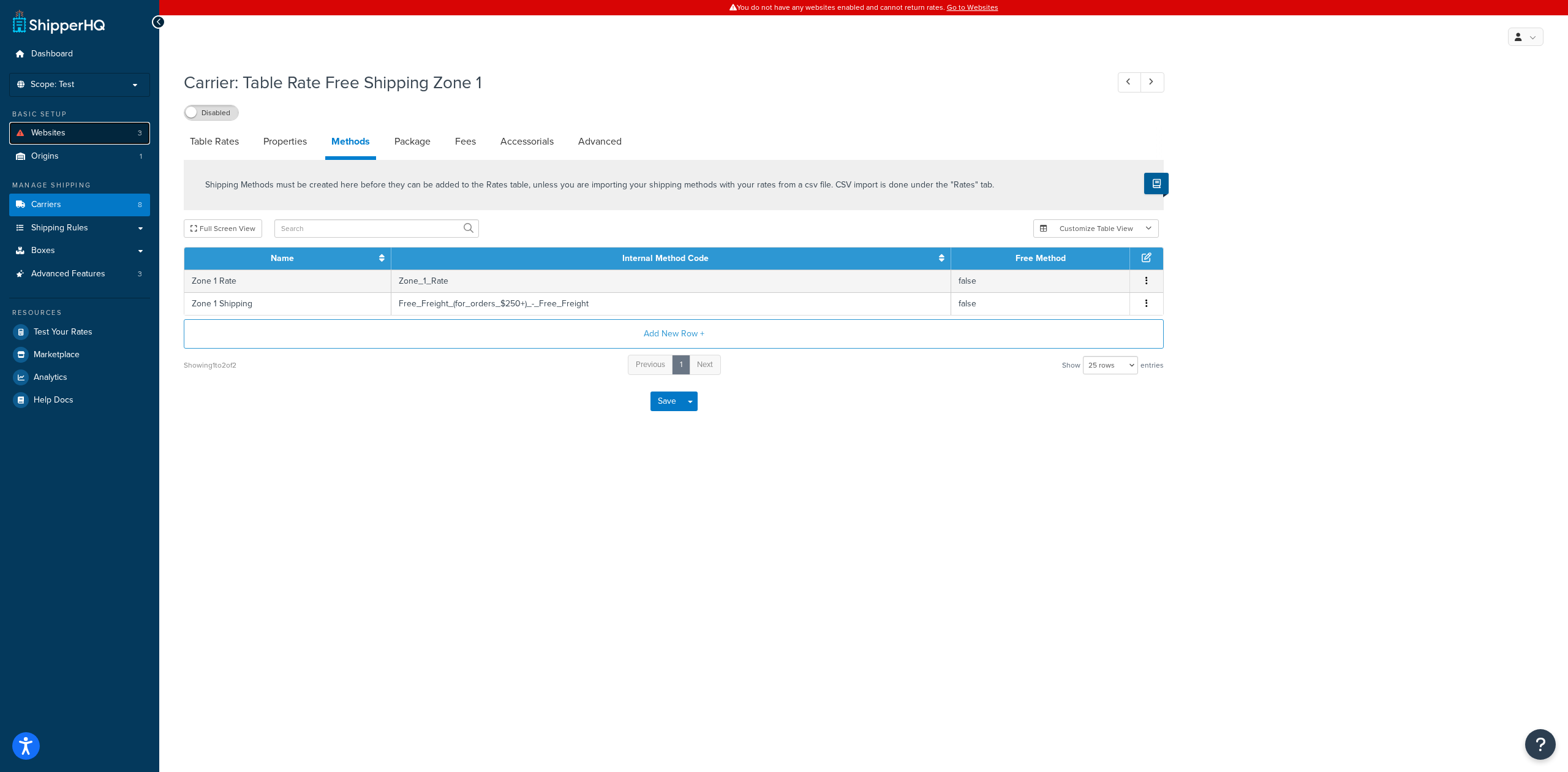
click at [96, 133] on link "Websites 3" at bounding box center [80, 133] width 141 height 22
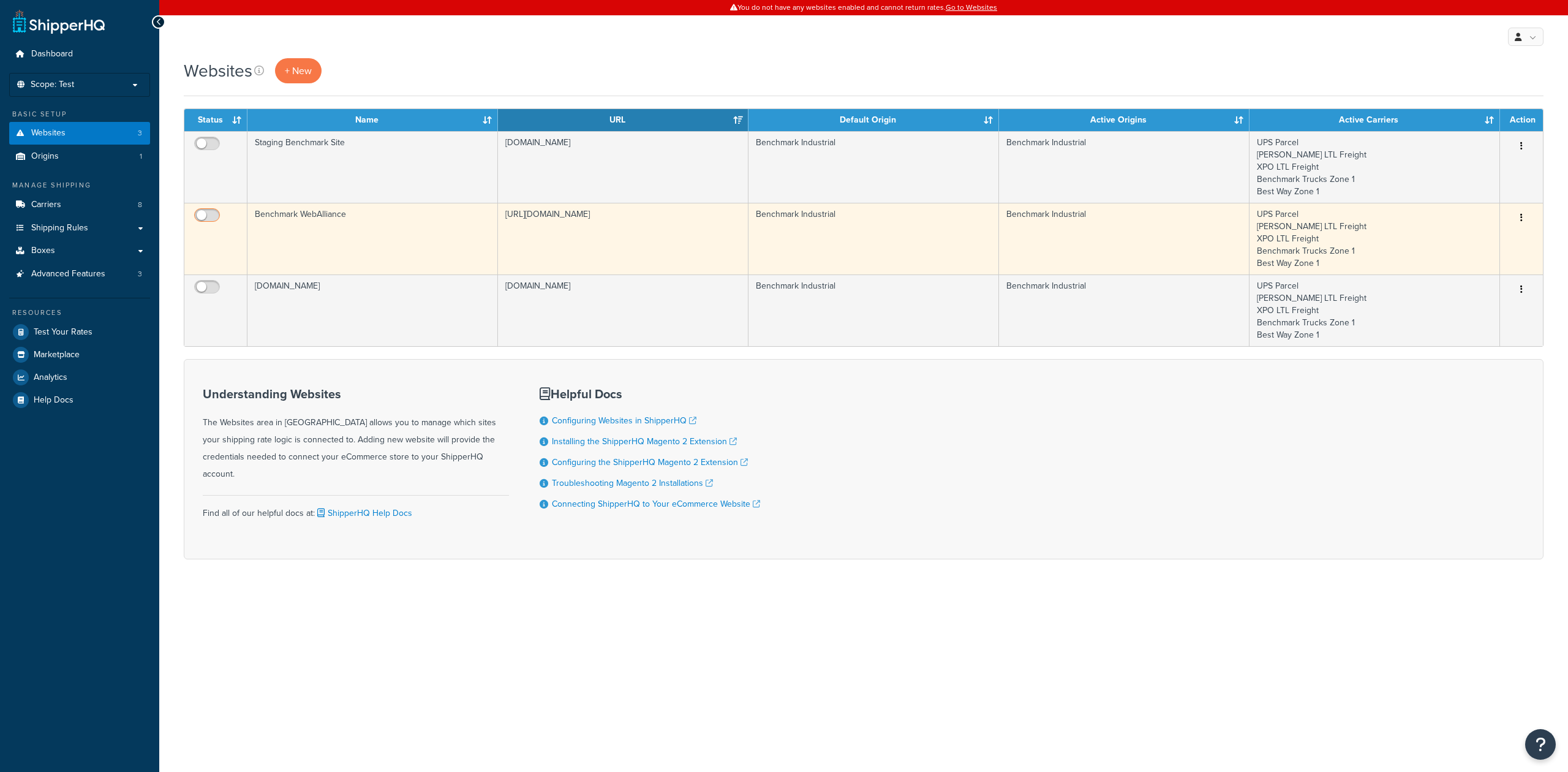
click at [211, 218] on input "checkbox" at bounding box center [208, 218] width 34 height 15
checkbox input "true"
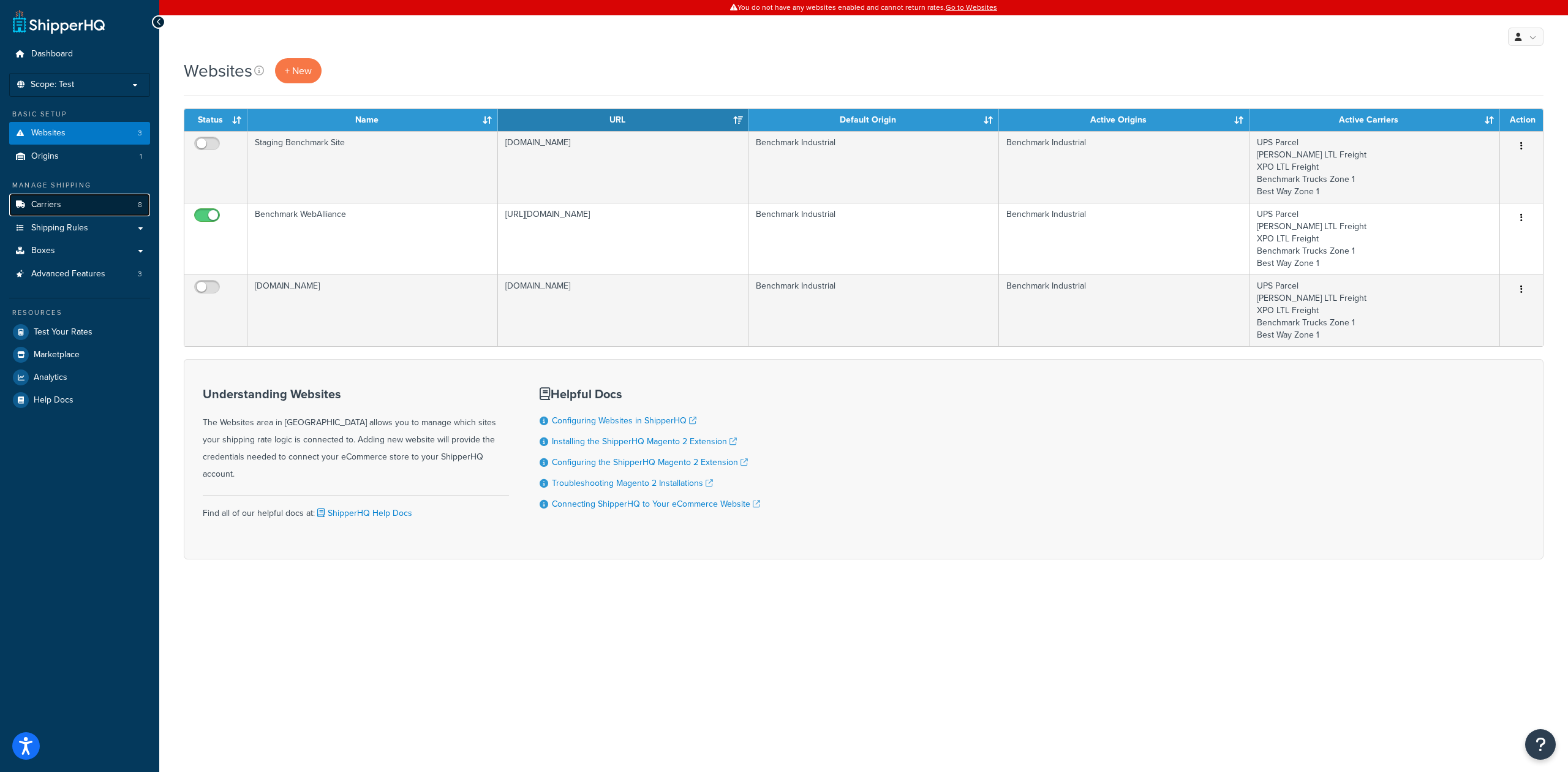
click at [90, 206] on link "Carriers 8" at bounding box center [80, 204] width 141 height 22
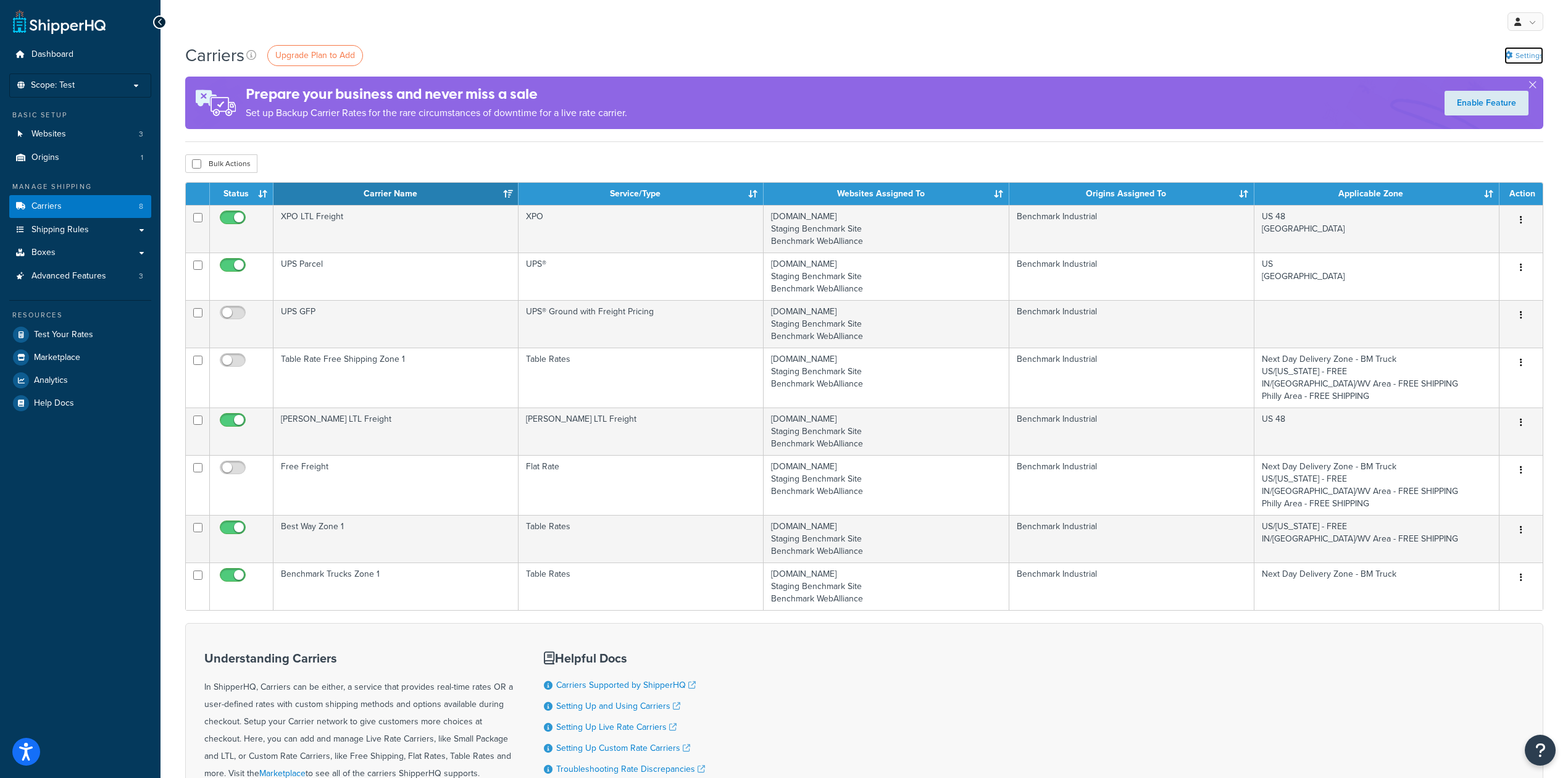
click at [1526, 54] on link "Settings" at bounding box center [1523, 55] width 39 height 18
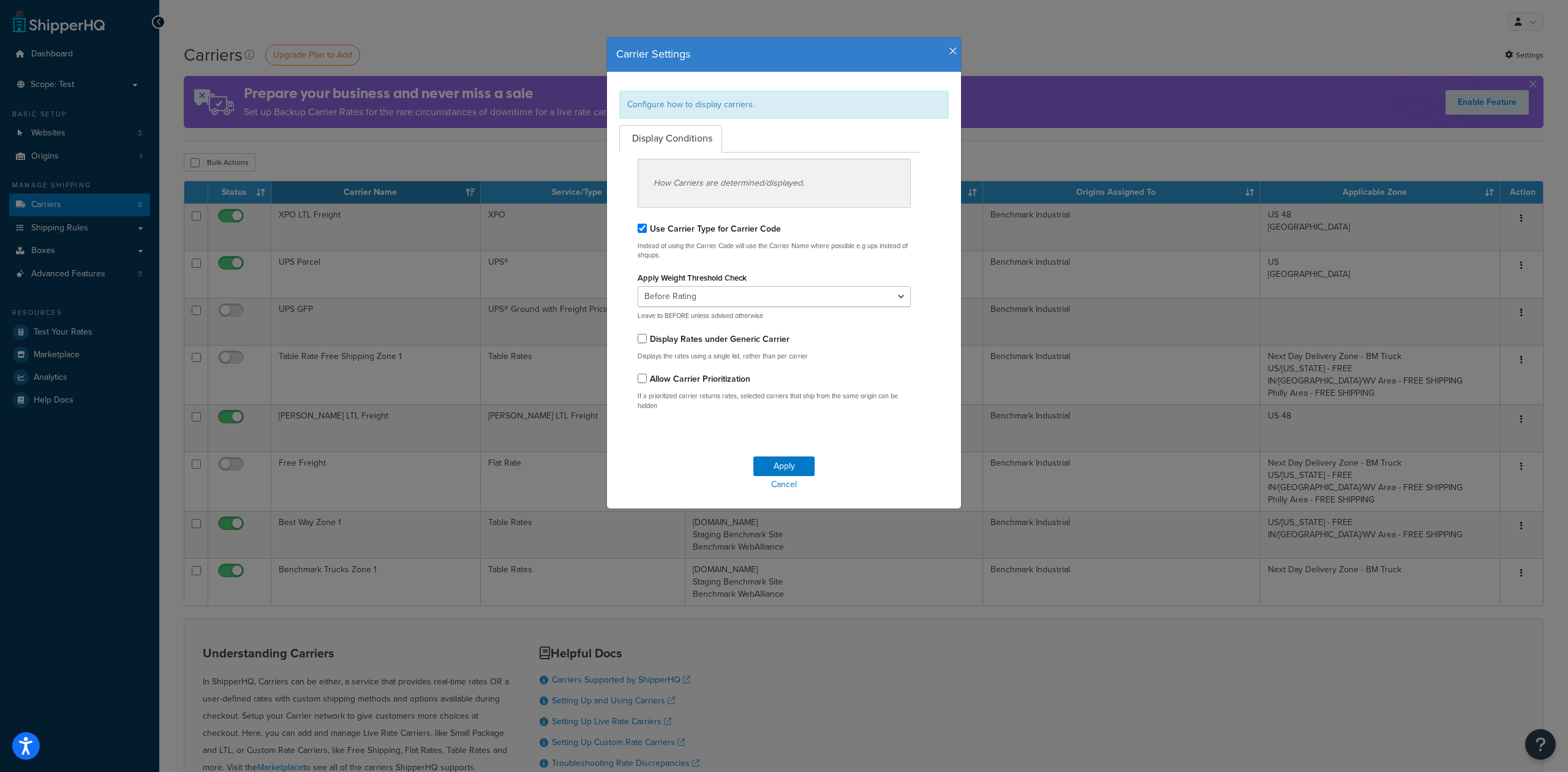
click at [948, 49] on icon "button" at bounding box center [953, 51] width 9 height 11
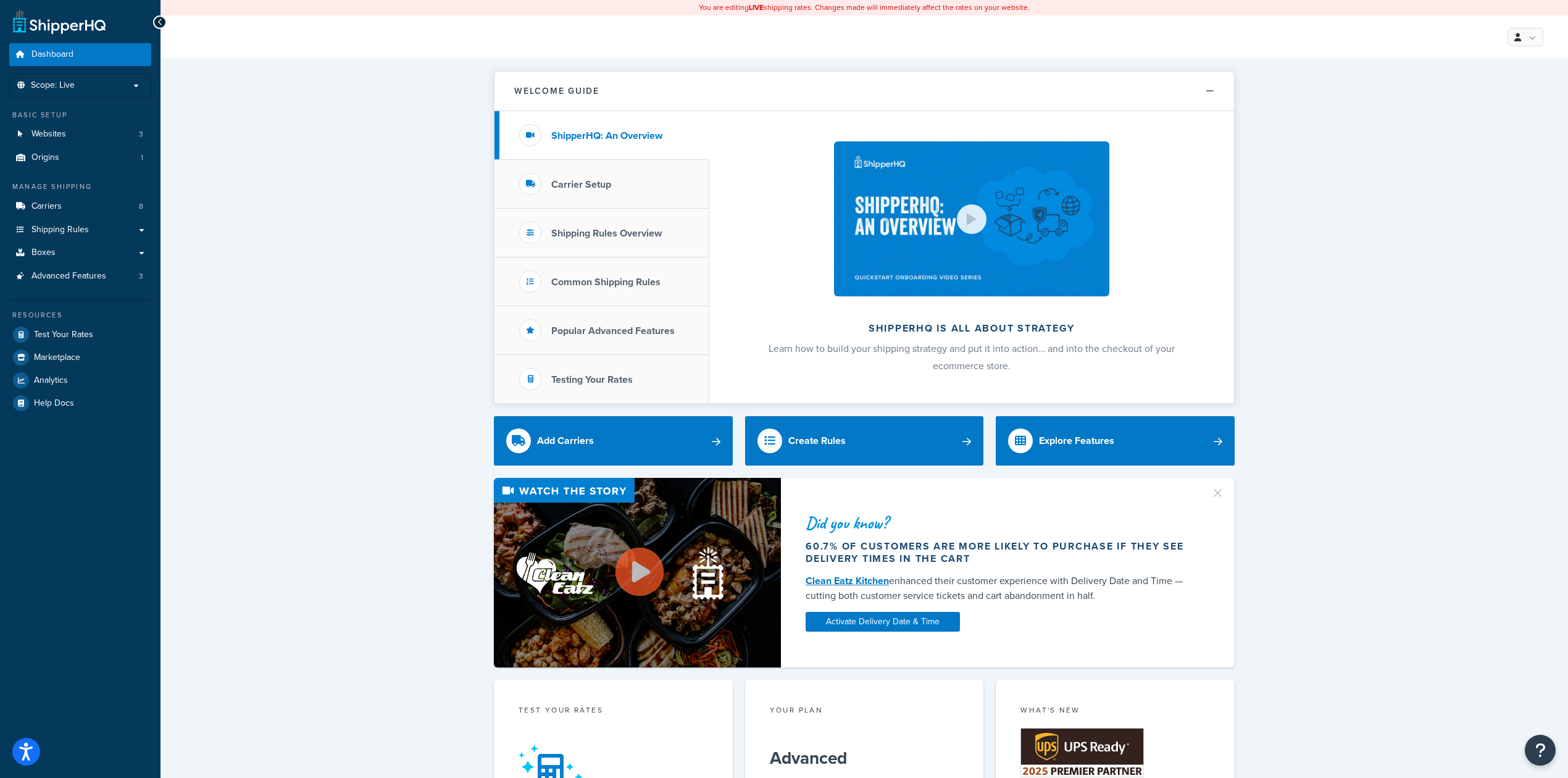
click at [1353, 161] on div "Welcome Guide ShipperHQ: An Overview Carrier Setup Shipping Rules Overview Comm…" at bounding box center [864, 772] width 1407 height 1428
click at [72, 84] on span "Scope: Live" at bounding box center [53, 85] width 44 height 10
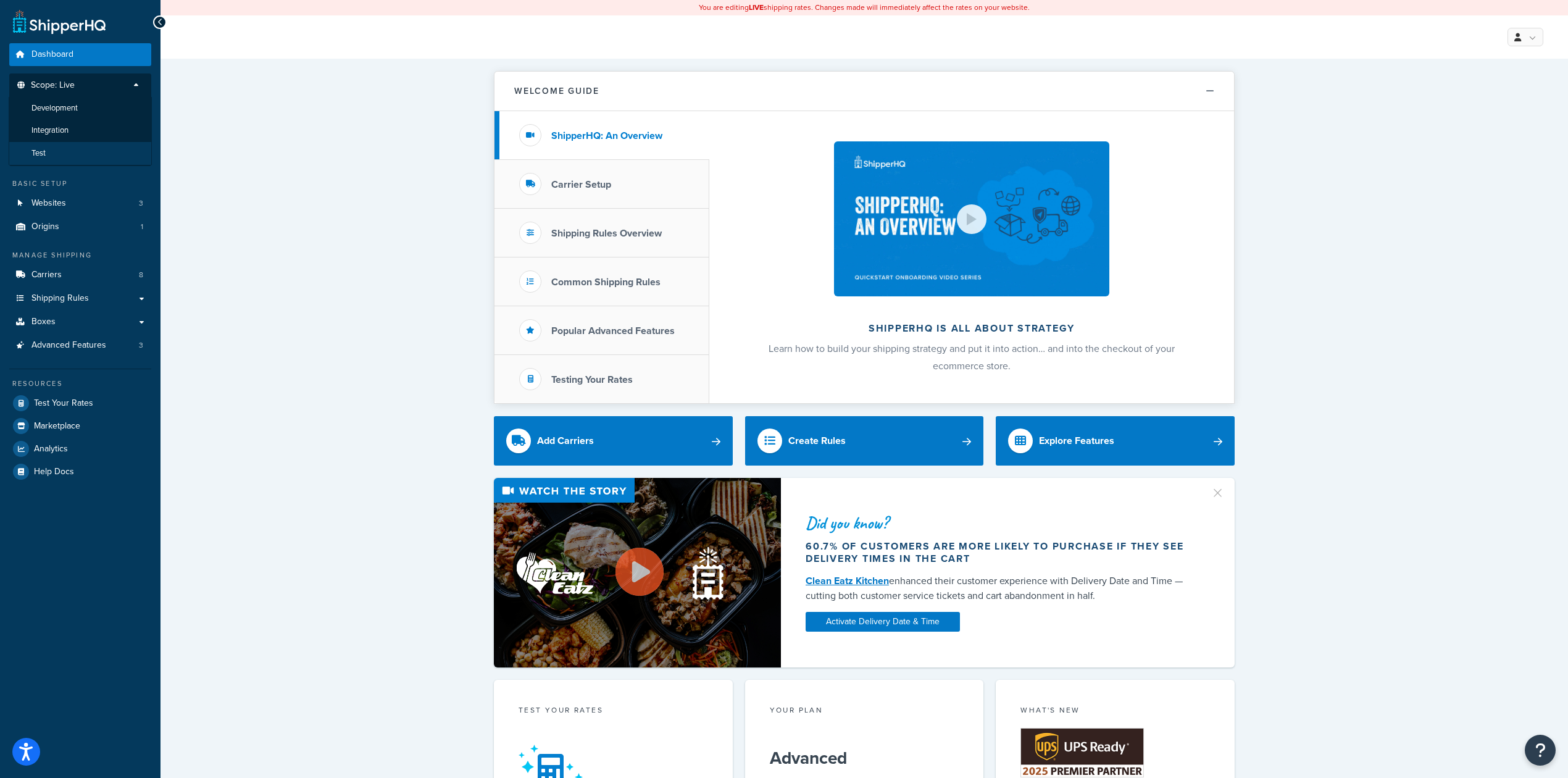
click at [74, 147] on li "Test" at bounding box center [80, 153] width 143 height 23
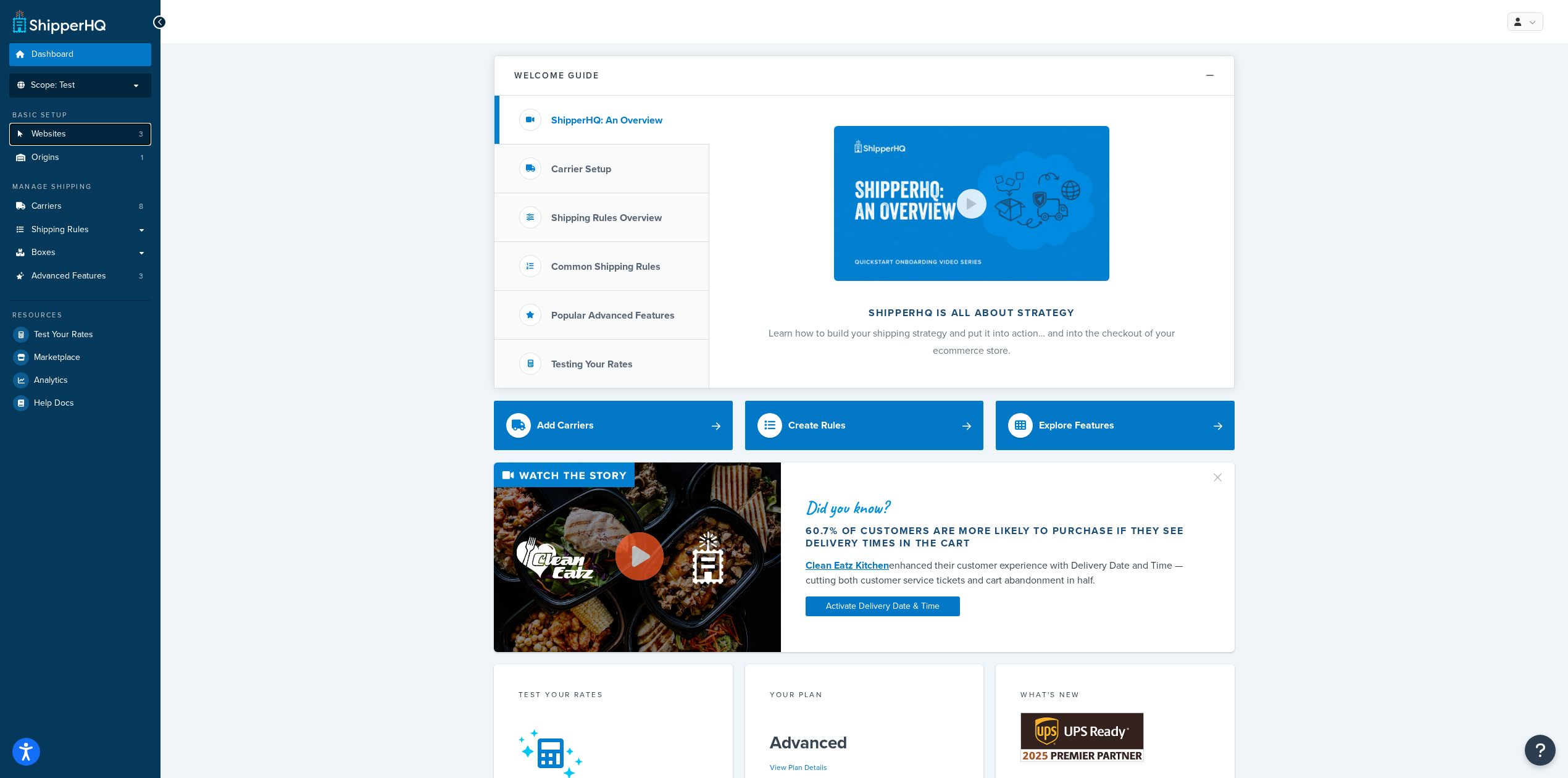
click at [55, 134] on span "Websites" at bounding box center [48, 134] width 34 height 10
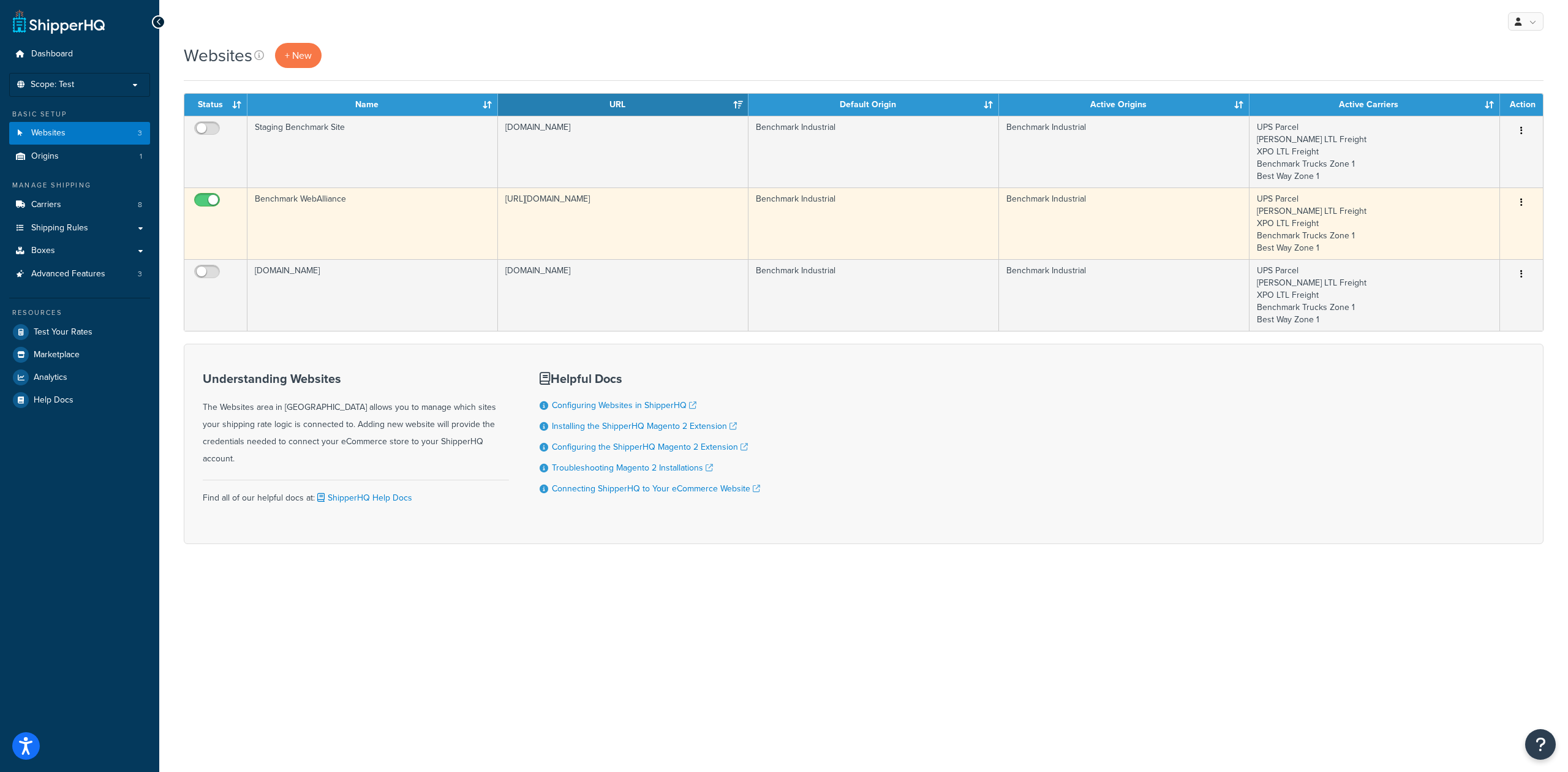
click at [607, 219] on td "[URL][DOMAIN_NAME]" at bounding box center [623, 223] width 250 height 72
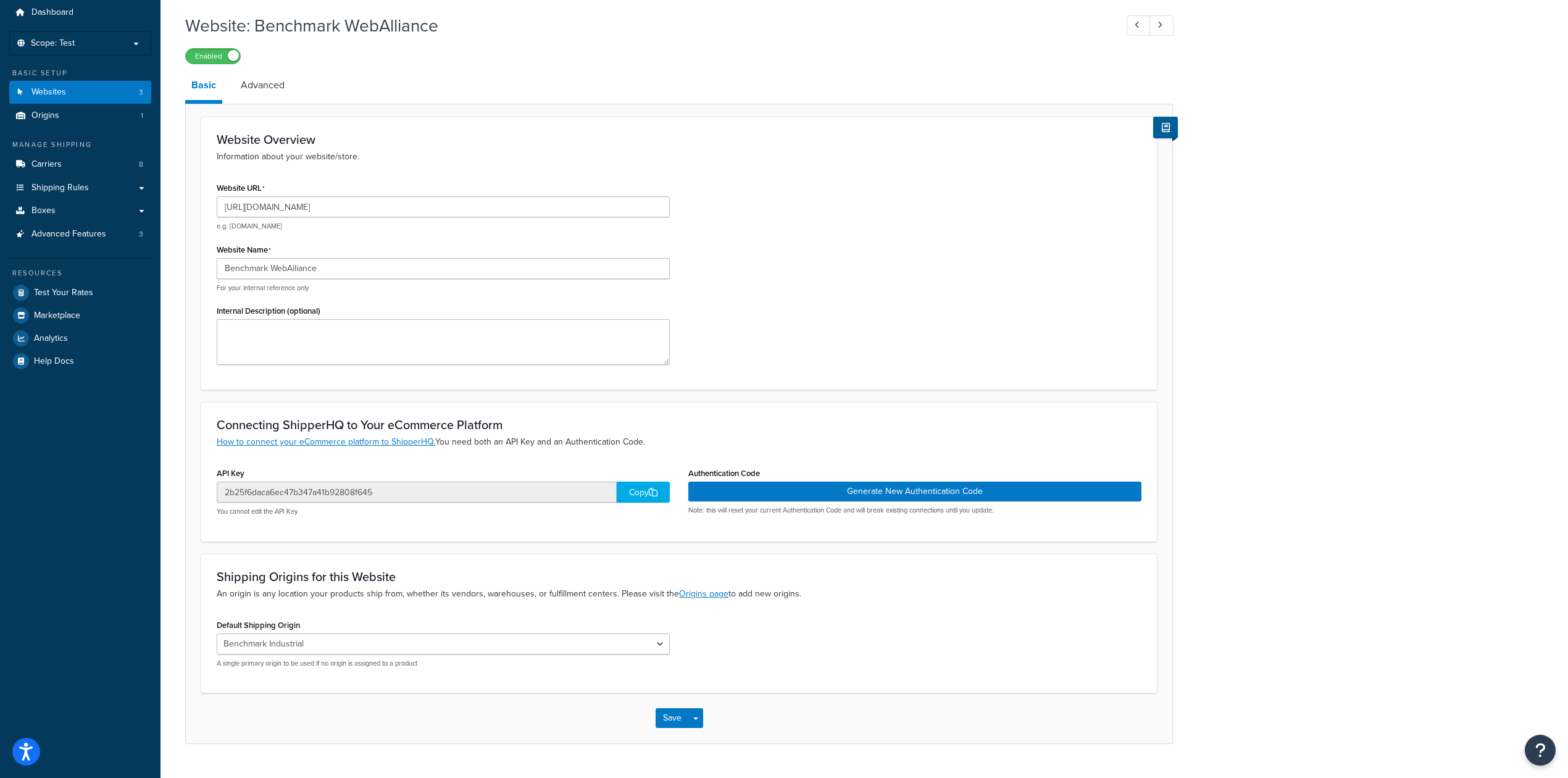
scroll to position [70, 0]
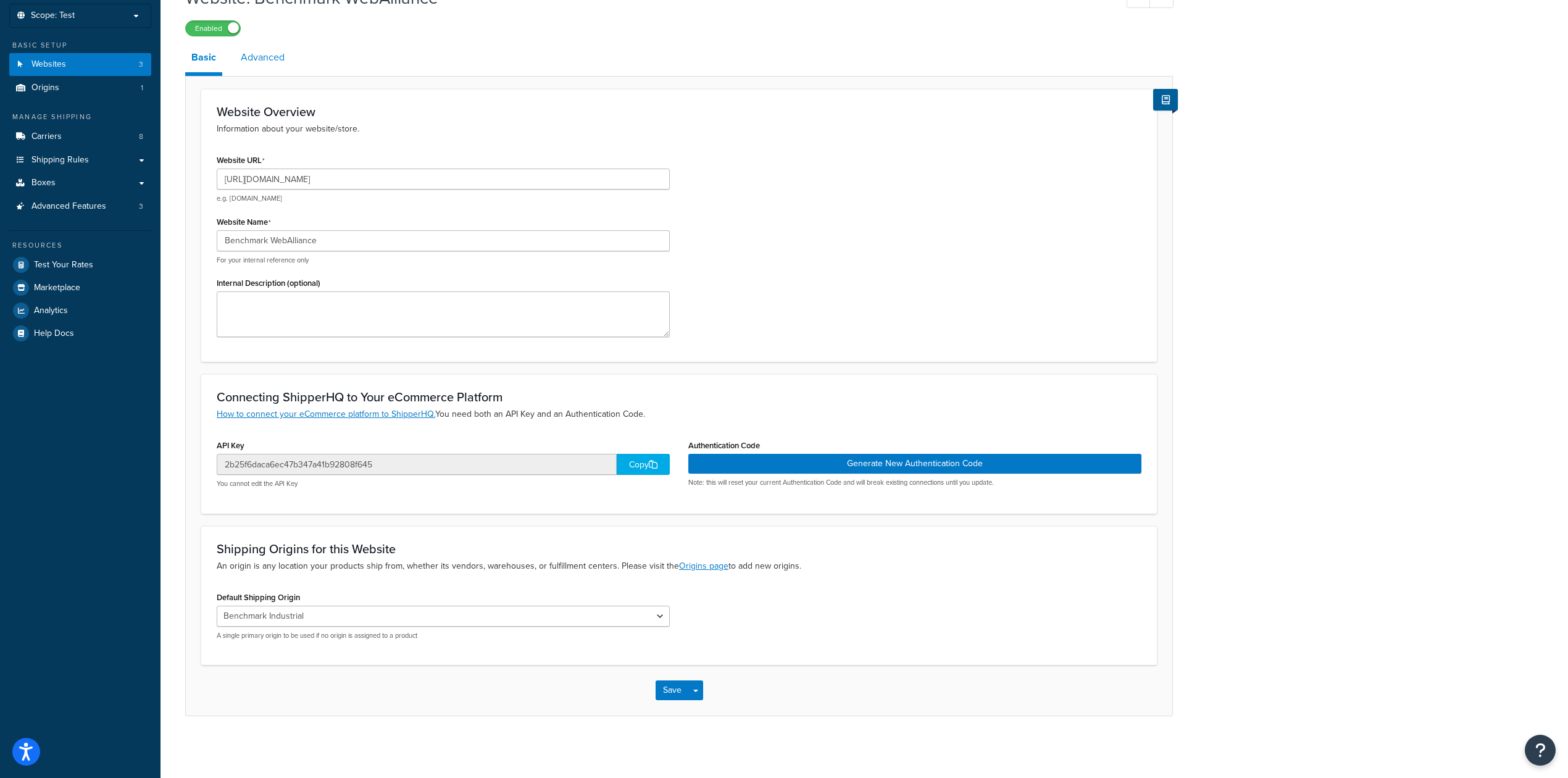
click at [270, 55] on link "Advanced" at bounding box center [262, 57] width 56 height 30
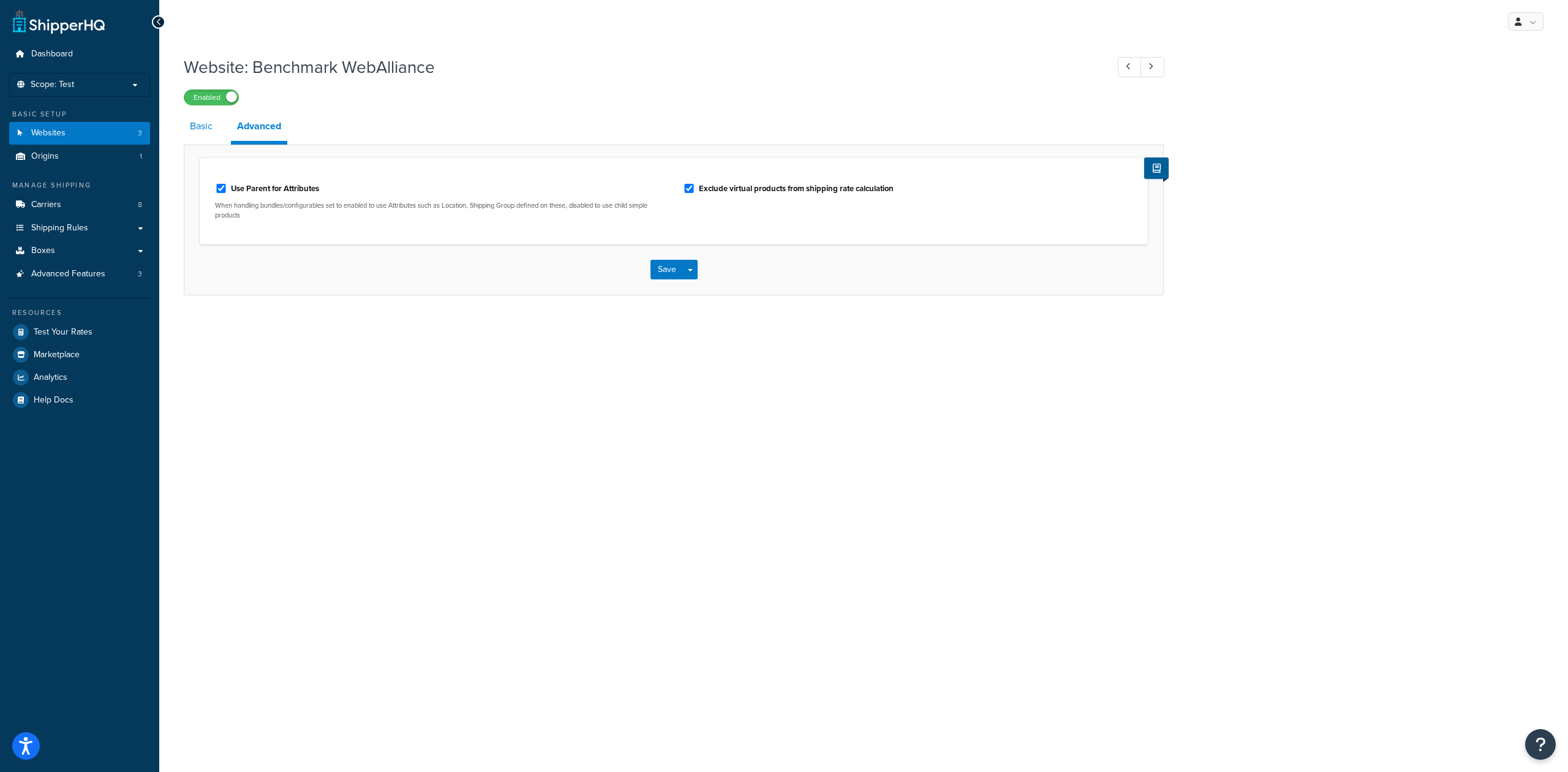
click at [200, 122] on link "Basic" at bounding box center [201, 126] width 35 height 30
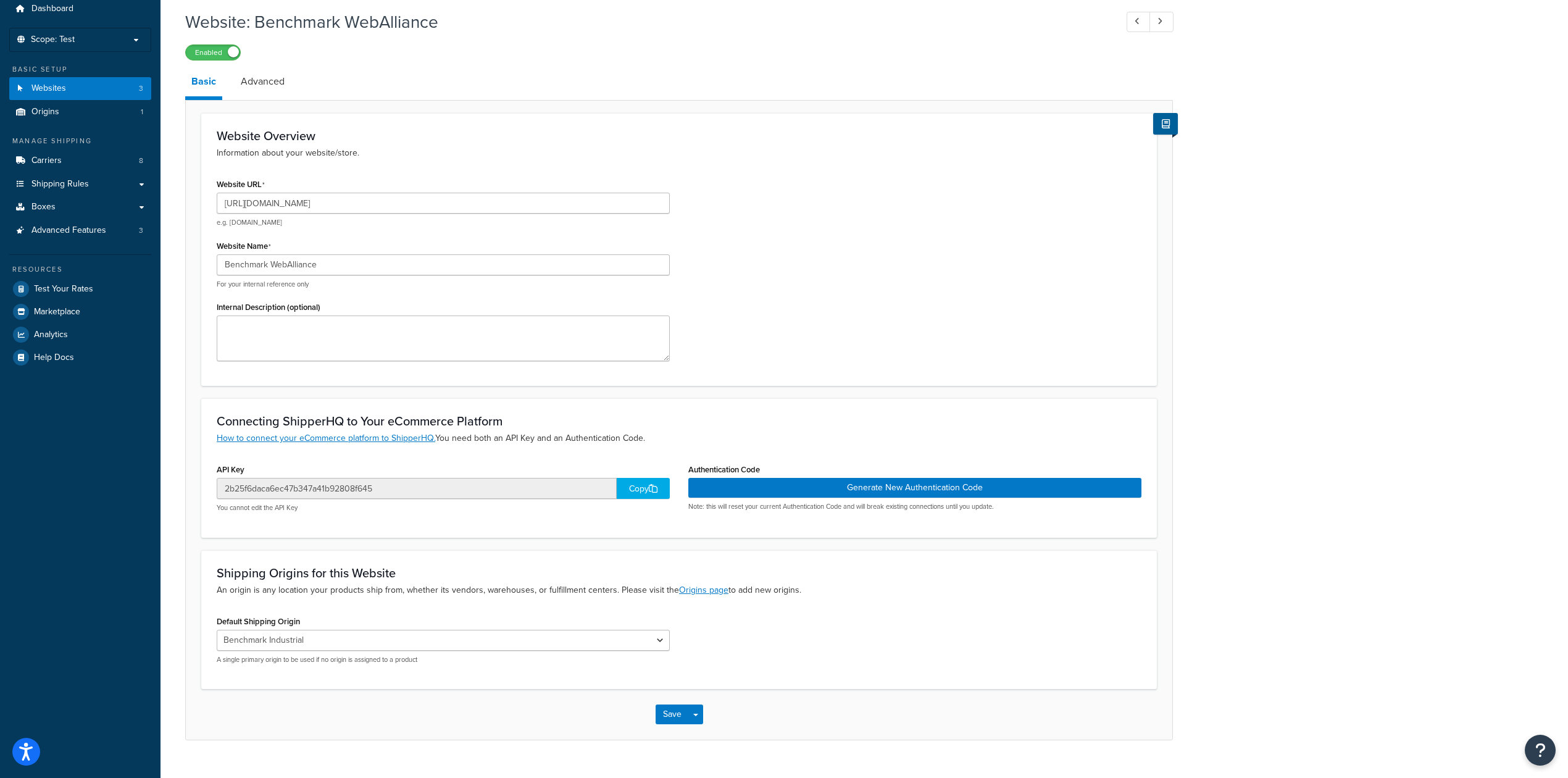
scroll to position [70, 0]
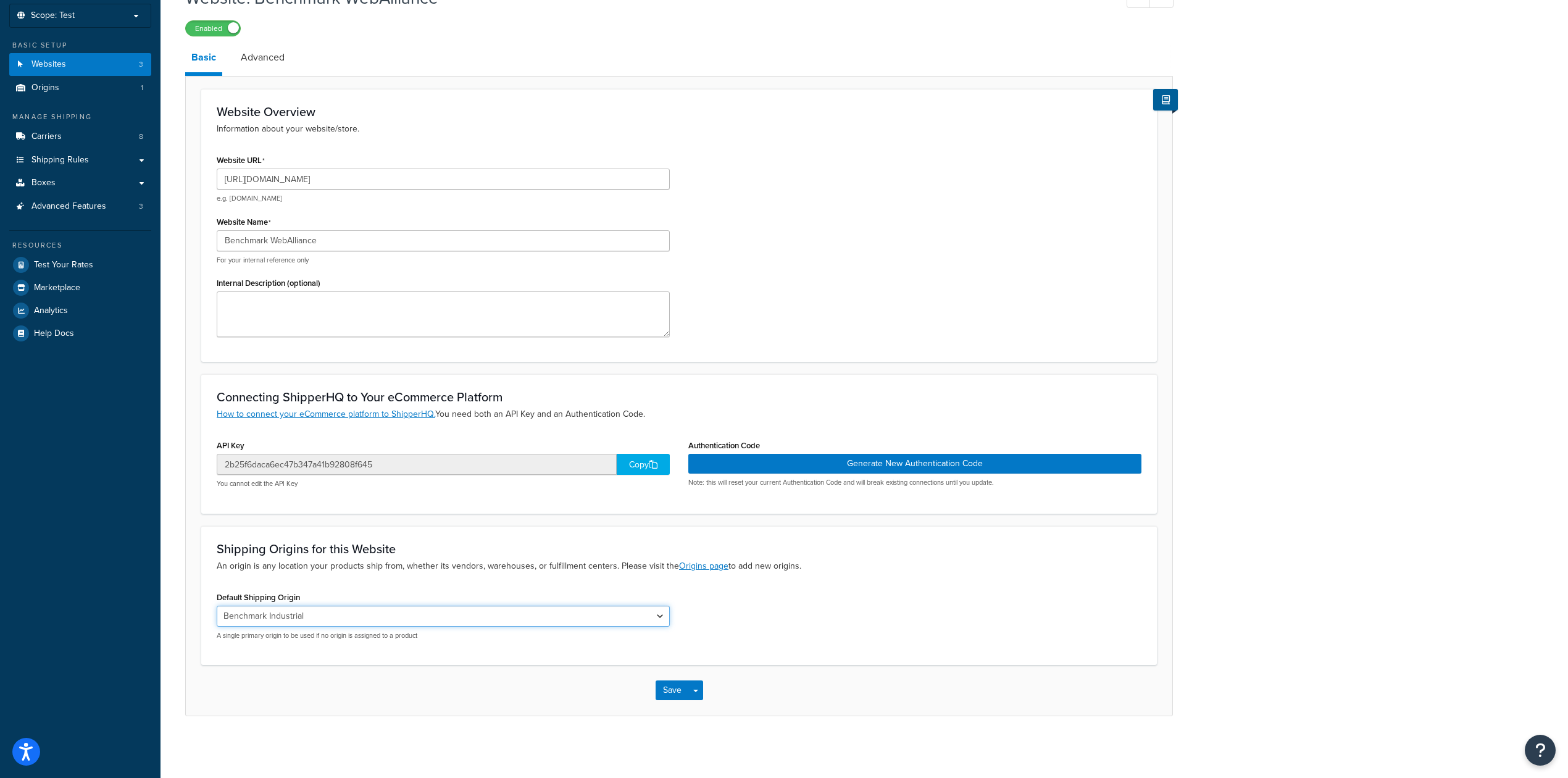
click at [658, 616] on select "Benchmark Industrial" at bounding box center [443, 616] width 453 height 21
click at [66, 84] on link "Origins 1" at bounding box center [80, 88] width 142 height 23
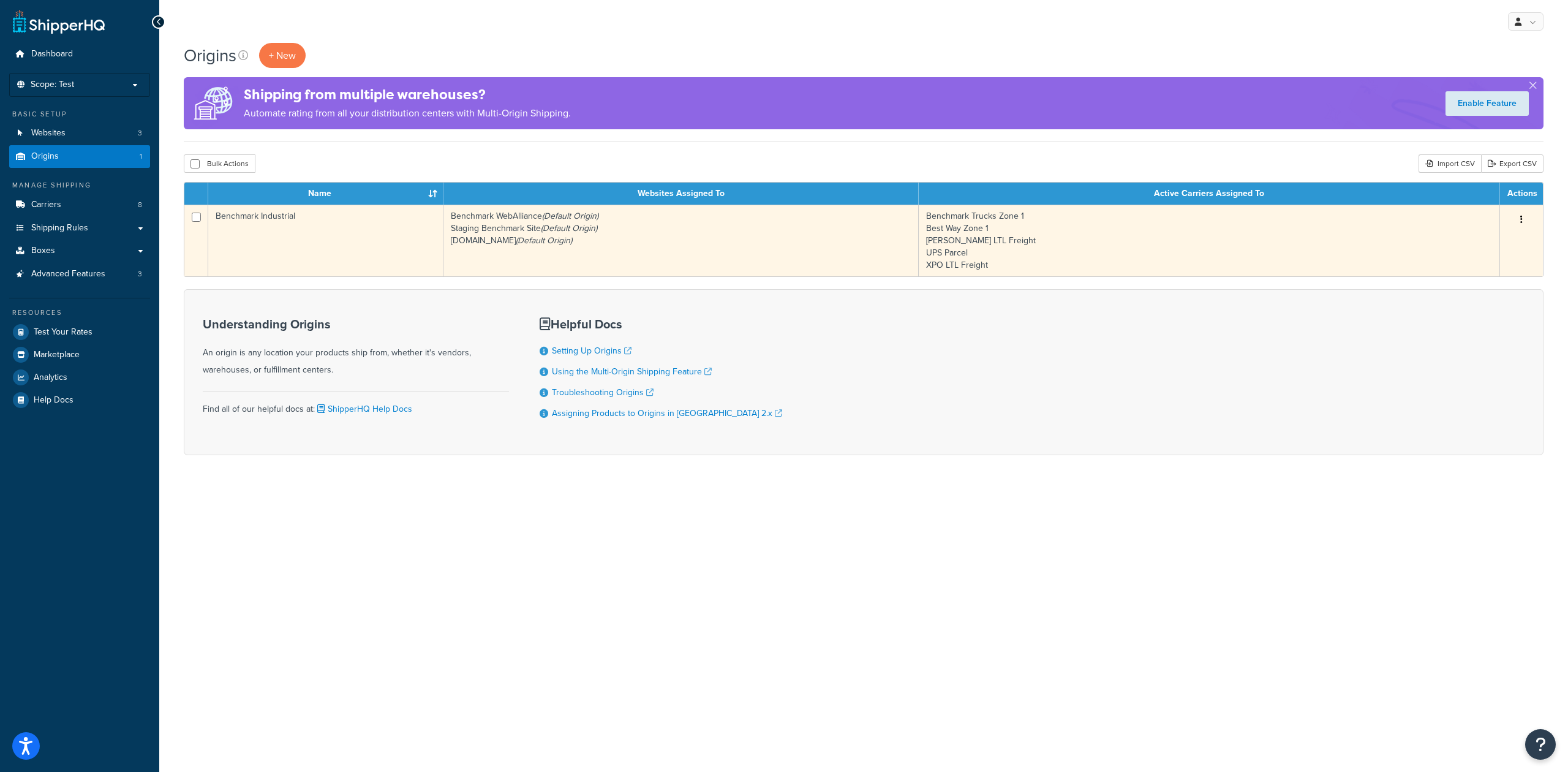
click at [371, 232] on td "Benchmark Industrial" at bounding box center [326, 240] width 235 height 72
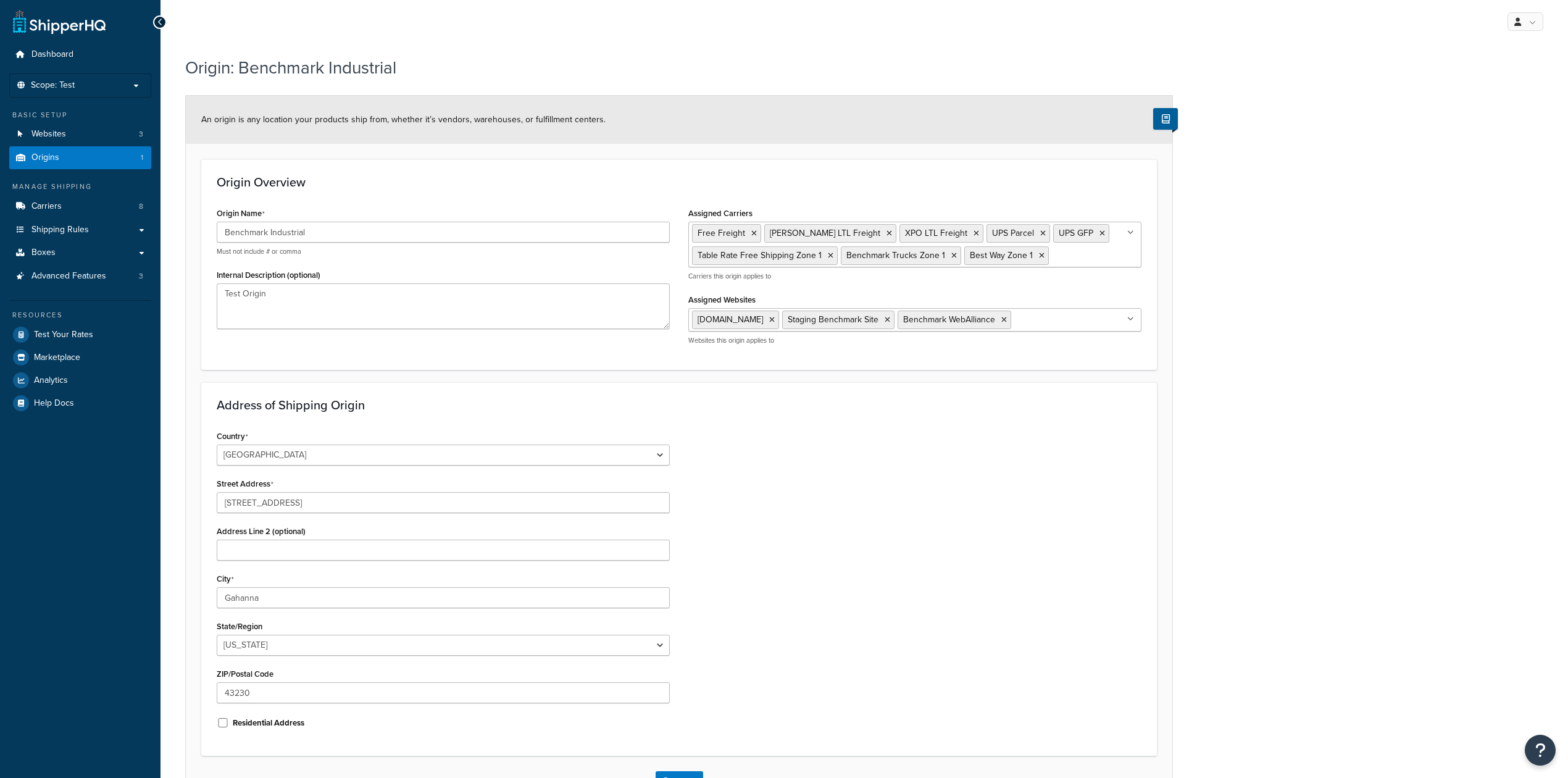
select select "35"
click at [89, 134] on link "Websites 3" at bounding box center [80, 134] width 142 height 23
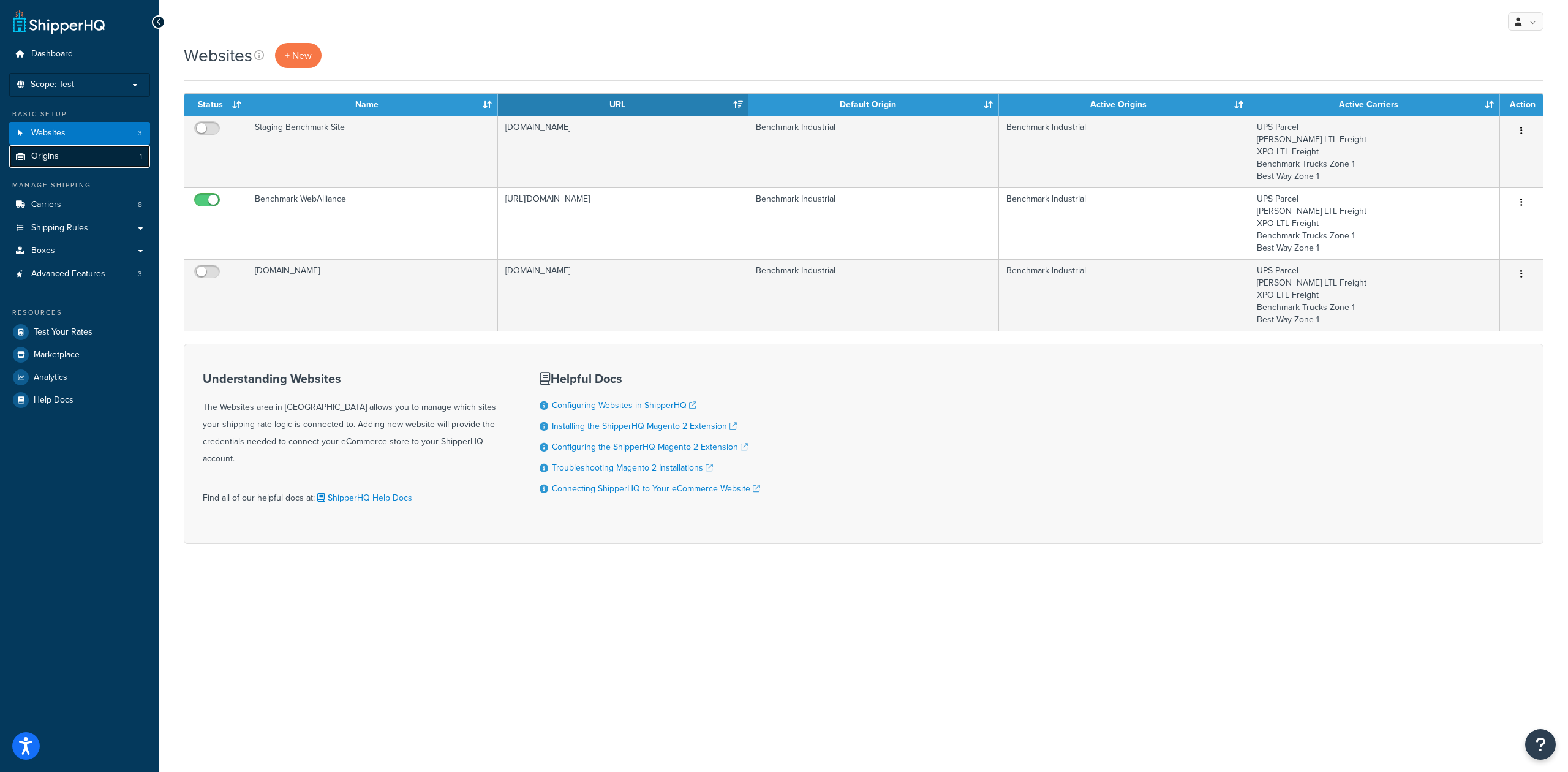
click at [82, 148] on link "Origins 1" at bounding box center [80, 156] width 141 height 22
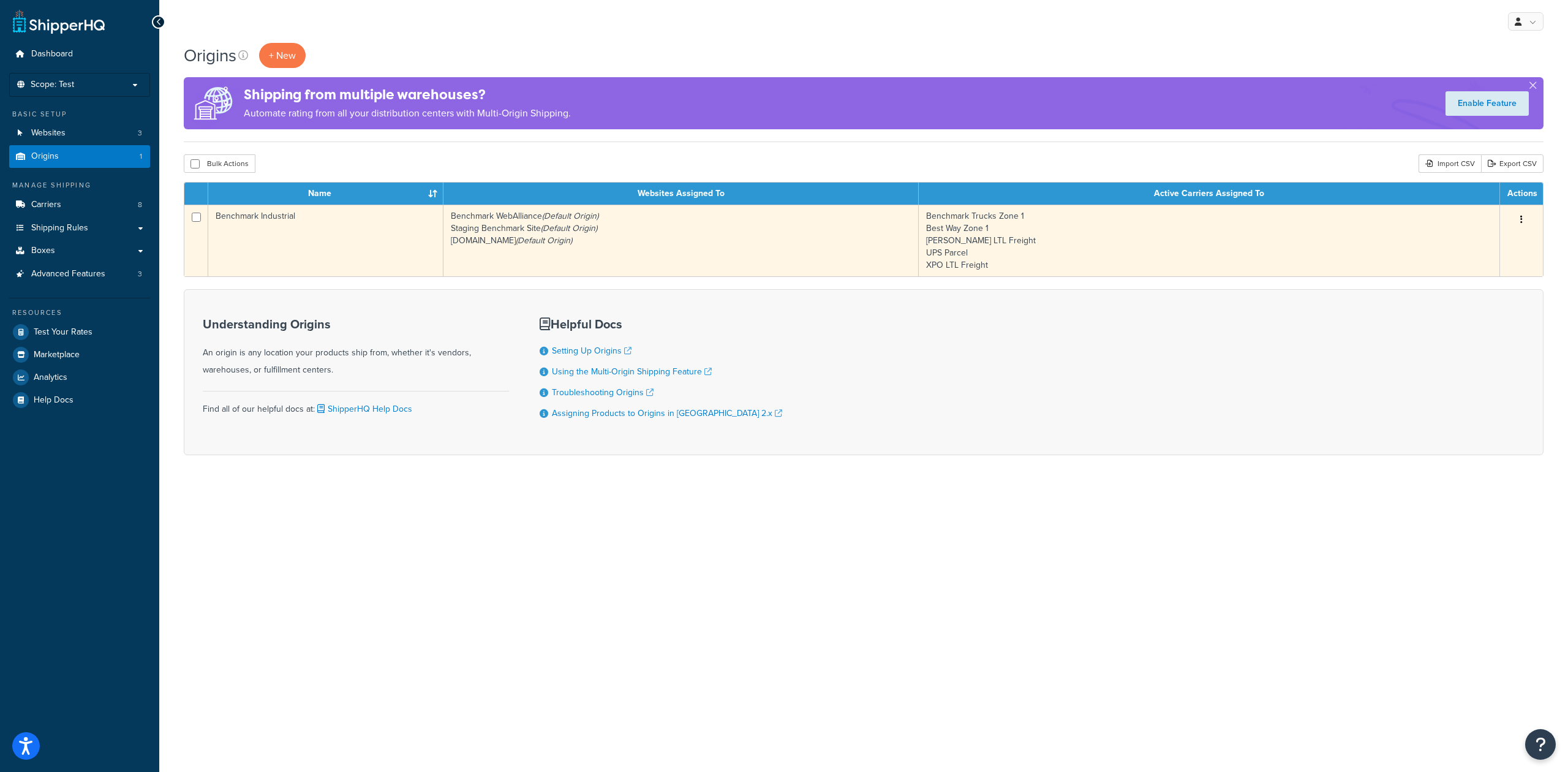
click at [363, 227] on td "Benchmark Industrial" at bounding box center [326, 240] width 235 height 72
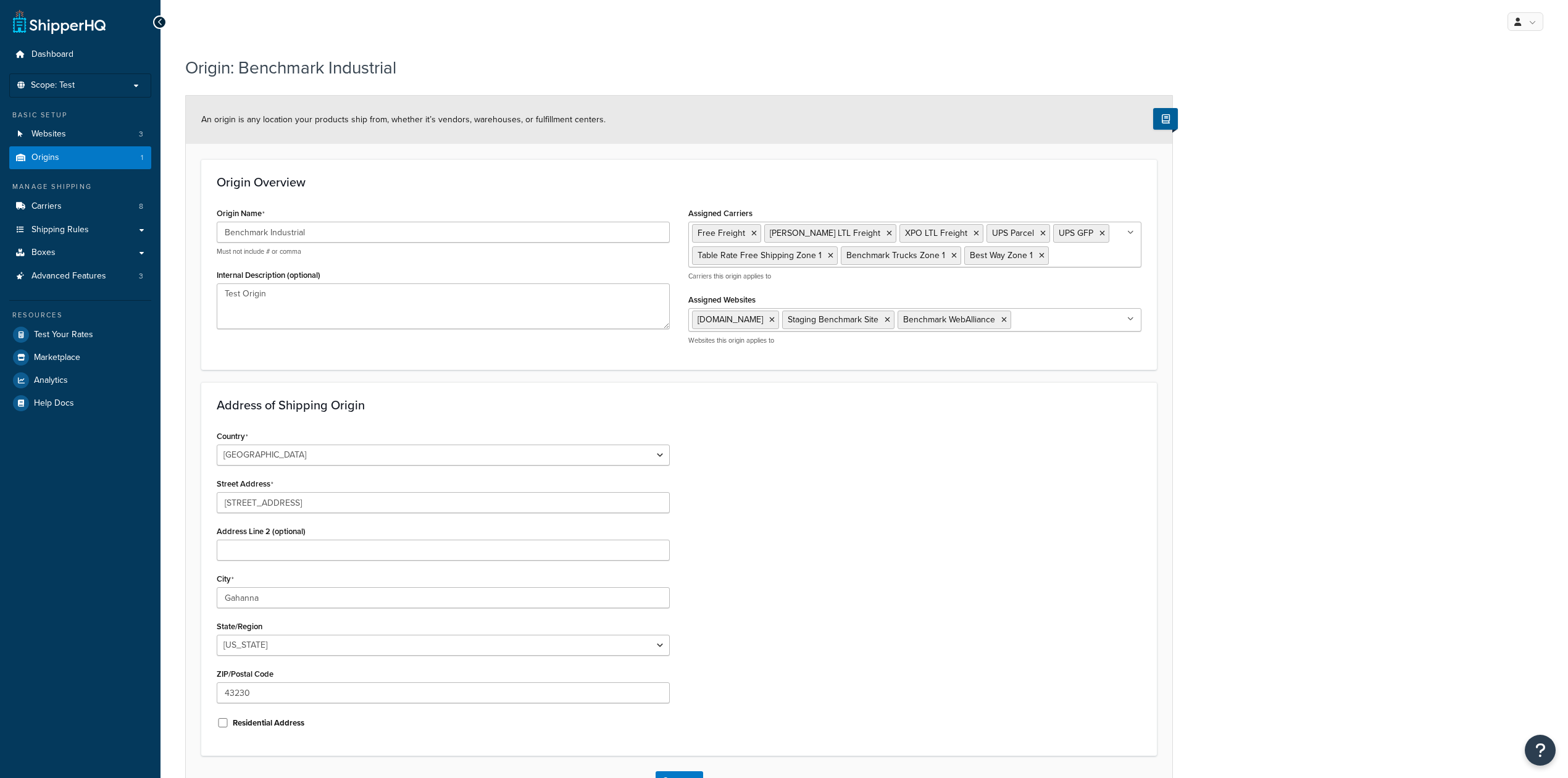
select select "35"
click at [72, 134] on link "Websites 3" at bounding box center [80, 134] width 142 height 23
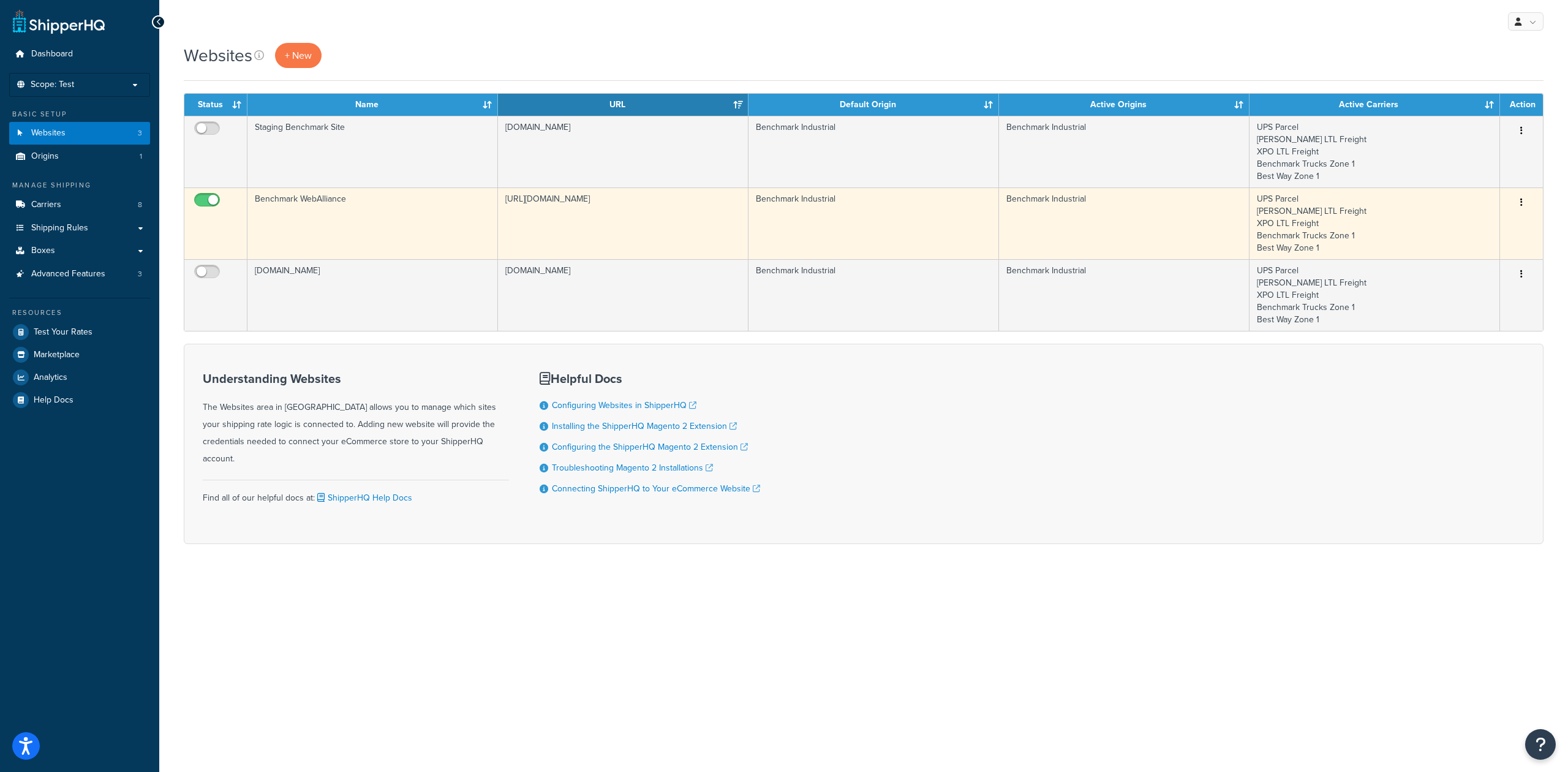
click at [359, 221] on td "Benchmark WebAlliance" at bounding box center [373, 223] width 250 height 72
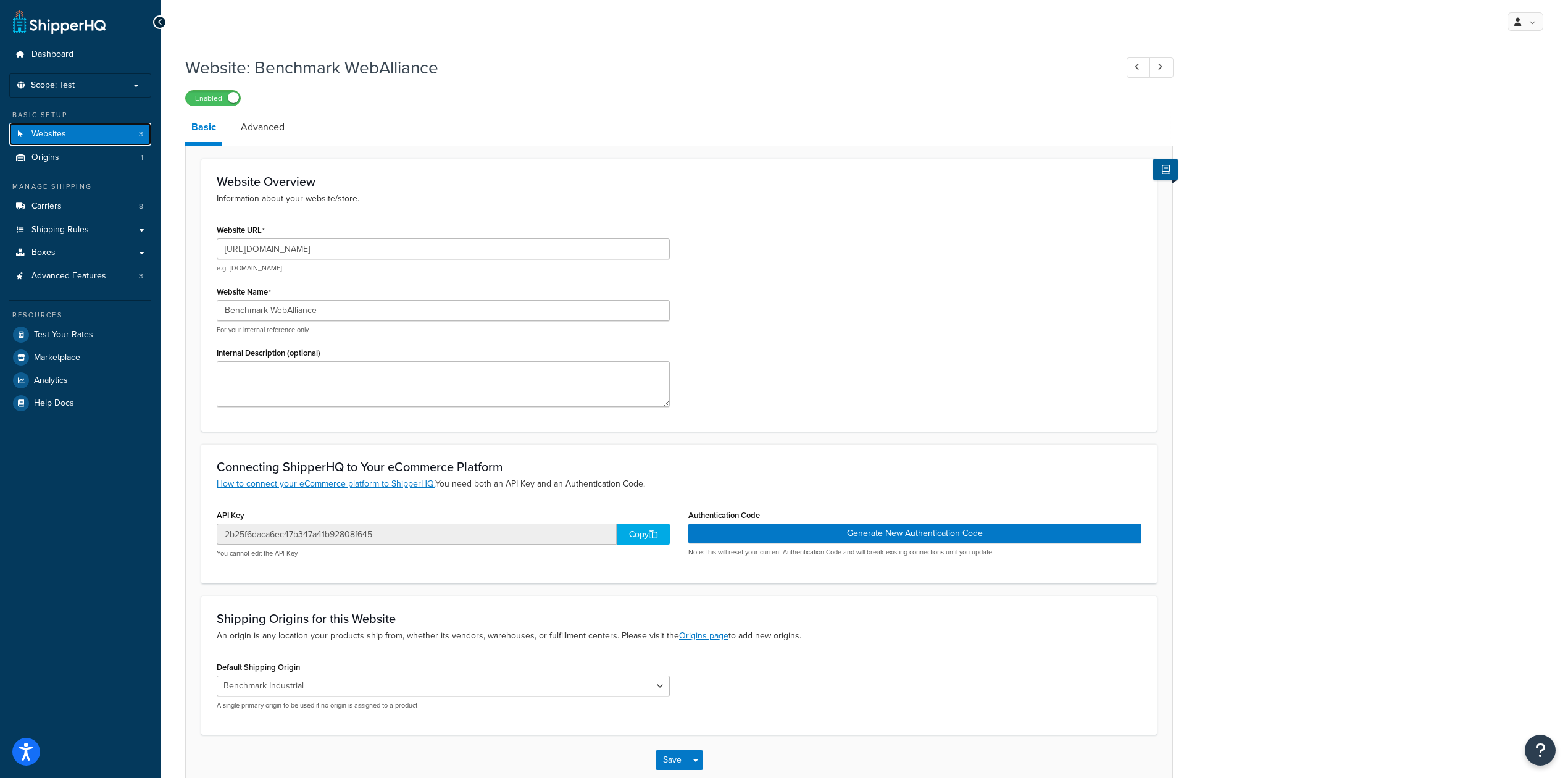
click at [89, 131] on link "Websites 3" at bounding box center [80, 134] width 142 height 23
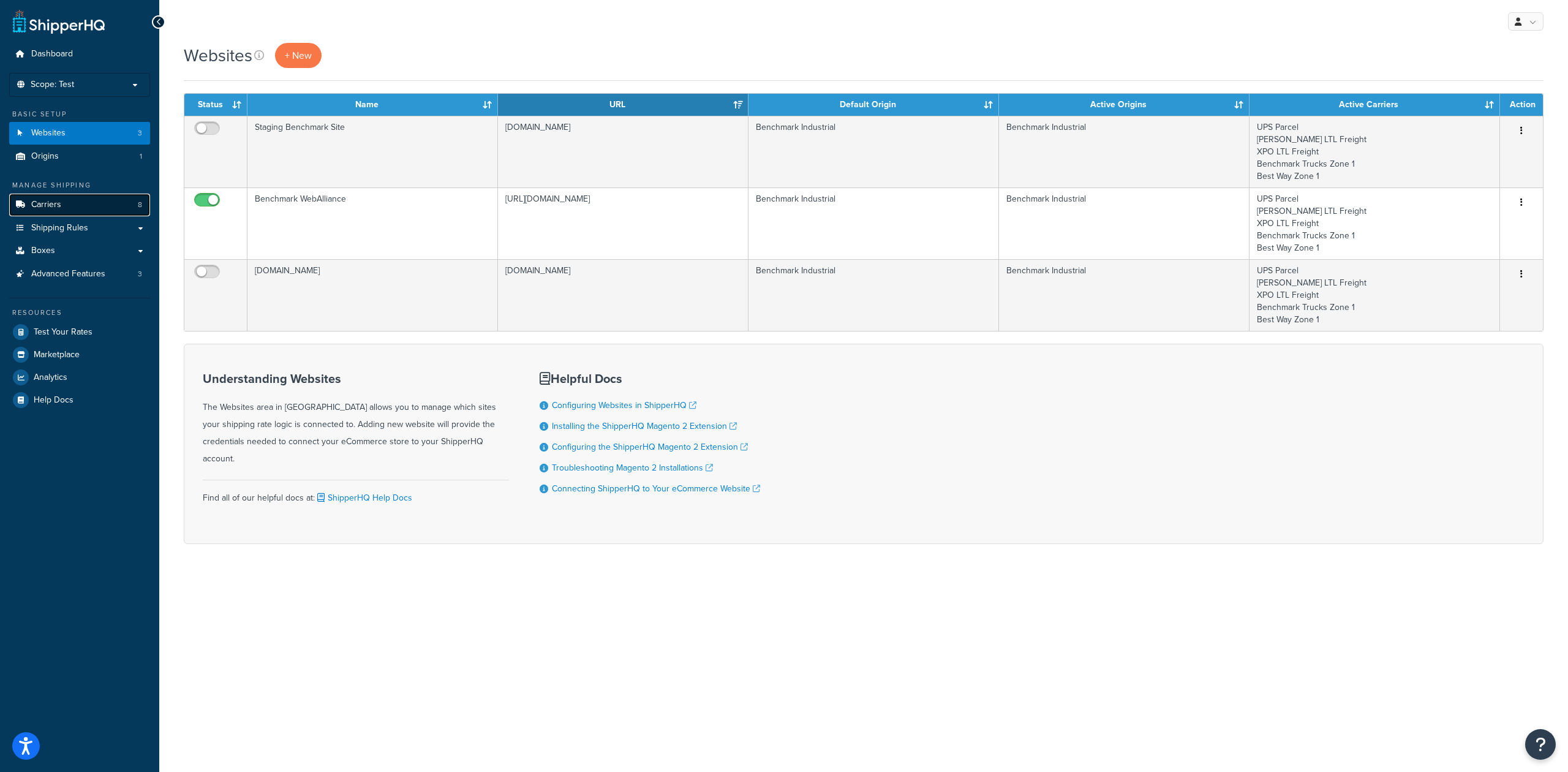
click at [93, 204] on link "Carriers 8" at bounding box center [80, 204] width 141 height 22
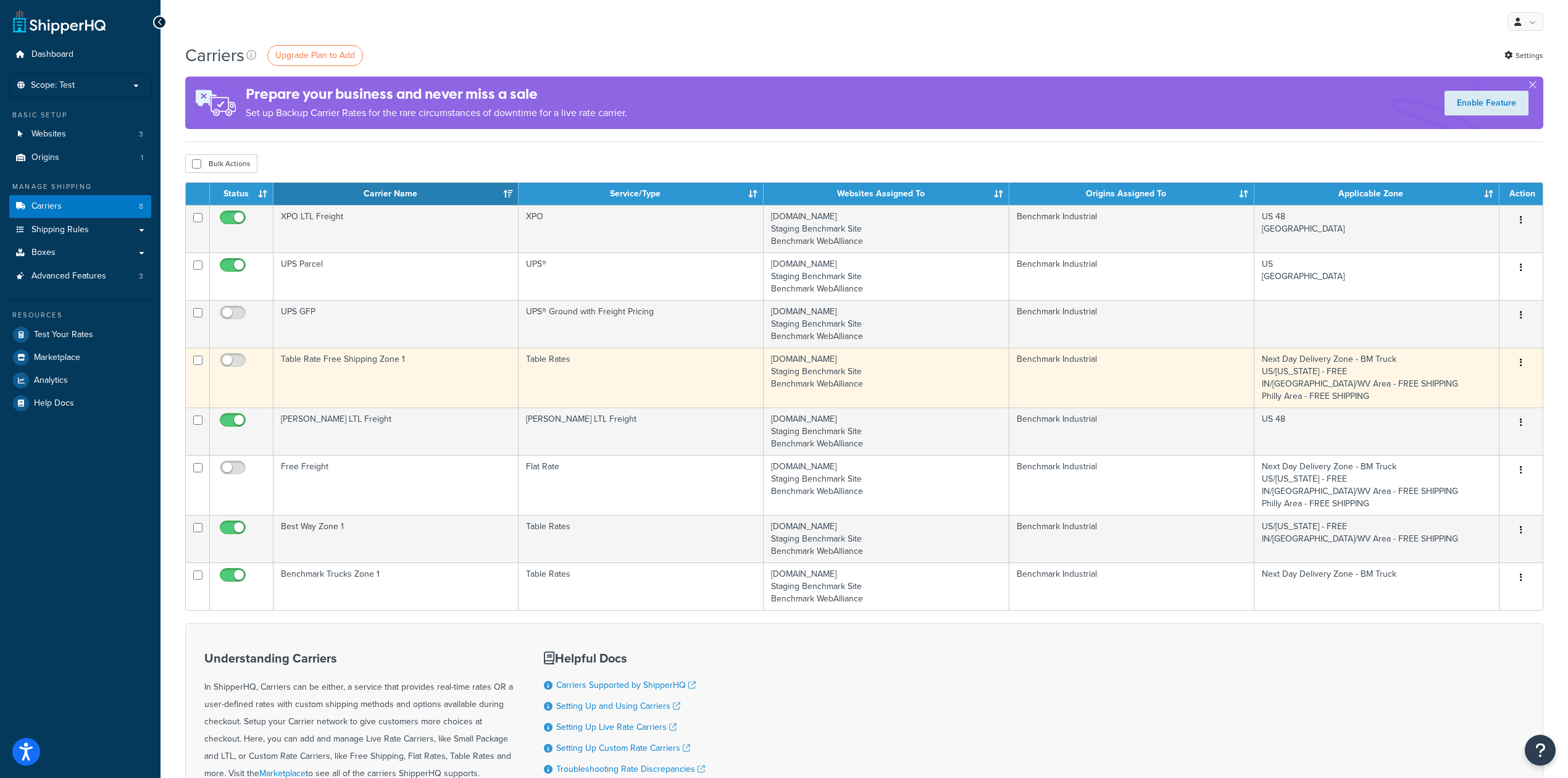
click at [455, 364] on td "Table Rate Free Shipping Zone 1" at bounding box center [396, 377] width 245 height 60
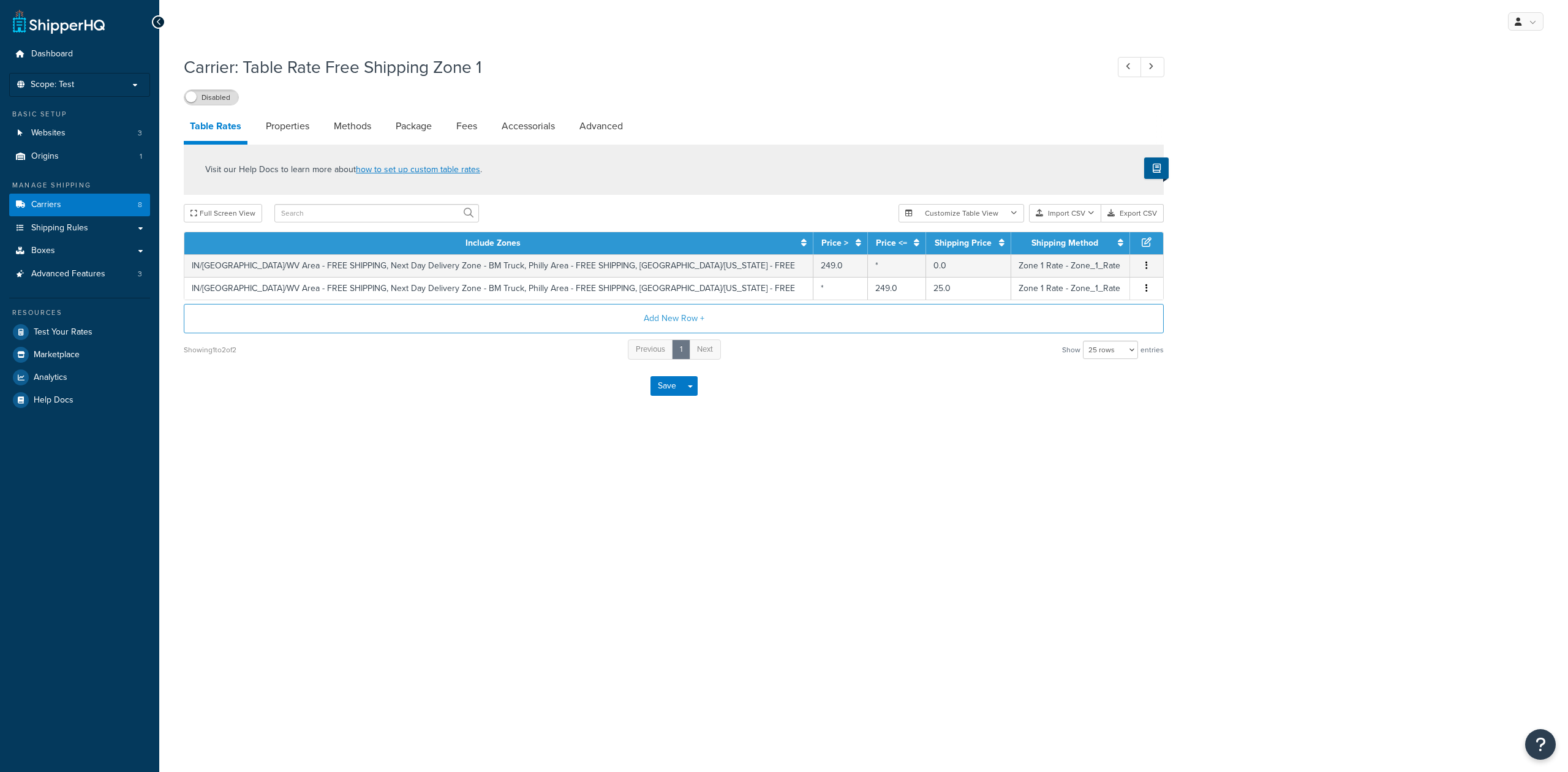
select select "25"
click at [287, 123] on link "Properties" at bounding box center [287, 126] width 56 height 30
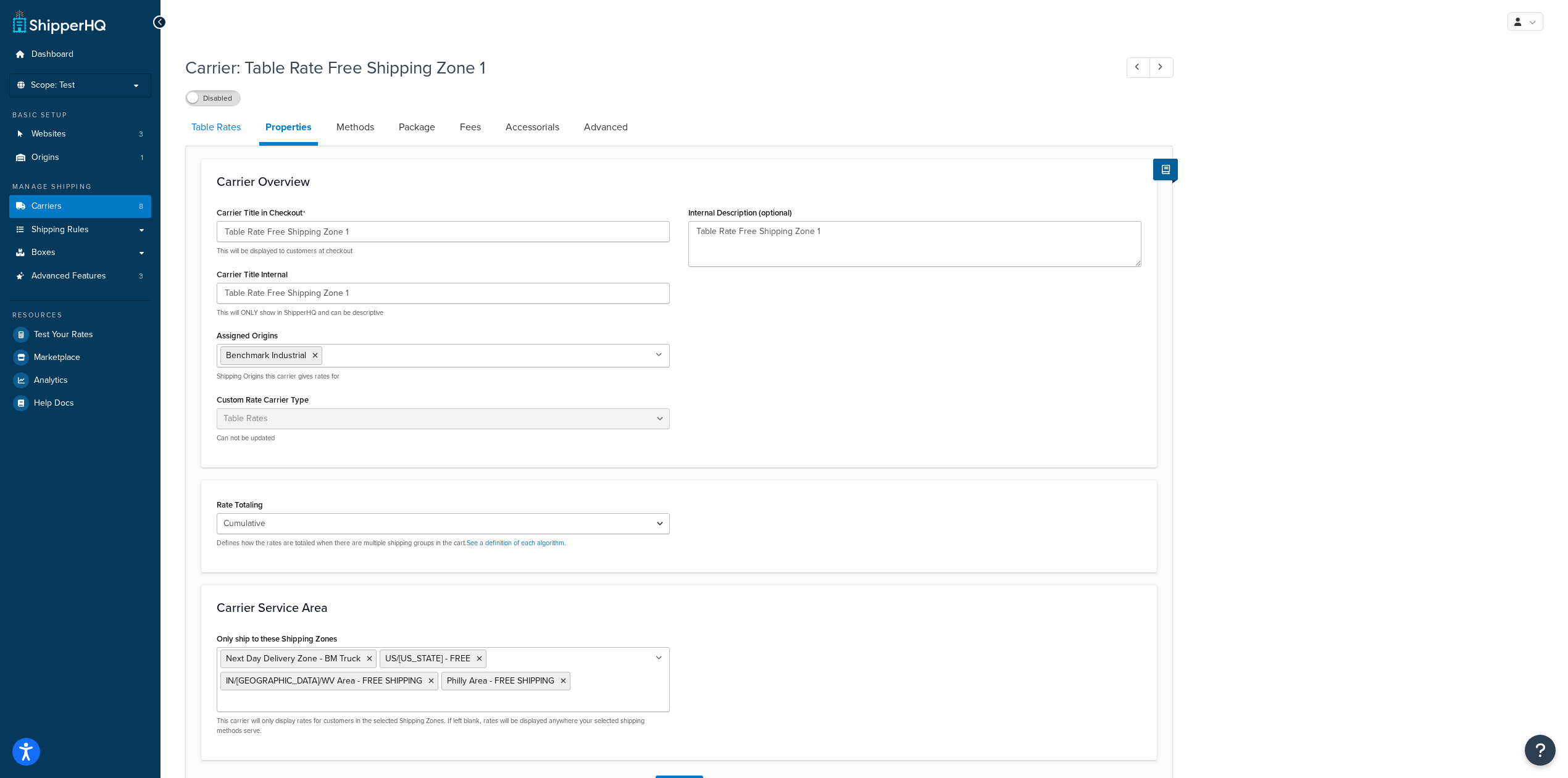
click at [227, 124] on link "Table Rates" at bounding box center [216, 127] width 62 height 30
select select "25"
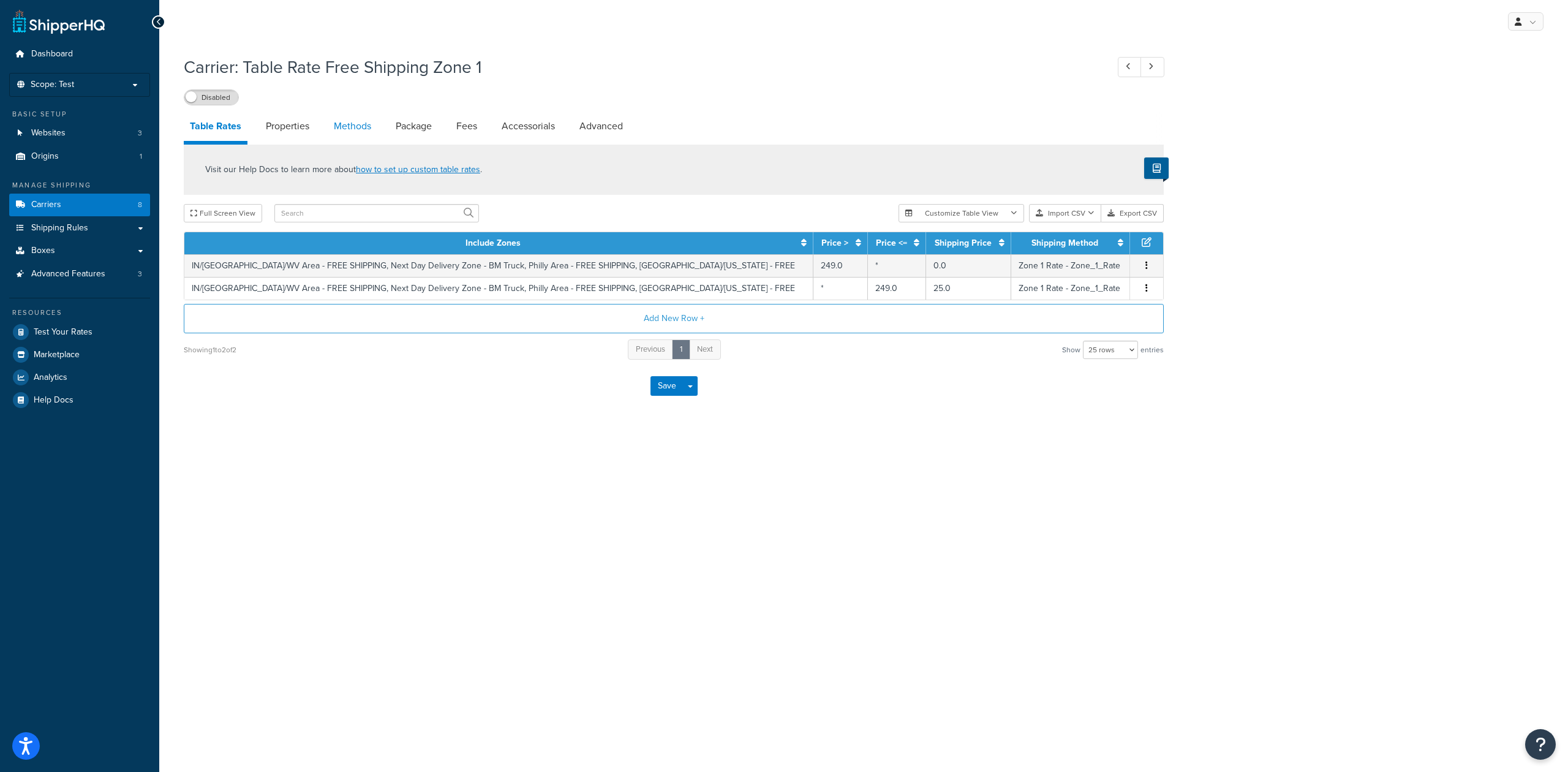
click at [355, 126] on link "Methods" at bounding box center [353, 126] width 50 height 30
select select "25"
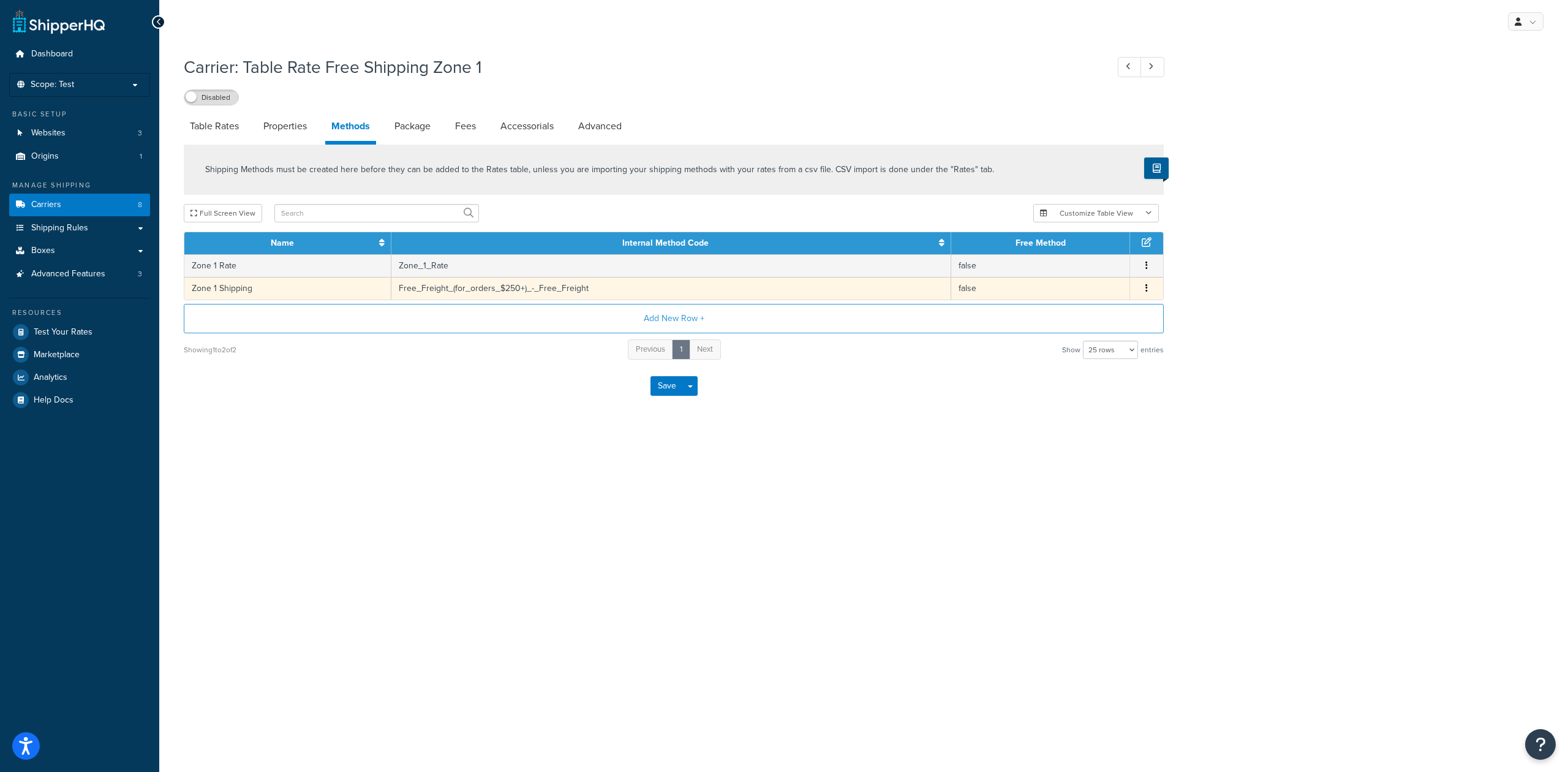
click at [1149, 287] on button "button" at bounding box center [1147, 288] width 10 height 14
click at [1093, 273] on div "Edit" at bounding box center [1083, 276] width 87 height 25
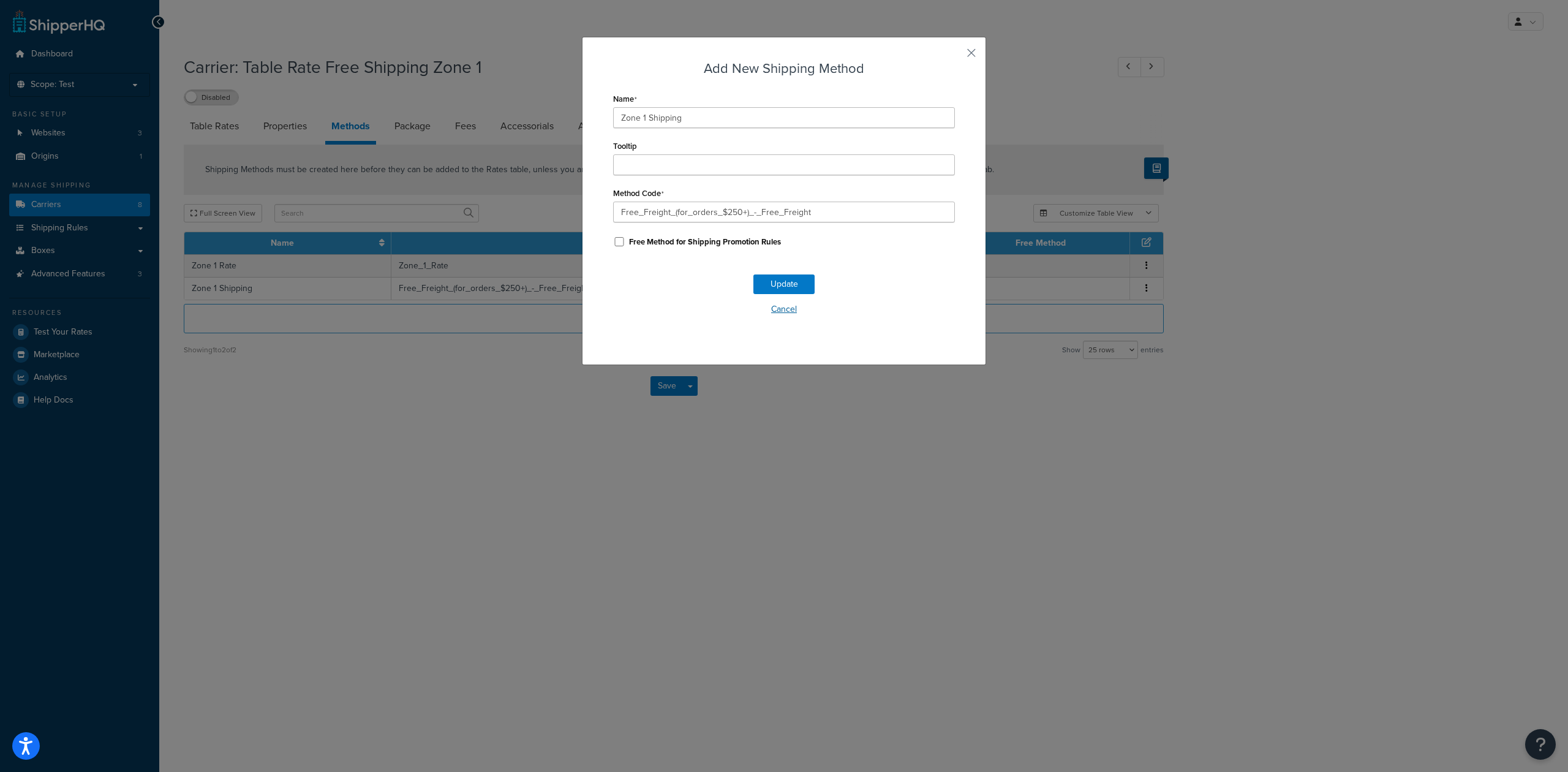
click at [784, 308] on button "Cancel" at bounding box center [784, 309] width 342 height 18
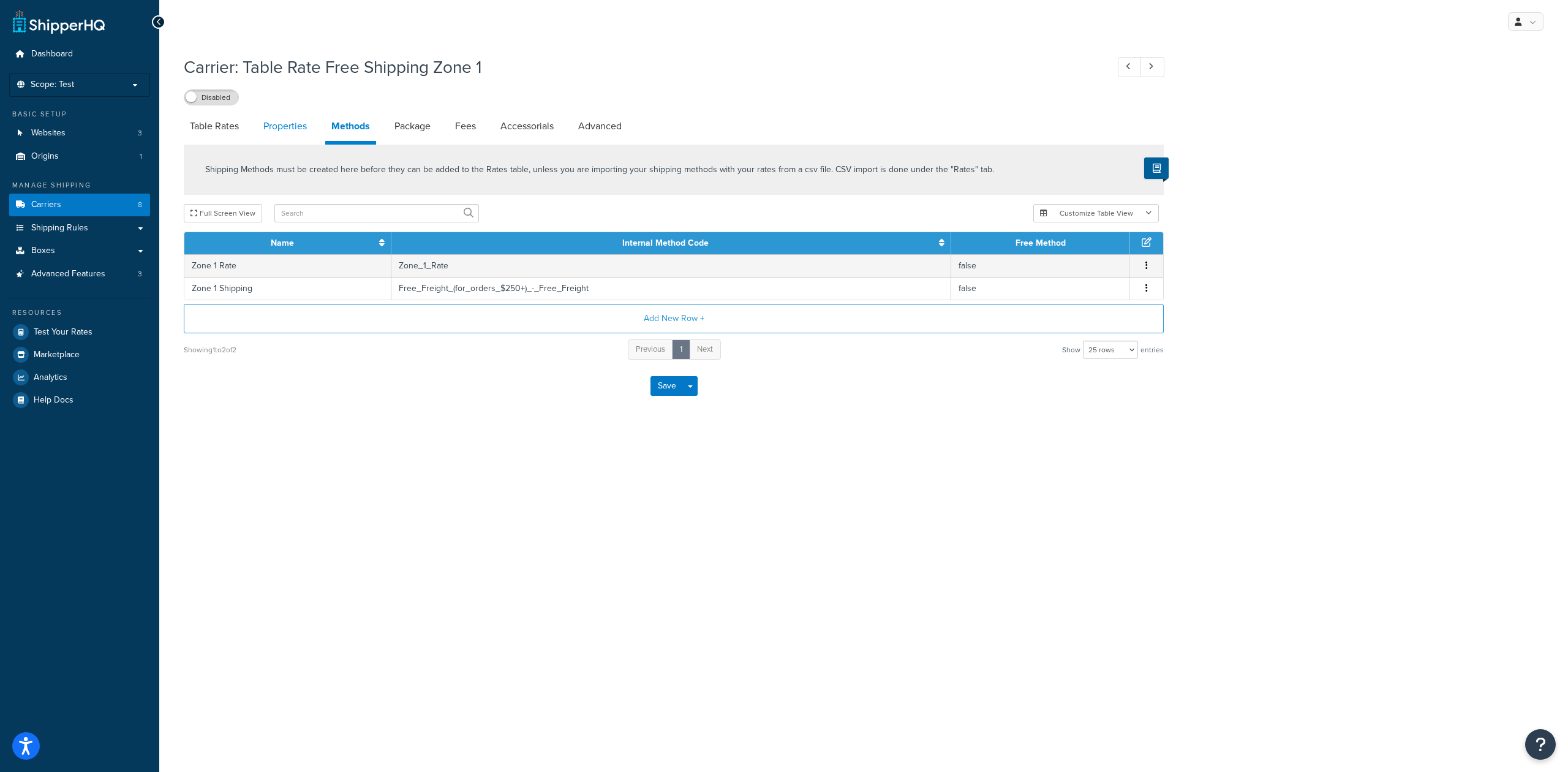
click at [289, 117] on link "Properties" at bounding box center [284, 126] width 56 height 30
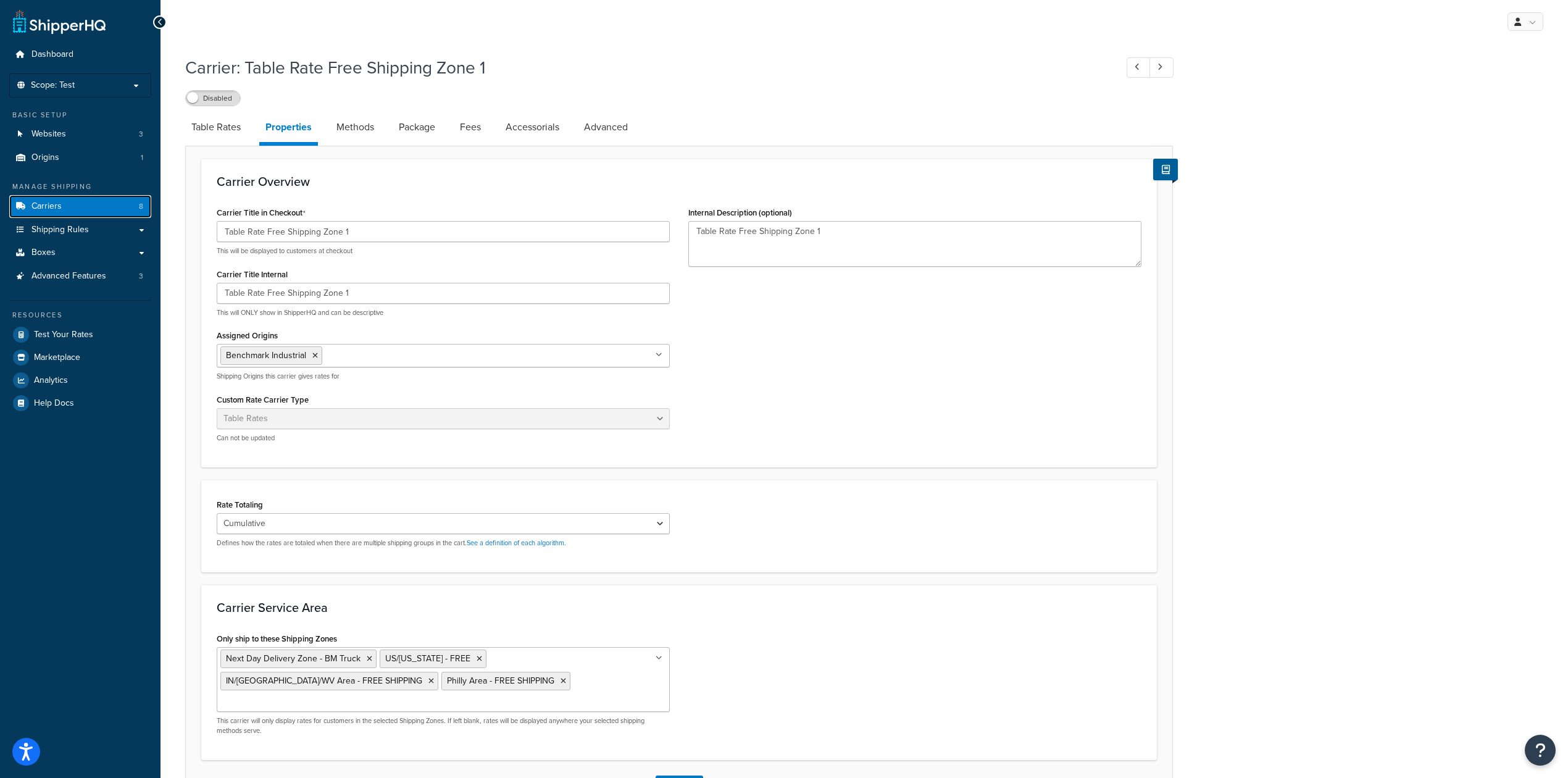
click at [105, 205] on link "Carriers 8" at bounding box center [80, 206] width 142 height 23
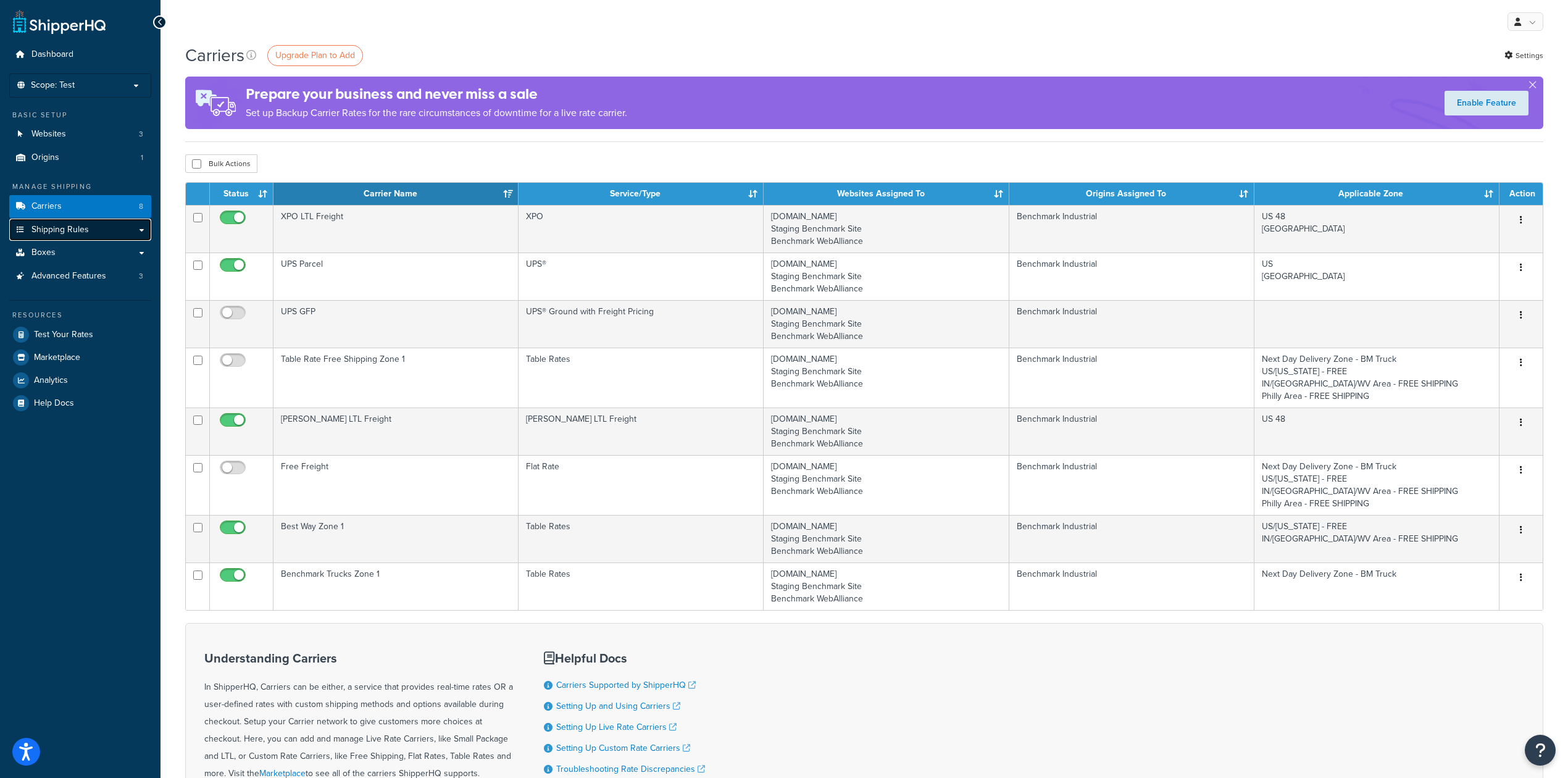
click at [104, 236] on link "Shipping Rules" at bounding box center [80, 229] width 142 height 23
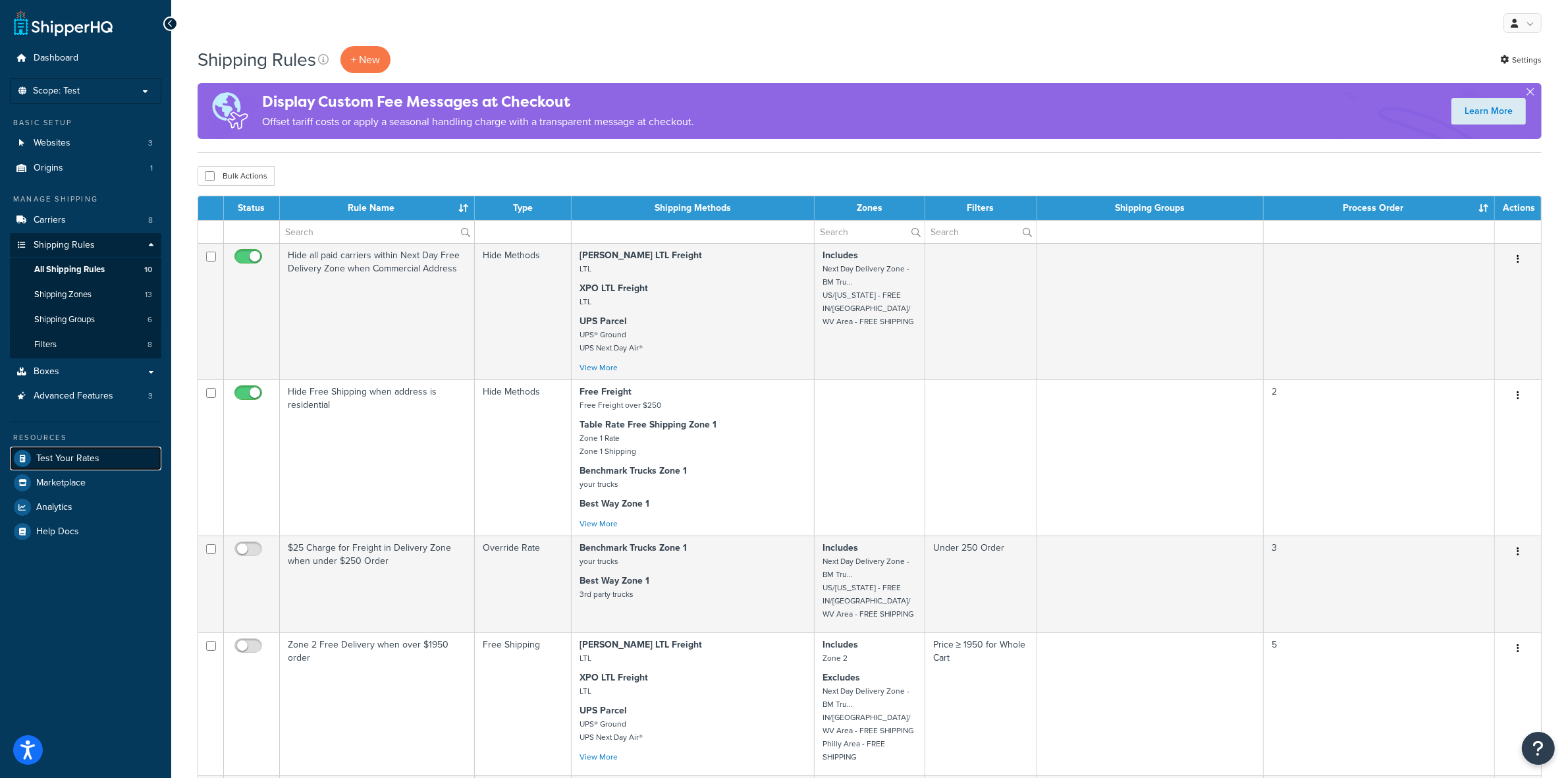
click at [96, 456] on span "Test Your Rates" at bounding box center [68, 459] width 63 height 11
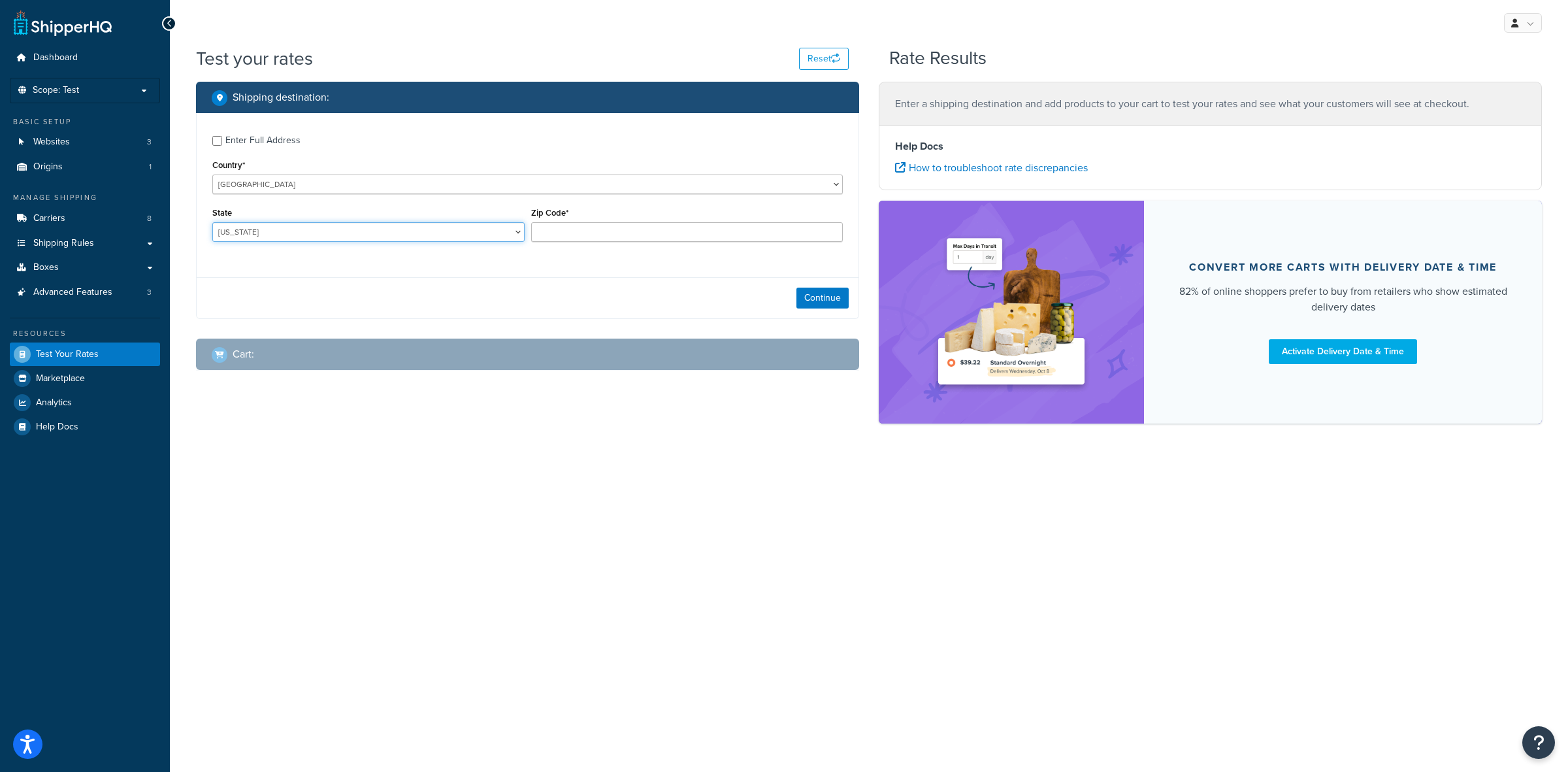
click at [394, 237] on select "[US_STATE] [US_STATE] [US_STATE] [US_STATE] [US_STATE] Armed Forces Americas Ar…" at bounding box center [368, 232] width 312 height 19
select select "OH"
click at [212, 223] on select "[US_STATE] [US_STATE] [US_STATE] [US_STATE] [US_STATE] Armed Forces Americas Ar…" at bounding box center [368, 232] width 312 height 19
click at [609, 234] on input "Zip Code*" at bounding box center [687, 232] width 312 height 19
type input "43230"
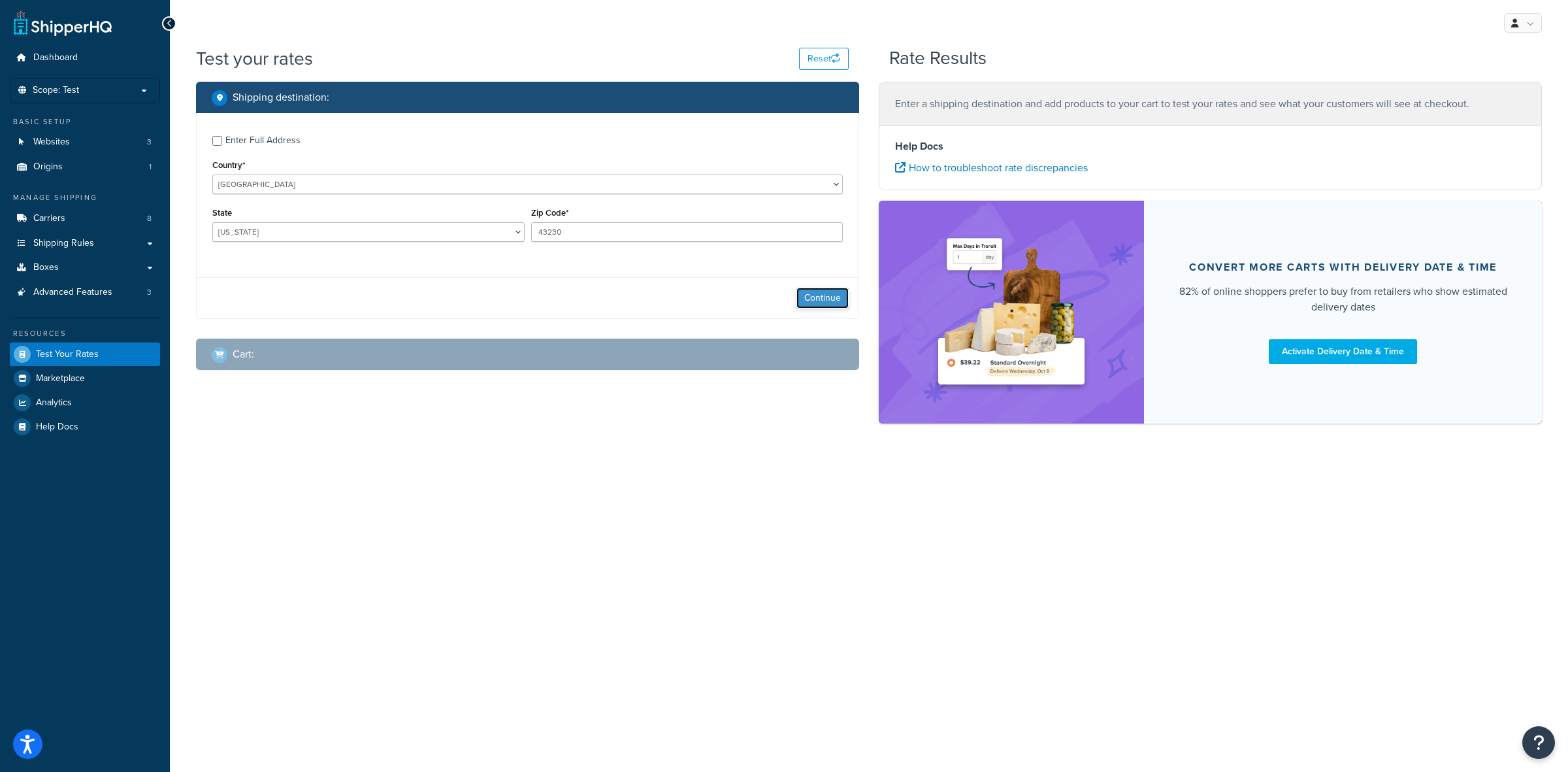
click at [811, 298] on button "Continue" at bounding box center [823, 298] width 53 height 21
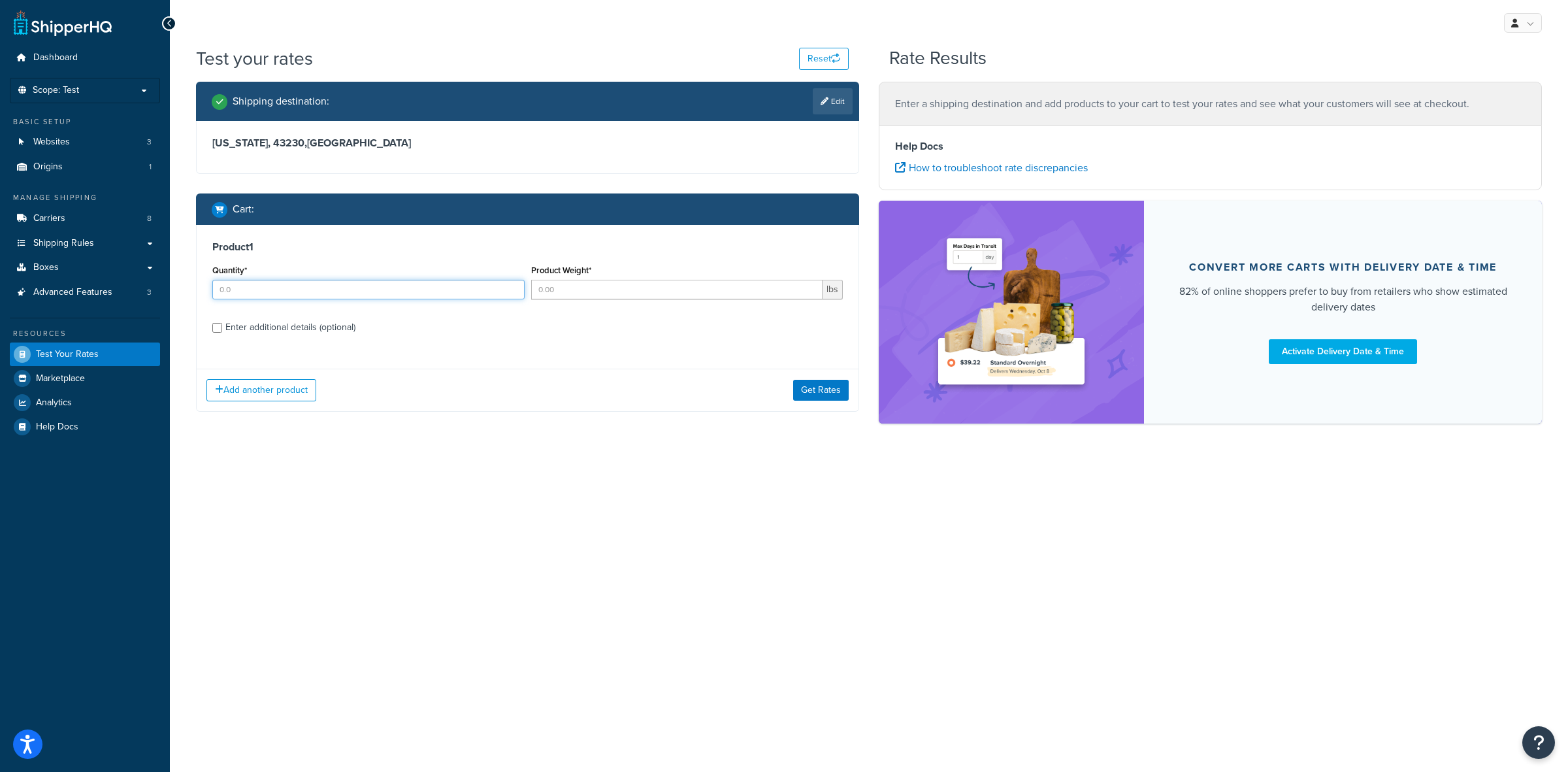
click at [266, 286] on input "Quantity*" at bounding box center [368, 289] width 312 height 19
type input "10"
click at [212, 323] on input "Enter additional details (optional)" at bounding box center [217, 328] width 10 height 10
checkbox input "true"
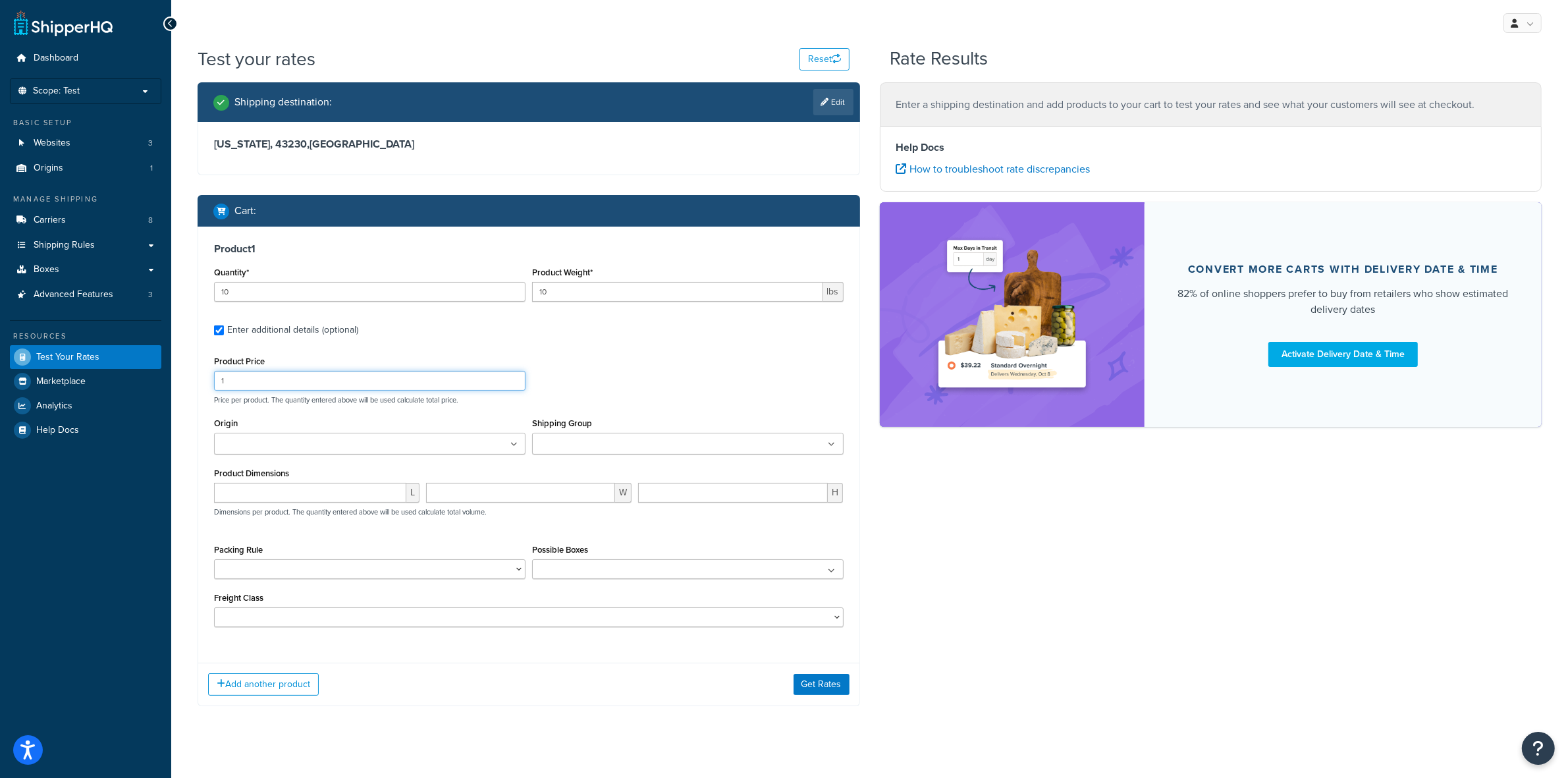
click at [272, 383] on input "1" at bounding box center [370, 380] width 311 height 19
type input "30"
click at [353, 449] on ul at bounding box center [370, 444] width 311 height 22
click at [570, 443] on input "Shipping Group" at bounding box center [595, 445] width 117 height 15
click at [680, 400] on p "Price per product. The quantity entered above will be used calculate total pric…" at bounding box center [529, 400] width 636 height 9
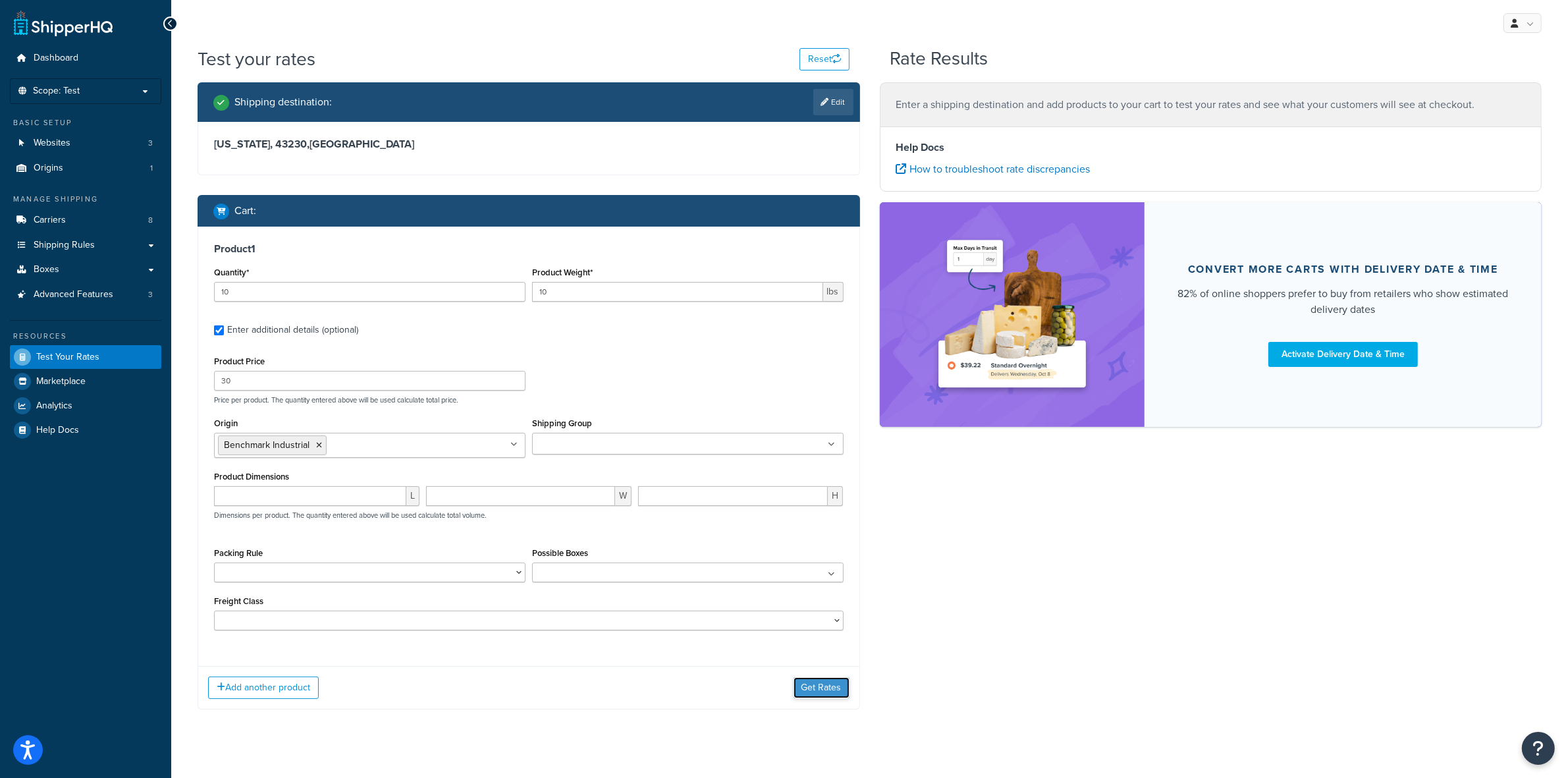
click at [817, 686] on button "Get Rates" at bounding box center [821, 688] width 56 height 21
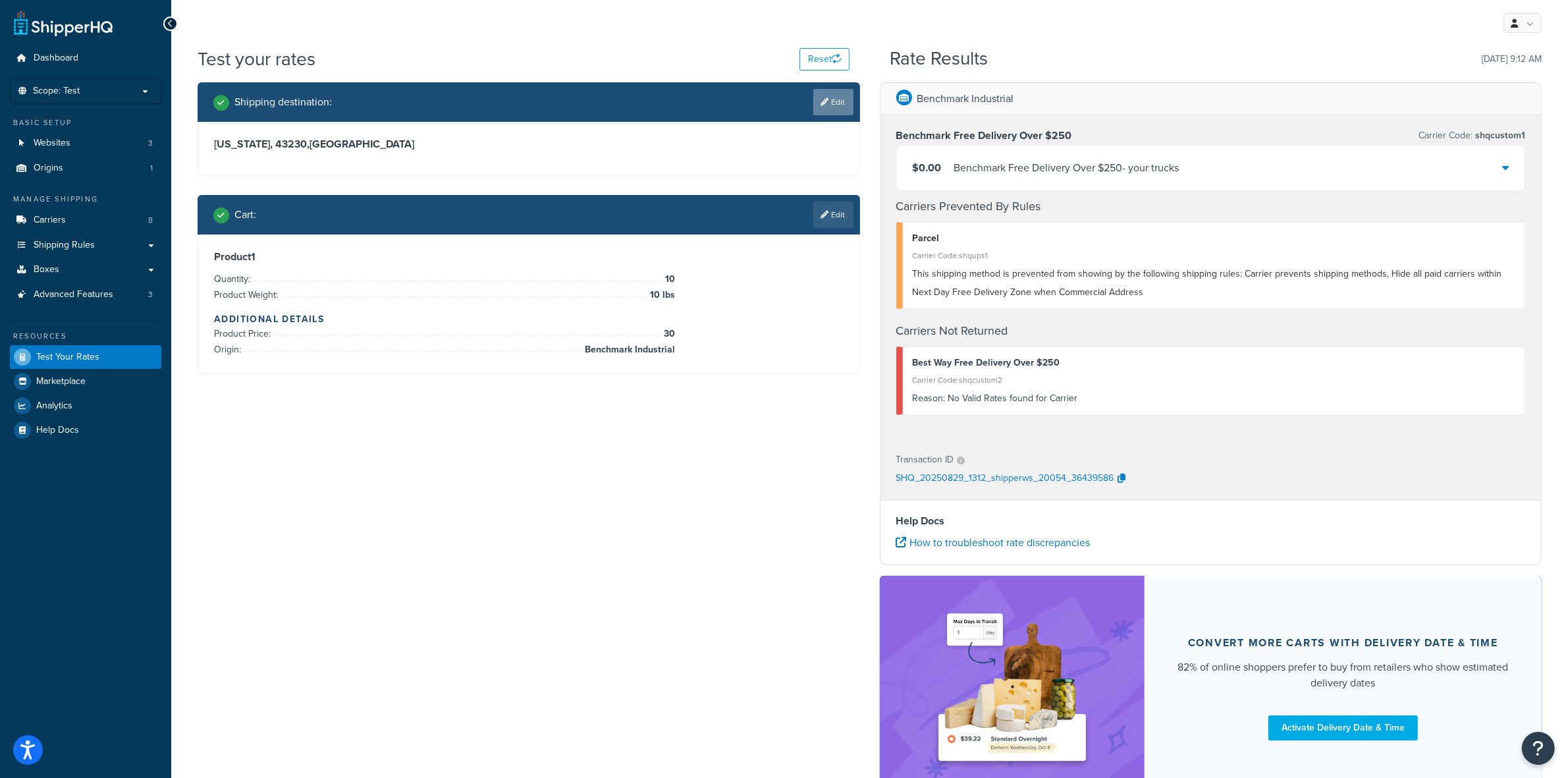
click at [838, 100] on link "Edit" at bounding box center [834, 102] width 40 height 26
select select "OH"
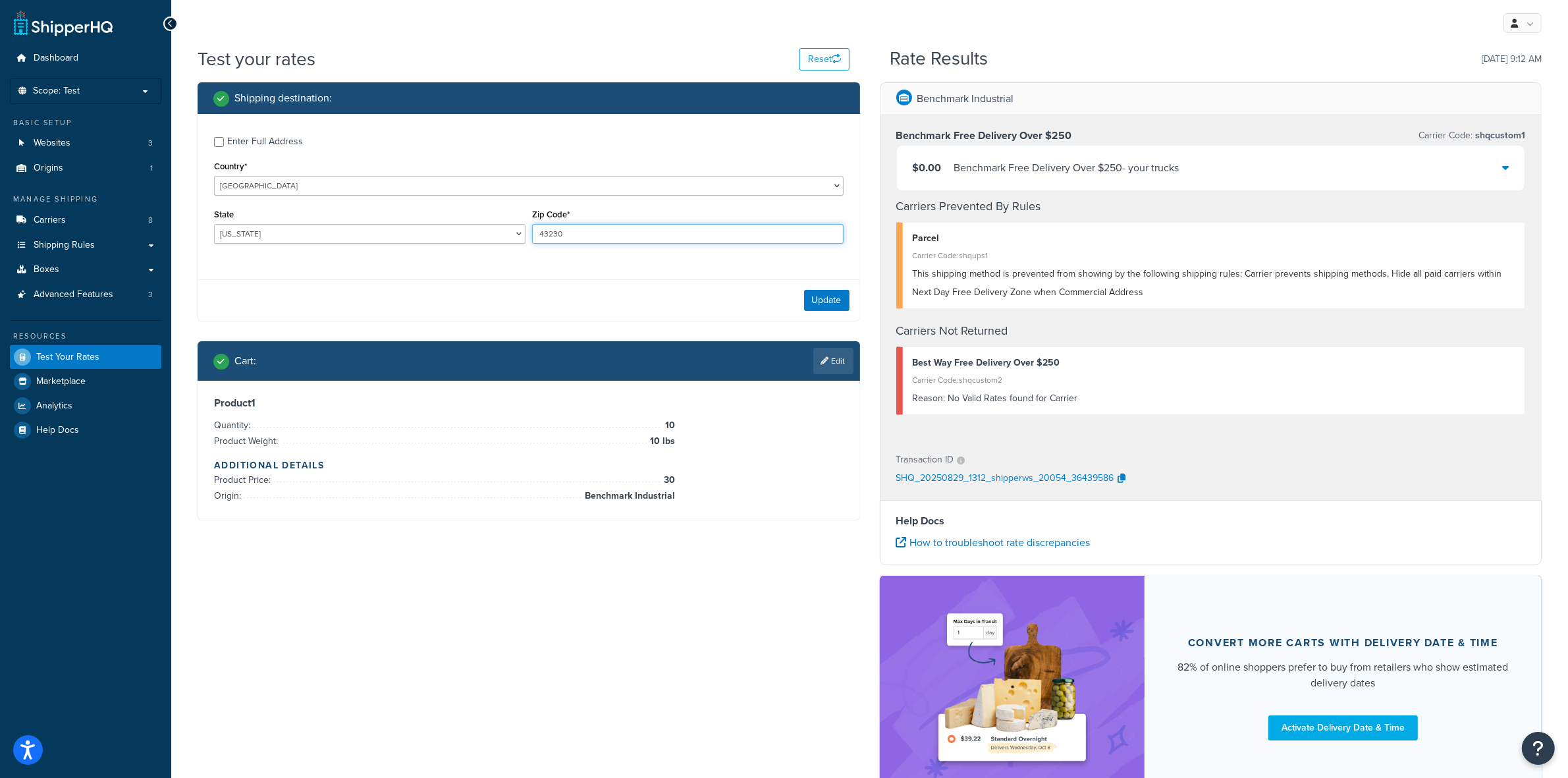
drag, startPoint x: 582, startPoint y: 232, endPoint x: 502, endPoint y: 222, distance: 80.6
click at [502, 222] on div "State [US_STATE] [US_STATE] [US_STATE] [US_STATE] [US_STATE] Armed Forces Ameri…" at bounding box center [529, 230] width 636 height 48
type input "43812"
click at [828, 301] on button "Update" at bounding box center [827, 300] width 45 height 21
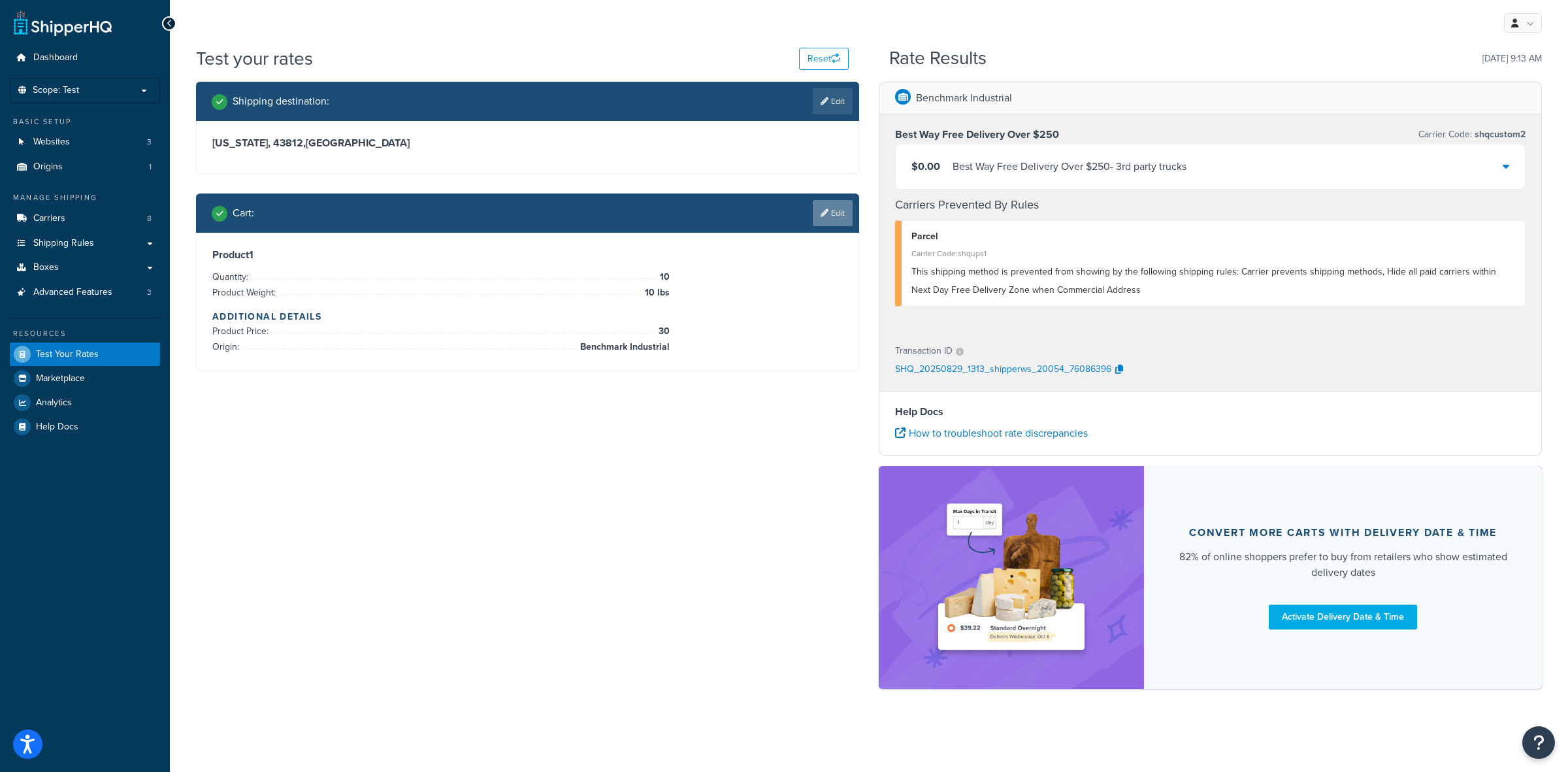
click at [844, 214] on link "Edit" at bounding box center [833, 213] width 40 height 26
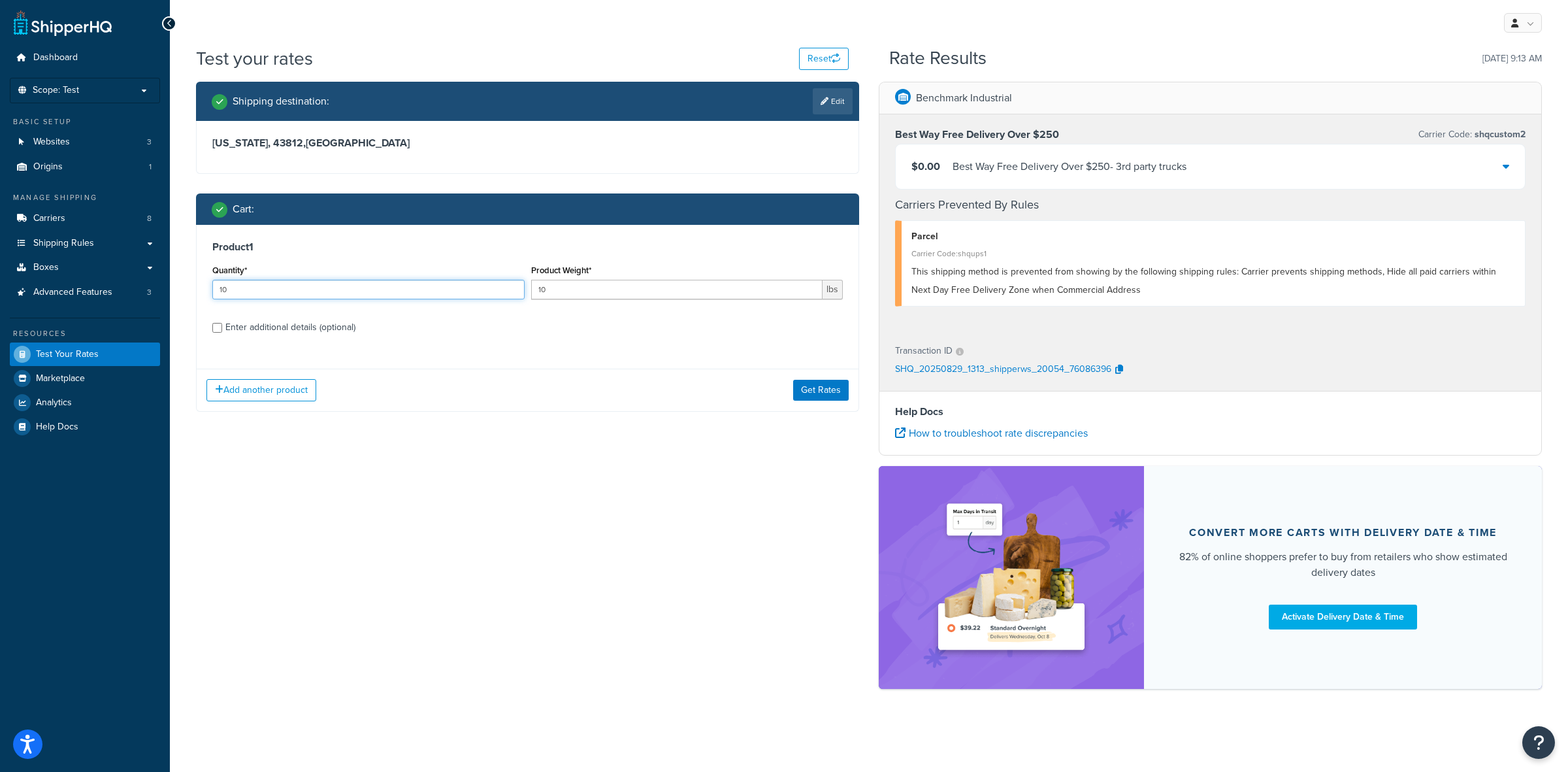
drag, startPoint x: 270, startPoint y: 285, endPoint x: 192, endPoint y: 274, distance: 78.8
click at [192, 274] on div "Shipping destination : Edit [US_STATE], 43812 , [GEOGRAPHIC_DATA] Cart : Produc…" at bounding box center [528, 257] width 683 height 350
type input "5"
click at [818, 389] on button "Get Rates" at bounding box center [821, 390] width 56 height 21
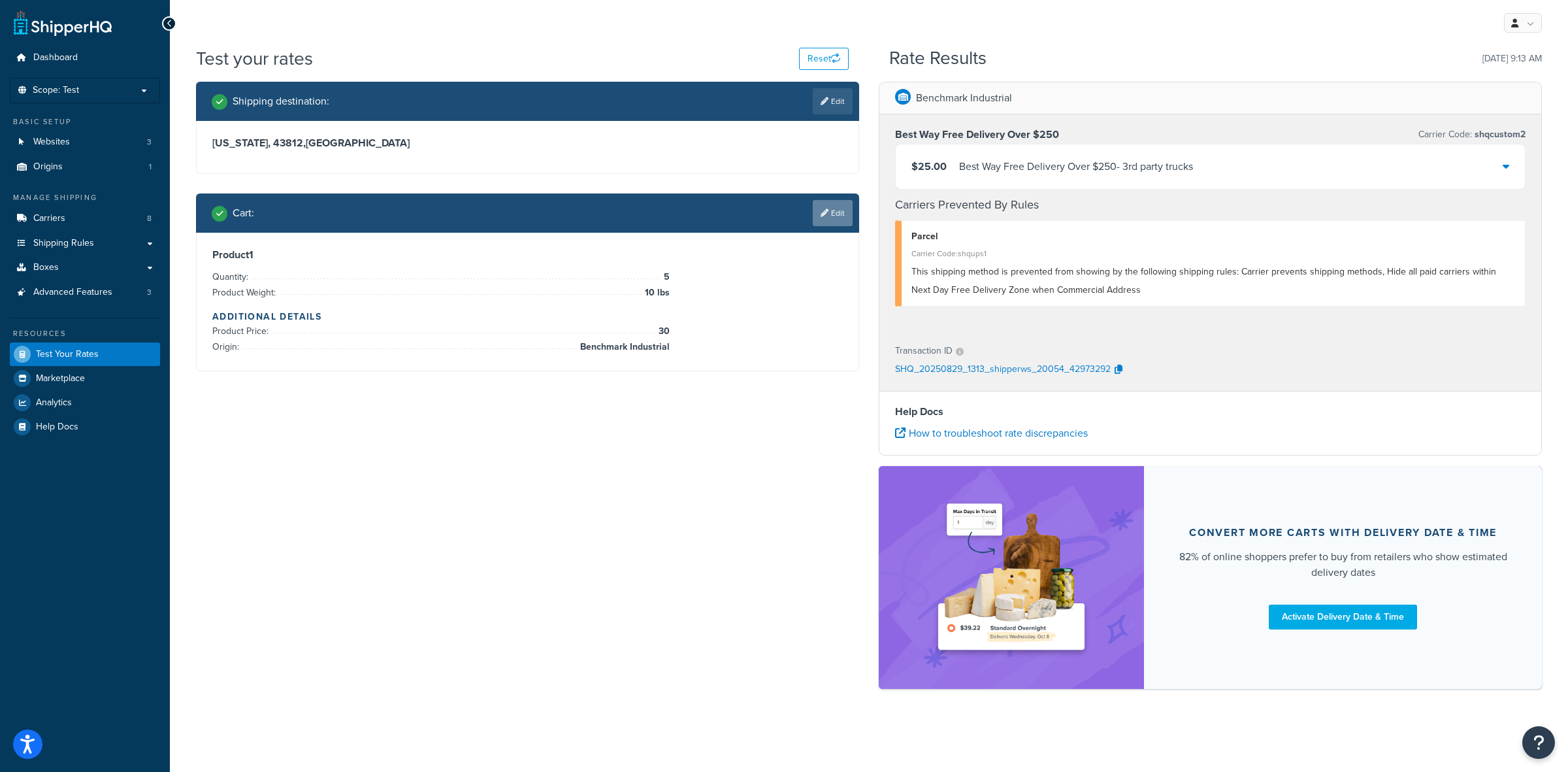
click at [830, 213] on link "Edit" at bounding box center [833, 213] width 40 height 26
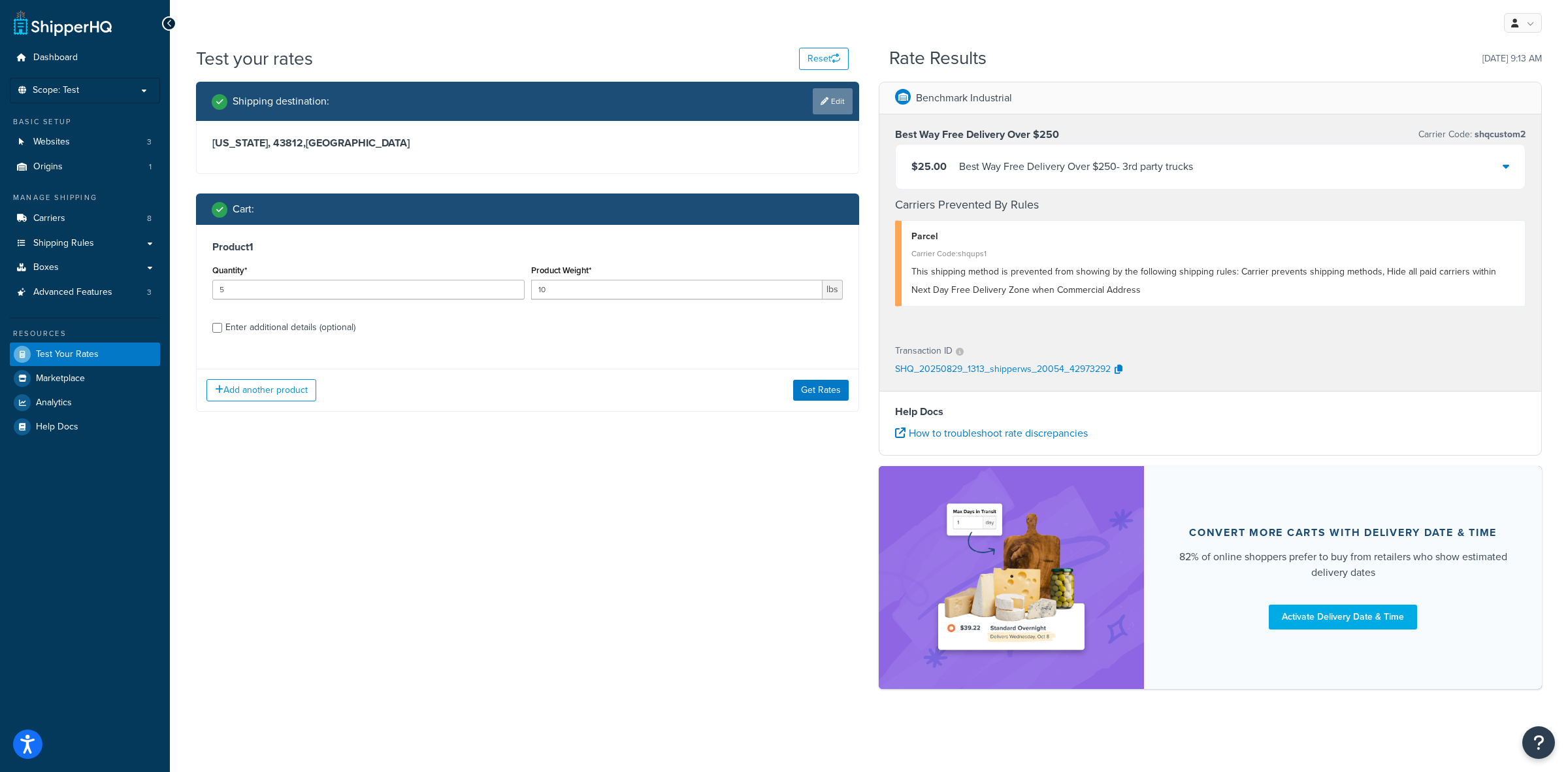
click at [831, 96] on link "Edit" at bounding box center [833, 101] width 40 height 26
select select "OH"
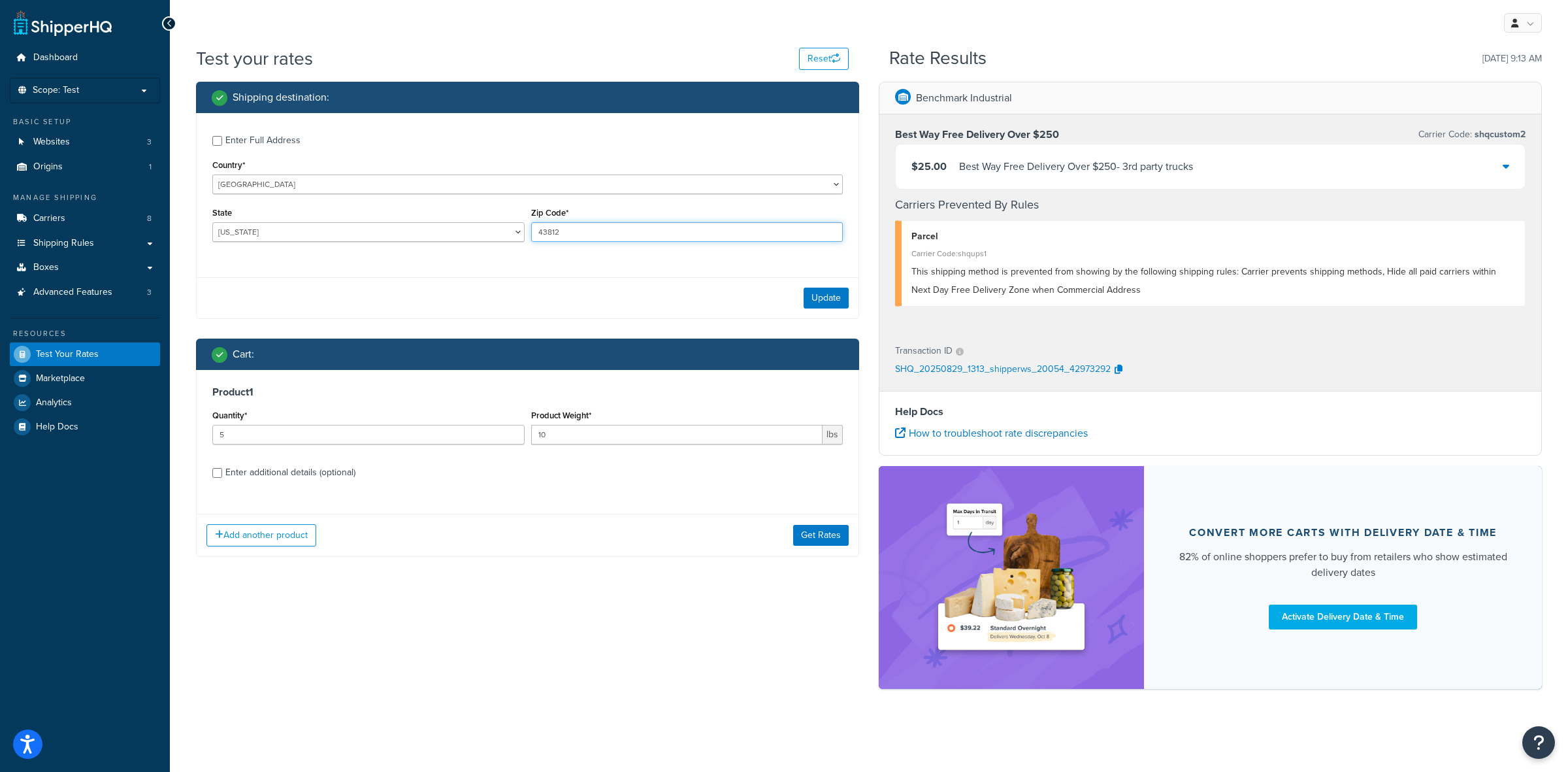
drag, startPoint x: 614, startPoint y: 224, endPoint x: 460, endPoint y: 213, distance: 154.4
click at [460, 213] on div "State [US_STATE] [US_STATE] [US_STATE] [US_STATE] [US_STATE] Armed Forces Ameri…" at bounding box center [528, 228] width 637 height 48
type input "43230"
click at [817, 302] on button "Update" at bounding box center [826, 298] width 45 height 21
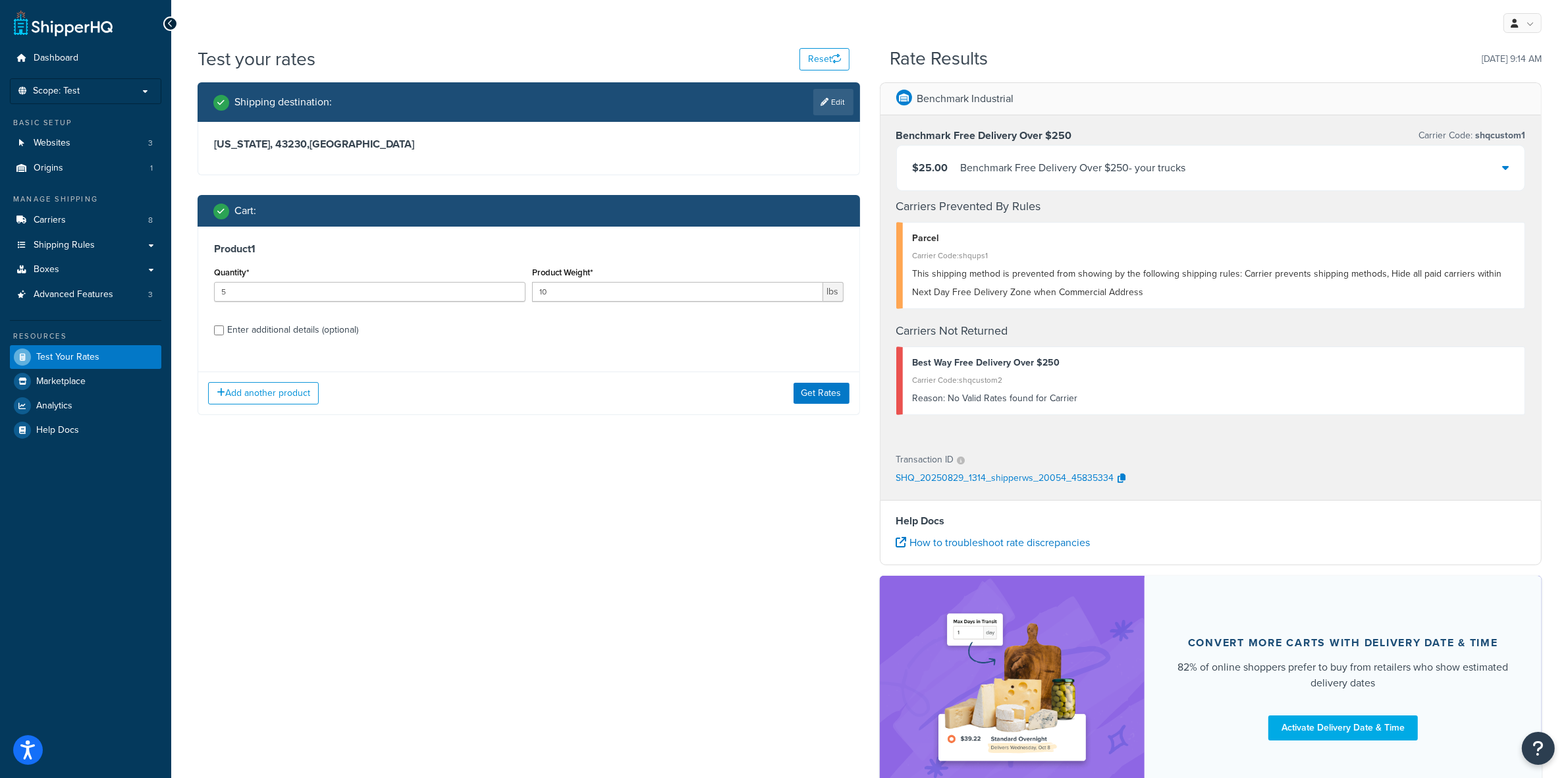
click at [327, 149] on h3 "[US_STATE], 43230 , [GEOGRAPHIC_DATA]" at bounding box center [529, 144] width 630 height 13
click at [844, 102] on link "Edit" at bounding box center [834, 102] width 40 height 26
select select "OH"
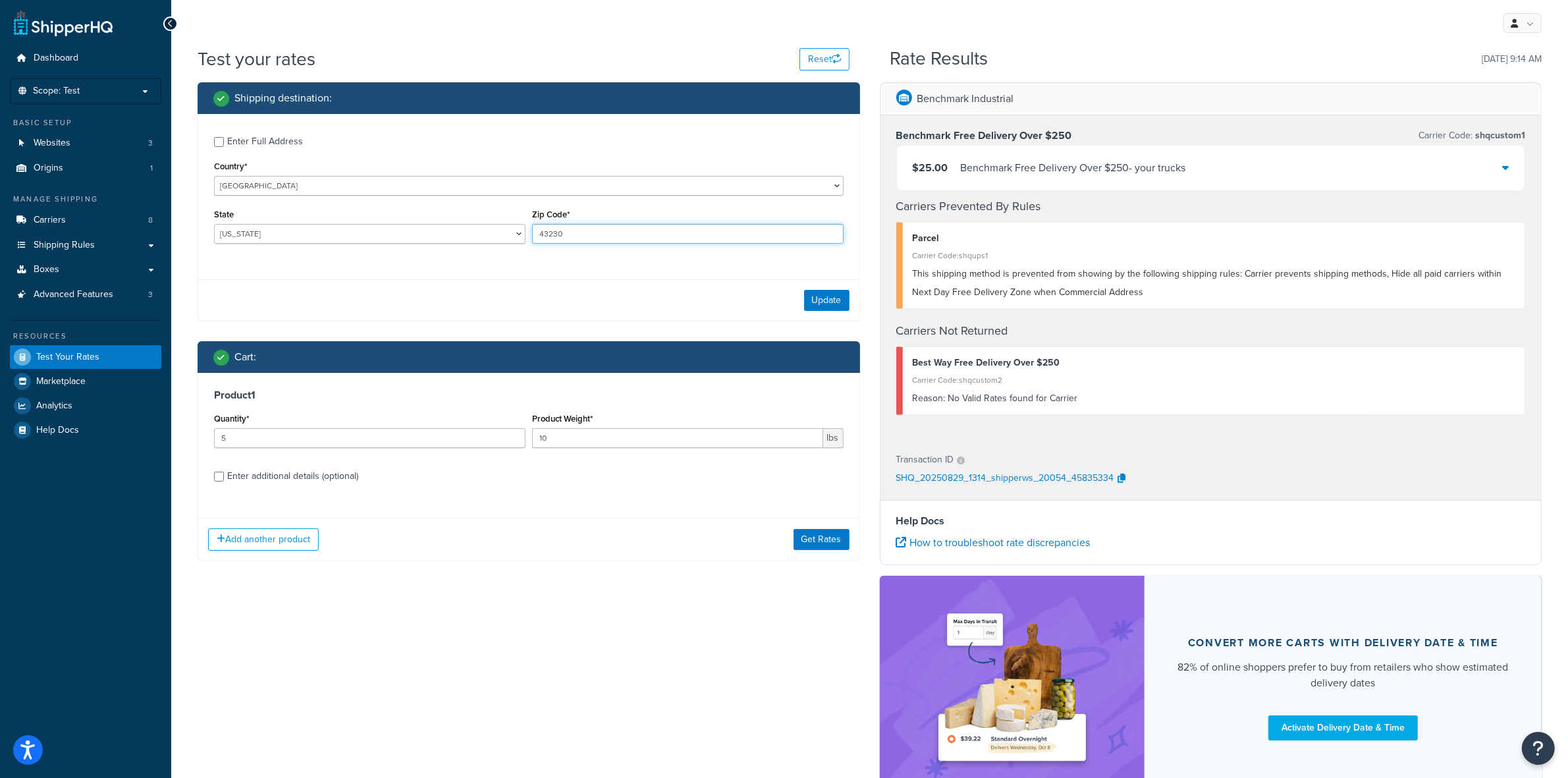
click at [580, 224] on input "43230" at bounding box center [688, 234] width 311 height 19
drag, startPoint x: 592, startPoint y: 234, endPoint x: 435, endPoint y: 199, distance: 160.9
click at [435, 199] on div "Enter Full Address Country* [GEOGRAPHIC_DATA] [GEOGRAPHIC_DATA] [GEOGRAPHIC_DAT…" at bounding box center [529, 192] width 661 height 156
type input "43812"
click at [811, 300] on button "Update" at bounding box center [827, 300] width 45 height 21
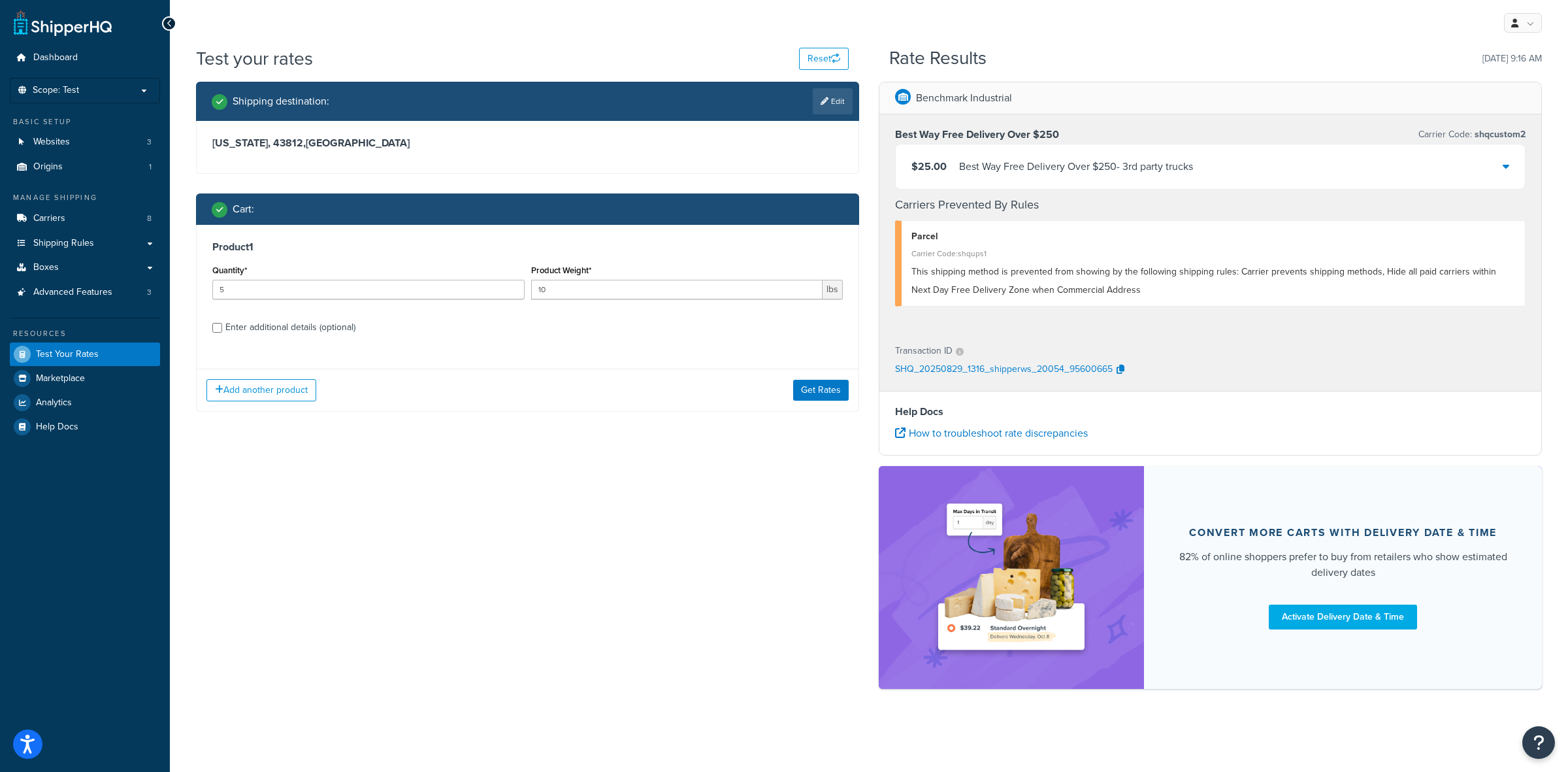
click at [371, 471] on div "Shipping destination : Edit [US_STATE], 43812 , [GEOGRAPHIC_DATA] Cart : Produc…" at bounding box center [869, 392] width 1366 height 621
click at [253, 292] on input "5" at bounding box center [368, 289] width 312 height 19
drag, startPoint x: 253, startPoint y: 292, endPoint x: 192, endPoint y: 281, distance: 62.0
click at [192, 281] on div "Shipping destination : Edit [US_STATE], 43812 , [GEOGRAPHIC_DATA] Cart : Produc…" at bounding box center [528, 257] width 683 height 350
click at [316, 329] on div "Enter additional details (optional)" at bounding box center [290, 328] width 130 height 19
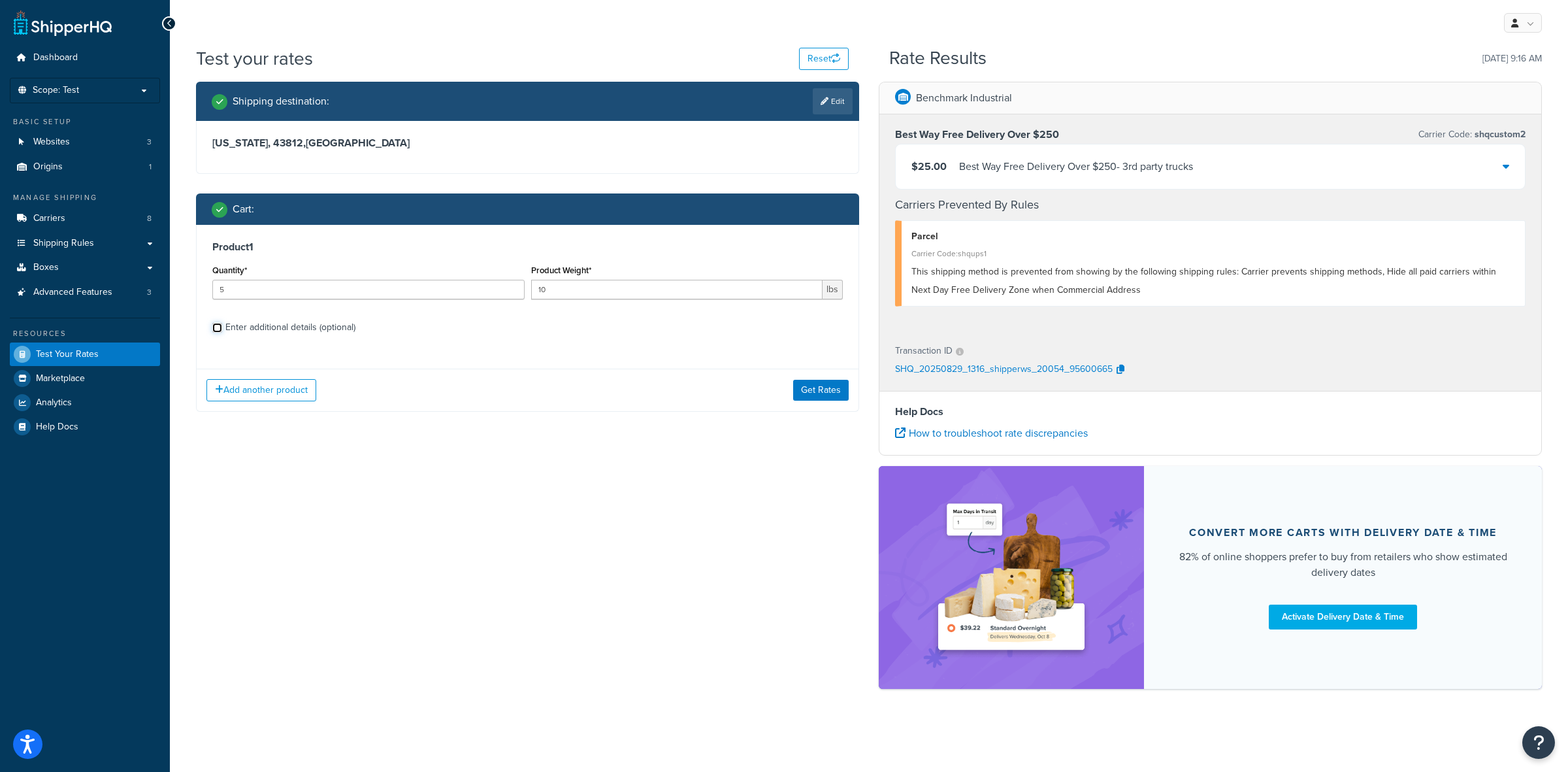
click at [222, 329] on input "Enter additional details (optional)" at bounding box center [217, 328] width 10 height 10
checkbox input "true"
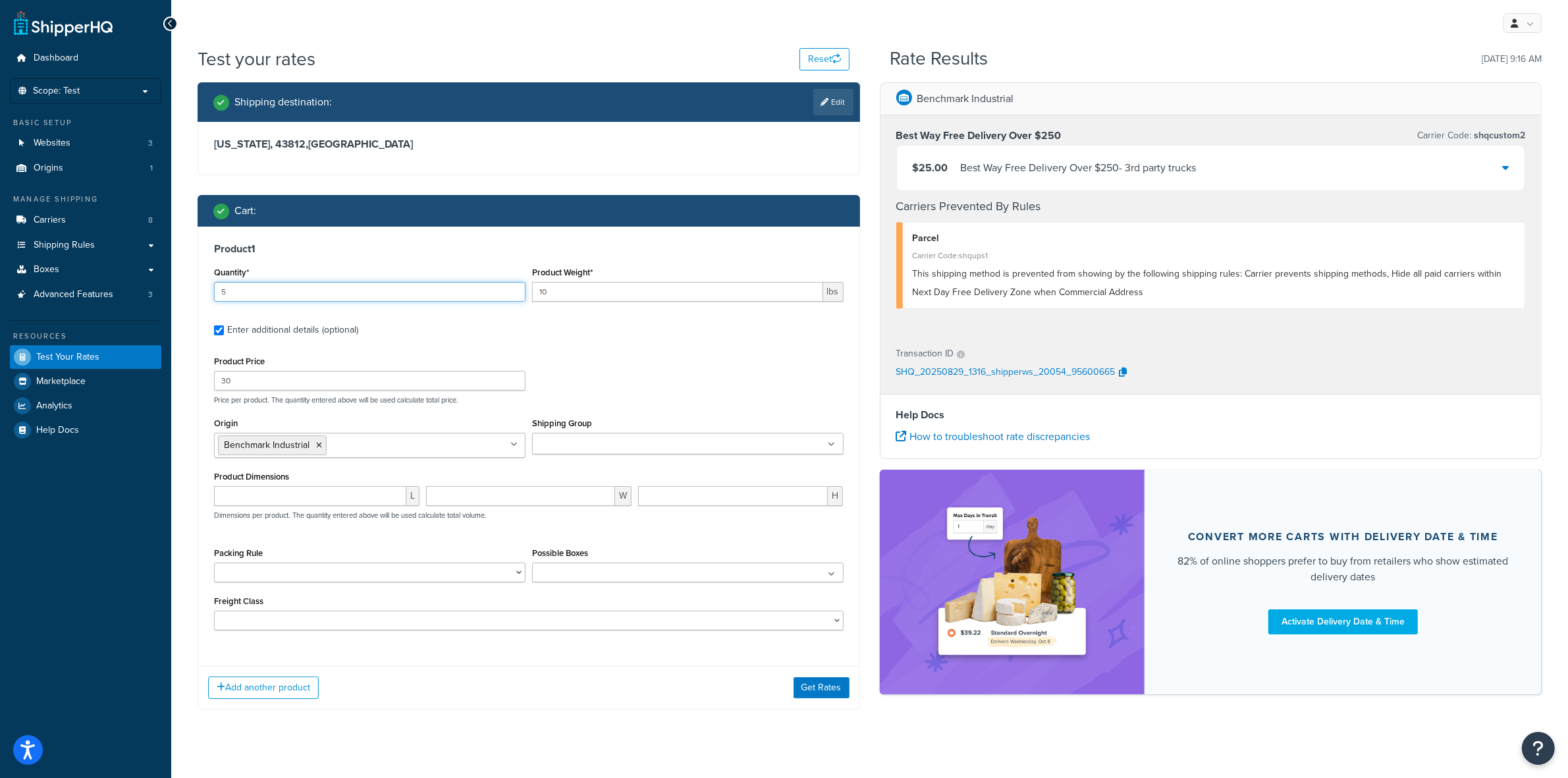
drag, startPoint x: 274, startPoint y: 293, endPoint x: 178, endPoint y: 290, distance: 96.0
click at [178, 290] on div "Test your rates Reset Rate Results [DATE] 9:16 AM Shipping destination : Edit […" at bounding box center [870, 404] width 1397 height 716
type input "10"
click at [818, 690] on button "Get Rates" at bounding box center [821, 688] width 56 height 21
